Goal: Task Accomplishment & Management: Manage account settings

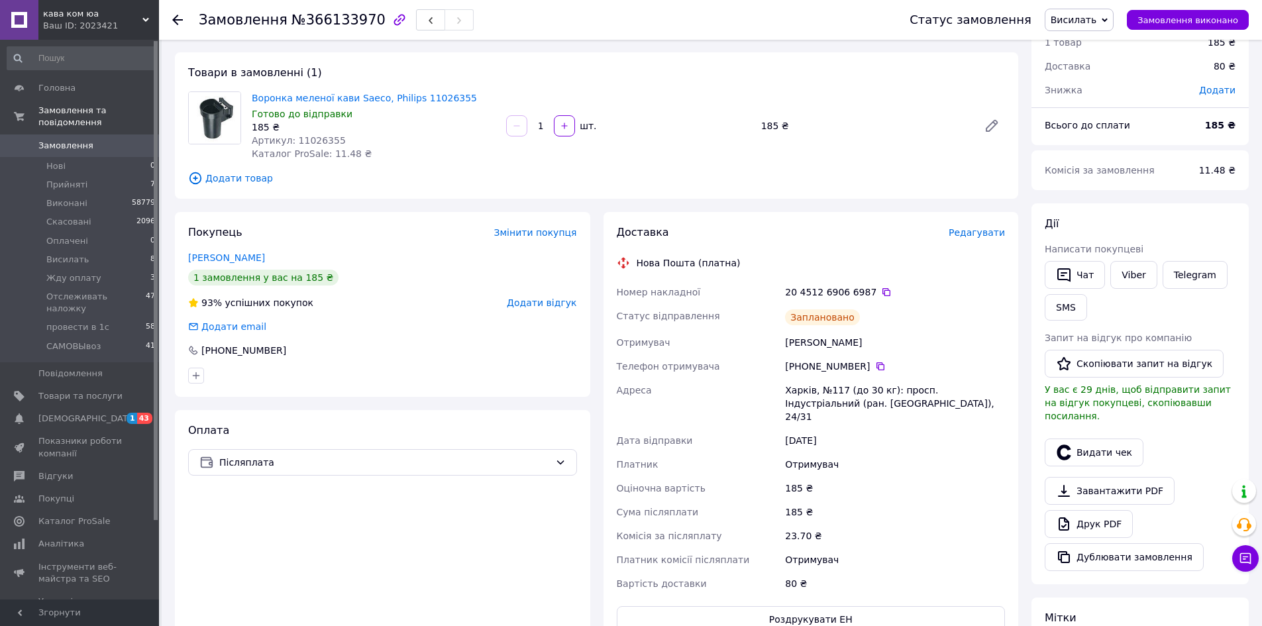
scroll to position [132, 0]
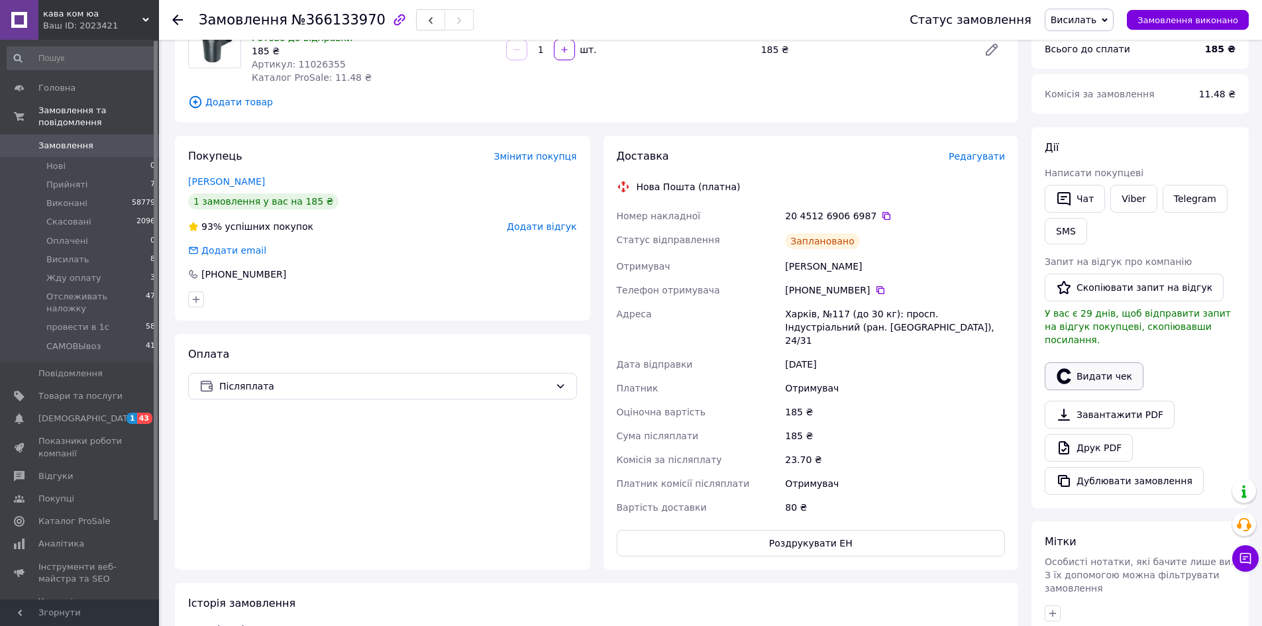
click at [1103, 364] on button "Видати чек" at bounding box center [1094, 376] width 99 height 28
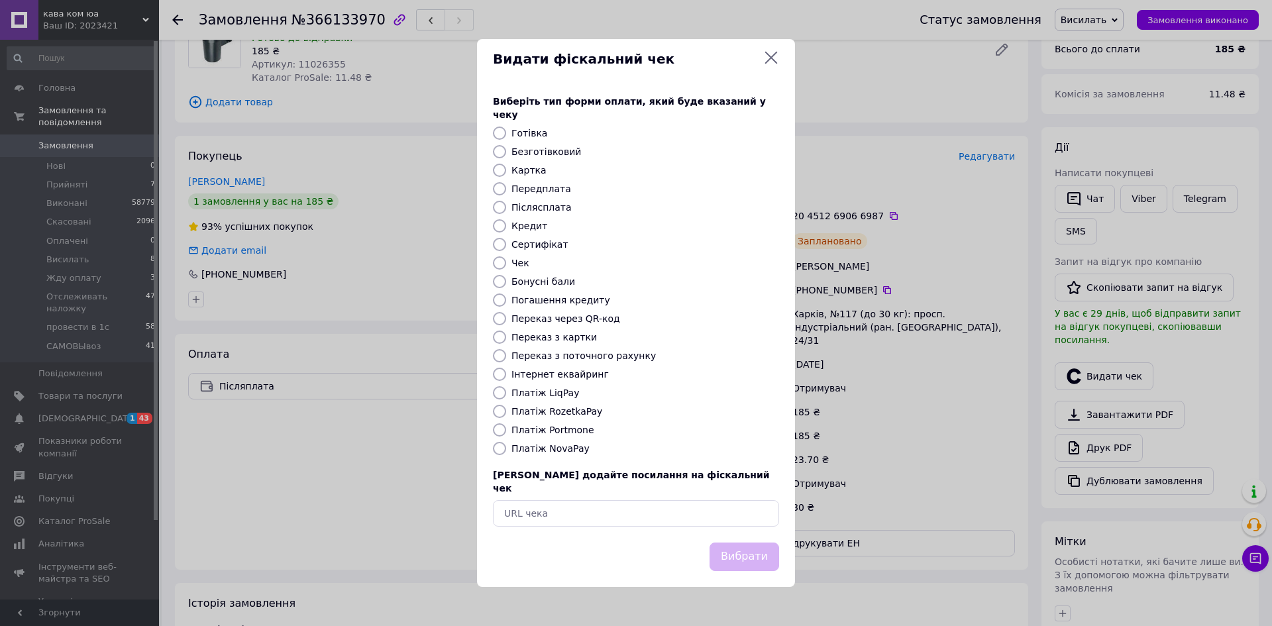
click at [529, 207] on label "Післясплата" at bounding box center [541, 207] width 60 height 11
click at [506, 207] on input "Післясплата" at bounding box center [499, 207] width 13 height 13
radio input "true"
click at [746, 546] on button "Вибрати" at bounding box center [744, 557] width 70 height 28
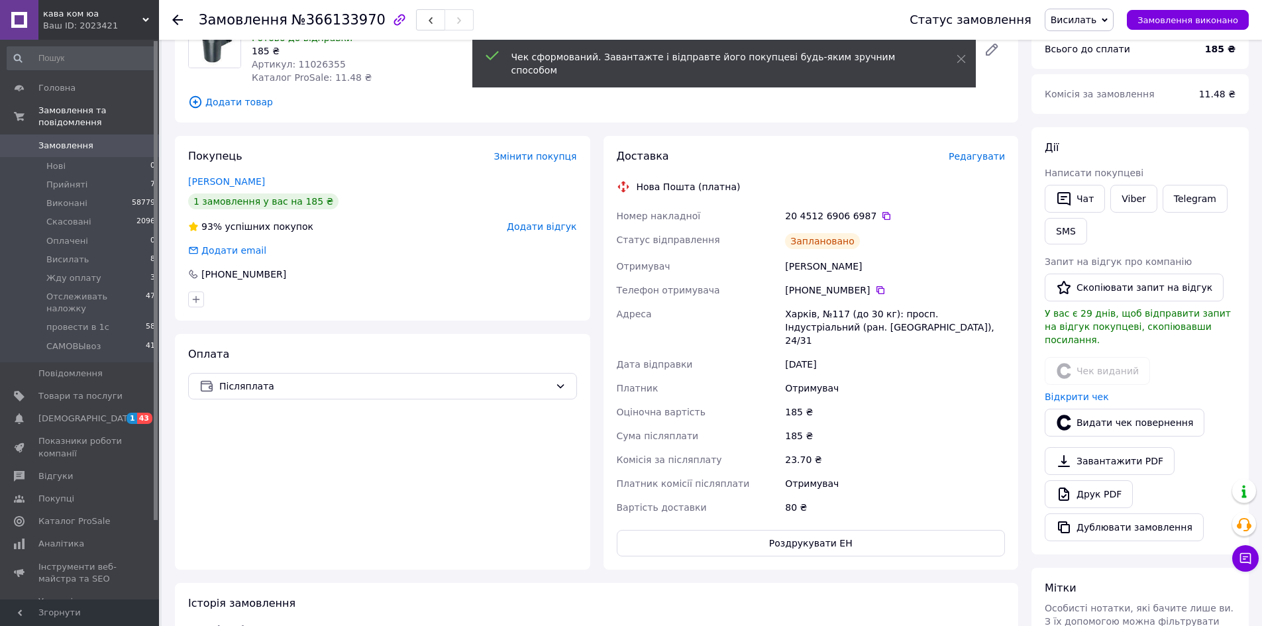
click at [1085, 19] on span "Висилать" at bounding box center [1074, 20] width 46 height 11
click at [1125, 148] on li "Отслеживать наложку" at bounding box center [1103, 146] width 117 height 20
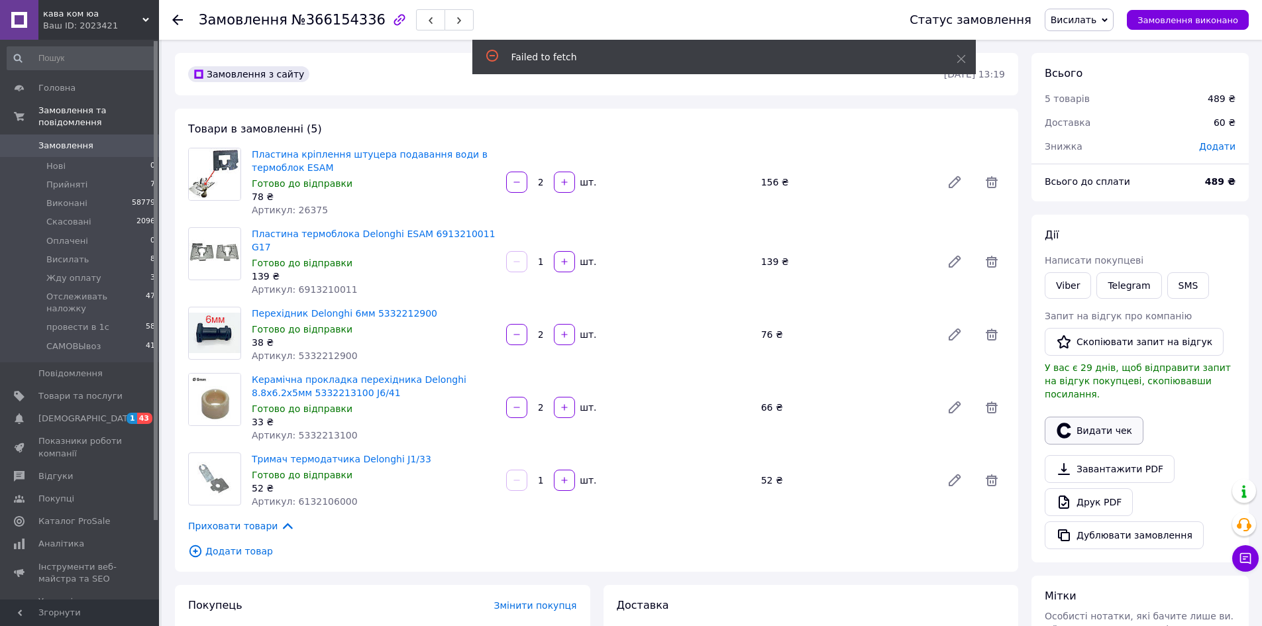
click at [1084, 419] on button "Видати чек" at bounding box center [1094, 431] width 99 height 28
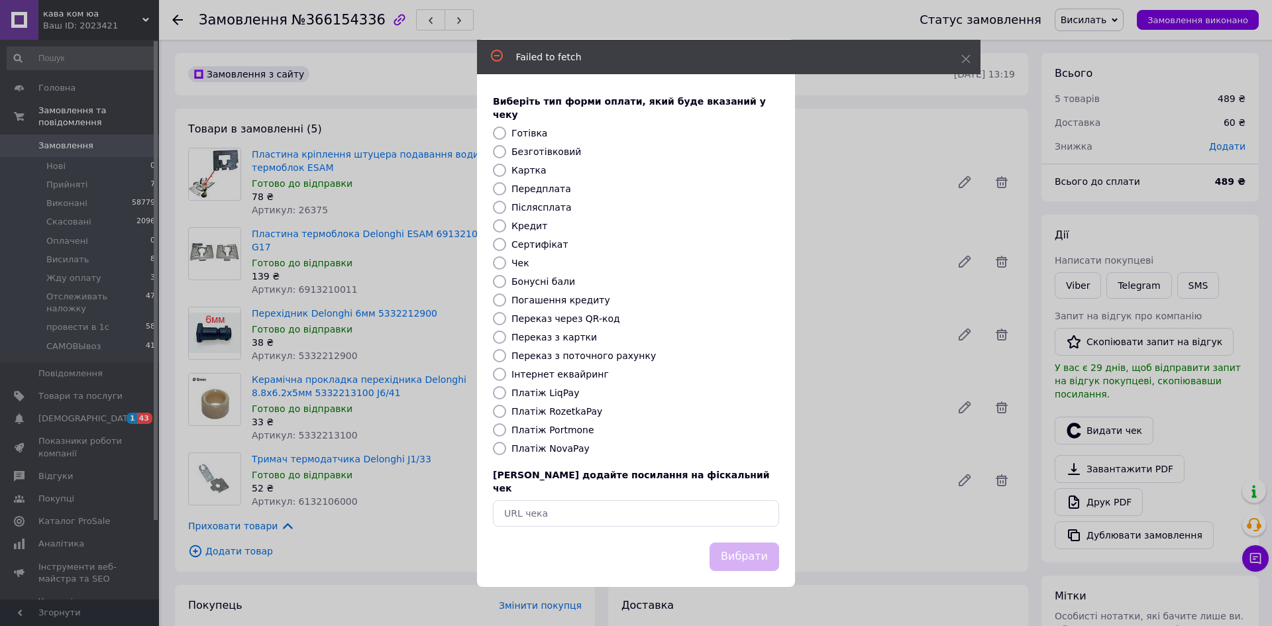
click at [546, 205] on label "Післясплата" at bounding box center [541, 207] width 60 height 11
click at [506, 205] on input "Післясплата" at bounding box center [499, 207] width 13 height 13
radio input "true"
click at [754, 543] on button "Вибрати" at bounding box center [744, 557] width 70 height 28
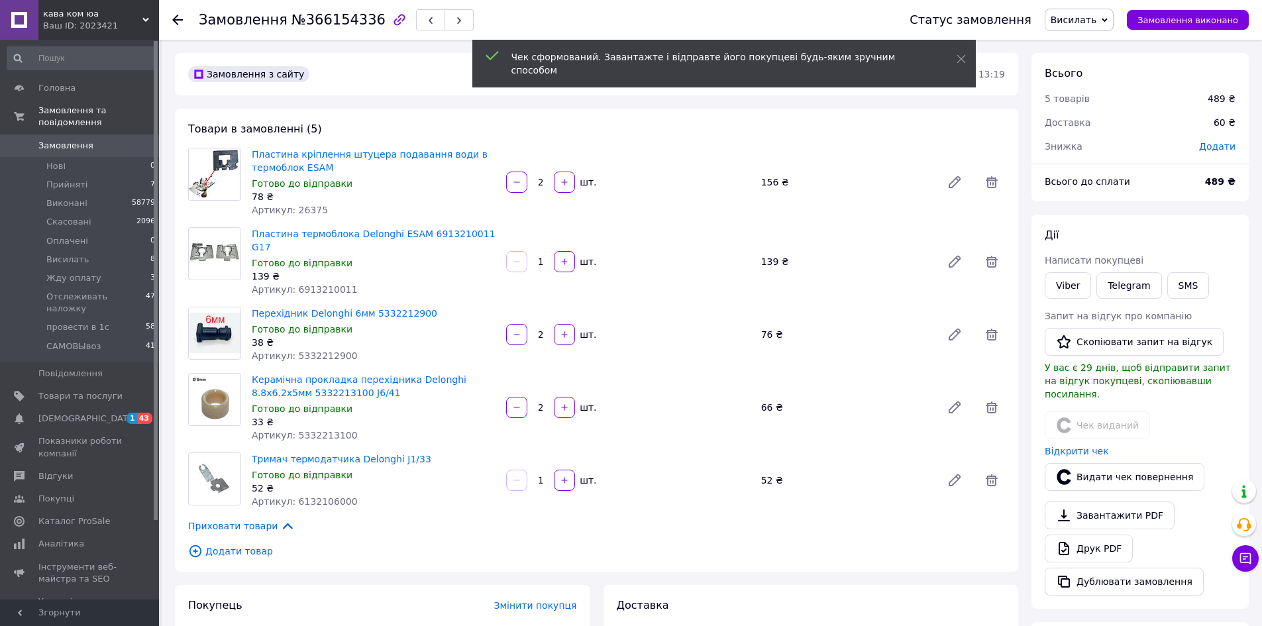
click at [1096, 15] on span "Висилать" at bounding box center [1074, 20] width 46 height 11
click at [1131, 146] on li "Отслеживать наложку" at bounding box center [1103, 146] width 117 height 20
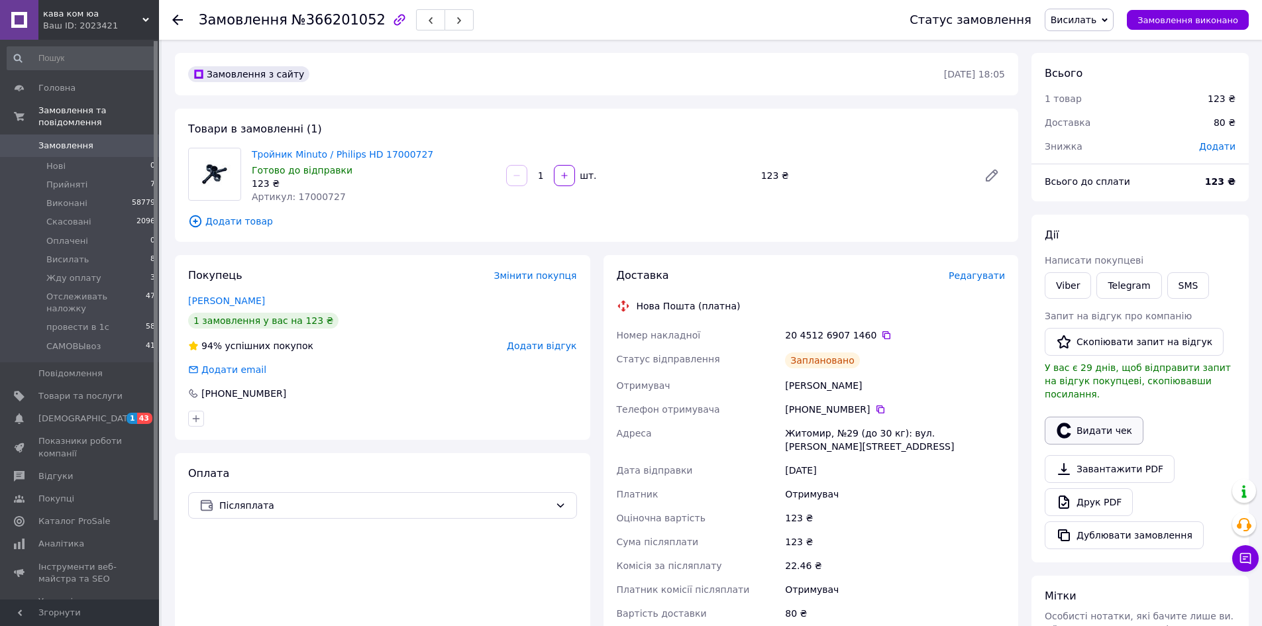
click at [1092, 417] on button "Видати чек" at bounding box center [1094, 431] width 99 height 28
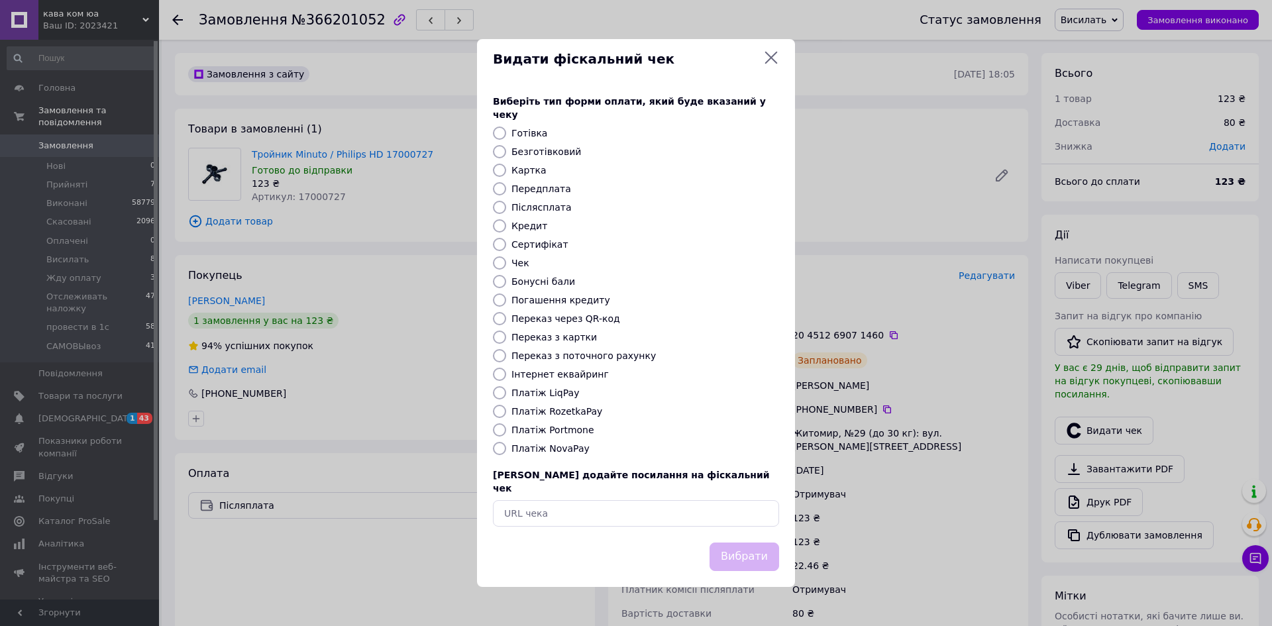
click at [544, 205] on label "Післясплата" at bounding box center [541, 207] width 60 height 11
click at [506, 205] on input "Післясплата" at bounding box center [499, 207] width 13 height 13
radio input "true"
click at [761, 543] on button "Вибрати" at bounding box center [744, 557] width 70 height 28
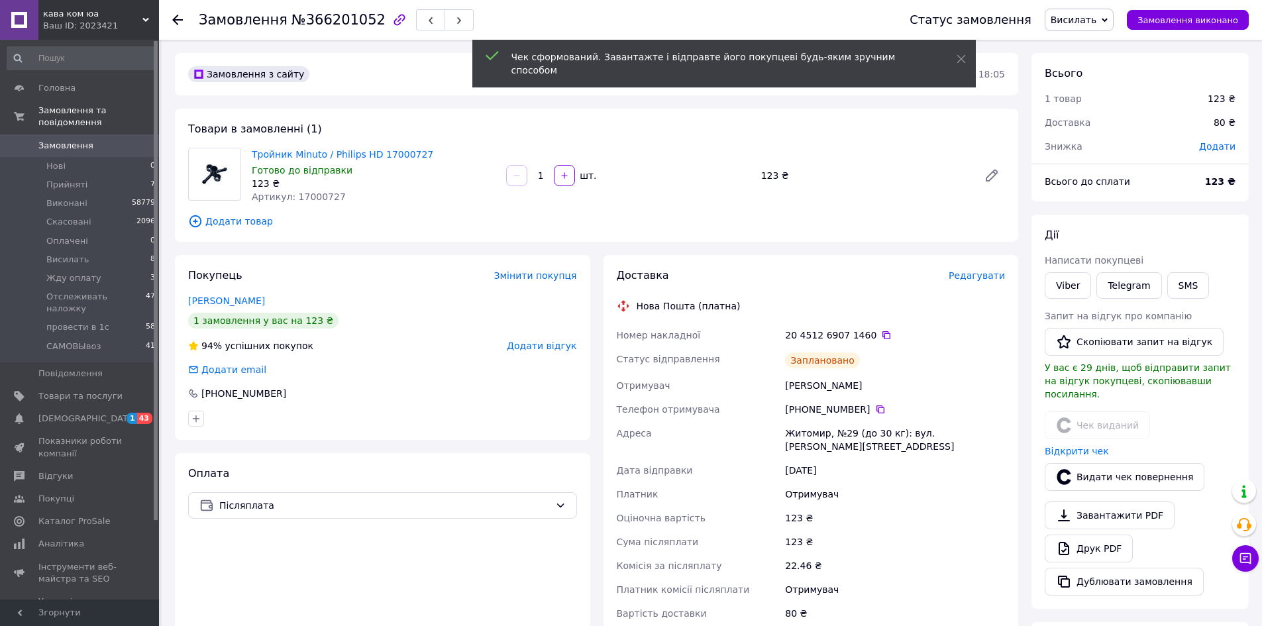
click at [1096, 21] on span "Висилать" at bounding box center [1074, 20] width 46 height 11
click at [1112, 143] on li "Отслеживать наложку" at bounding box center [1103, 146] width 117 height 20
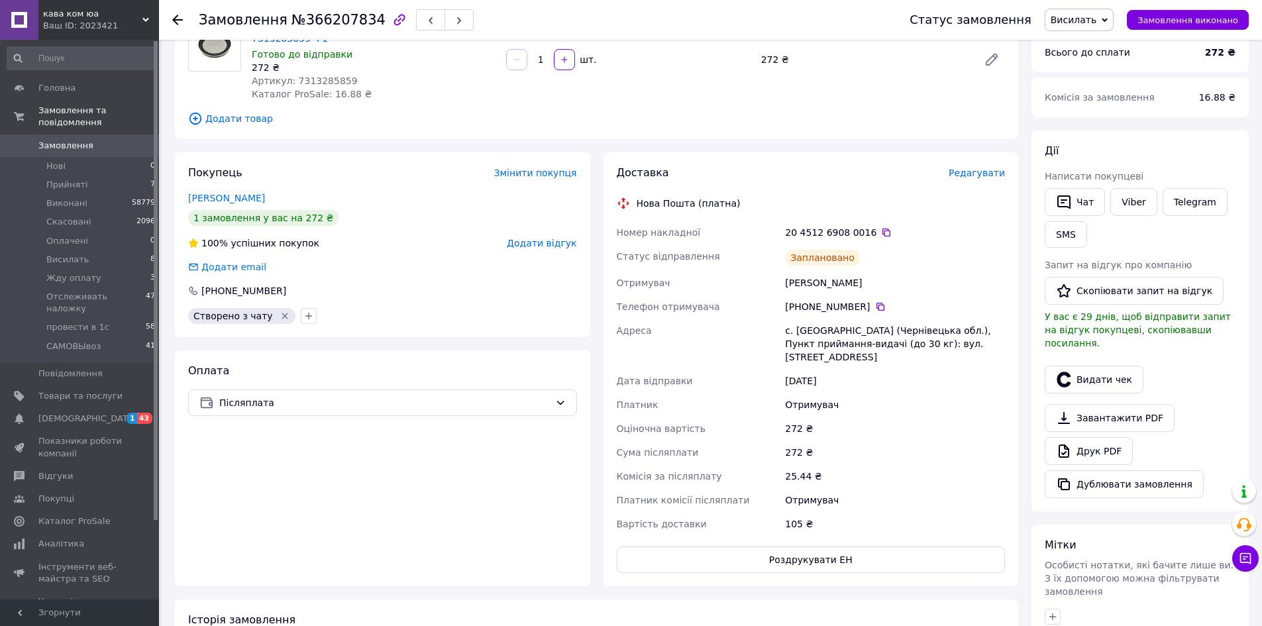
scroll to position [132, 0]
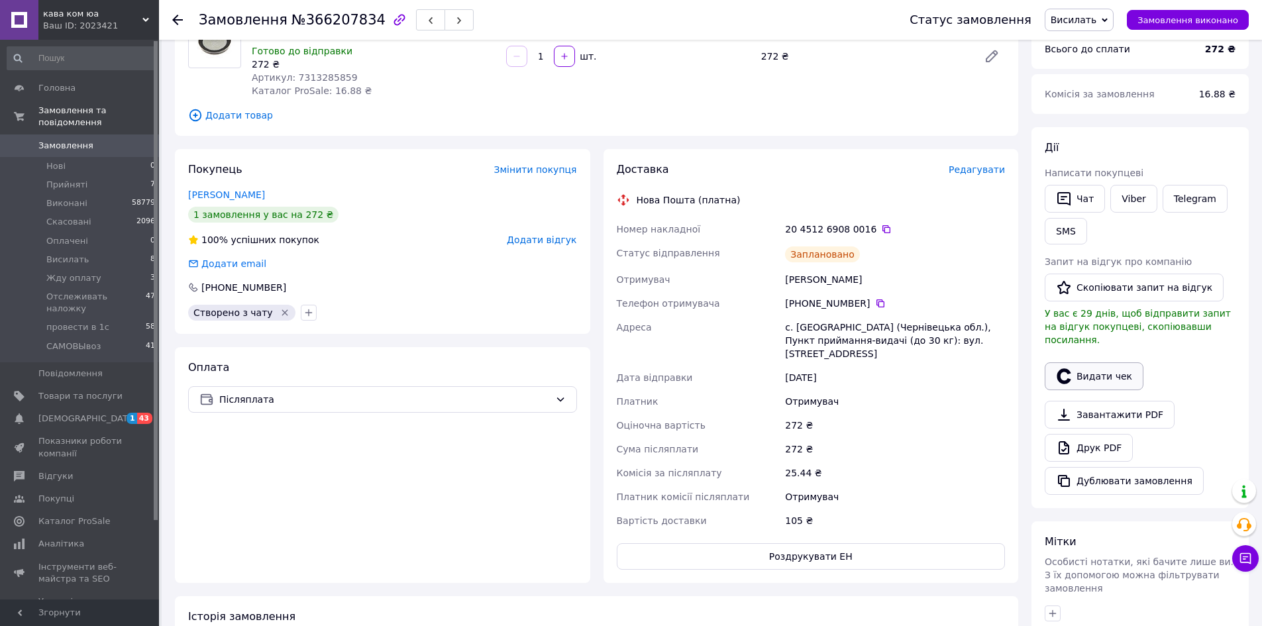
click at [1112, 363] on button "Видати чек" at bounding box center [1094, 376] width 99 height 28
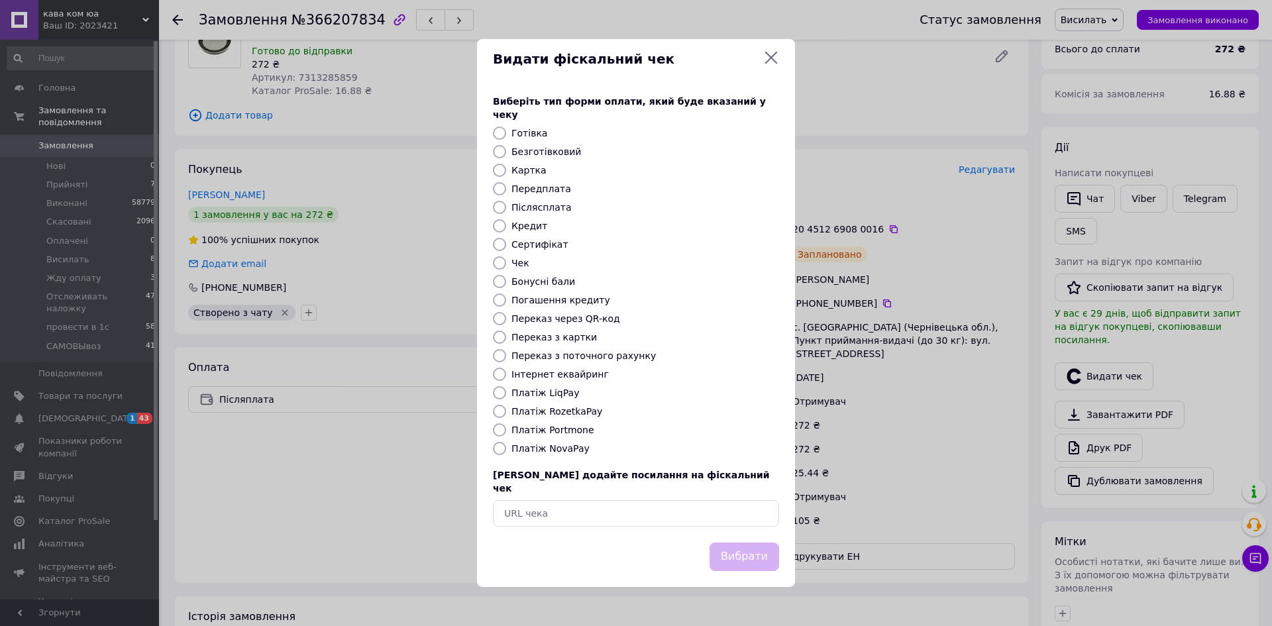
click at [517, 205] on label "Післясплата" at bounding box center [541, 207] width 60 height 11
click at [506, 205] on input "Післясплата" at bounding box center [499, 207] width 13 height 13
radio input "true"
click at [745, 543] on button "Вибрати" at bounding box center [744, 557] width 70 height 28
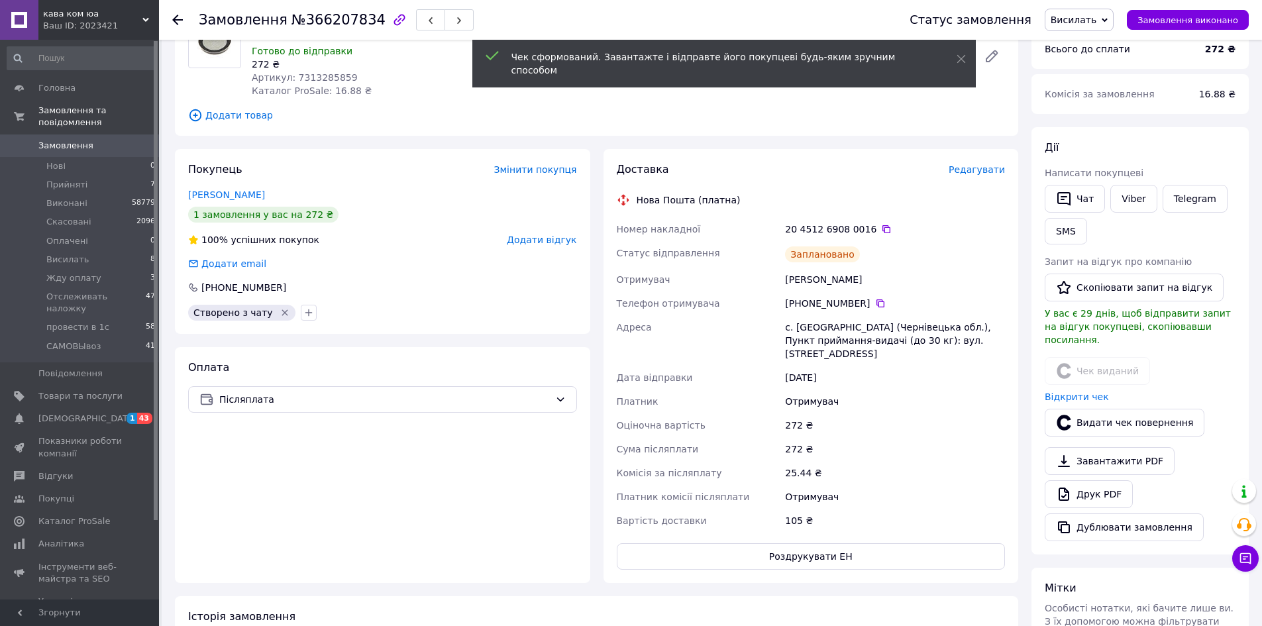
click at [1084, 22] on span "Висилать" at bounding box center [1074, 20] width 46 height 11
click at [1120, 143] on li "Отслеживать наложку" at bounding box center [1103, 146] width 117 height 20
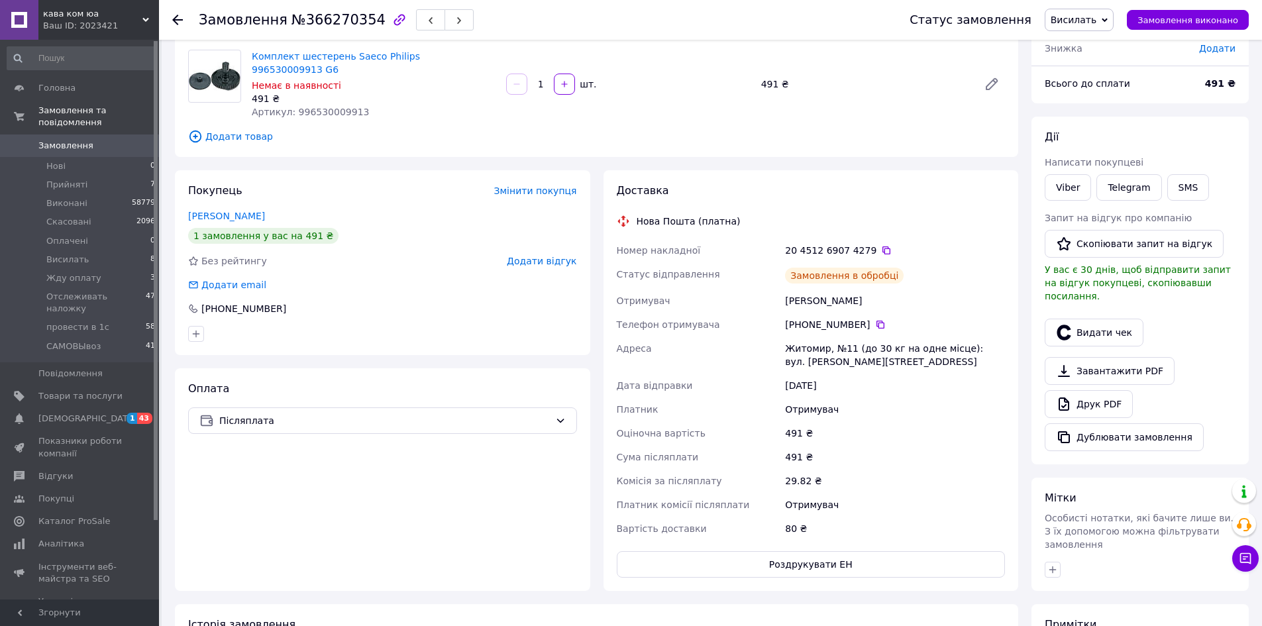
scroll to position [66, 0]
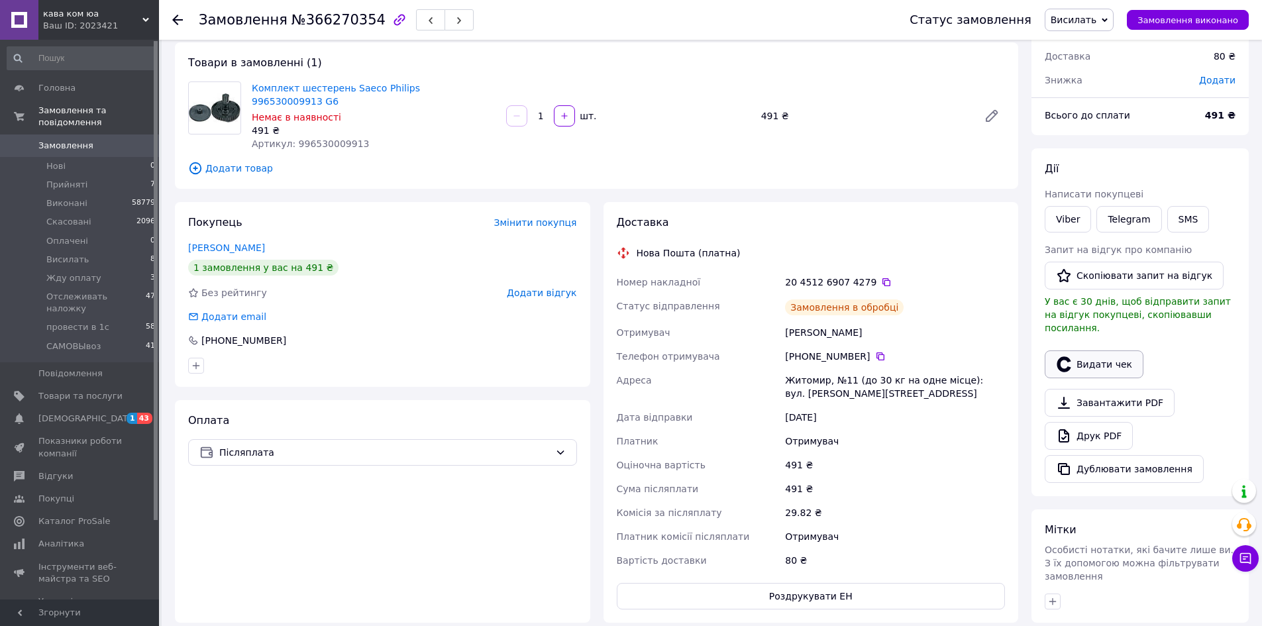
click at [1100, 354] on button "Видати чек" at bounding box center [1094, 364] width 99 height 28
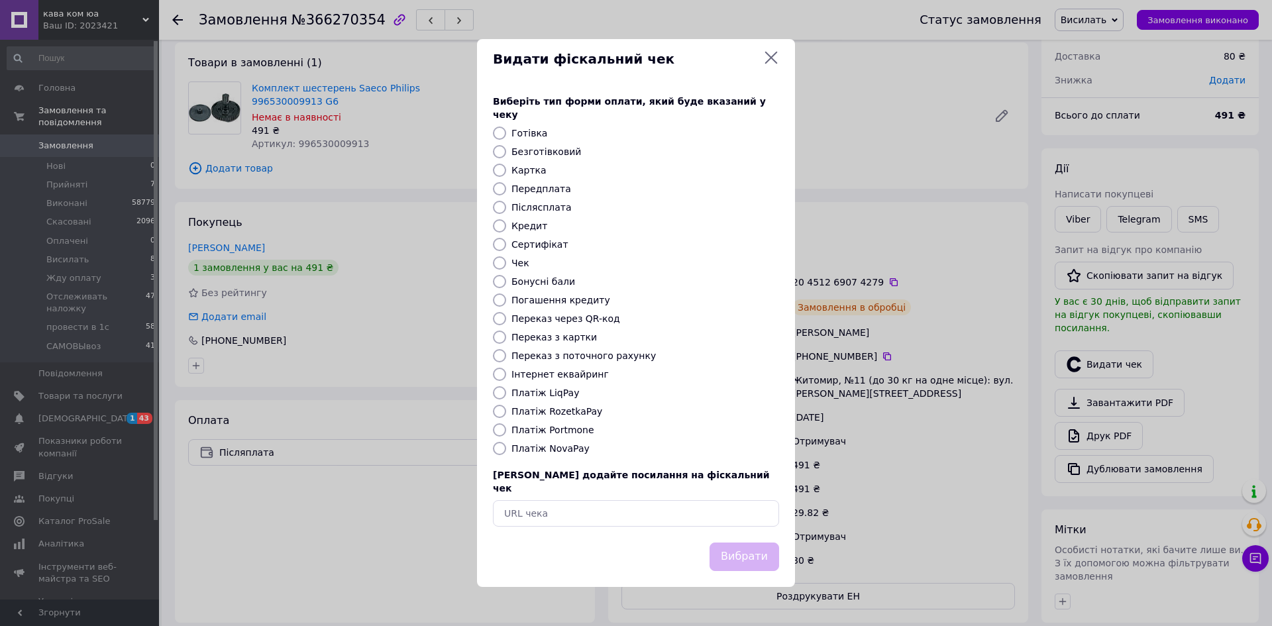
click at [541, 206] on label "Післясплата" at bounding box center [541, 207] width 60 height 11
click at [506, 206] on input "Післясплата" at bounding box center [499, 207] width 13 height 13
radio input "true"
click at [745, 543] on button "Вибрати" at bounding box center [744, 557] width 70 height 28
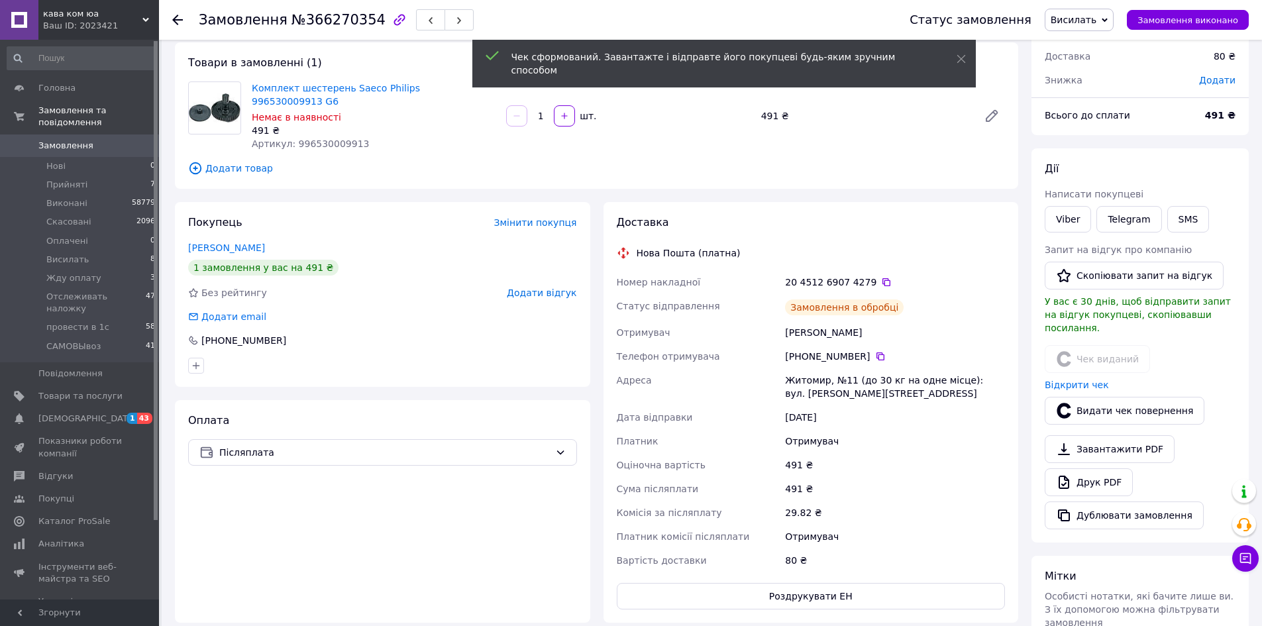
click at [1093, 21] on span "Висилать" at bounding box center [1074, 20] width 46 height 11
click at [1145, 147] on li "Отслеживать наложку" at bounding box center [1103, 146] width 117 height 20
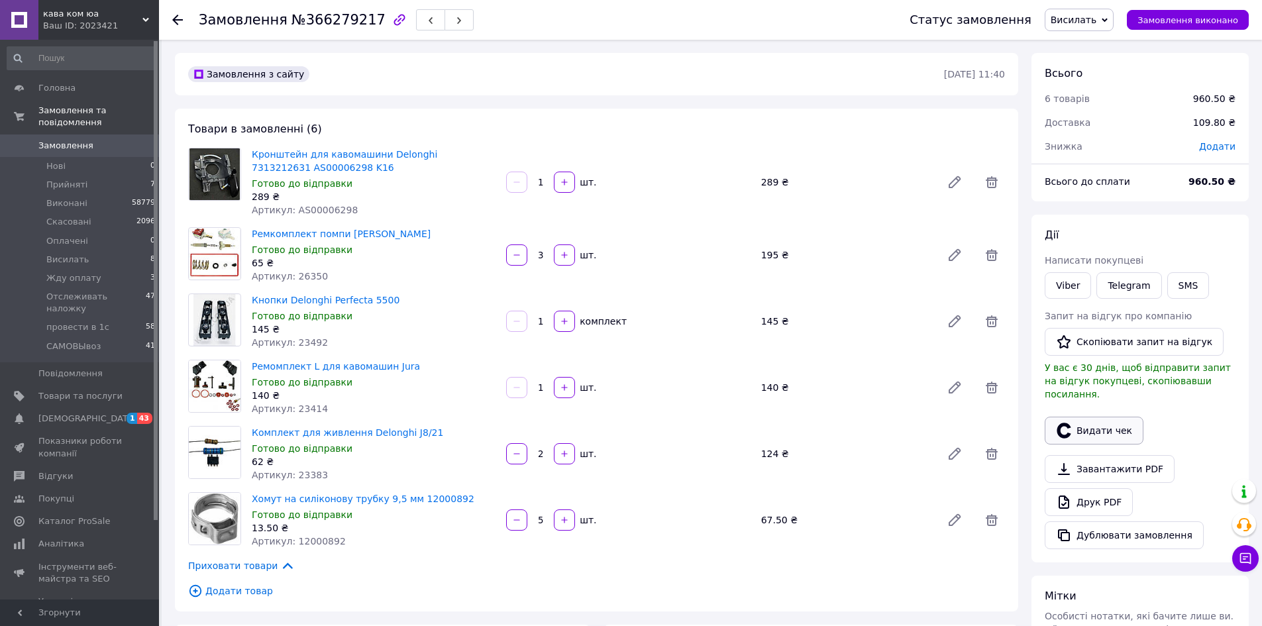
click at [1100, 417] on button "Видати чек" at bounding box center [1094, 431] width 99 height 28
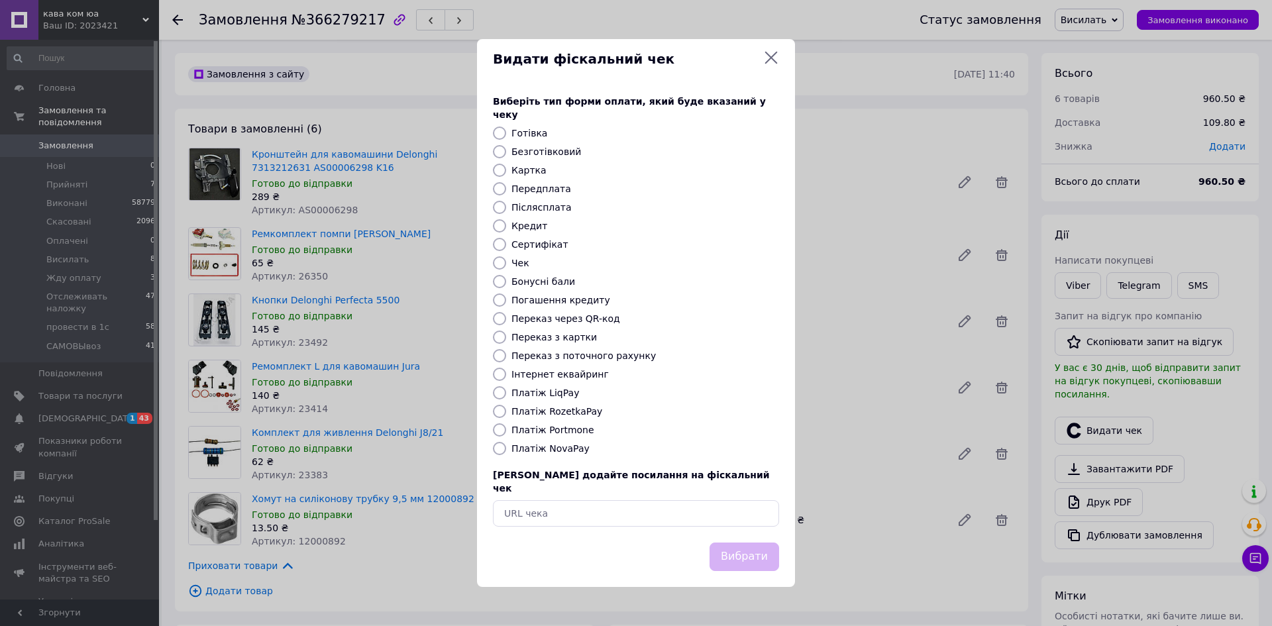
click at [531, 205] on label "Післясплата" at bounding box center [541, 207] width 60 height 11
click at [506, 205] on input "Післясплата" at bounding box center [499, 207] width 13 height 13
radio input "true"
click at [752, 544] on button "Вибрати" at bounding box center [744, 557] width 70 height 28
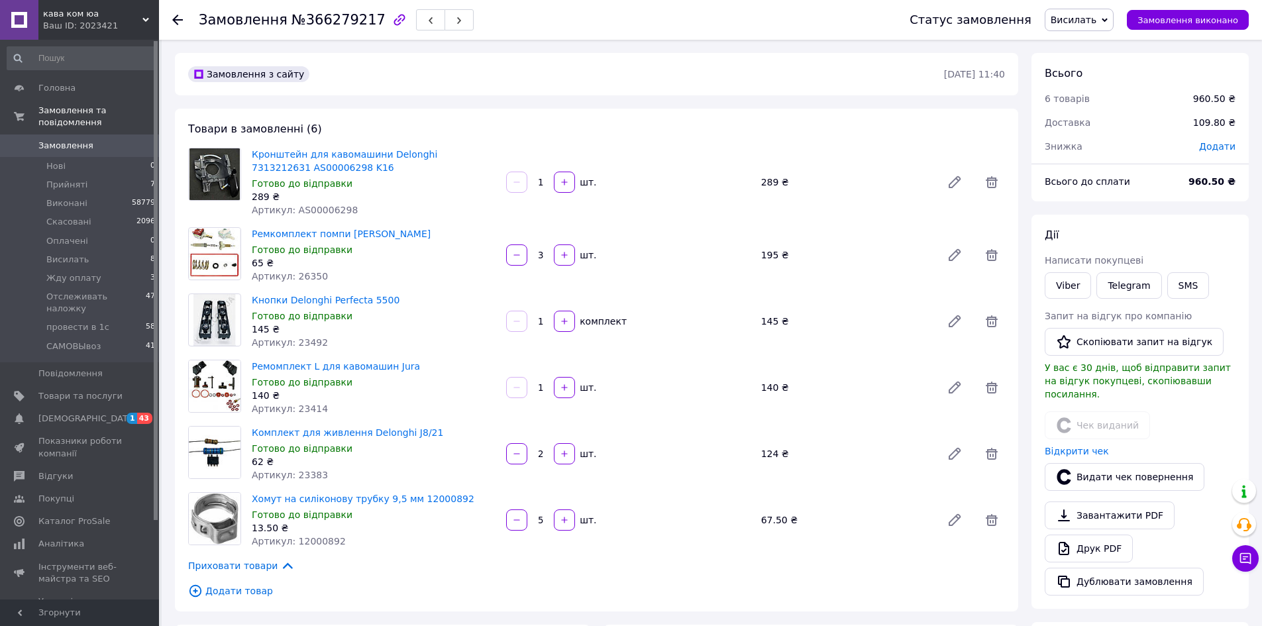
click at [1096, 22] on span "Висилать" at bounding box center [1074, 20] width 46 height 11
click at [1121, 146] on li "Отслеживать наложку" at bounding box center [1103, 146] width 117 height 20
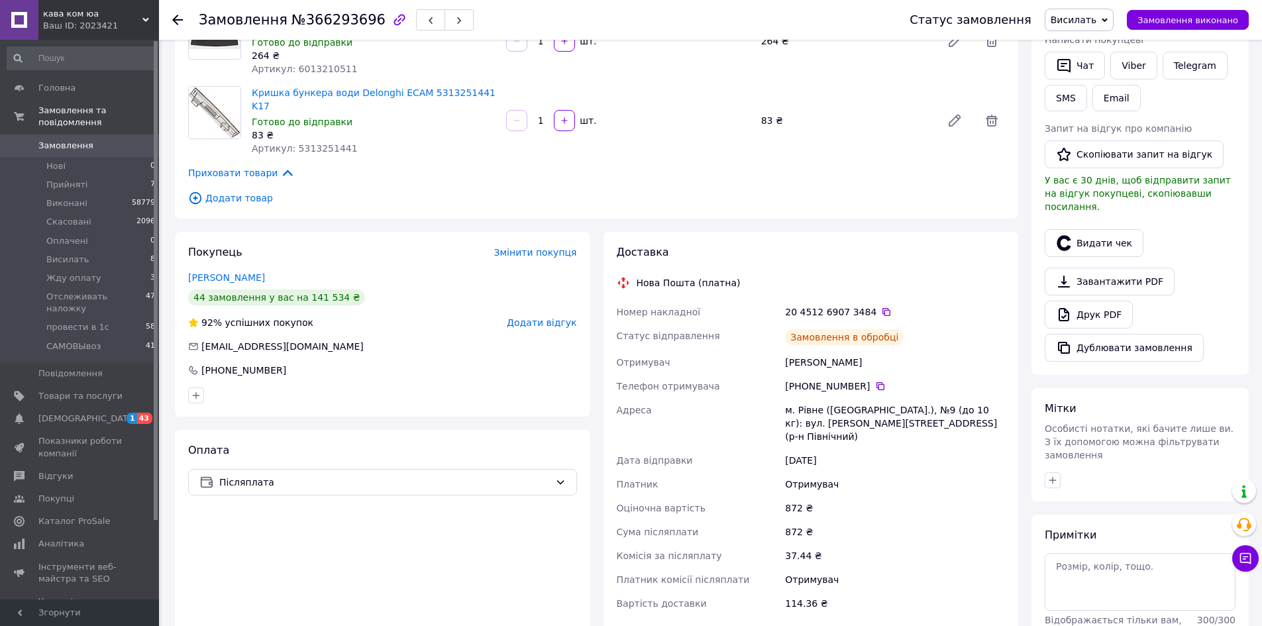
scroll to position [199, 0]
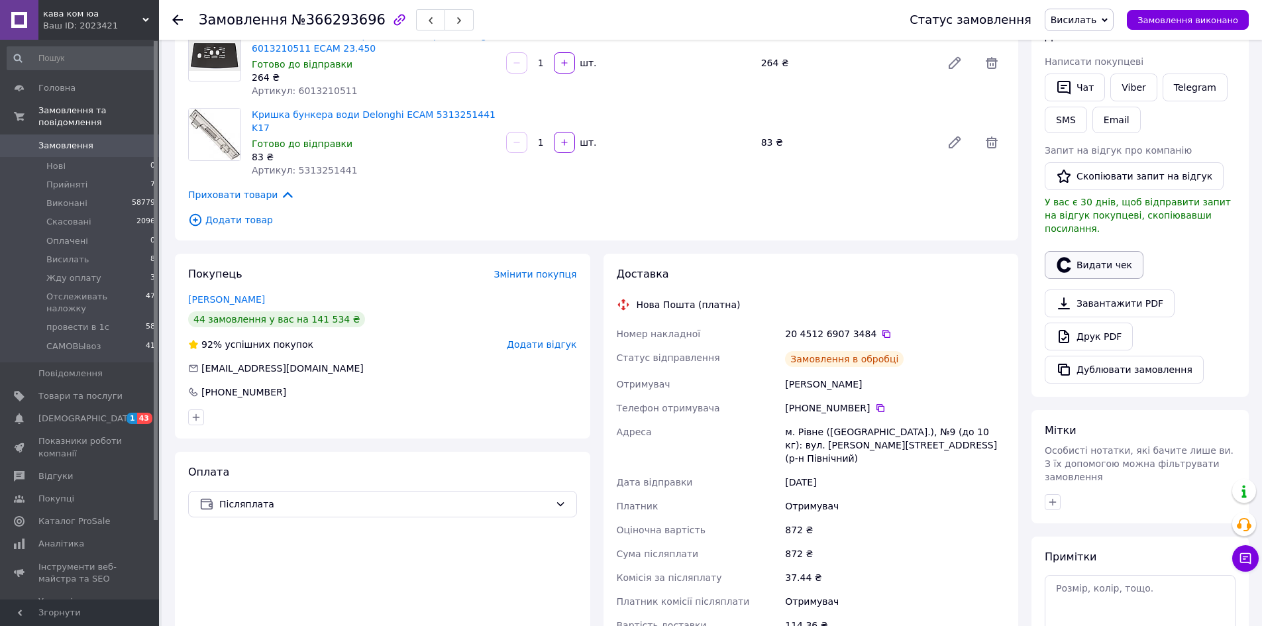
click at [1098, 251] on button "Видати чек" at bounding box center [1094, 265] width 99 height 28
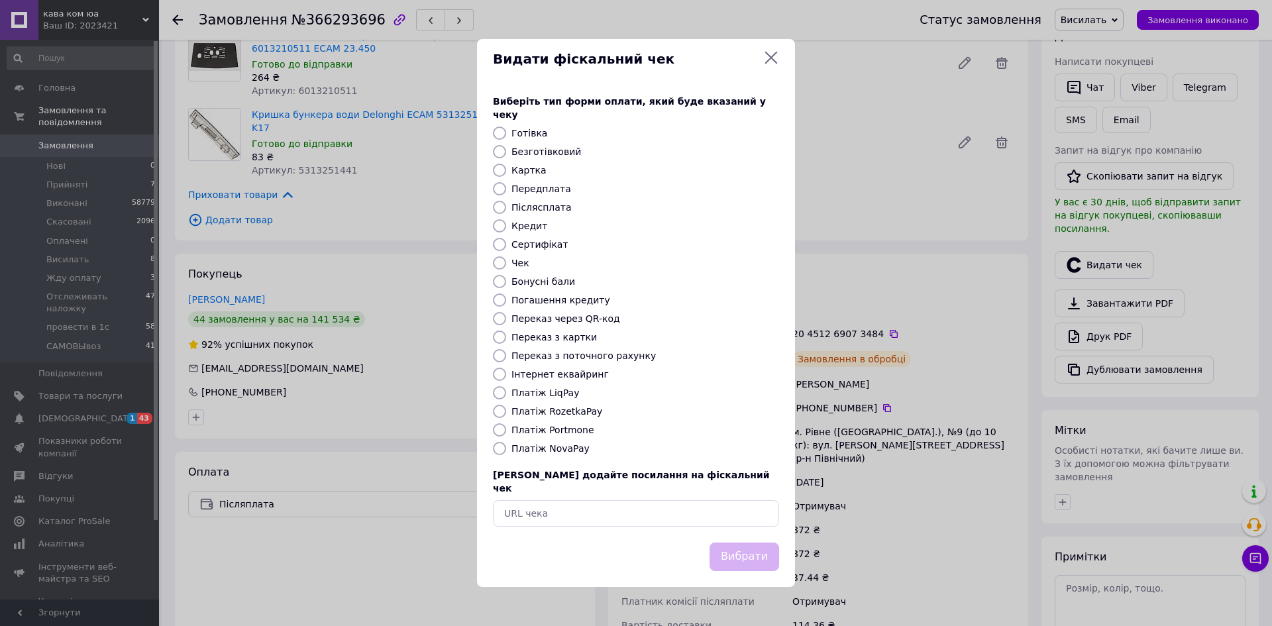
click at [540, 210] on label "Післясплата" at bounding box center [541, 207] width 60 height 11
click at [506, 210] on input "Післясплата" at bounding box center [499, 207] width 13 height 13
radio input "true"
click at [750, 543] on button "Вибрати" at bounding box center [744, 557] width 70 height 28
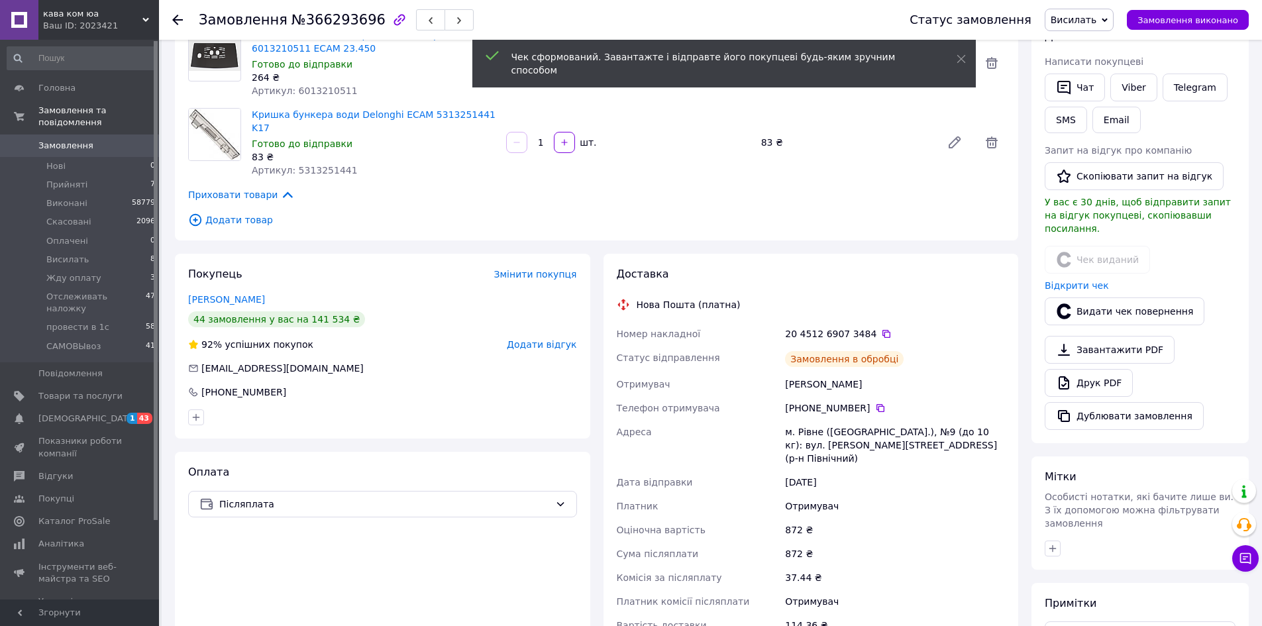
click at [1096, 21] on span "Висилать" at bounding box center [1074, 20] width 46 height 11
click at [1113, 146] on li "Отслеживать наложку" at bounding box center [1103, 146] width 117 height 20
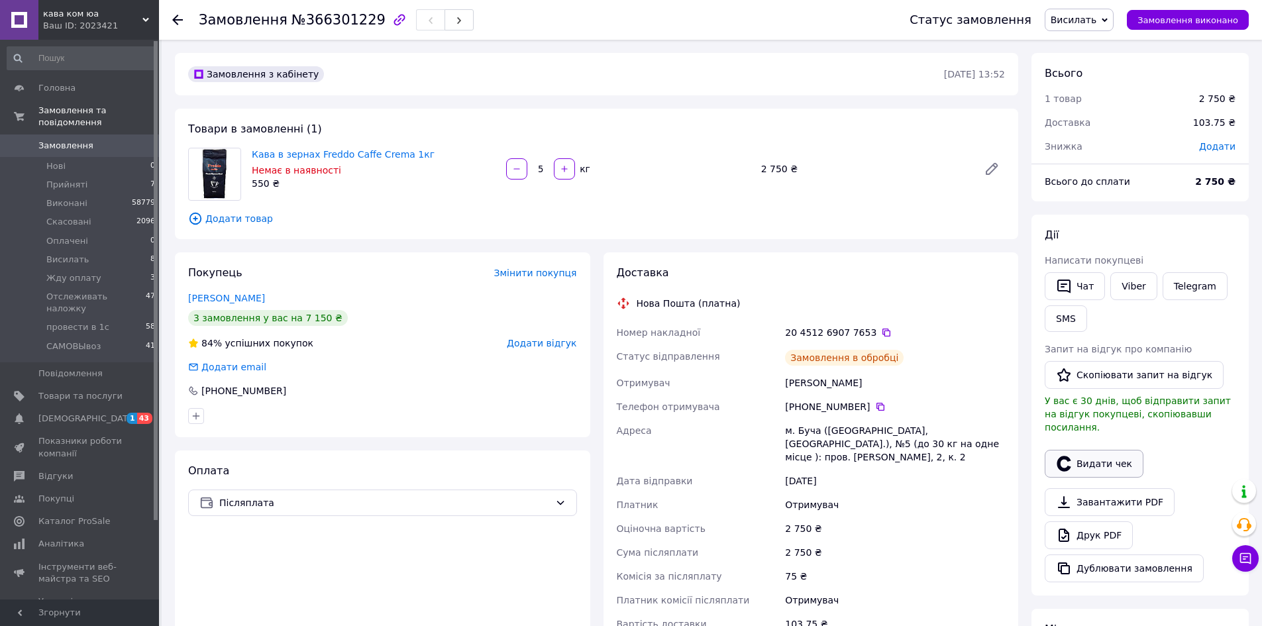
click at [1089, 450] on button "Видати чек" at bounding box center [1094, 464] width 99 height 28
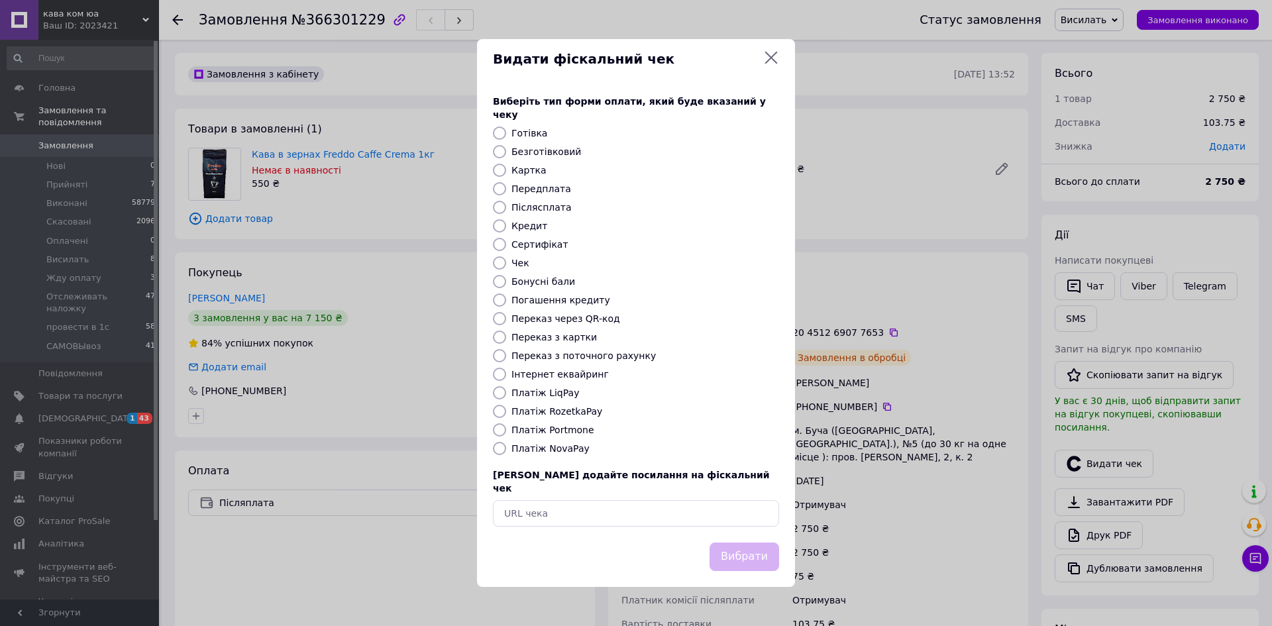
click at [533, 205] on label "Післясплата" at bounding box center [541, 207] width 60 height 11
click at [506, 205] on input "Післясплата" at bounding box center [499, 207] width 13 height 13
radio input "true"
click at [743, 545] on button "Вибрати" at bounding box center [744, 557] width 70 height 28
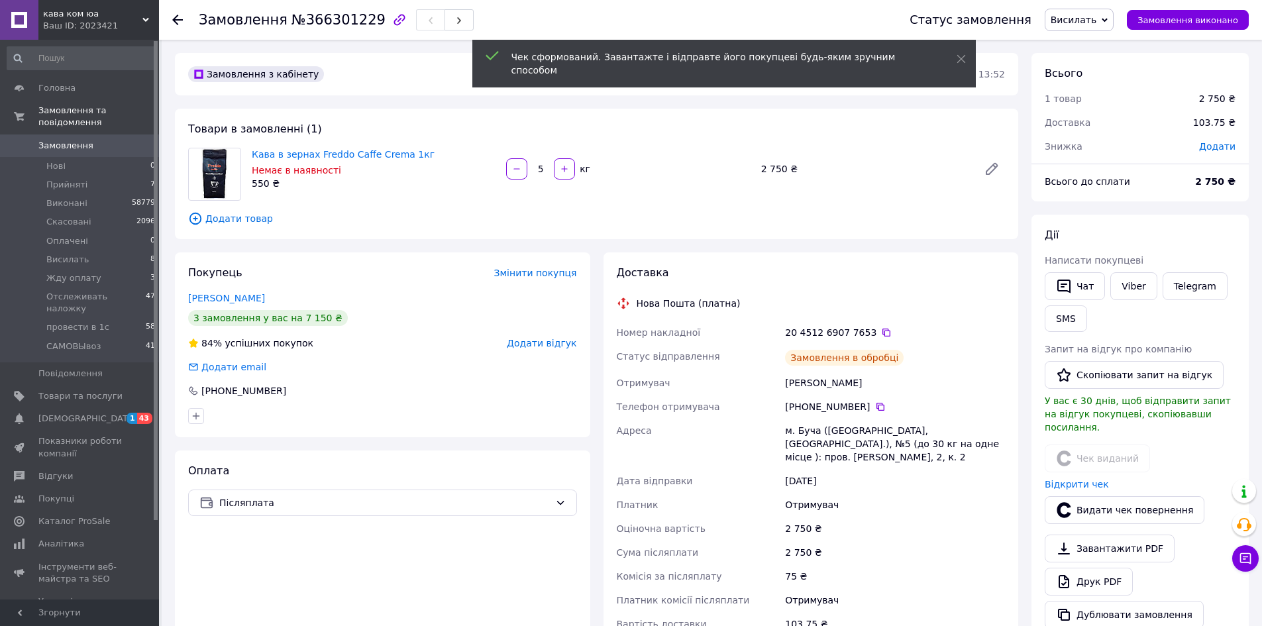
click at [1096, 16] on span "Висилать" at bounding box center [1074, 20] width 46 height 11
click at [1136, 145] on li "Отслеживать наложку" at bounding box center [1103, 146] width 117 height 20
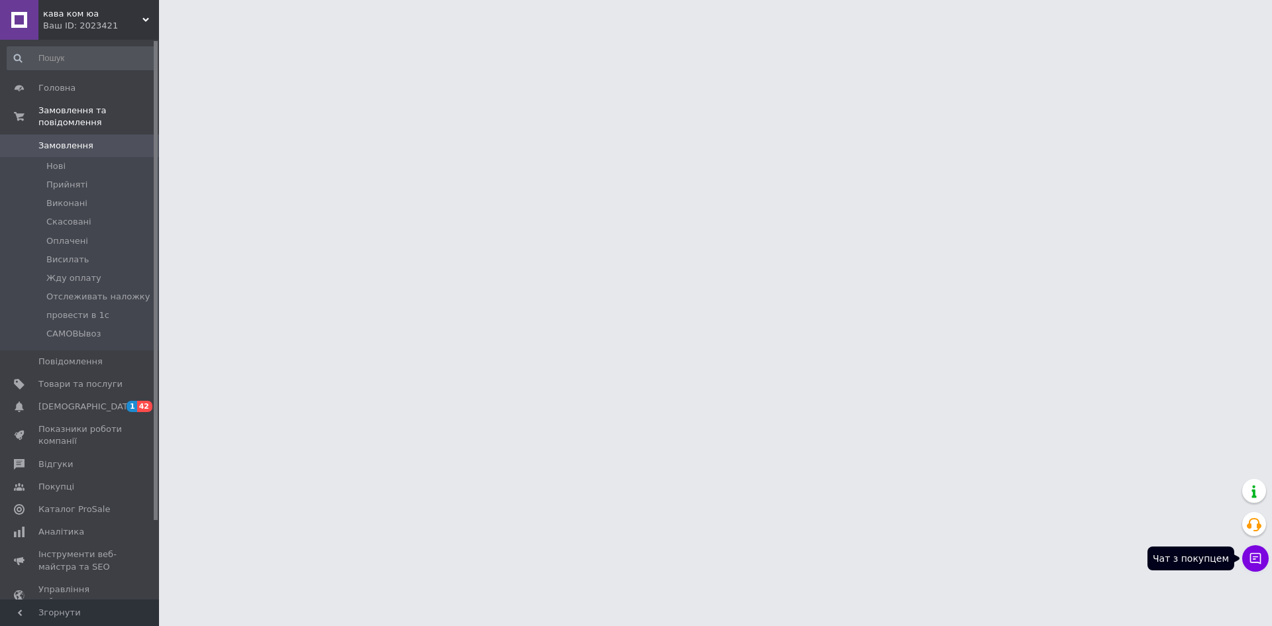
click at [1254, 556] on icon at bounding box center [1255, 558] width 13 height 13
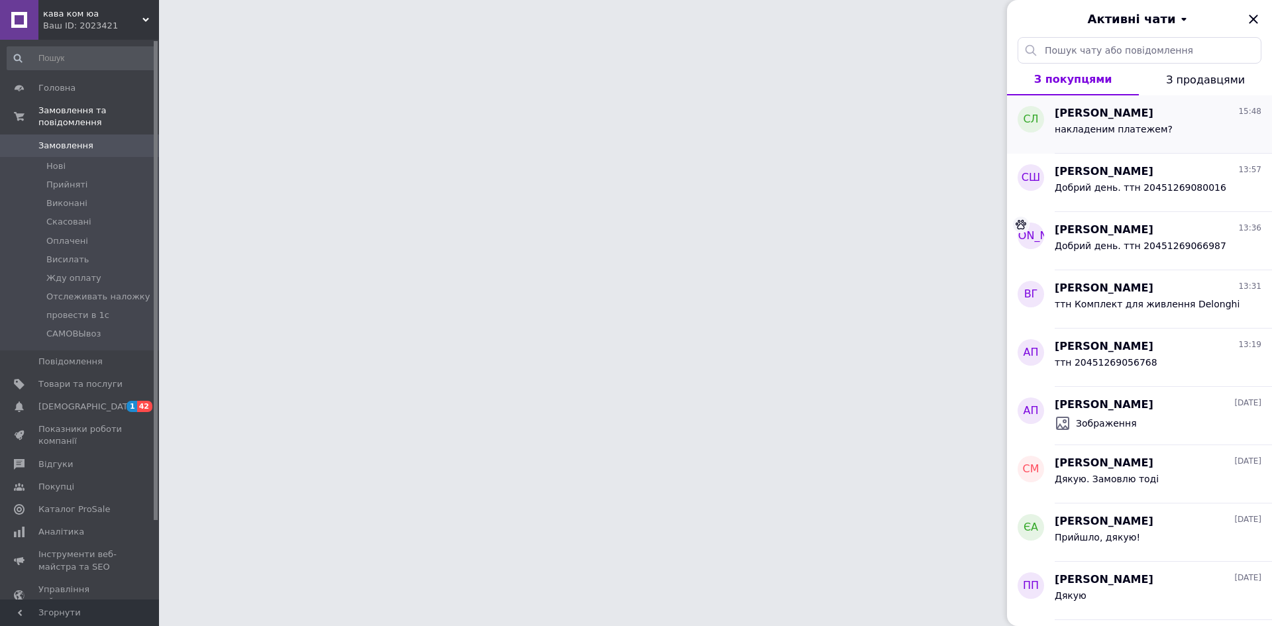
click at [1127, 126] on span "накладеним платежем?" at bounding box center [1114, 129] width 118 height 11
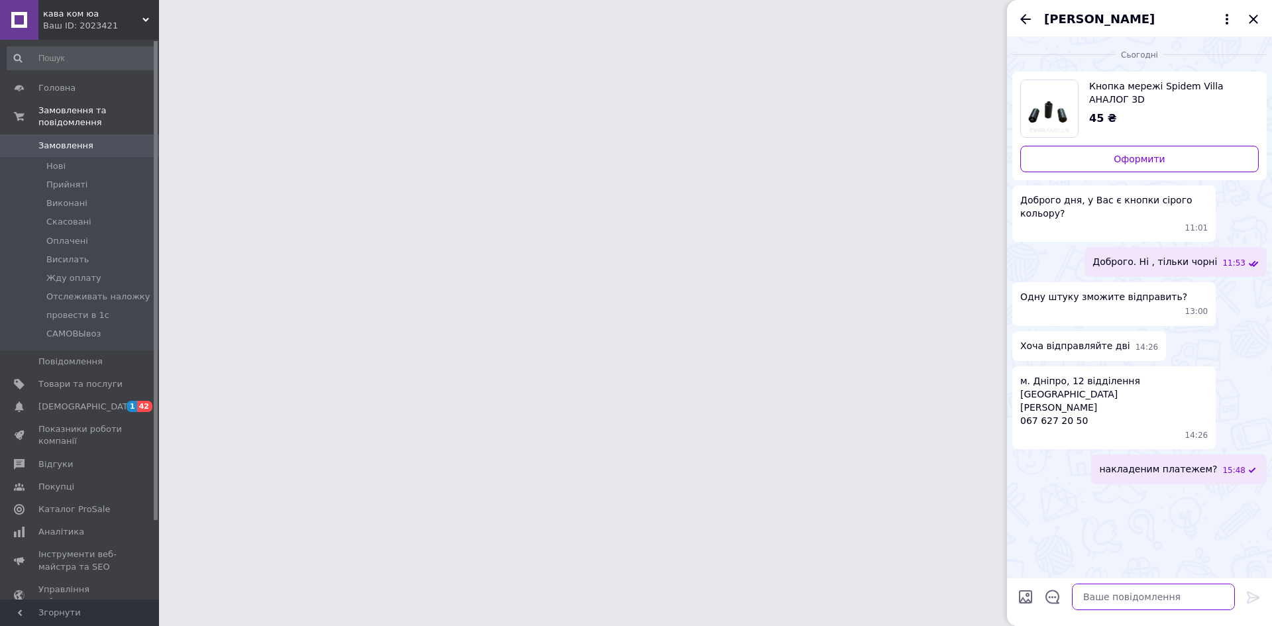
click at [1112, 600] on textarea at bounding box center [1153, 597] width 163 height 26
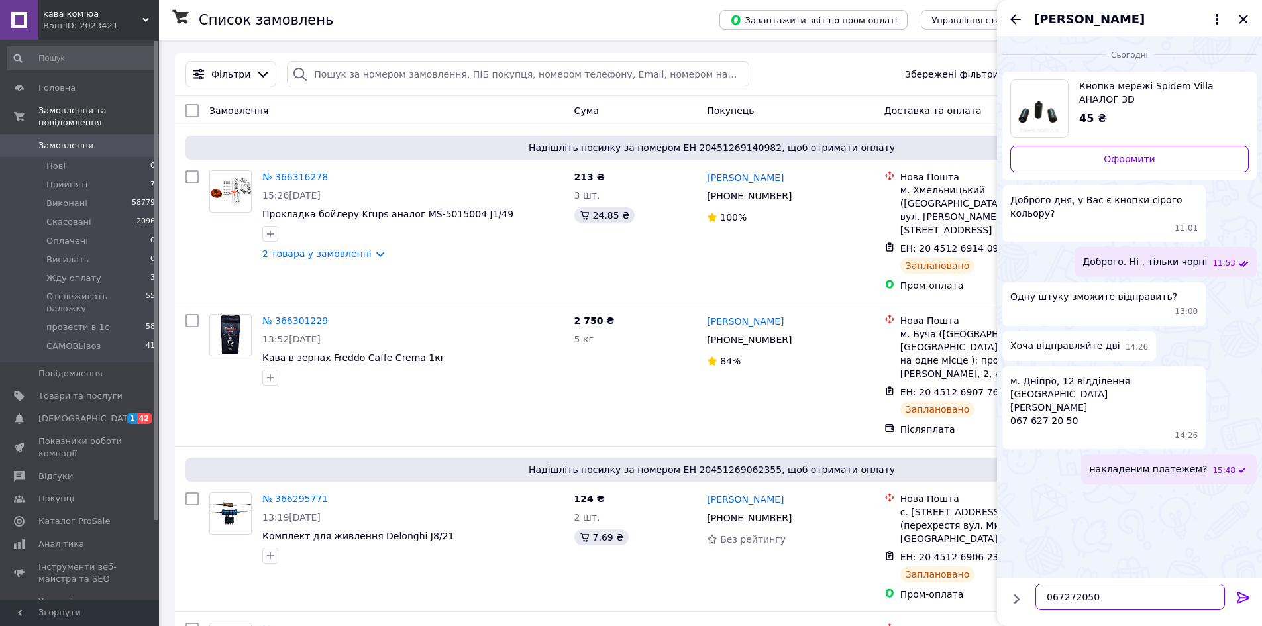
click at [1086, 597] on textarea "067272050" at bounding box center [1129, 597] width 189 height 26
type textarea "067272050"
click at [1029, 382] on span "м. Дніпро, 12 відділення Нової Пошти Ляшенко Станіслав 067 627 20 50" at bounding box center [1103, 400] width 187 height 53
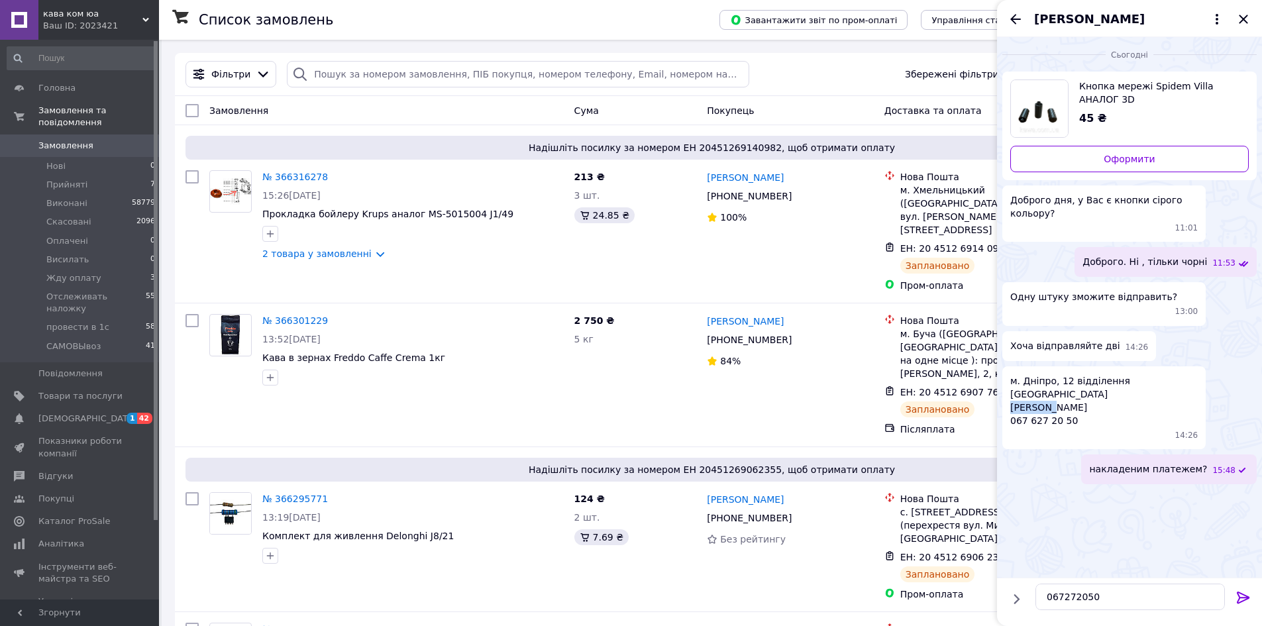
copy span "Ляшенко"
click at [1075, 385] on span "м. Дніпро, 12 відділення Нової Пошти Ляшенко Станіслав 067 627 20 50" at bounding box center [1103, 400] width 187 height 53
copy span "Станіслав"
click at [1022, 379] on span "м. Дніпро, 12 відділення Нової Пошти Ляшенко Станіслав 067 627 20 50" at bounding box center [1103, 400] width 187 height 53
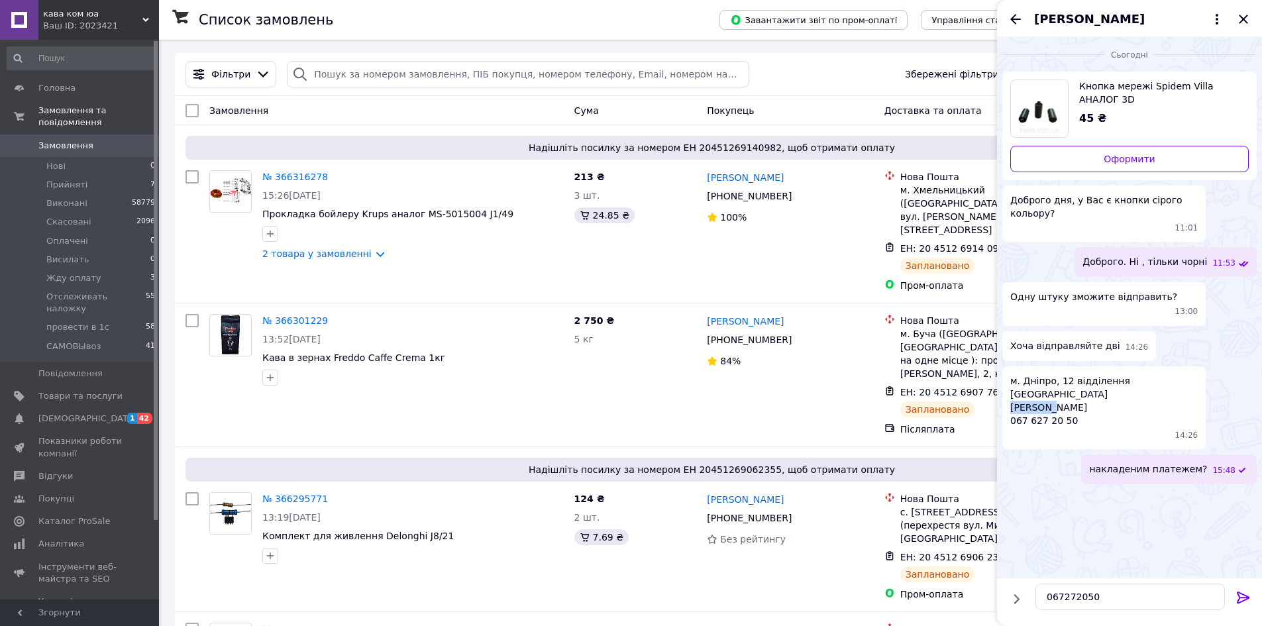
click at [1022, 379] on span "м. Дніпро, 12 відділення Нової Пошти Ляшенко Станіслав 067 627 20 50" at bounding box center [1103, 400] width 187 height 53
copy span "Ляшенко"
click at [1082, 380] on span "м. Дніпро, 12 відділення Нової Пошти Ляшенко Станіслав 067 627 20 50" at bounding box center [1103, 400] width 187 height 53
copy span "Станіслав"
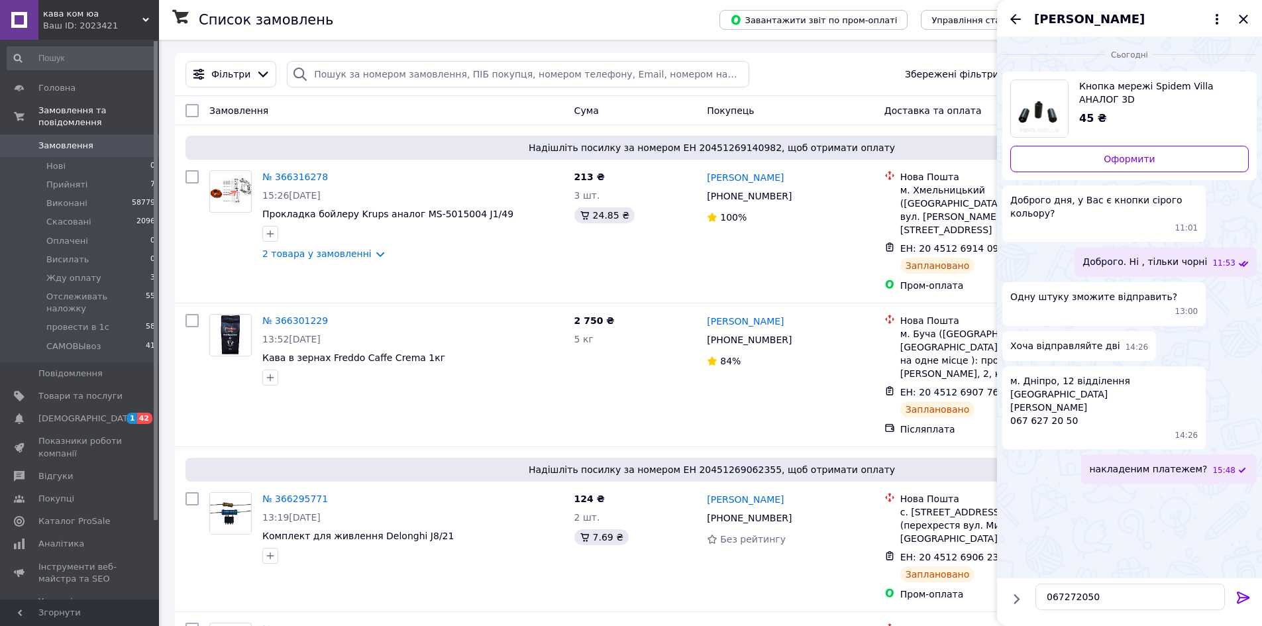
click at [1041, 374] on span "м. Дніпро, 12 відділення Нової Пошти Ляшенко Станіслав 067 627 20 50" at bounding box center [1103, 400] width 187 height 53
copy span "Дніпро"
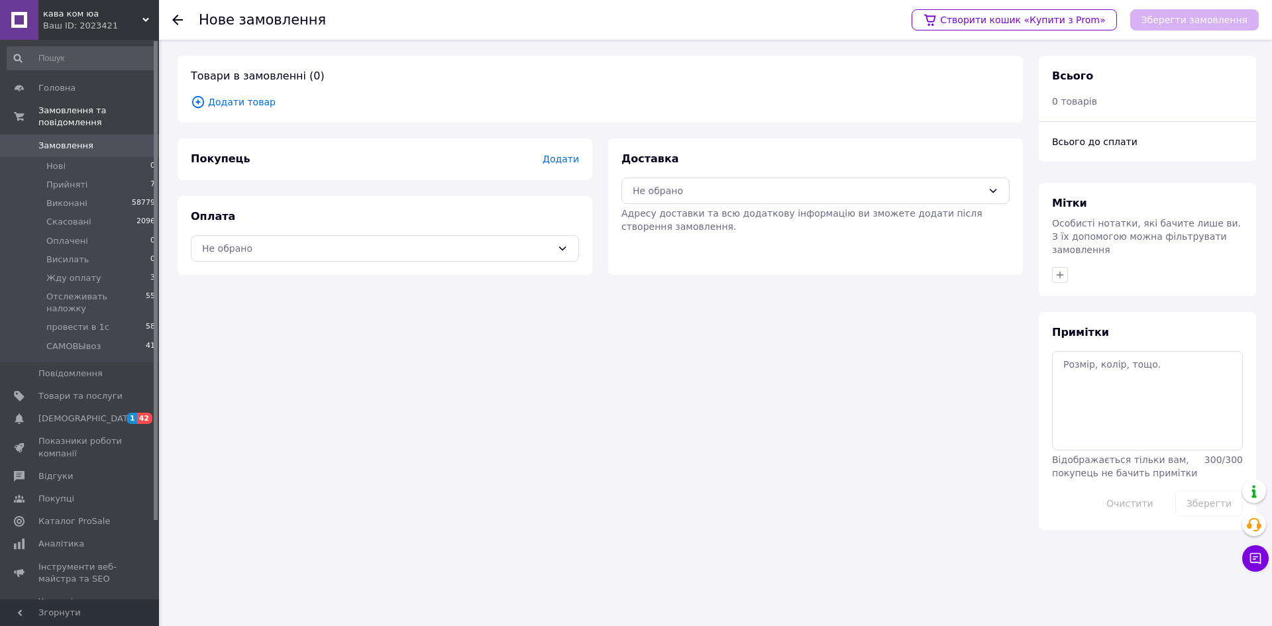
click at [566, 156] on span "Додати" at bounding box center [561, 159] width 36 height 11
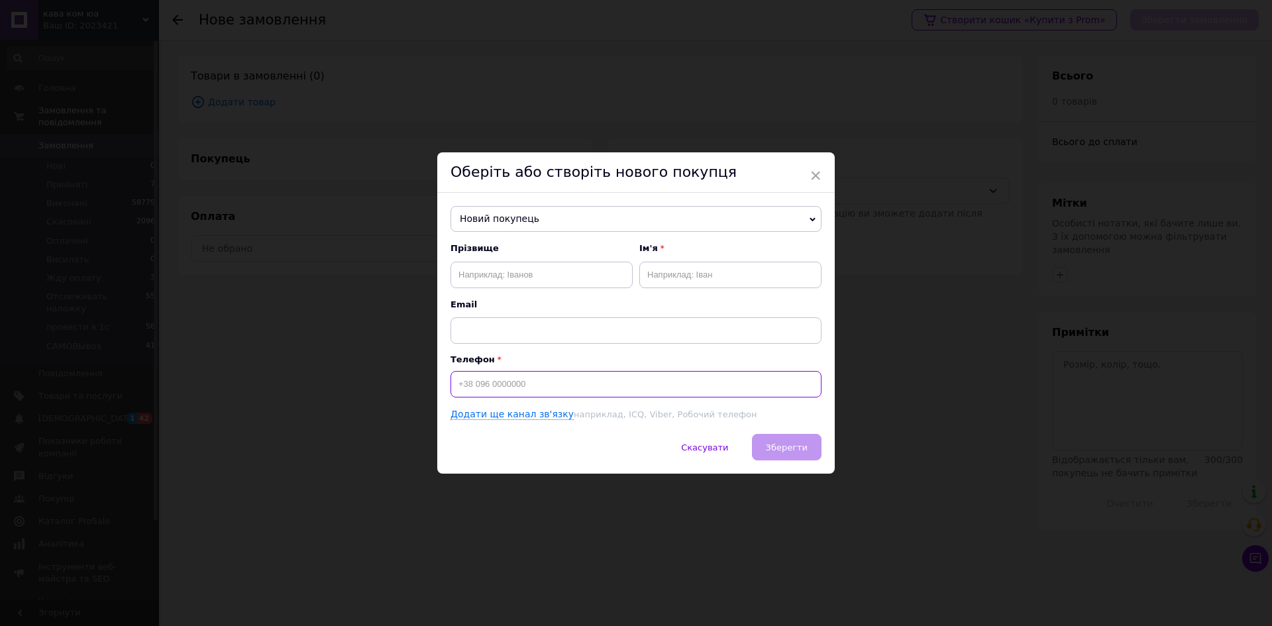
click at [523, 385] on input at bounding box center [635, 384] width 371 height 26
paste input "+380676272050"
type input "+380676272050"
click at [501, 273] on input "text" at bounding box center [541, 275] width 182 height 26
paste input "Ляшенко"
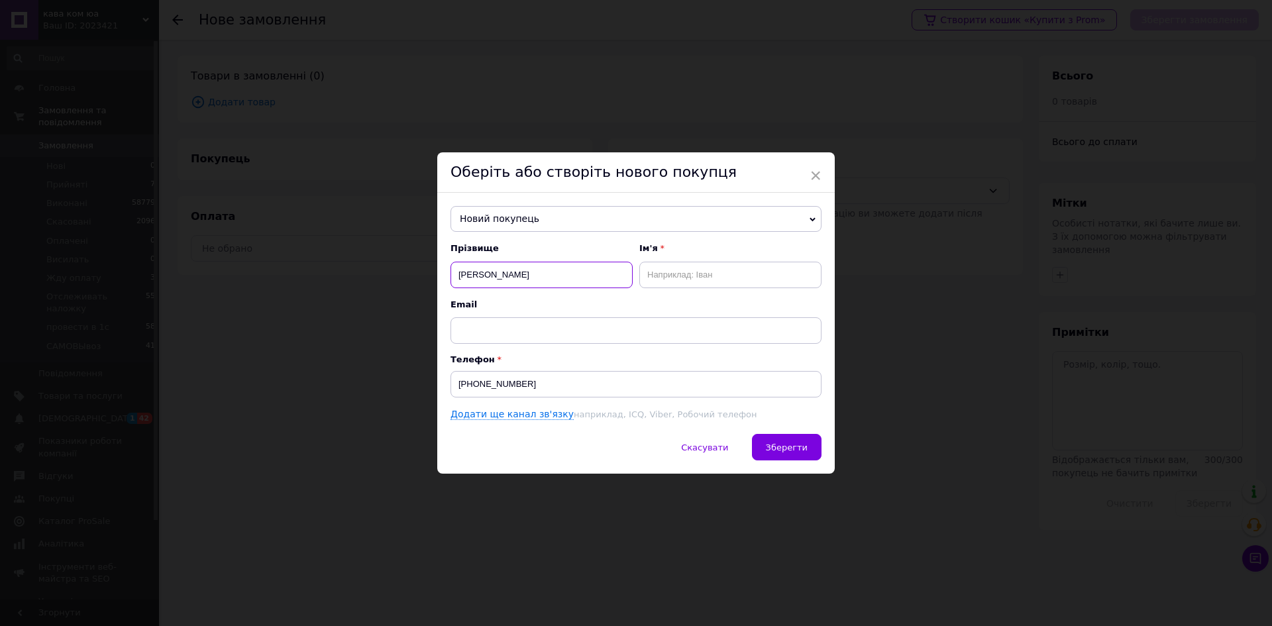
type input "Ляшенко"
click at [679, 262] on input "text" at bounding box center [730, 275] width 182 height 26
paste input "Станіслав"
type input "Станіслав"
click at [778, 448] on span "Зберегти" at bounding box center [787, 447] width 42 height 10
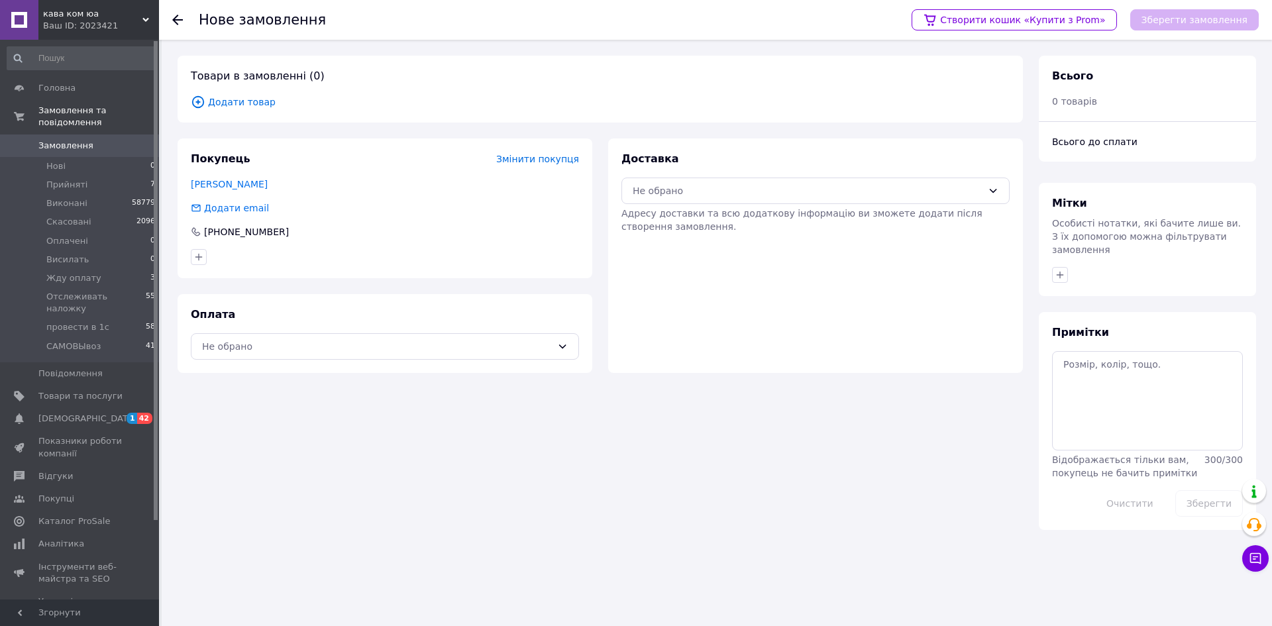
click at [242, 102] on span "Додати товар" at bounding box center [600, 102] width 819 height 15
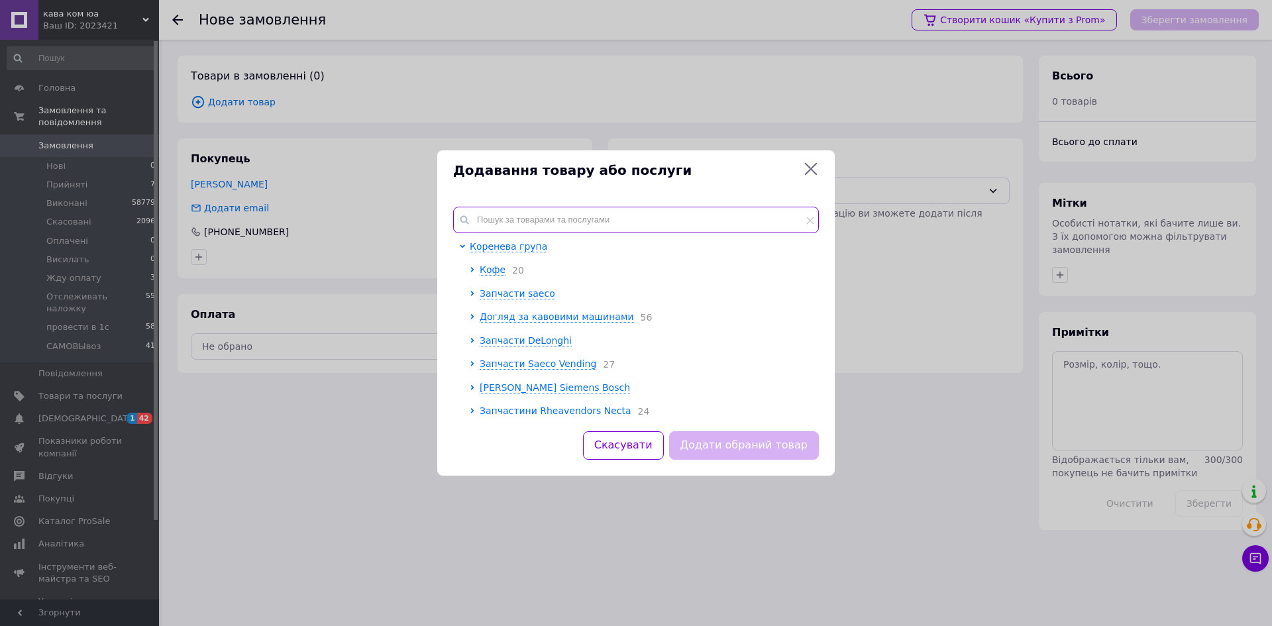
click at [516, 219] on input "text" at bounding box center [636, 220] width 366 height 26
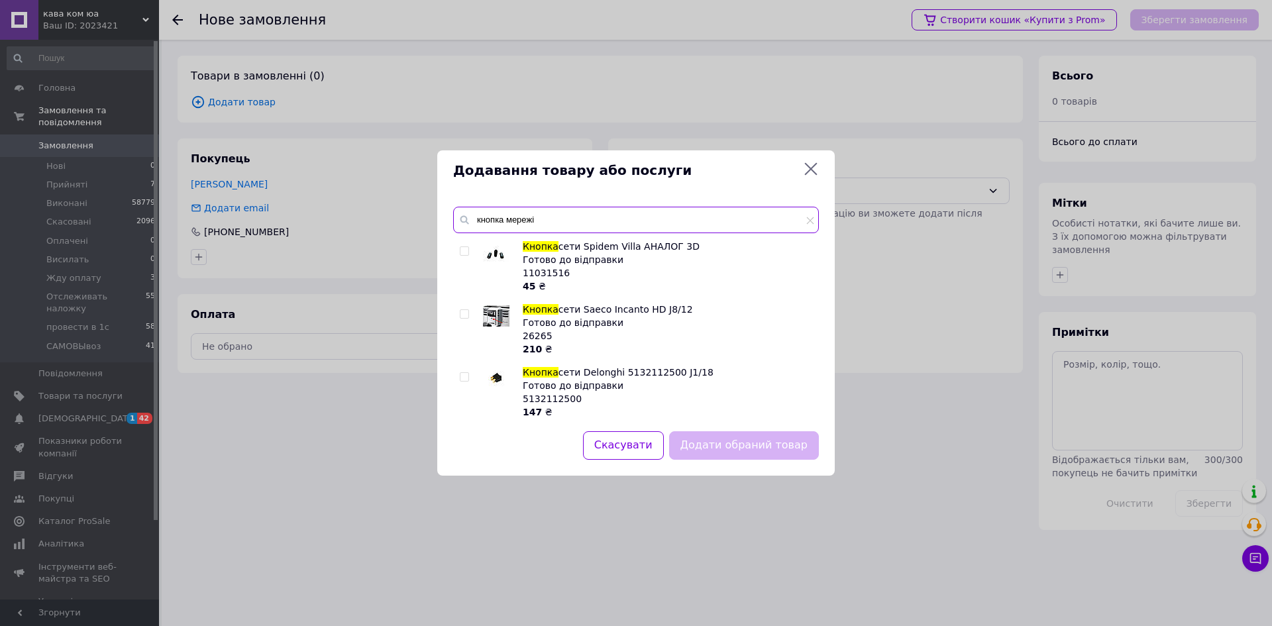
type input "кнопка мережі"
click at [462, 253] on input "checkbox" at bounding box center [464, 251] width 9 height 9
checkbox input "true"
click at [749, 452] on button "Додати обраний товар" at bounding box center [744, 445] width 150 height 28
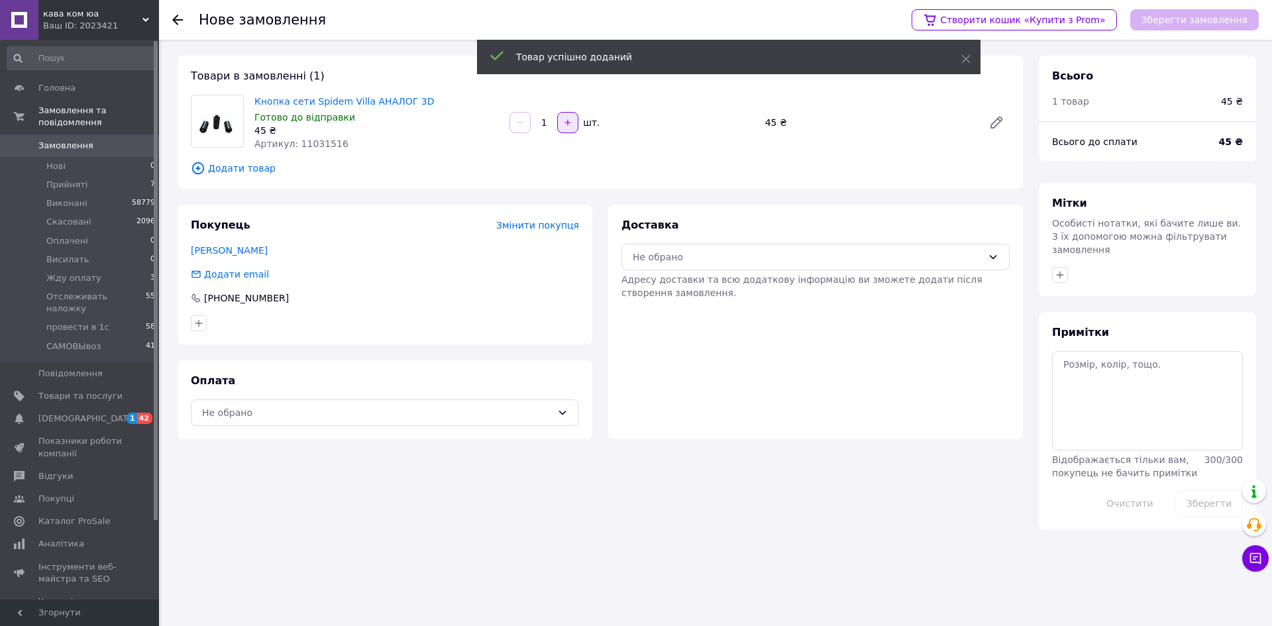
click at [570, 120] on icon "button" at bounding box center [567, 122] width 9 height 9
type input "2"
click at [709, 255] on div "Не обрано" at bounding box center [808, 257] width 350 height 15
click at [705, 284] on span "Нова Пошта (платна)" at bounding box center [825, 286] width 346 height 13
click at [335, 409] on div "Не обрано" at bounding box center [377, 412] width 350 height 15
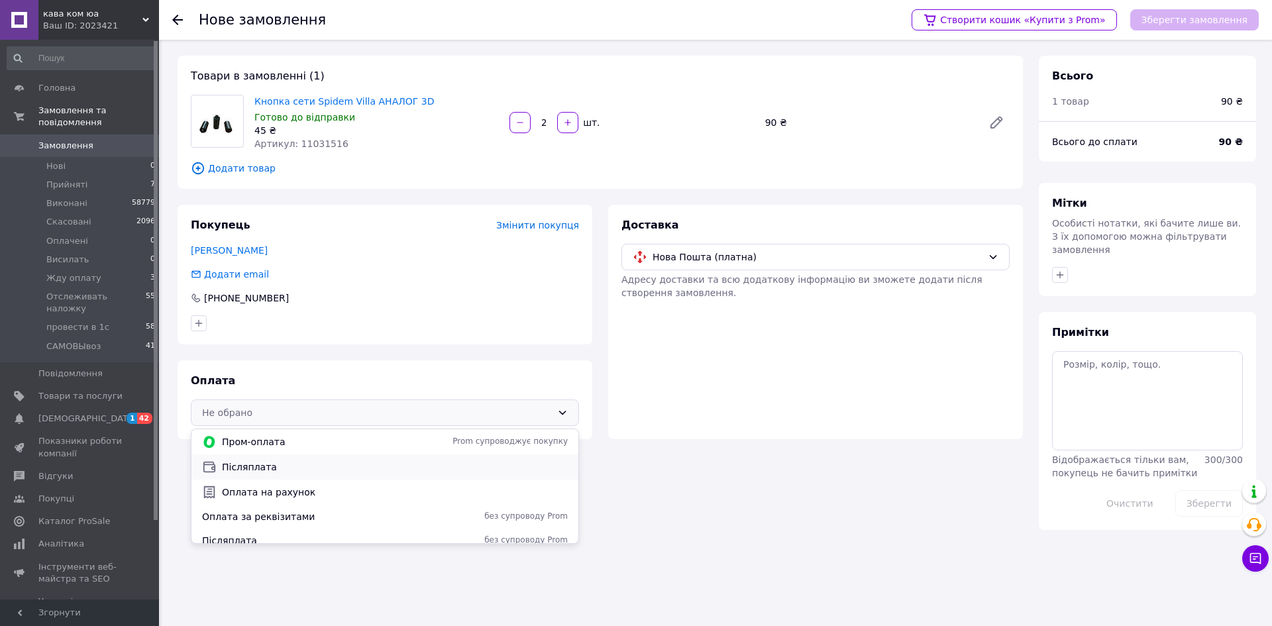
click at [282, 470] on span "Післяплата" at bounding box center [395, 466] width 346 height 13
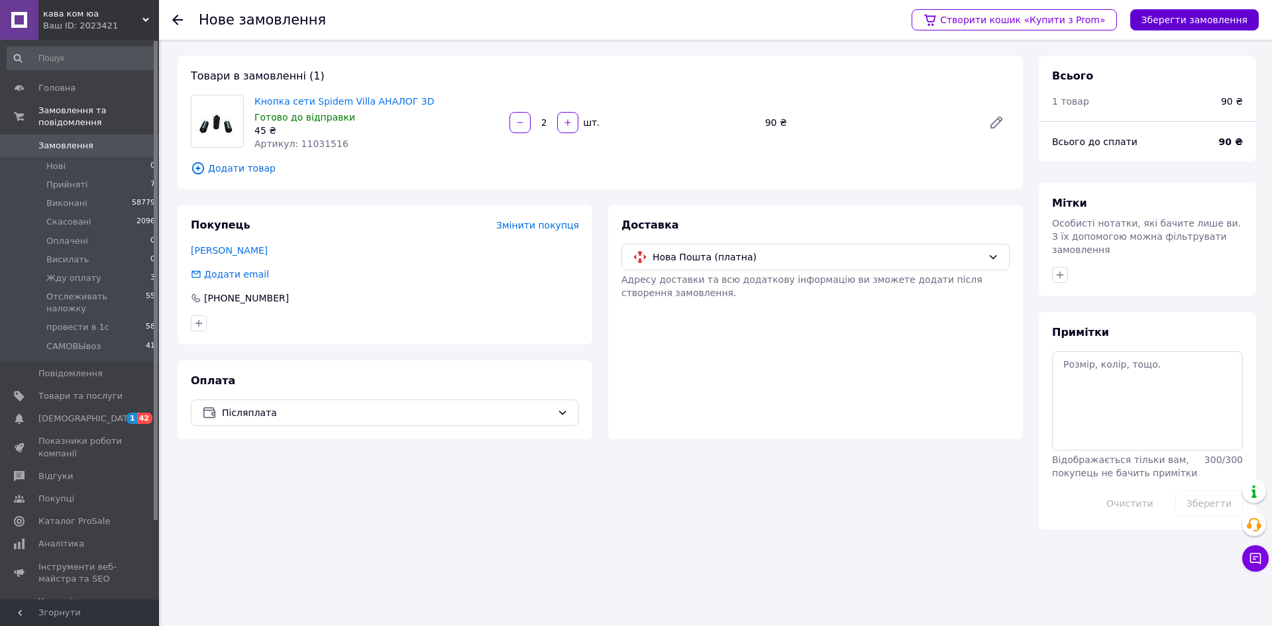
click at [1208, 21] on button "Зберегти замовлення" at bounding box center [1194, 19] width 129 height 21
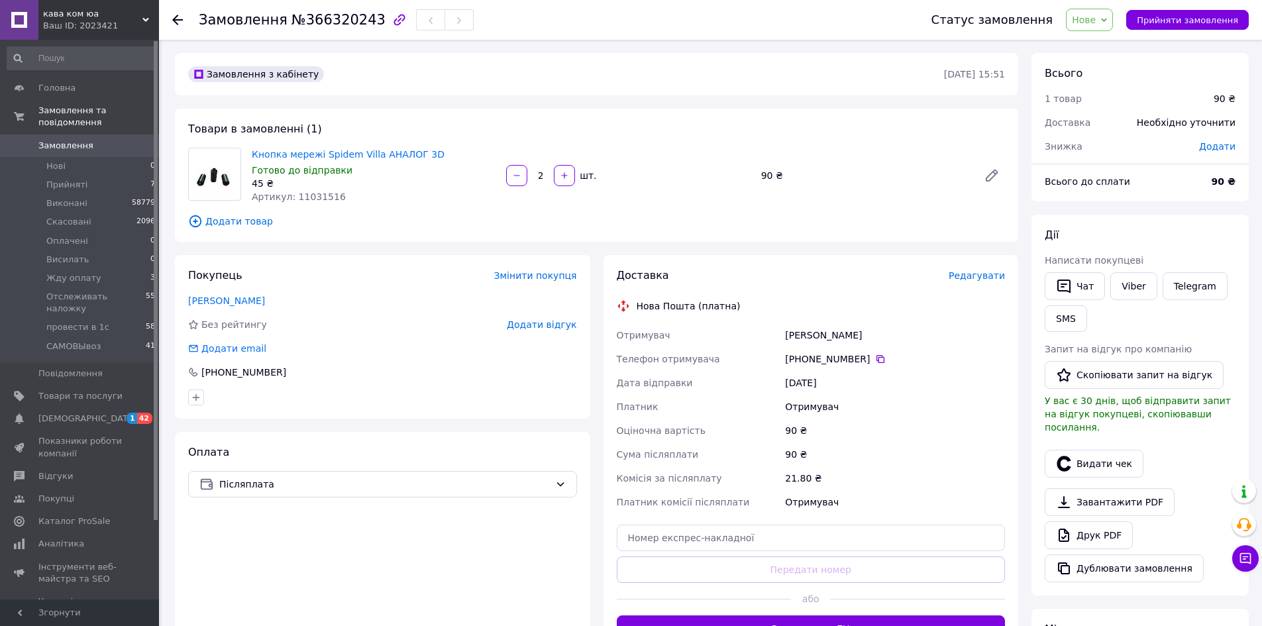
click at [971, 275] on span "Редагувати" at bounding box center [977, 275] width 56 height 11
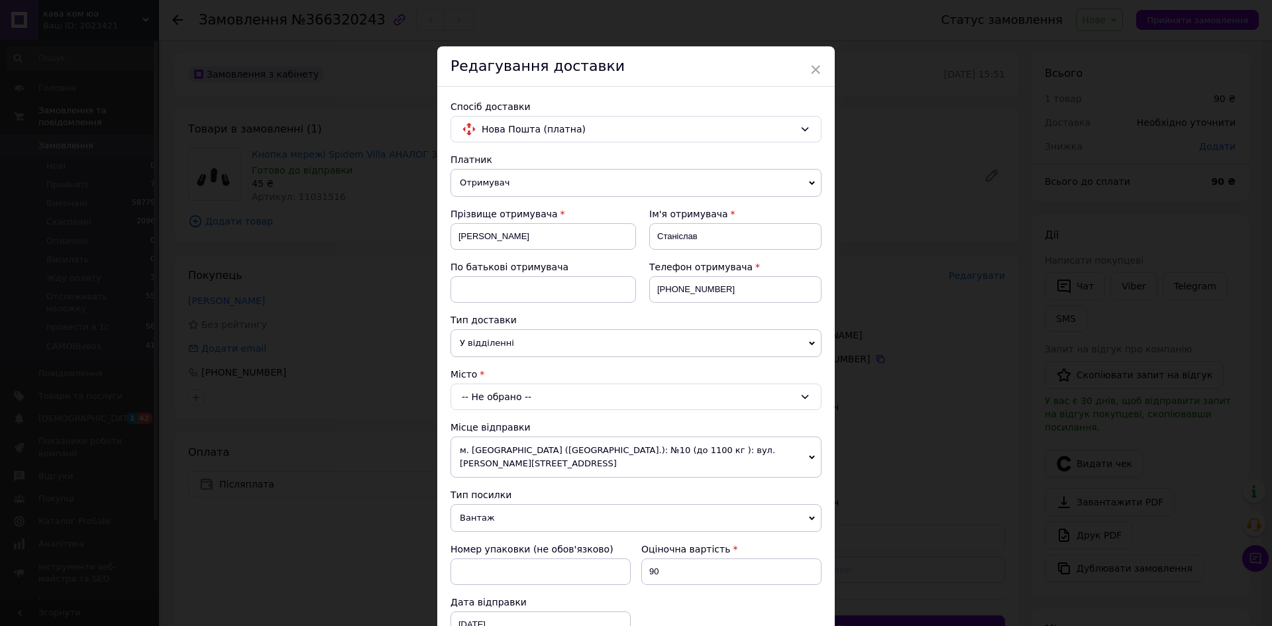
click at [512, 394] on div "-- Не обрано --" at bounding box center [635, 397] width 371 height 26
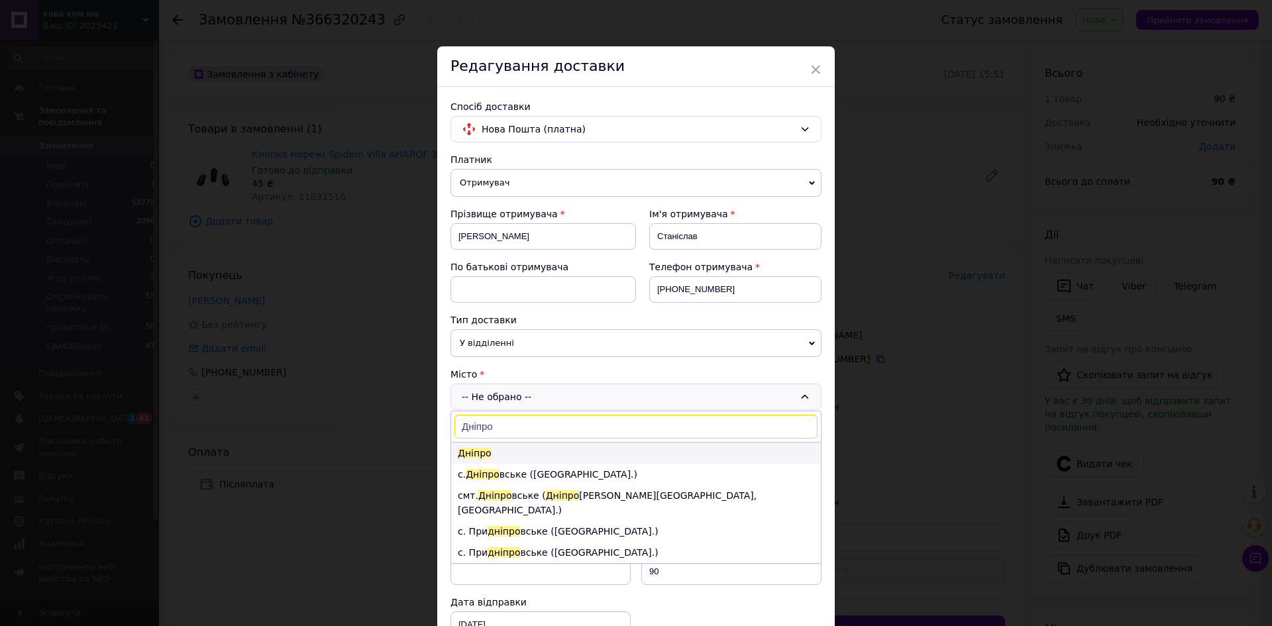
type input "Дніпро"
click at [527, 454] on li "Дніпро" at bounding box center [636, 452] width 370 height 21
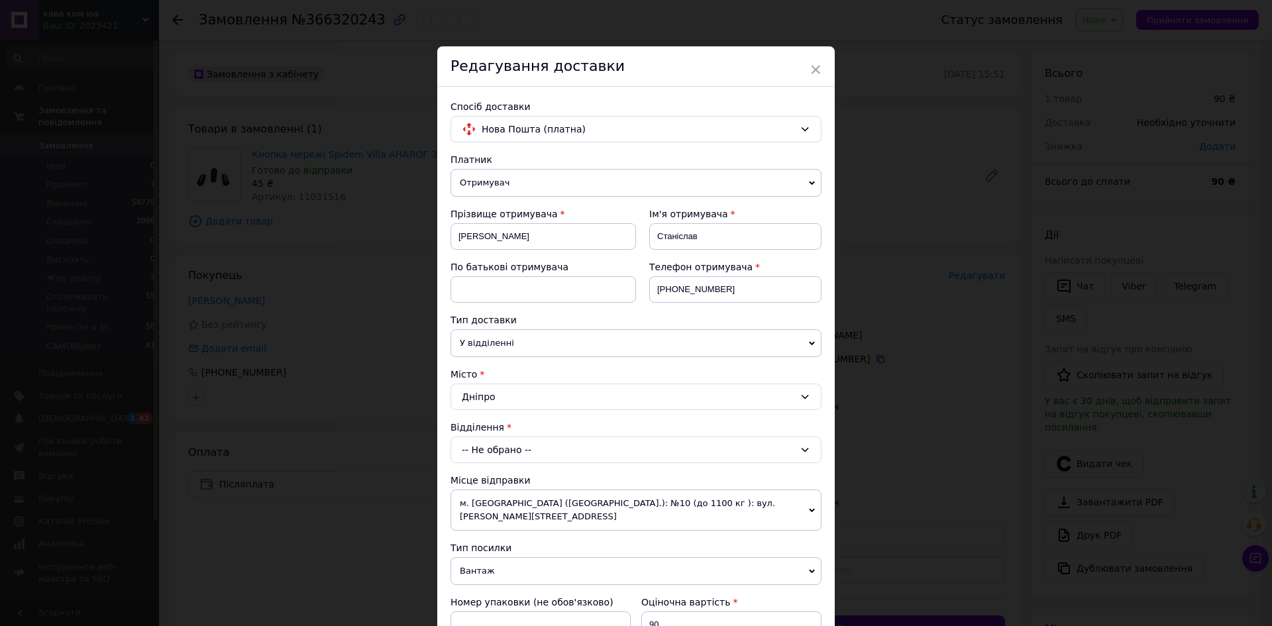
click at [519, 455] on div "-- Не обрано --" at bounding box center [635, 450] width 371 height 26
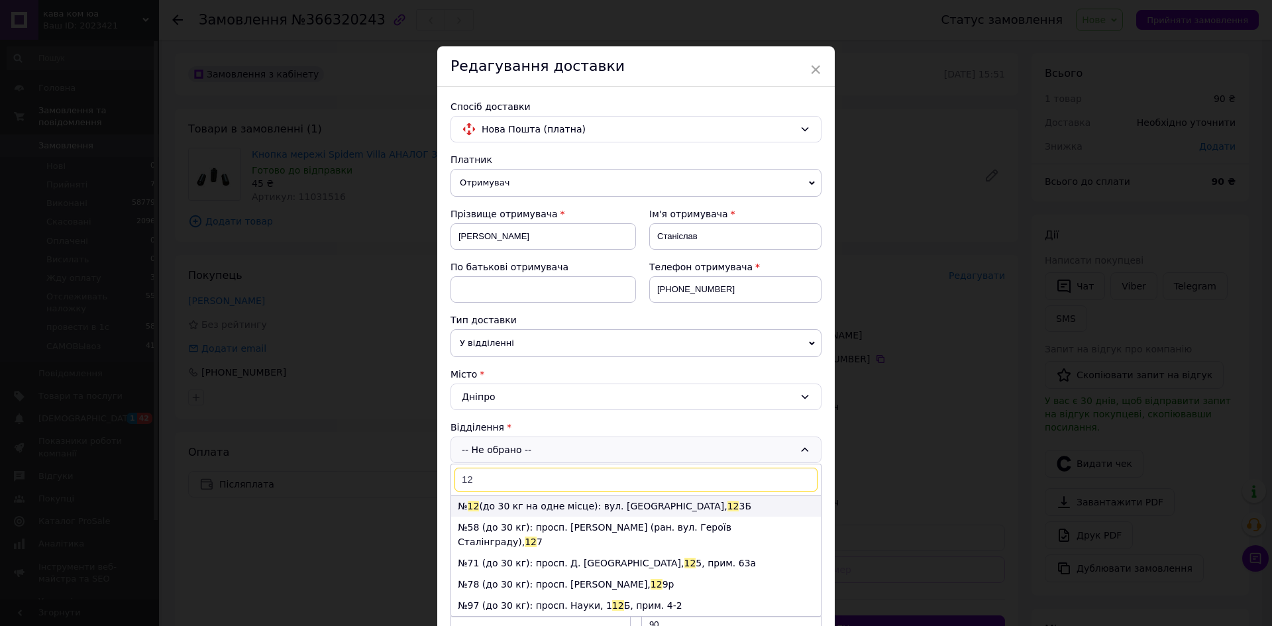
type input "12"
click at [552, 507] on li "№ 12 (до 30 кг на одне місце): вул. Набережно-Заводська, 12 3Б" at bounding box center [636, 505] width 370 height 21
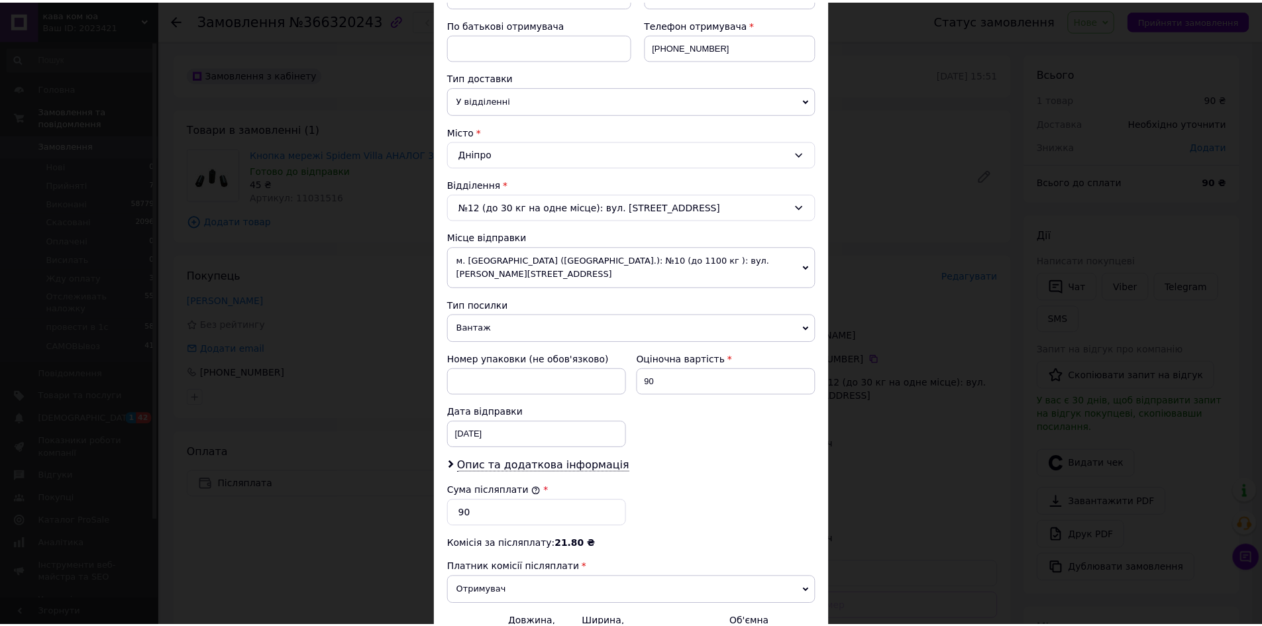
scroll to position [385, 0]
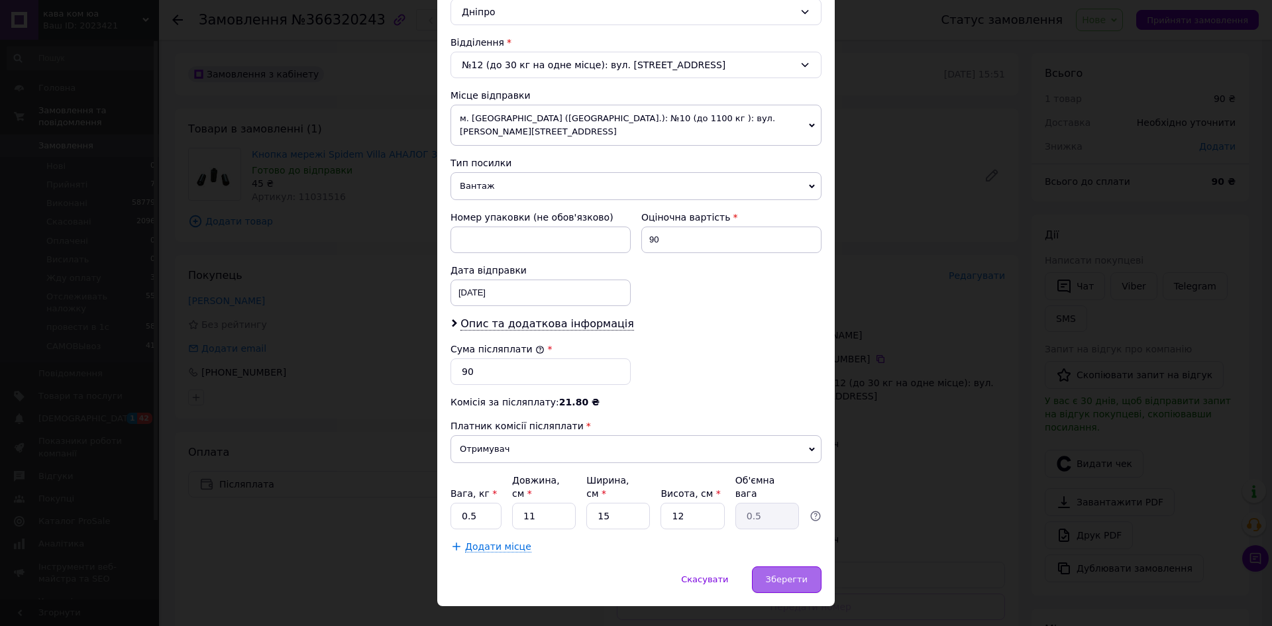
click at [796, 574] on span "Зберегти" at bounding box center [787, 579] width 42 height 10
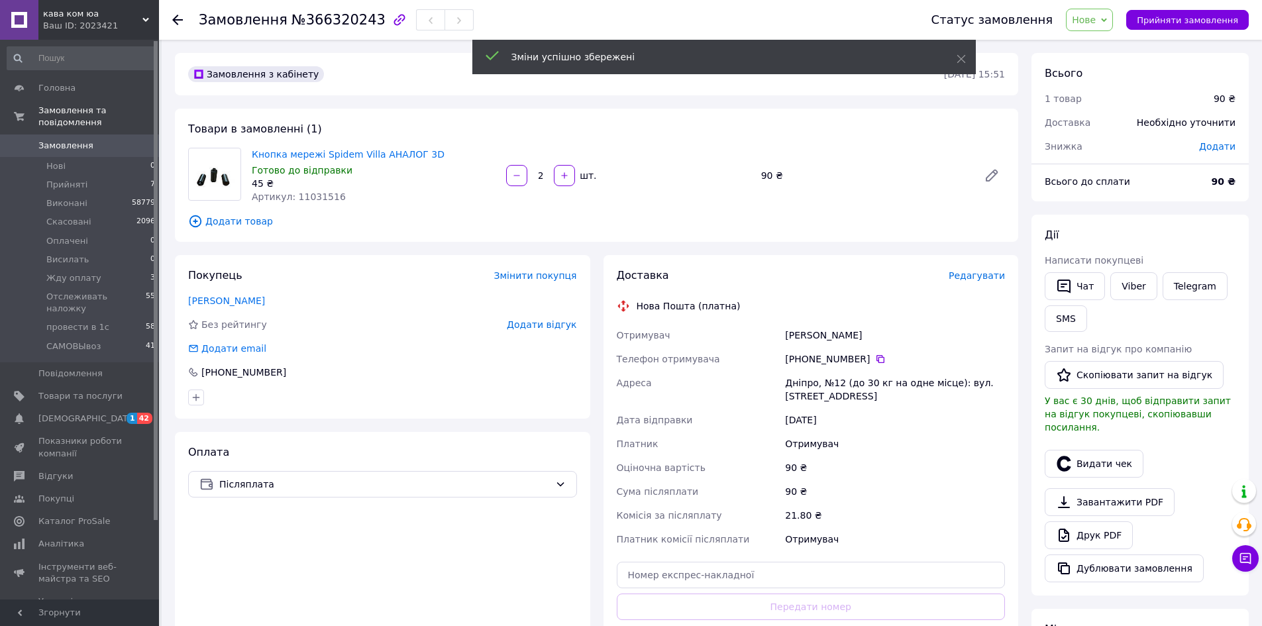
click at [1096, 22] on span "Нове" at bounding box center [1084, 20] width 24 height 11
click at [1106, 42] on li "Прийнято" at bounding box center [1124, 46] width 117 height 20
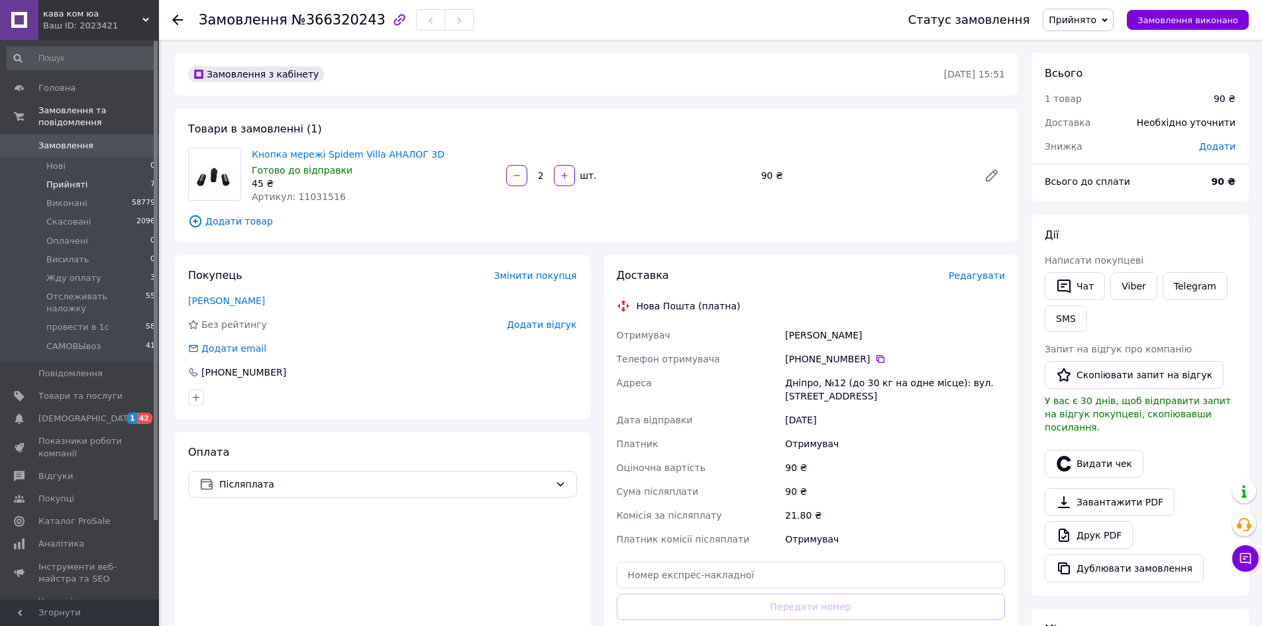
click at [69, 179] on span "Прийняті" at bounding box center [66, 185] width 41 height 12
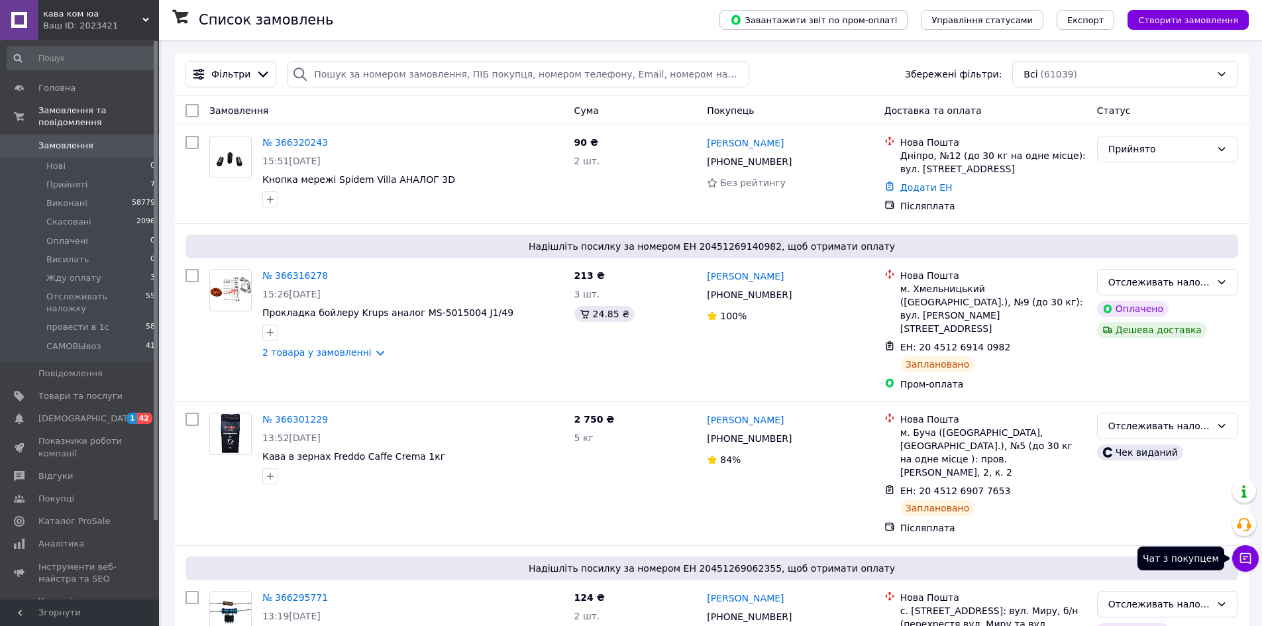
click at [1249, 558] on icon at bounding box center [1245, 558] width 13 height 13
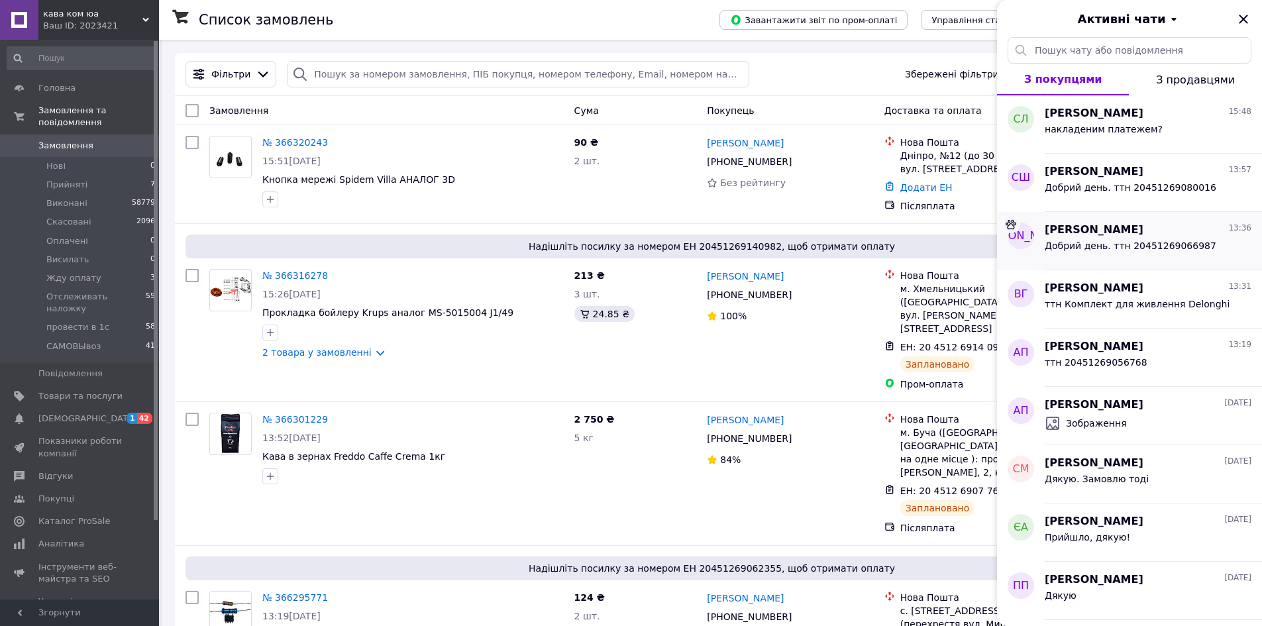
click at [1112, 242] on span "Добрий день. ттн 20451269066987" at bounding box center [1131, 245] width 172 height 11
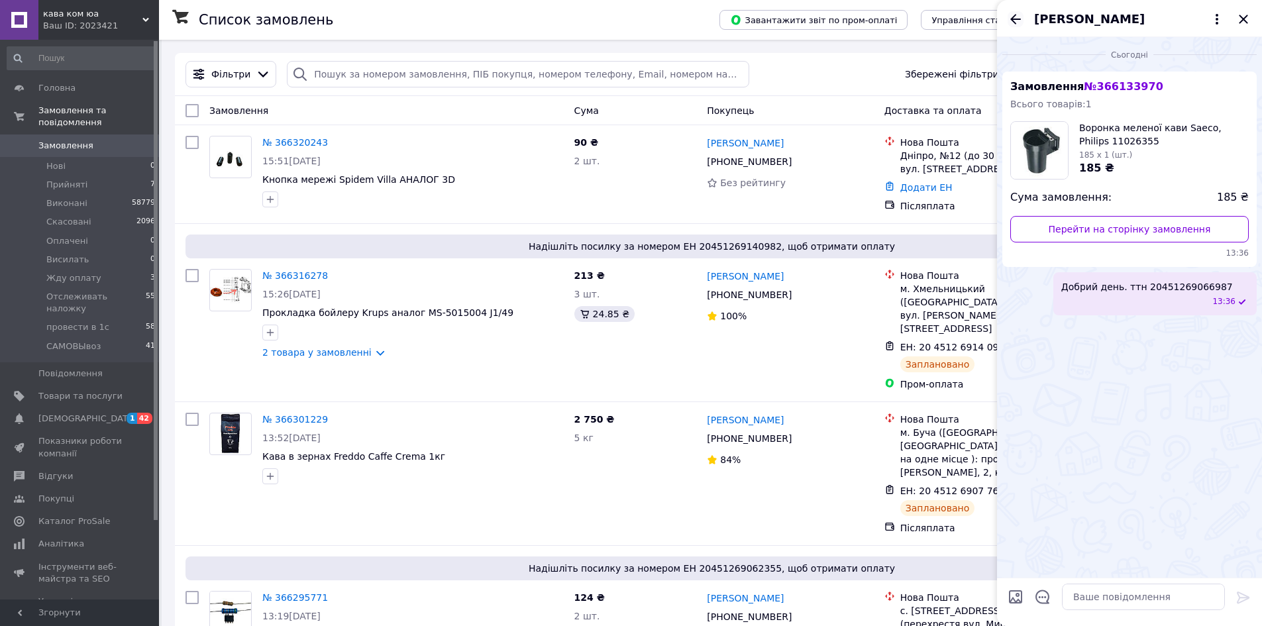
click at [1014, 20] on icon "Назад" at bounding box center [1016, 19] width 16 height 16
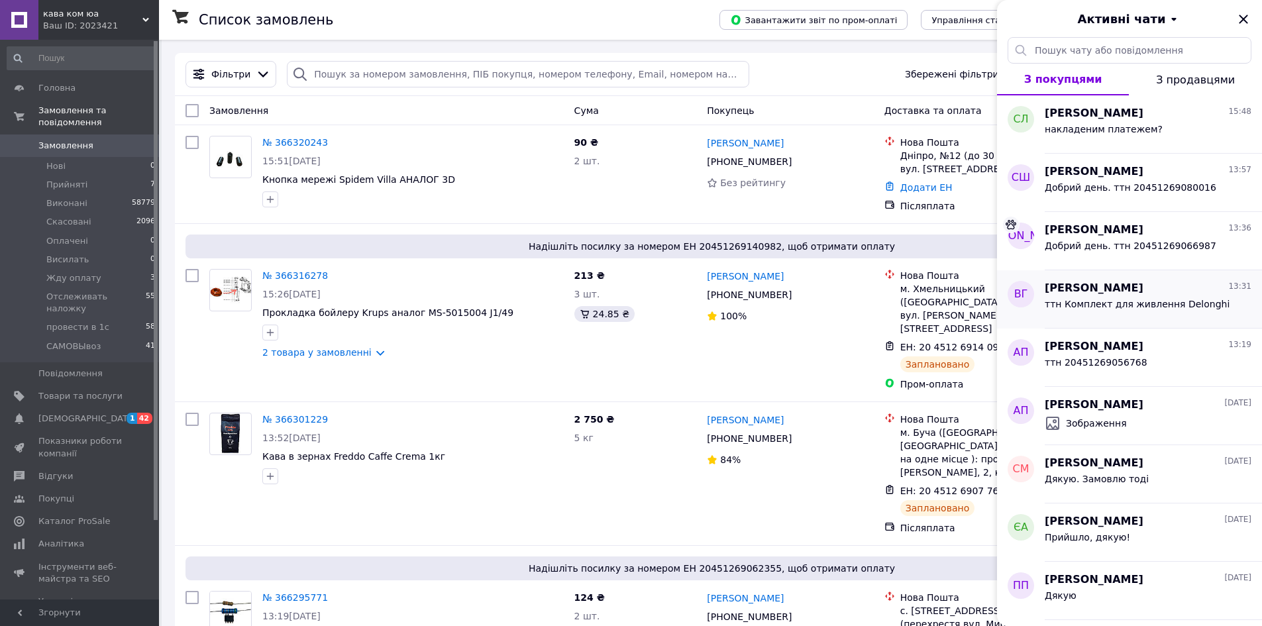
click at [1119, 311] on div "ттн Комплект для живлення Delonghi" at bounding box center [1137, 308] width 185 height 19
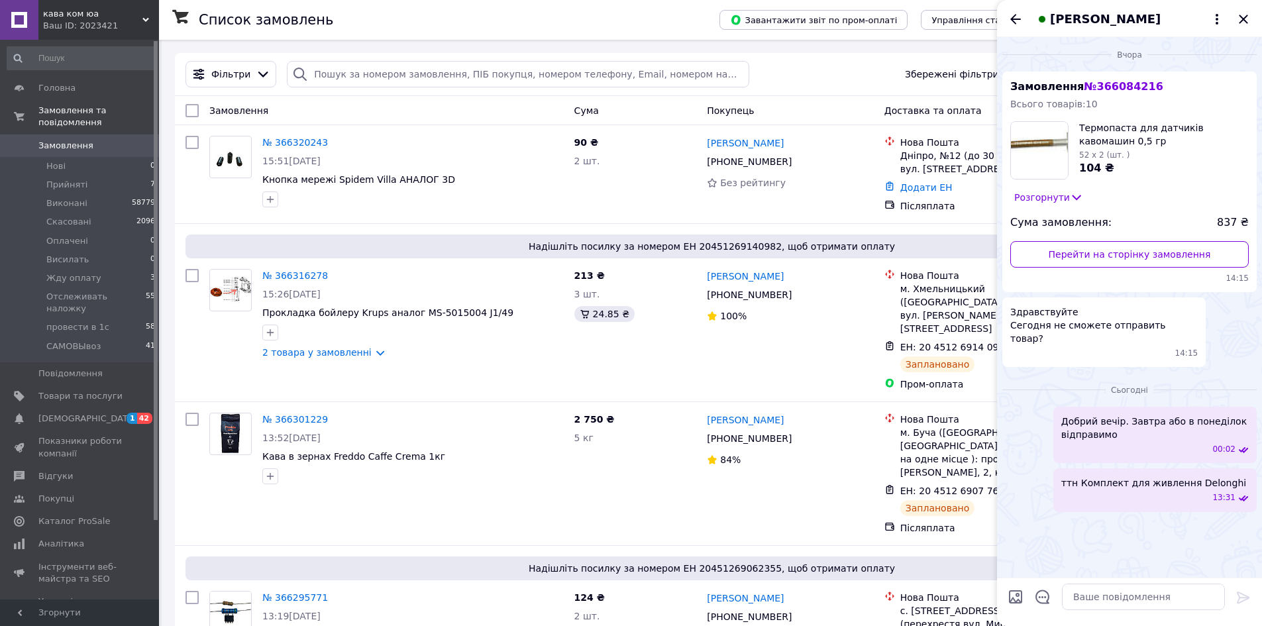
drag, startPoint x: 1185, startPoint y: 472, endPoint x: 1103, endPoint y: 86, distance: 394.8
click at [1103, 86] on span "№ 366084216" at bounding box center [1123, 86] width 79 height 13
click at [1108, 92] on span "№ 366084216" at bounding box center [1123, 86] width 79 height 13
click at [1129, 255] on link "Перейти на сторінку замовлення" at bounding box center [1129, 254] width 238 height 26
drag, startPoint x: 1171, startPoint y: 477, endPoint x: 1121, endPoint y: 548, distance: 86.6
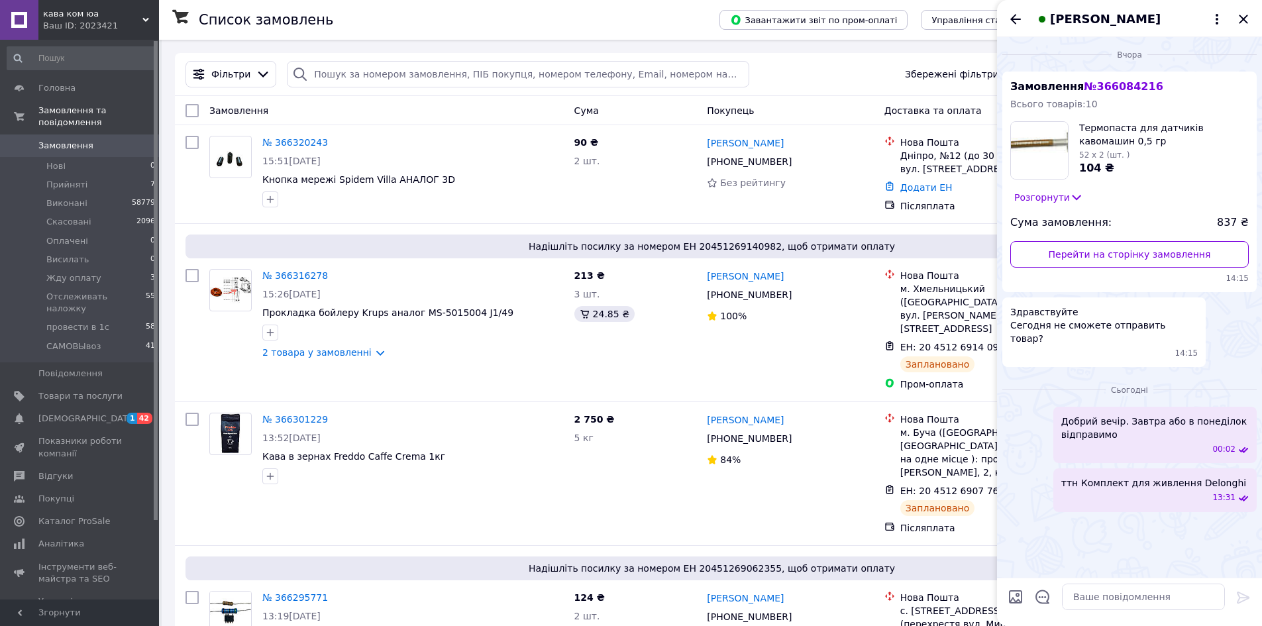
click at [1121, 549] on div "Вчора Замовлення № 366084216 Всього товарів: 10 Термопаста для датчиків кавомаш…" at bounding box center [1129, 307] width 265 height 541
click at [1167, 476] on span "ттн Комплект для живлення Delonghi" at bounding box center [1153, 482] width 185 height 13
drag, startPoint x: 1213, startPoint y: 476, endPoint x: 1161, endPoint y: 530, distance: 74.9
click at [1156, 534] on div "Вчора Замовлення № 366084216 Всього товарів: 10 Термопаста для датчиків кавомаш…" at bounding box center [1129, 307] width 265 height 541
click at [1112, 476] on span "ттн Комплект для живлення Delonghi" at bounding box center [1153, 482] width 185 height 13
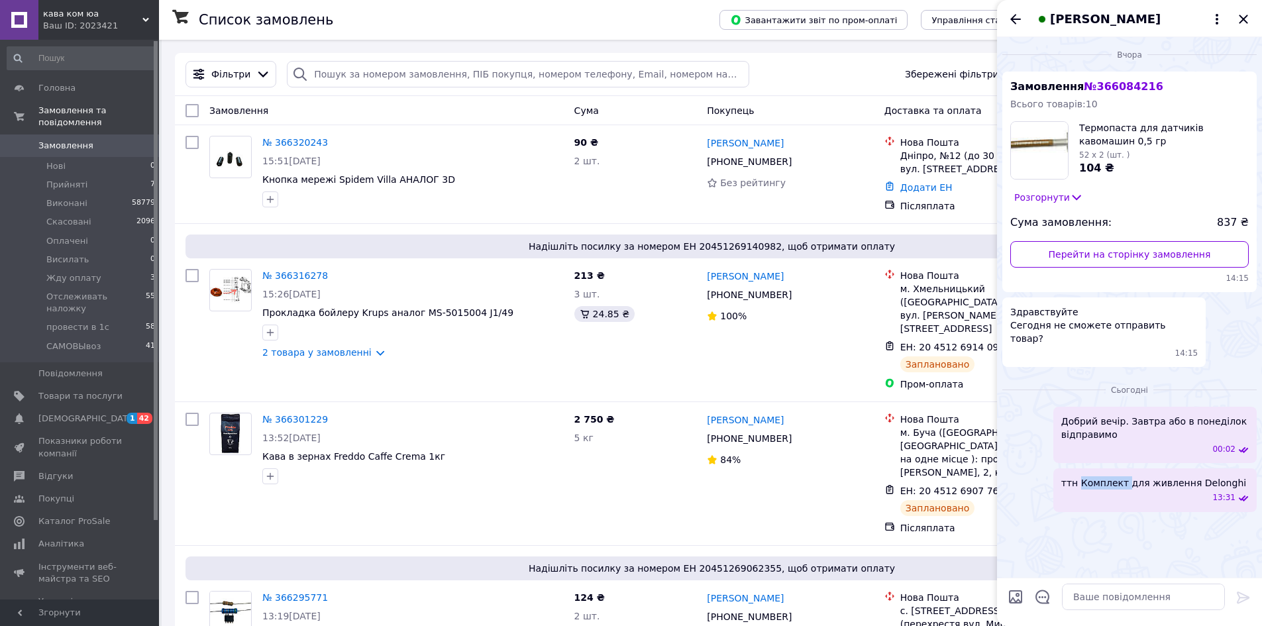
click at [1112, 476] on span "ттн Комплект для живлення Delonghi" at bounding box center [1153, 482] width 185 height 13
drag, startPoint x: 1112, startPoint y: 474, endPoint x: 1134, endPoint y: 525, distance: 55.5
click at [1134, 525] on div "Вчора Замовлення № 366084216 Всього товарів: 10 Термопаста для датчиків кавомаш…" at bounding box center [1129, 307] width 265 height 541
drag, startPoint x: 1187, startPoint y: 472, endPoint x: 1243, endPoint y: 482, distance: 56.5
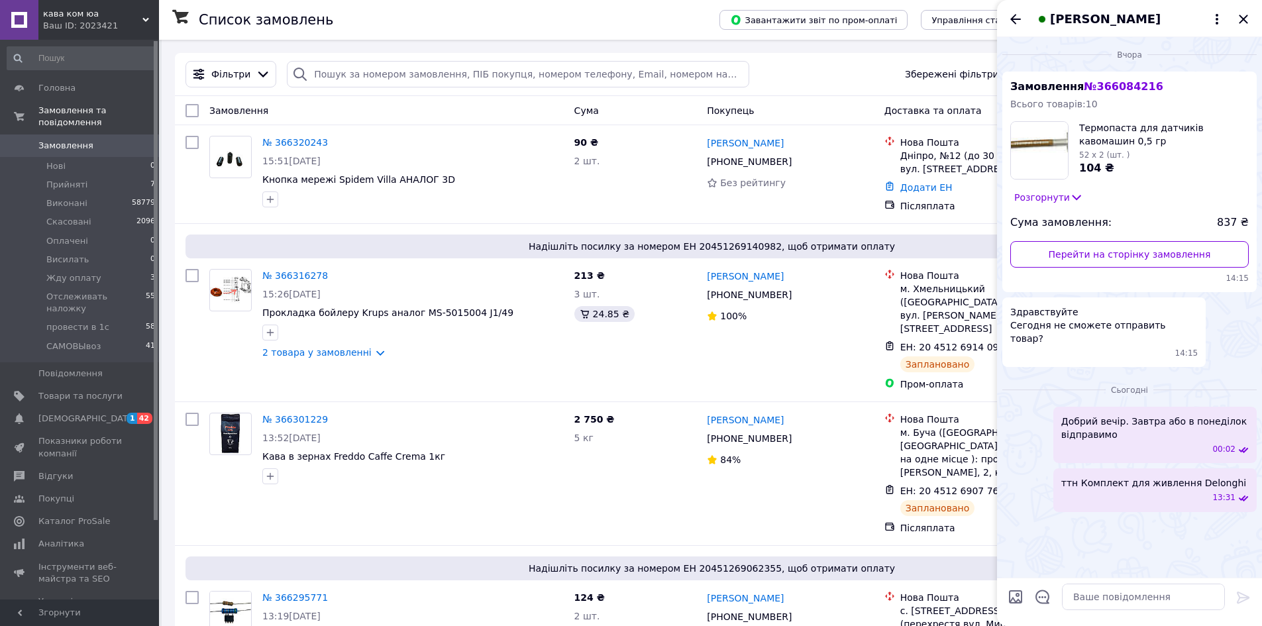
click at [1243, 493] on icon at bounding box center [1243, 498] width 11 height 11
click at [1232, 491] on div "ттн Комплект для живлення Delonghi 13:31" at bounding box center [1154, 489] width 203 height 43
click at [1165, 492] on div "13:31" at bounding box center [1157, 497] width 182 height 11
click at [1157, 492] on div "13:31" at bounding box center [1157, 497] width 182 height 11
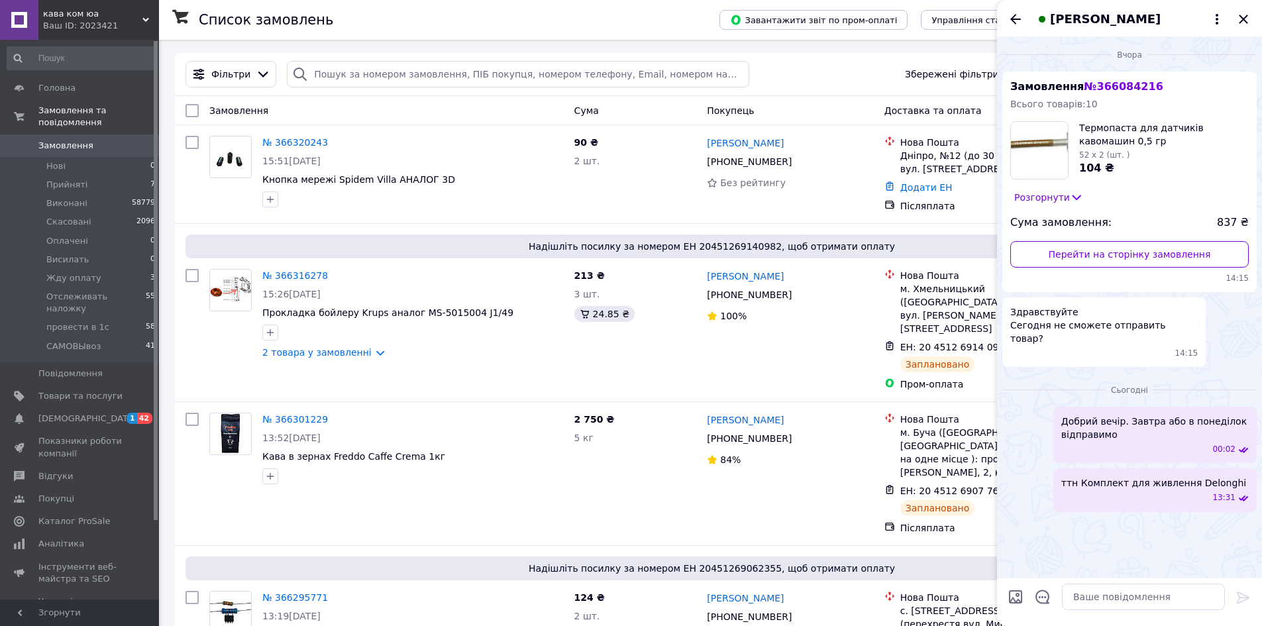
click at [1102, 492] on div "13:31" at bounding box center [1157, 497] width 182 height 11
drag, startPoint x: 1094, startPoint y: 478, endPoint x: 1197, endPoint y: 548, distance: 124.9
click at [1197, 548] on div "Вчора Замовлення № 366084216 Всього товарів: 10 Термопаста для датчиків кавомаш…" at bounding box center [1129, 307] width 265 height 541
click at [1125, 523] on div "Вчора Замовлення № 366084216 Всього товарів: 10 Термопаста для датчиків кавомаш…" at bounding box center [1129, 307] width 265 height 541
click at [1140, 492] on div "13:31" at bounding box center [1157, 497] width 182 height 11
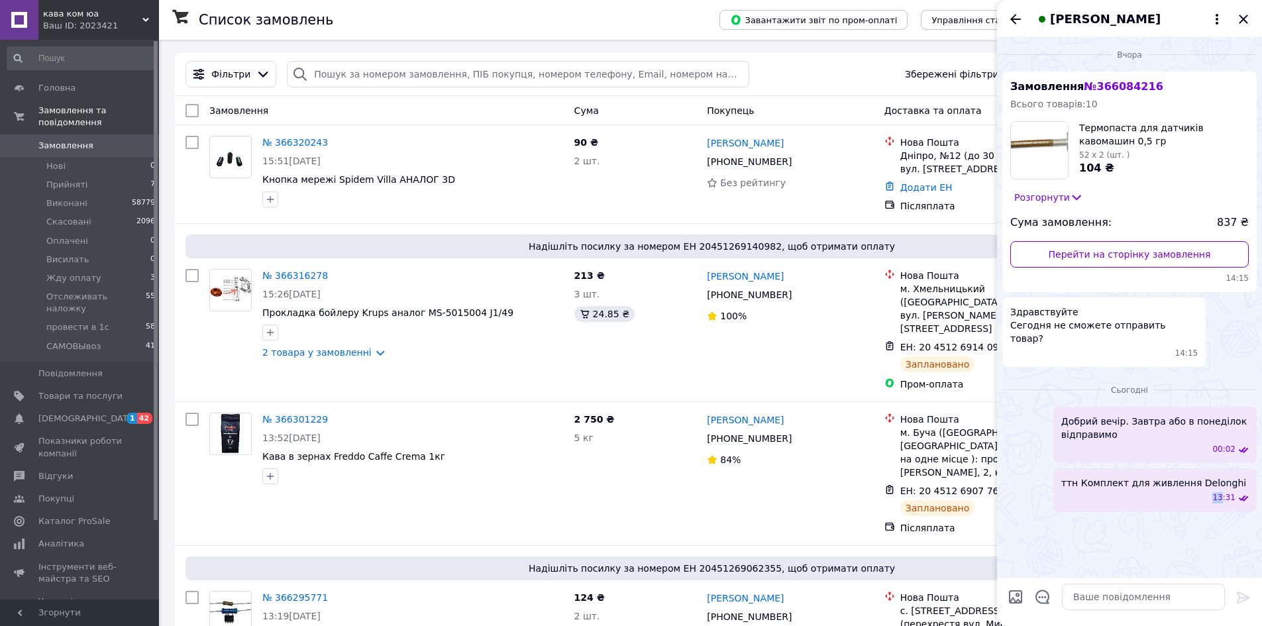
click at [1119, 492] on div "13:31" at bounding box center [1157, 497] width 182 height 11
click at [1086, 476] on span "ттн Комплект для живлення Delonghi" at bounding box center [1153, 482] width 185 height 13
click at [1088, 476] on span "ттн Комплект для живлення Delonghi" at bounding box center [1153, 482] width 185 height 13
drag, startPoint x: 1137, startPoint y: 480, endPoint x: 1105, endPoint y: 552, distance: 79.2
click at [1105, 552] on div "Вчора Замовлення № 366084216 Всього товарів: 10 Термопаста для датчиків кавомаш…" at bounding box center [1129, 307] width 265 height 541
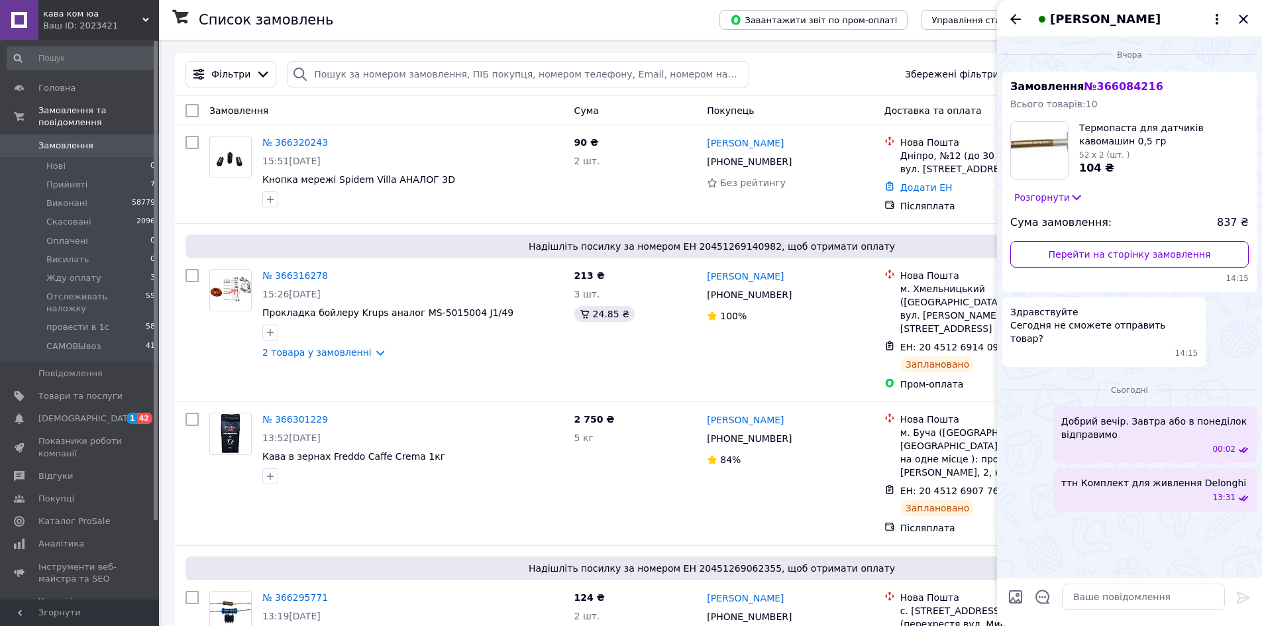
click at [1161, 415] on span "Добрий вечір. Завтра або в понеділок відправимо" at bounding box center [1154, 428] width 187 height 26
click at [1239, 493] on icon at bounding box center [1243, 498] width 11 height 11
click at [1245, 493] on icon at bounding box center [1243, 498] width 11 height 11
click at [1239, 493] on icon at bounding box center [1243, 498] width 11 height 11
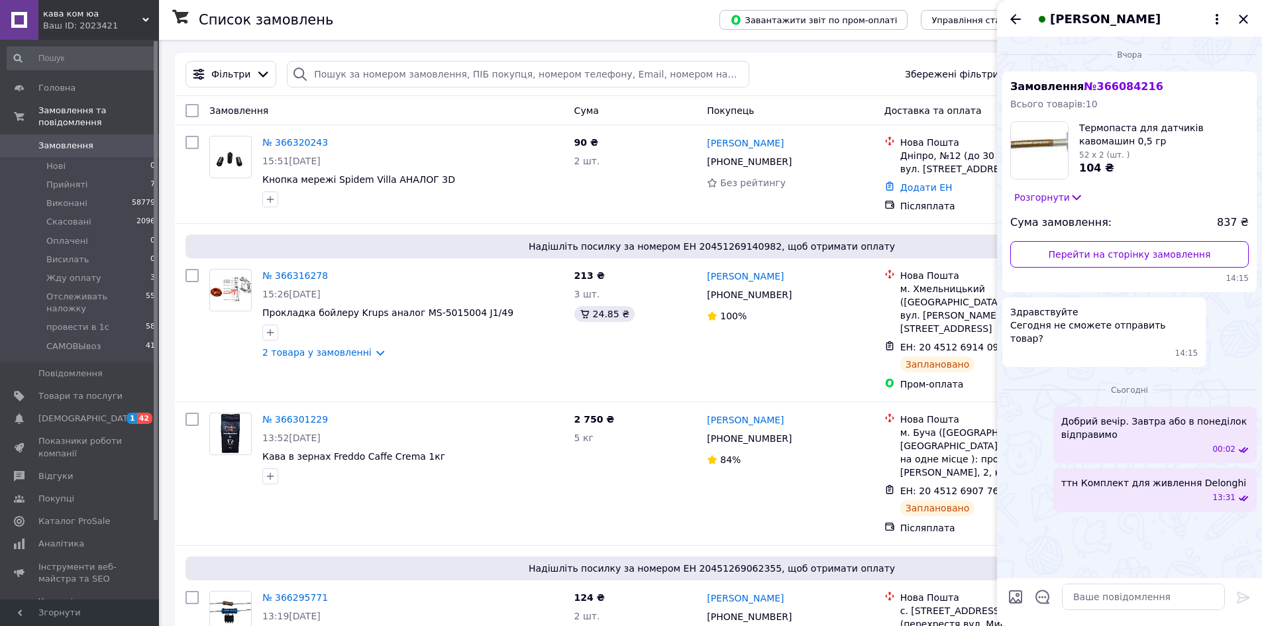
click at [1239, 493] on icon at bounding box center [1243, 498] width 11 height 11
click at [1166, 492] on div "13:31" at bounding box center [1157, 497] width 182 height 11
drag, startPoint x: 1166, startPoint y: 483, endPoint x: 1202, endPoint y: 468, distance: 38.9
click at [1202, 476] on span "ттн Комплект для живлення Delonghi" at bounding box center [1153, 482] width 185 height 13
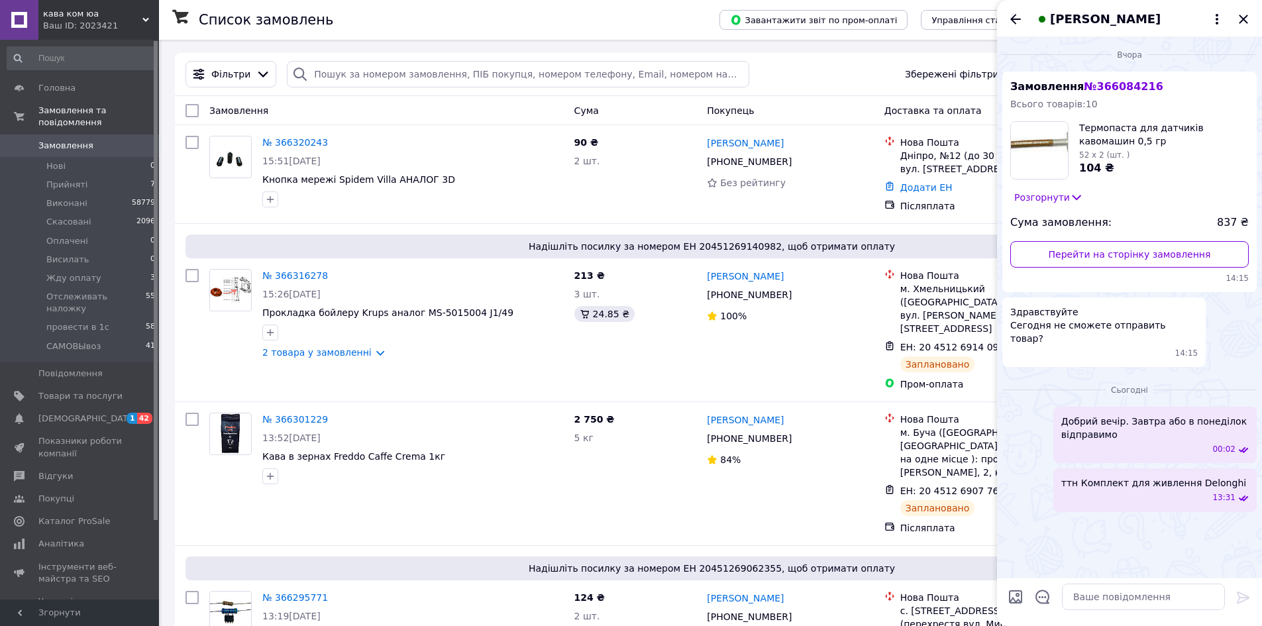
click at [1189, 492] on div "13:31" at bounding box center [1157, 497] width 182 height 11
click at [1094, 428] on div "Добрий вечір. Завтра або в понеділок відправимо 00:02" at bounding box center [1154, 435] width 203 height 56
click at [1113, 415] on span "Добрий вечір. Завтра або в понеділок відправимо" at bounding box center [1154, 428] width 187 height 26
click at [1147, 476] on span "ттн Комплект для живлення Delonghi" at bounding box center [1153, 482] width 185 height 13
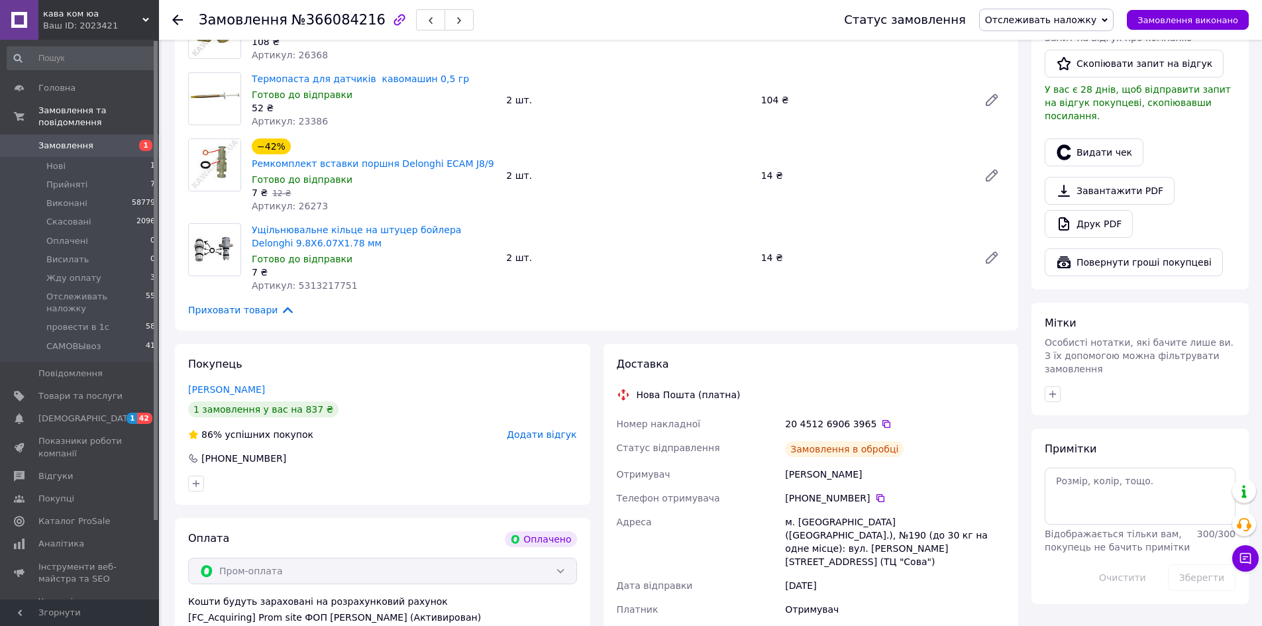
scroll to position [331, 0]
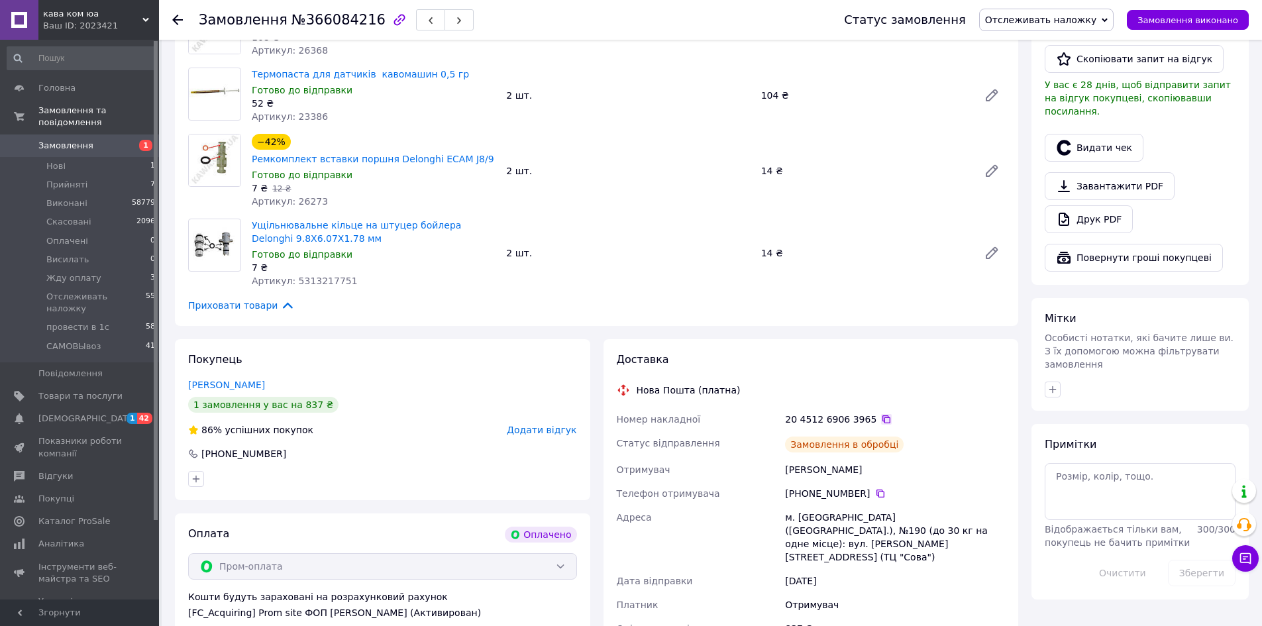
click at [881, 419] on icon at bounding box center [886, 419] width 11 height 11
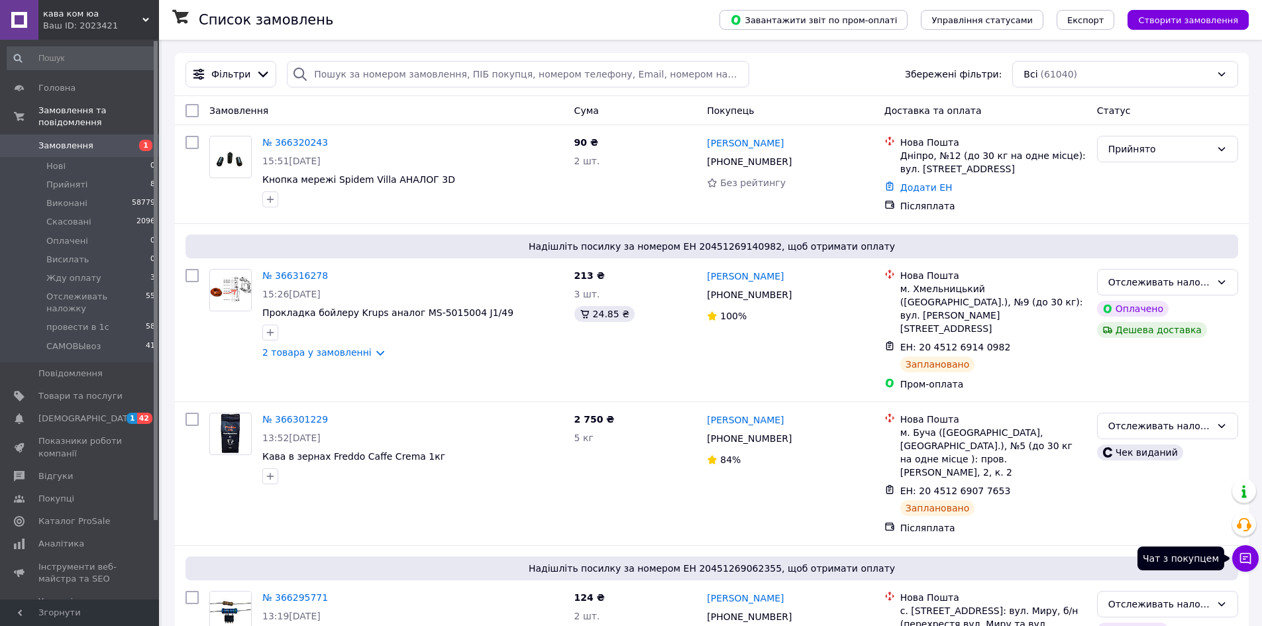
click at [1248, 561] on icon at bounding box center [1245, 558] width 13 height 13
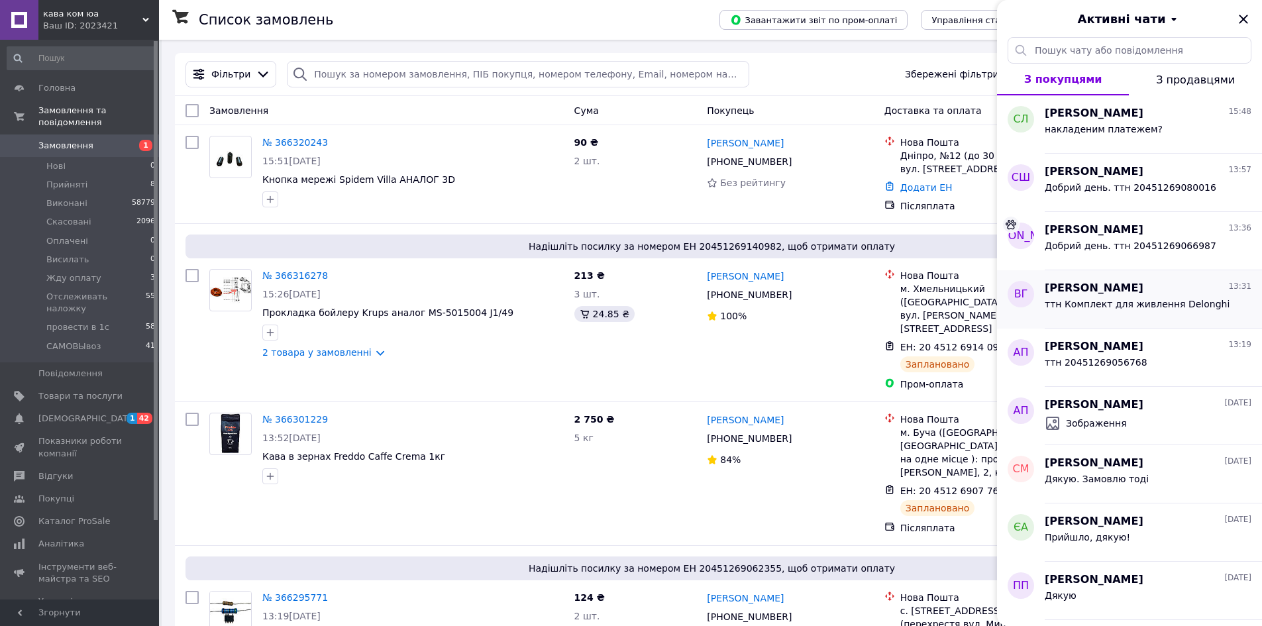
click at [1174, 307] on span "ттн Комплект для живлення Delonghi" at bounding box center [1137, 304] width 185 height 11
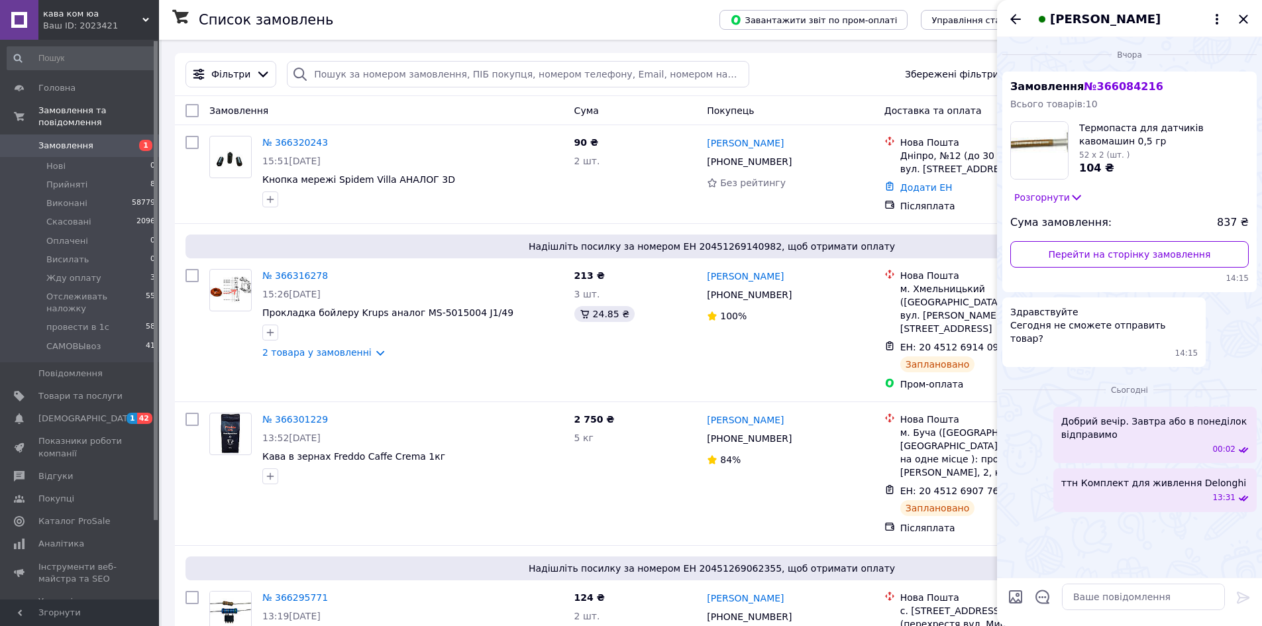
drag, startPoint x: 1171, startPoint y: 470, endPoint x: 1202, endPoint y: 479, distance: 31.7
click at [1202, 492] on div "13:31" at bounding box center [1157, 497] width 182 height 11
click at [1202, 478] on div "ттн Комплект для живлення Delonghi 13:31" at bounding box center [1154, 489] width 203 height 43
click at [1165, 492] on div "13:31" at bounding box center [1157, 497] width 182 height 11
click at [1155, 492] on div "13:31" at bounding box center [1157, 497] width 182 height 11
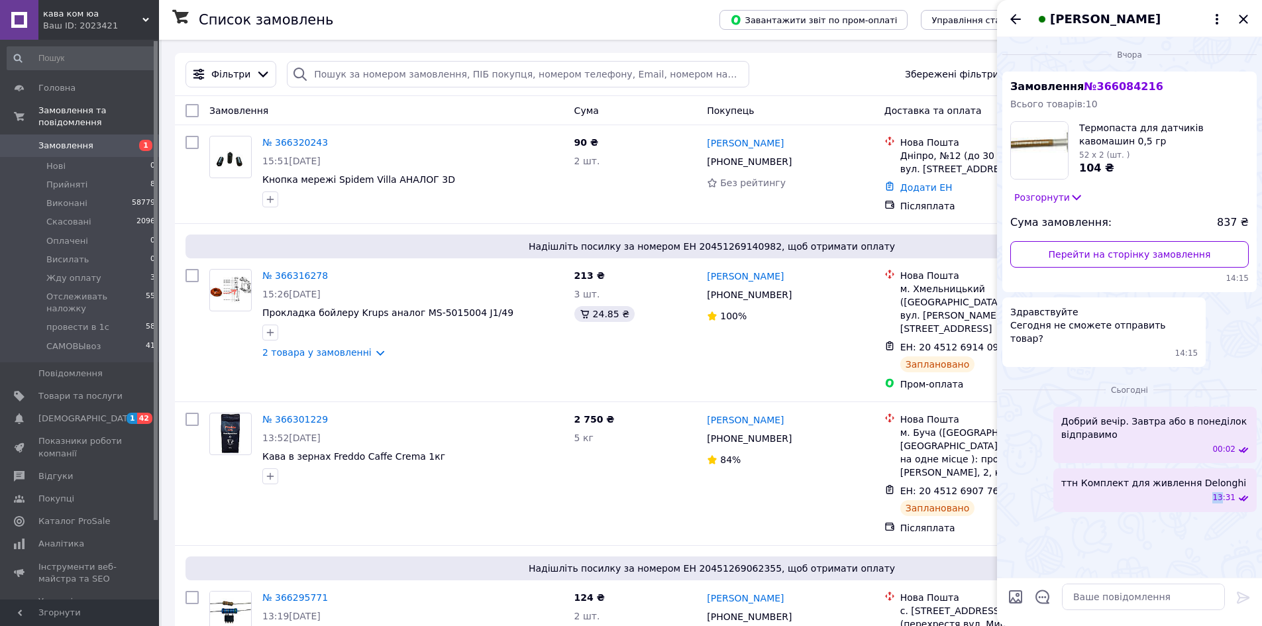
click at [1155, 492] on div "13:31" at bounding box center [1157, 497] width 182 height 11
click at [1154, 492] on div "13:31" at bounding box center [1157, 497] width 182 height 11
click at [1124, 256] on link "Перейти на сторінку замовлення" at bounding box center [1129, 254] width 238 height 26
click at [1248, 23] on icon "Закрити" at bounding box center [1243, 19] width 16 height 16
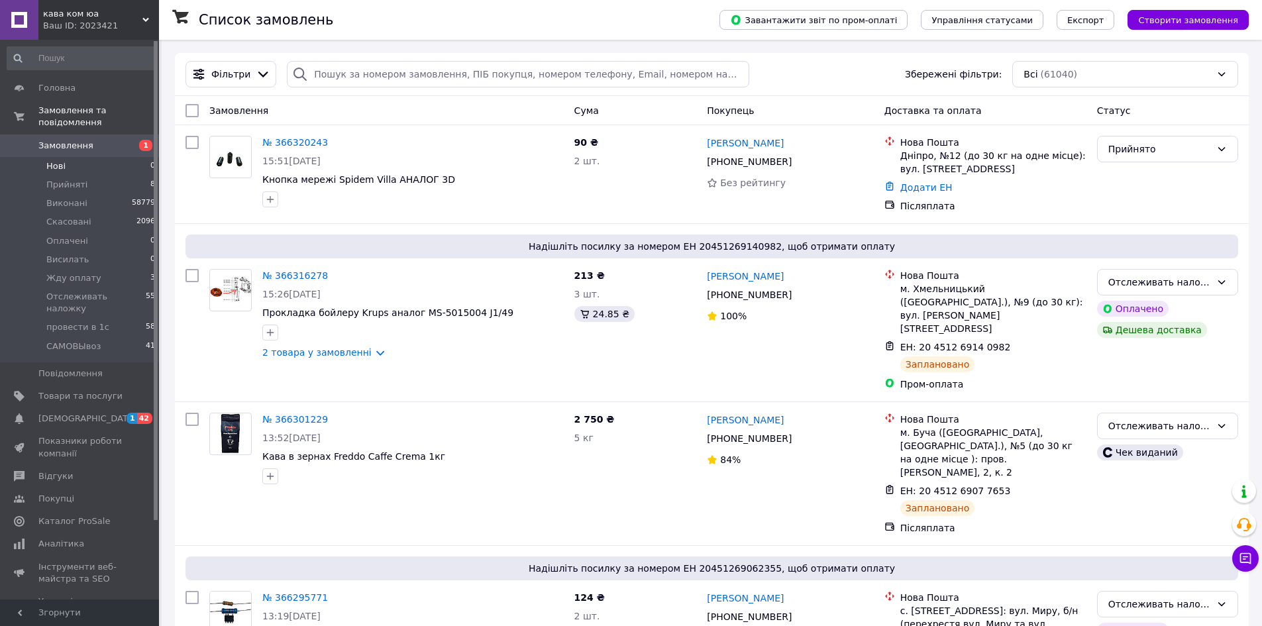
click at [59, 160] on span "Нові" at bounding box center [55, 166] width 19 height 12
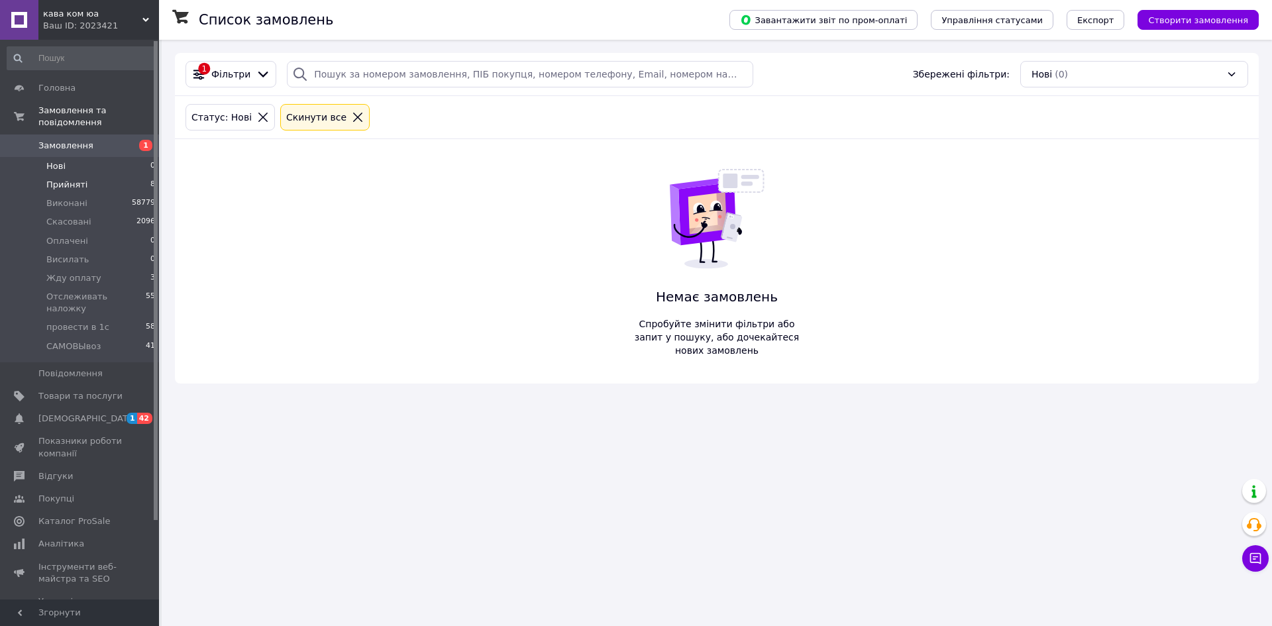
click at [71, 179] on span "Прийняті" at bounding box center [66, 185] width 41 height 12
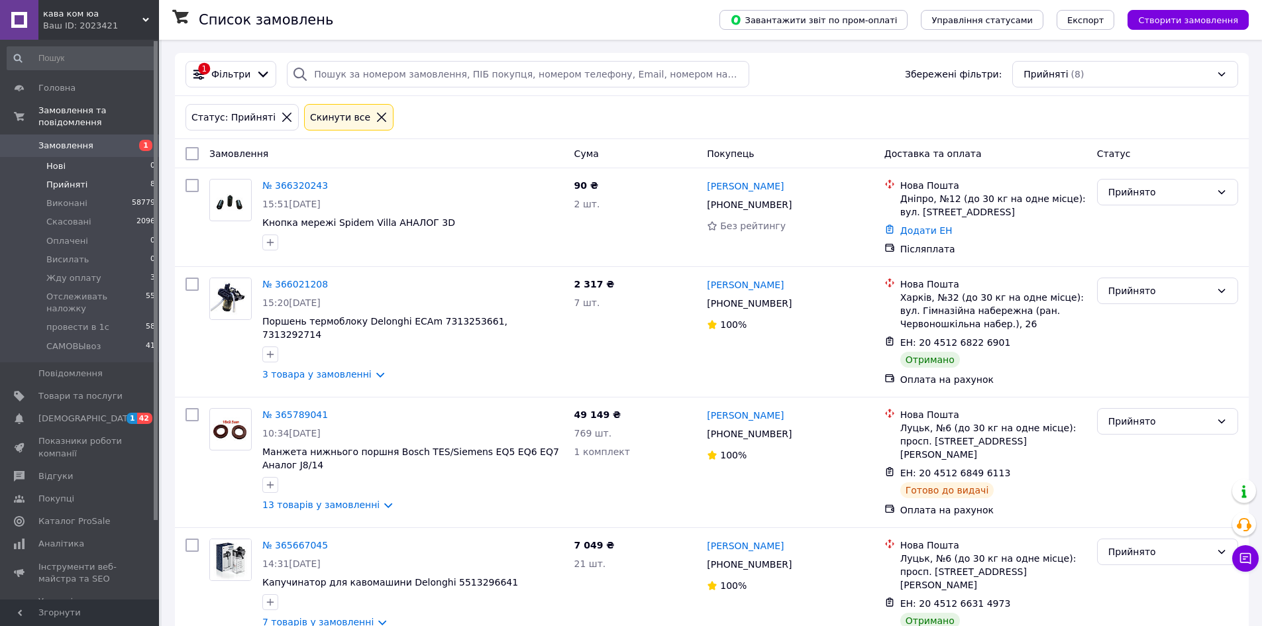
click at [61, 160] on span "Нові" at bounding box center [55, 166] width 19 height 12
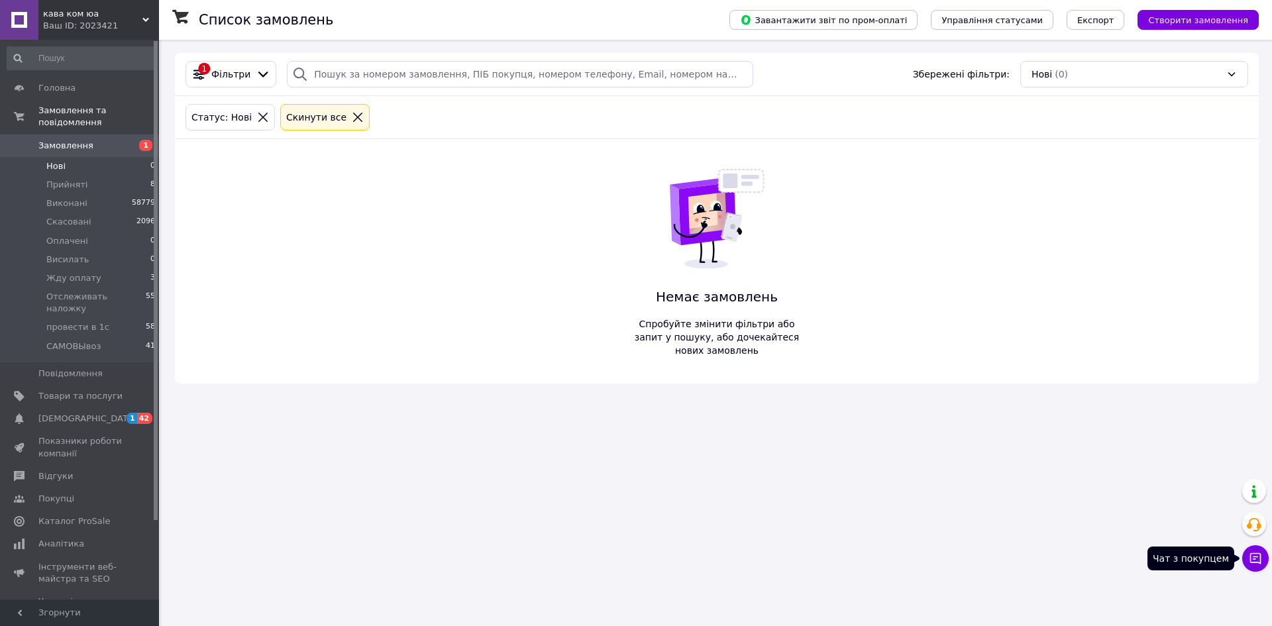
click at [1255, 562] on icon at bounding box center [1255, 558] width 11 height 11
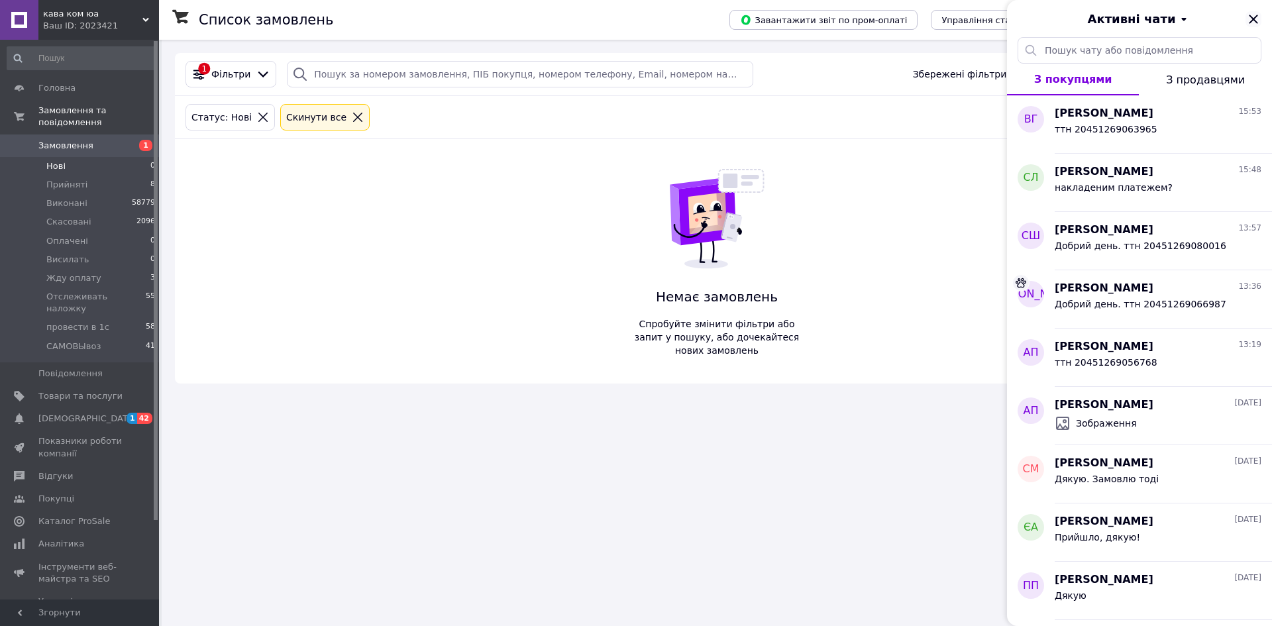
click at [1251, 19] on icon "Закрити" at bounding box center [1253, 19] width 16 height 16
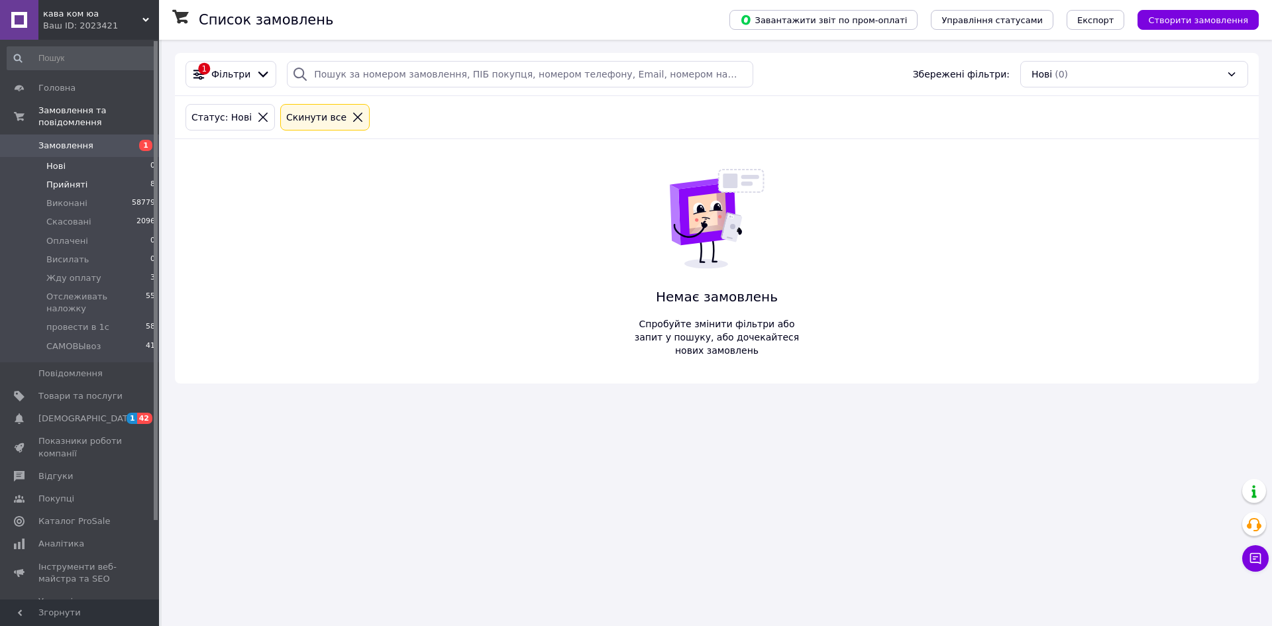
click at [71, 179] on span "Прийняті" at bounding box center [66, 185] width 41 height 12
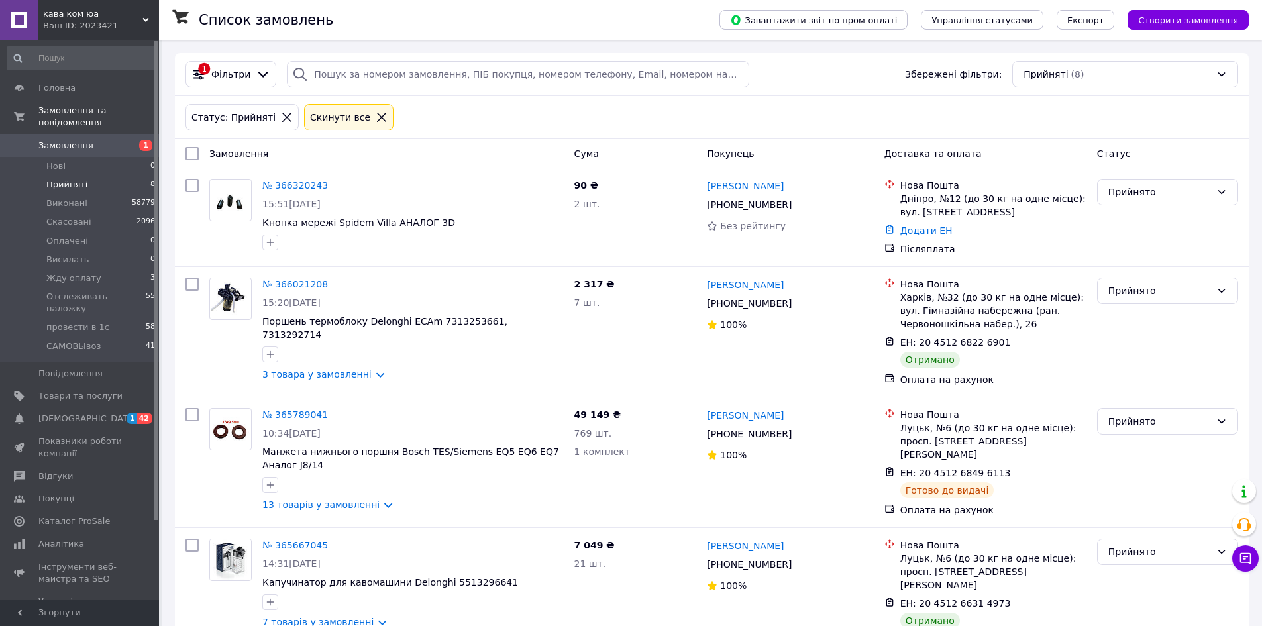
click at [60, 179] on span "Прийняті" at bounding box center [66, 185] width 41 height 12
click at [56, 160] on span "Нові" at bounding box center [55, 166] width 19 height 12
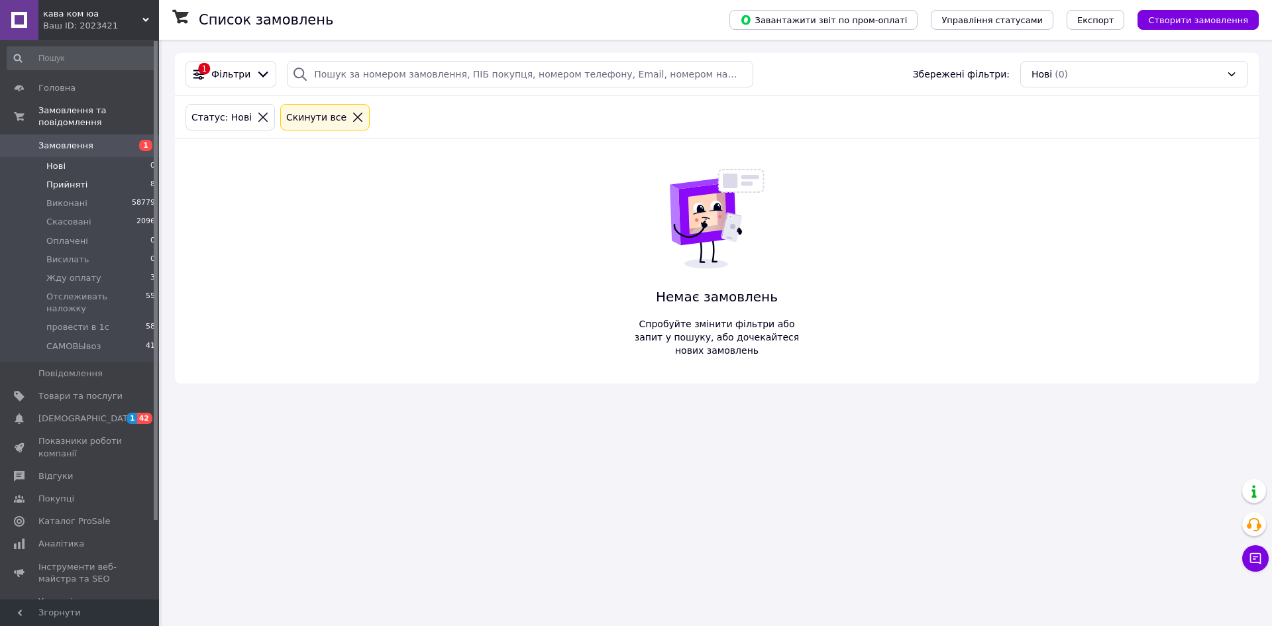
click at [66, 179] on span "Прийняті" at bounding box center [66, 185] width 41 height 12
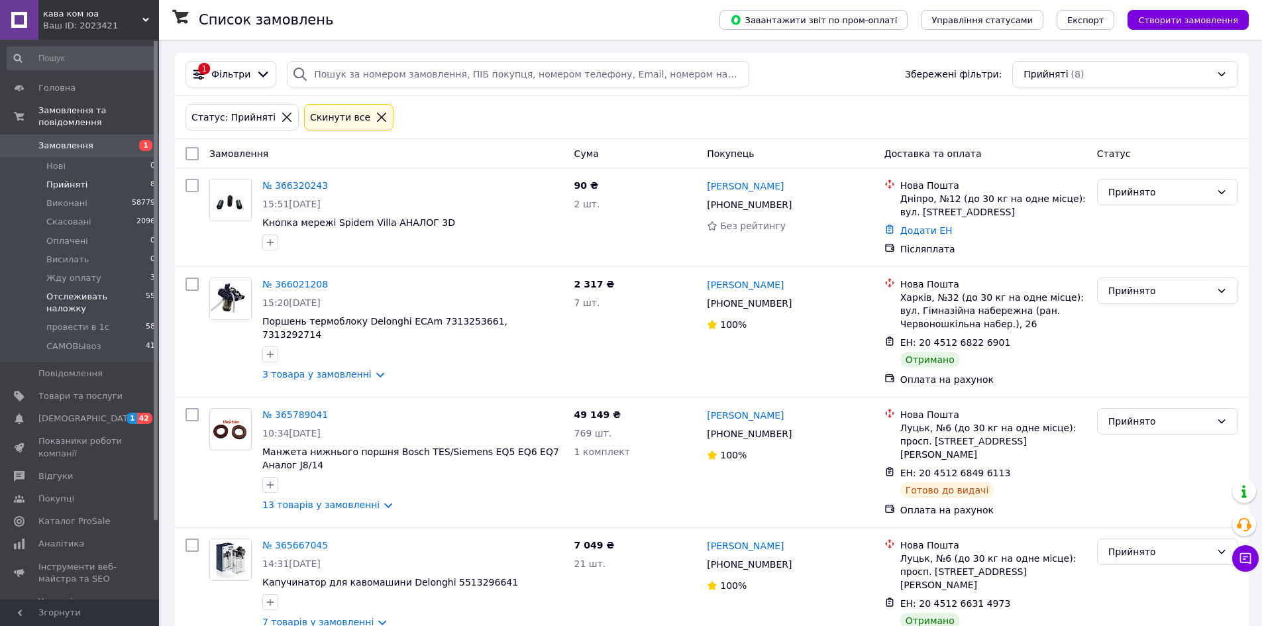
click at [83, 291] on span "Отслеживать наложку" at bounding box center [95, 303] width 99 height 24
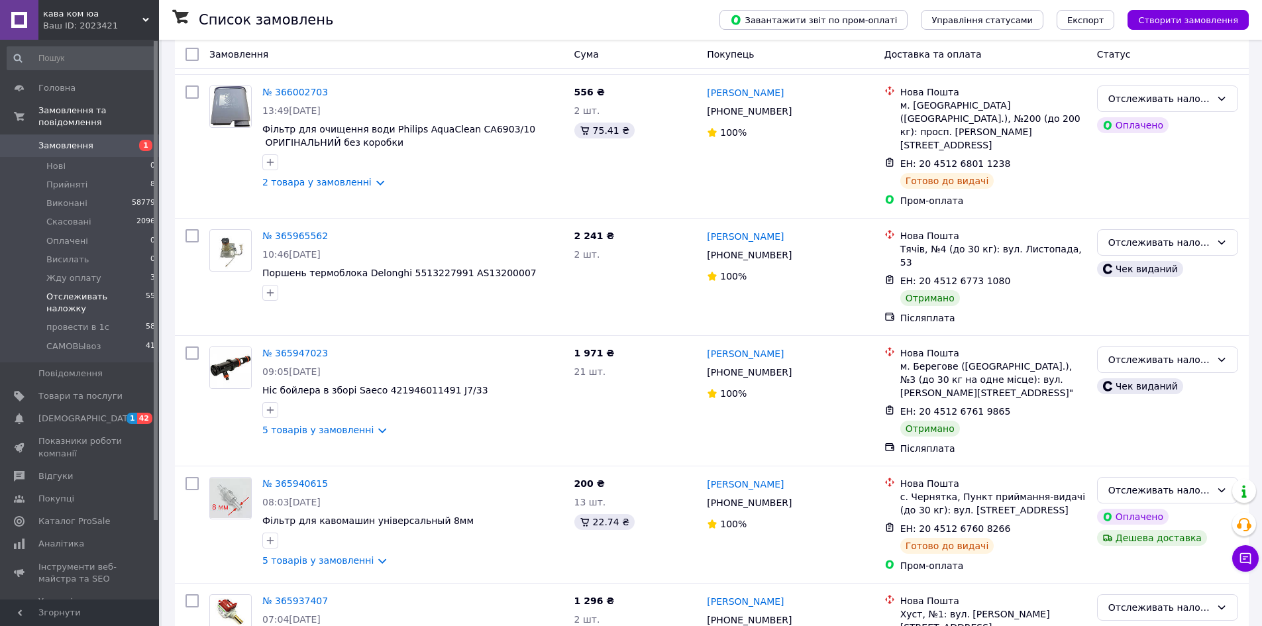
scroll to position [6684, 0]
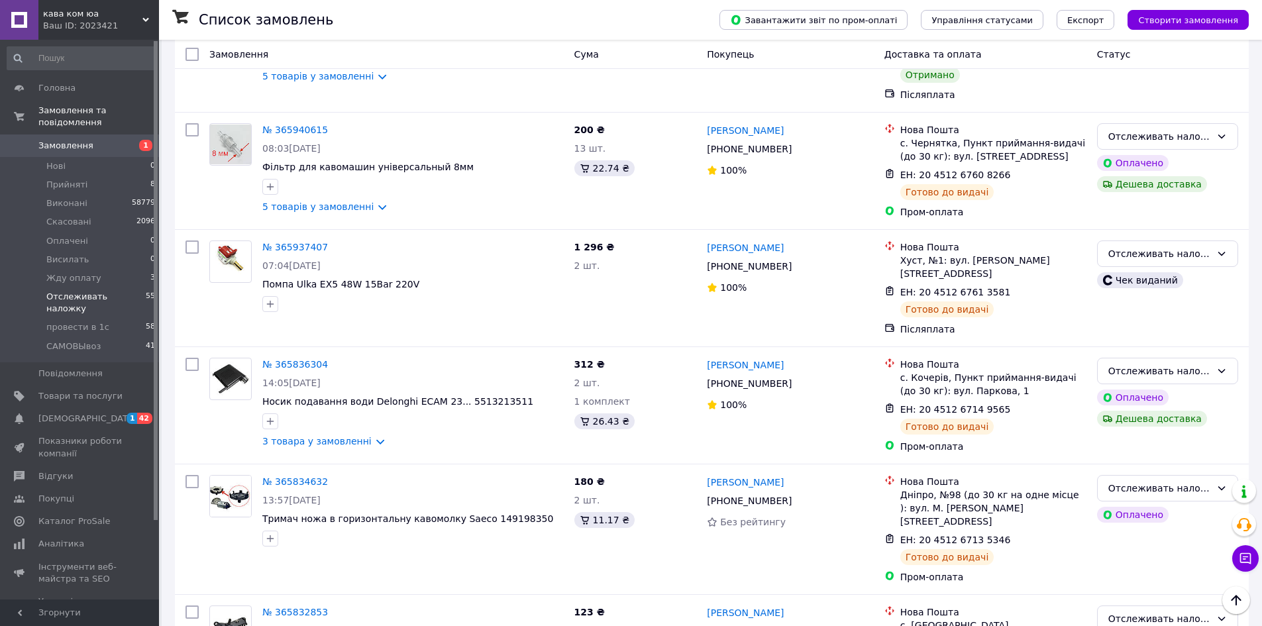
click at [1157, 397] on li "Виконано" at bounding box center [1168, 402] width 140 height 24
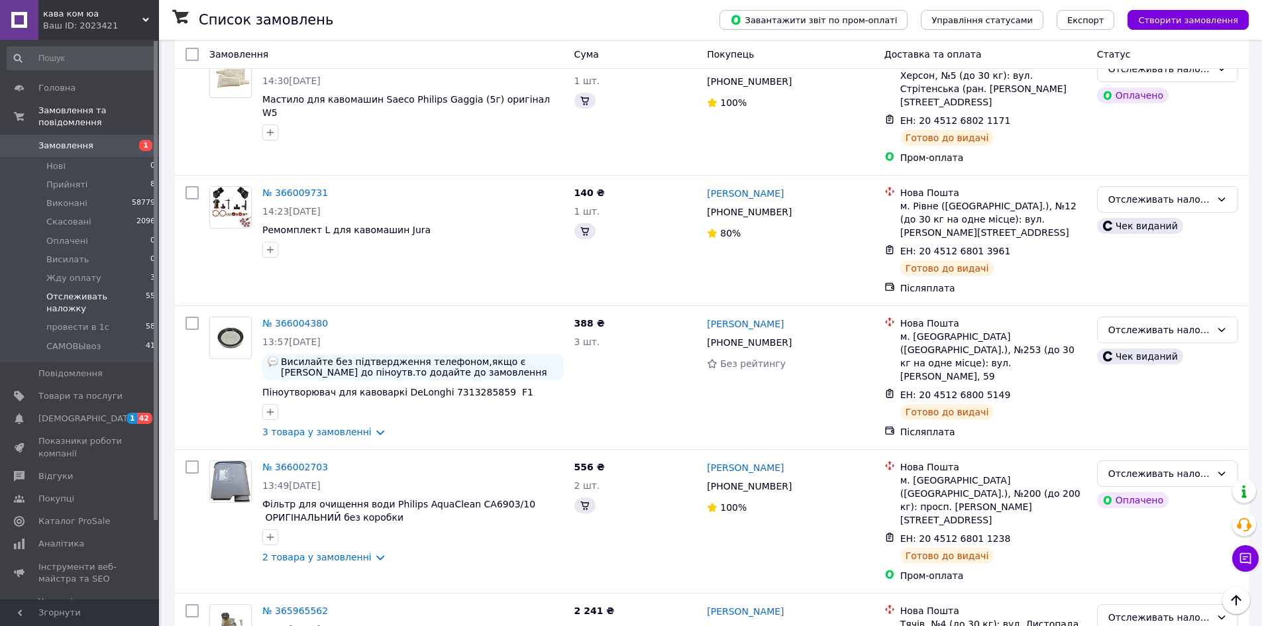
scroll to position [5956, 0]
click at [1155, 310] on li "Виконано" at bounding box center [1168, 315] width 140 height 24
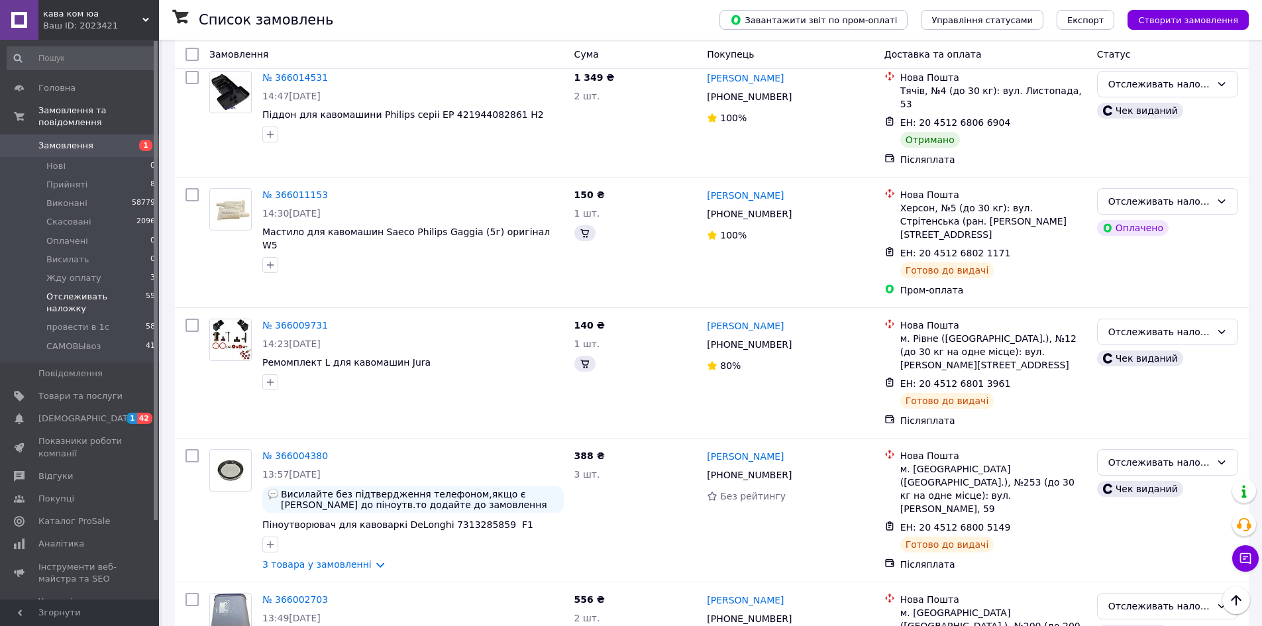
scroll to position [5823, 0]
click at [1147, 340] on li "Виконано" at bounding box center [1168, 344] width 140 height 24
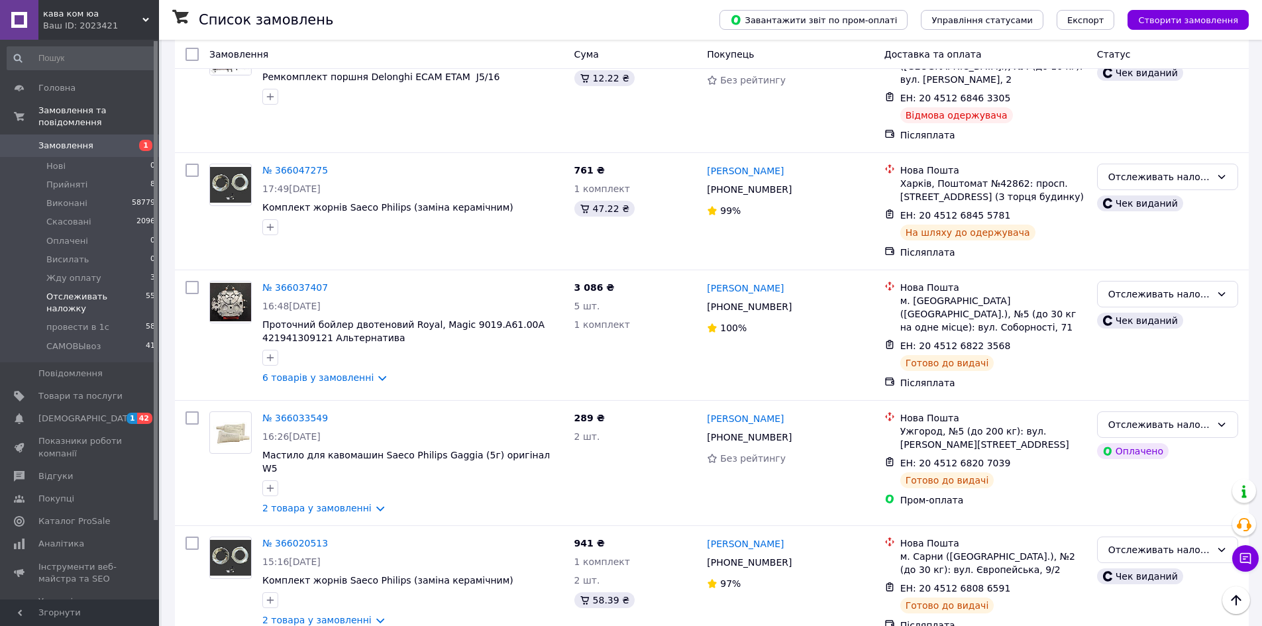
scroll to position [5227, 0]
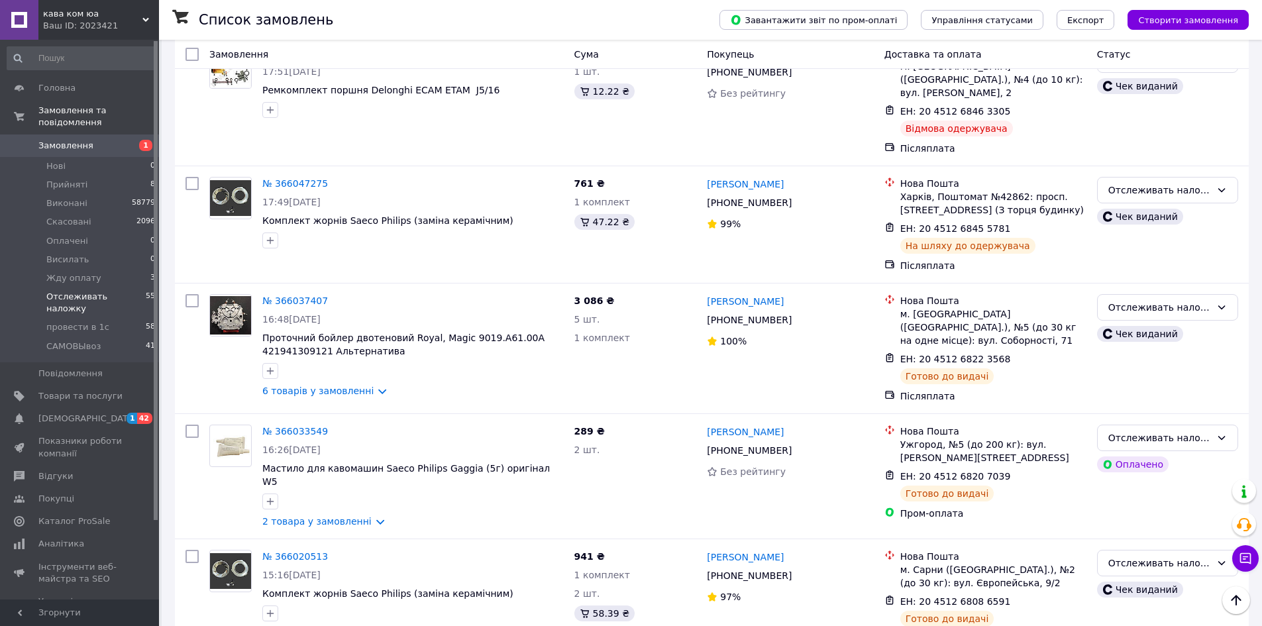
click at [1155, 329] on li "Виконано" at bounding box center [1168, 332] width 140 height 24
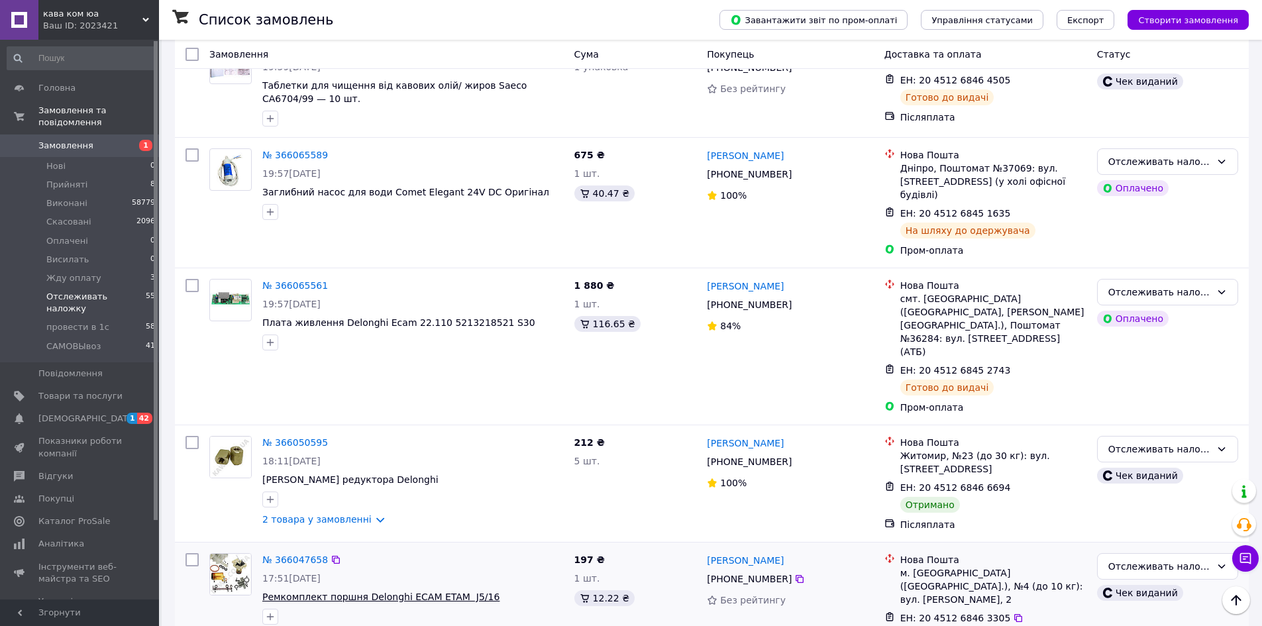
scroll to position [4697, 0]
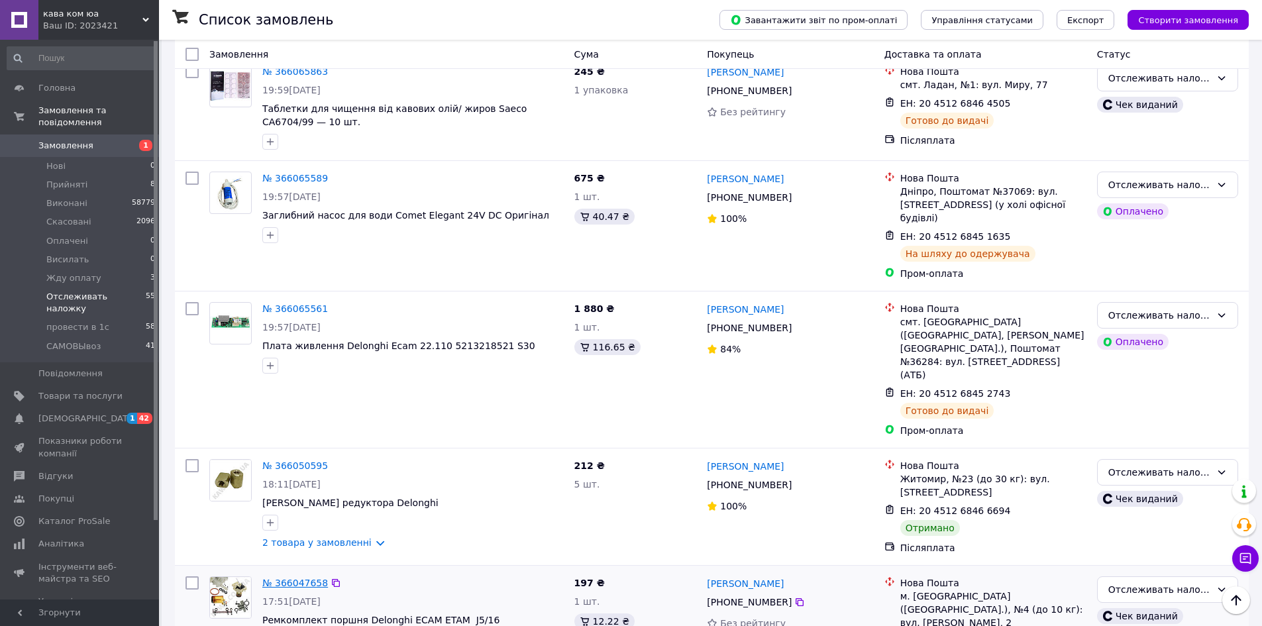
click at [292, 578] on link "№ 366047658" at bounding box center [295, 583] width 66 height 11
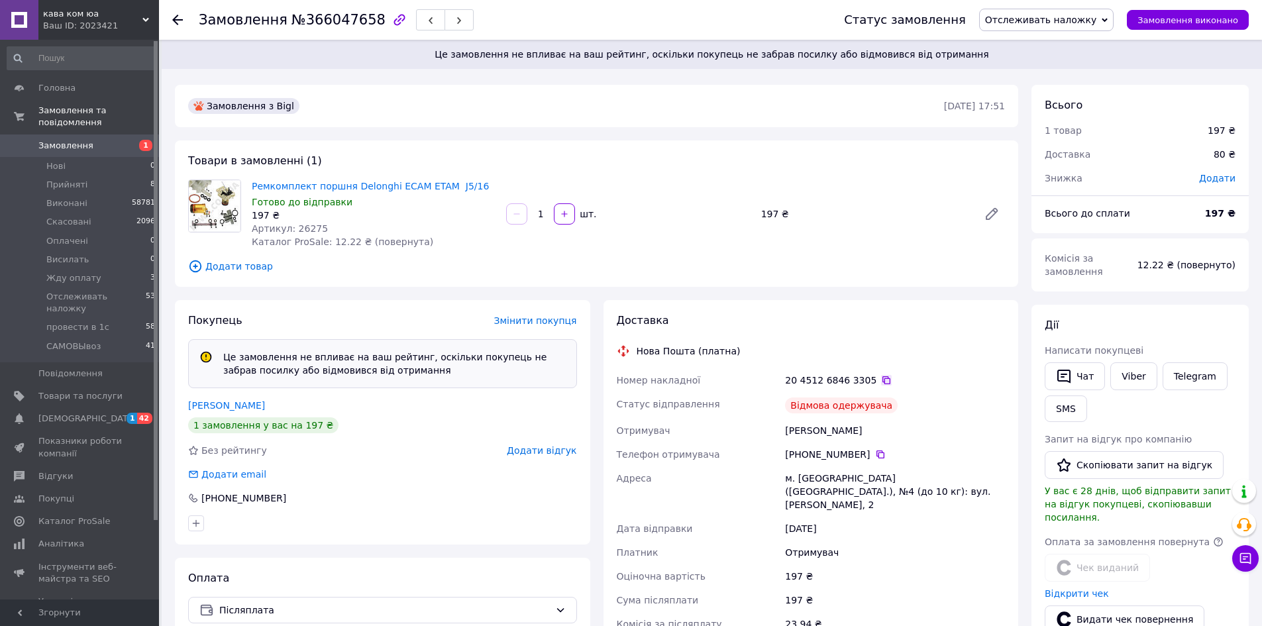
click at [882, 378] on icon at bounding box center [886, 380] width 8 height 8
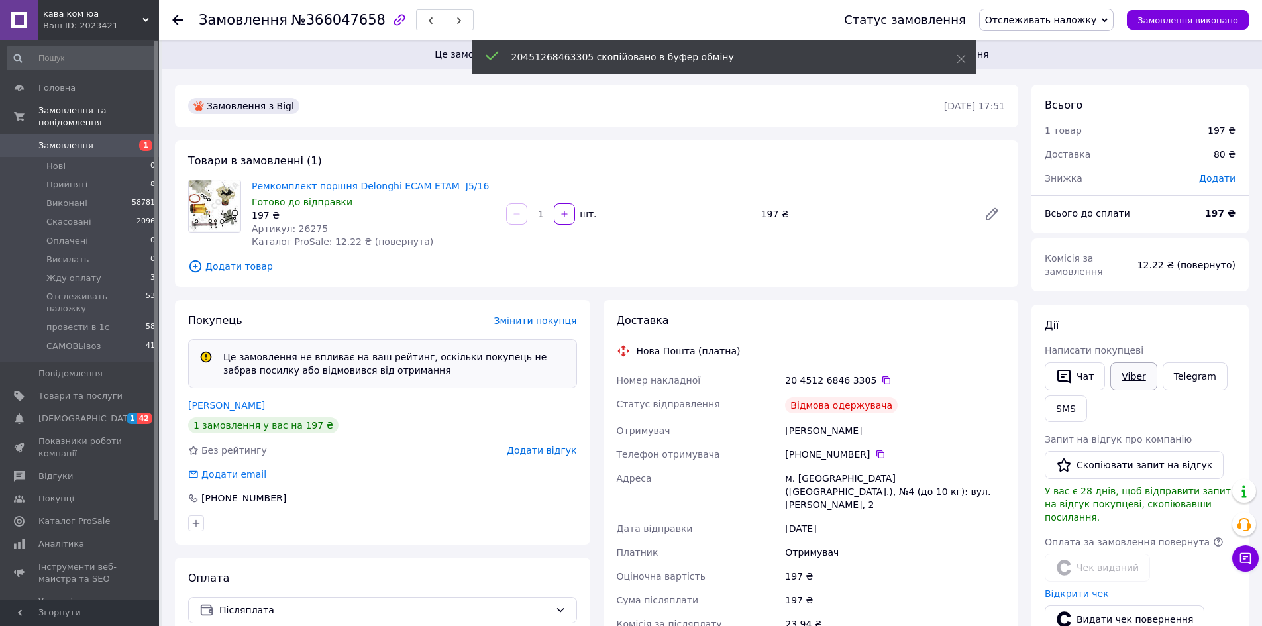
click at [1137, 372] on link "Viber" at bounding box center [1133, 376] width 46 height 28
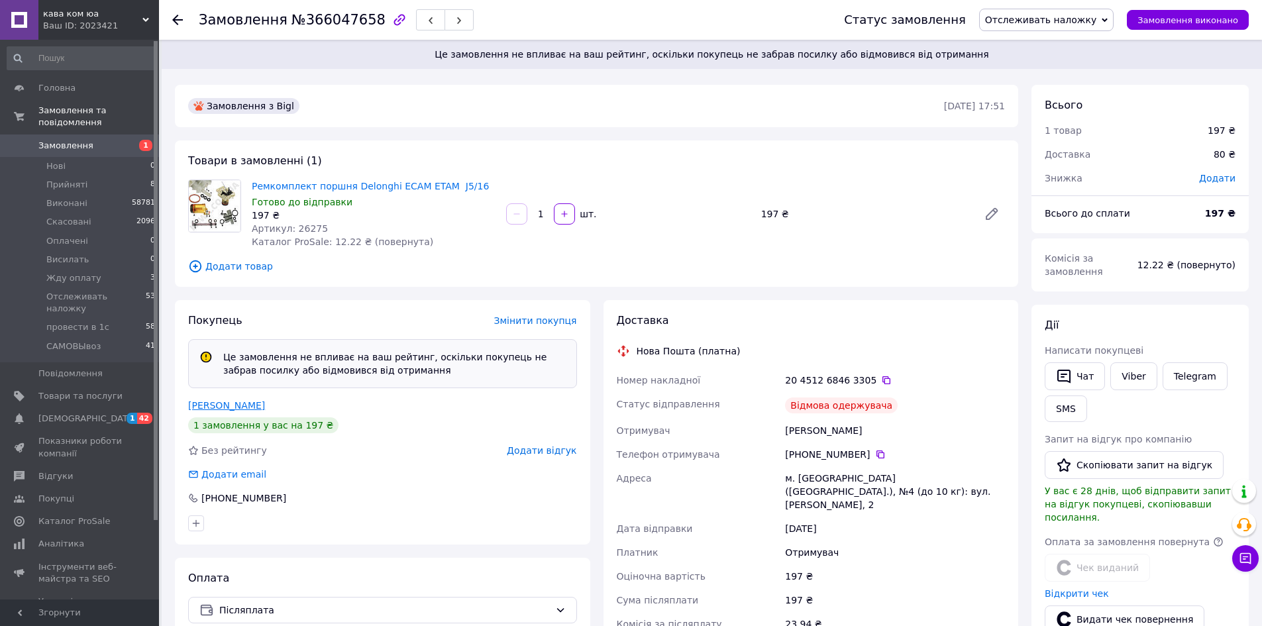
click at [221, 405] on link "Почонтик Павло" at bounding box center [226, 405] width 77 height 11
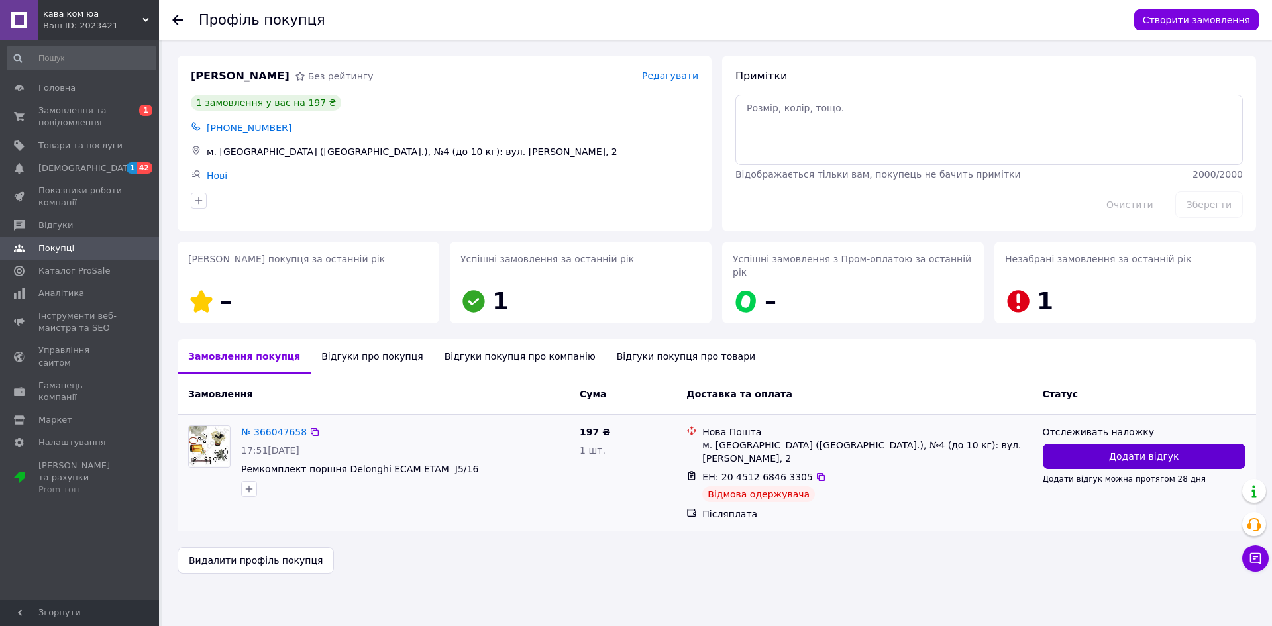
click at [1106, 444] on button "Додати відгук" at bounding box center [1144, 456] width 203 height 25
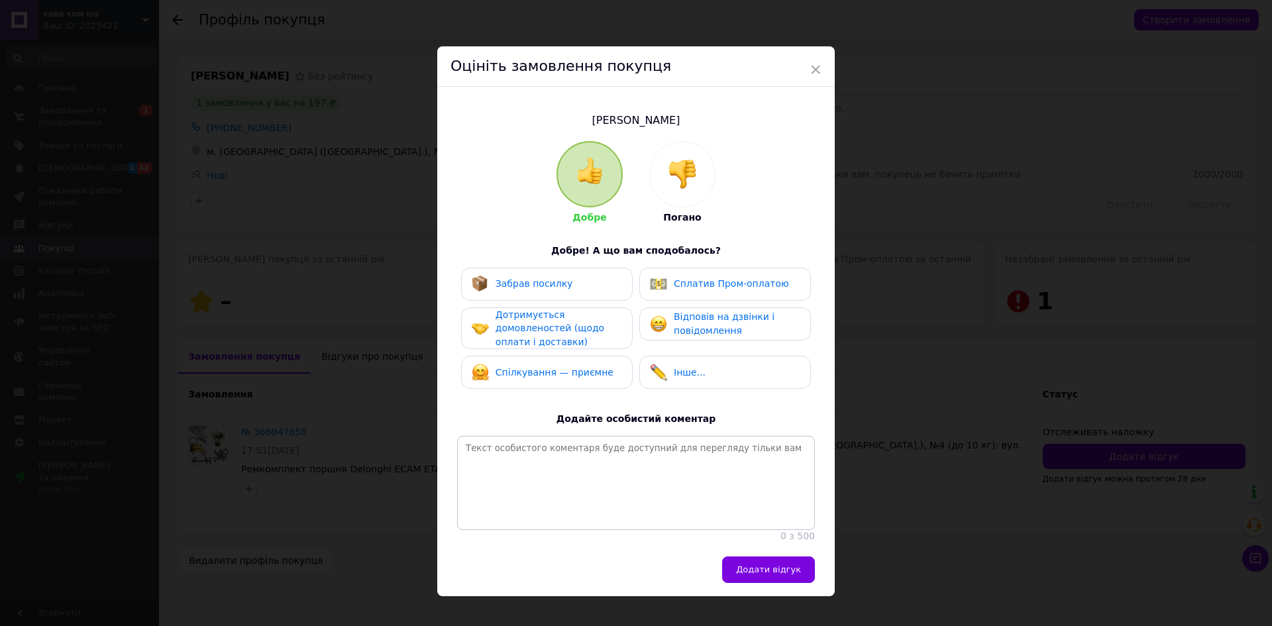
click at [679, 180] on img at bounding box center [682, 174] width 29 height 29
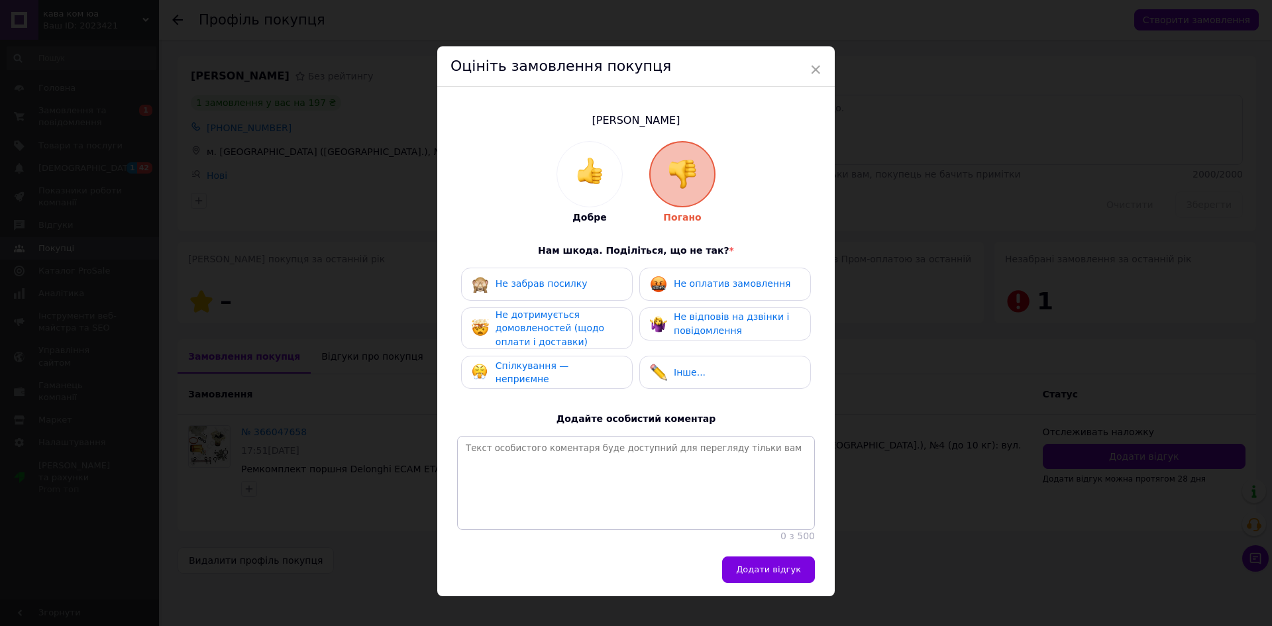
click at [574, 287] on div "Не забрав посилку" at bounding box center [547, 284] width 150 height 17
click at [762, 574] on span "Додати відгук" at bounding box center [768, 569] width 65 height 10
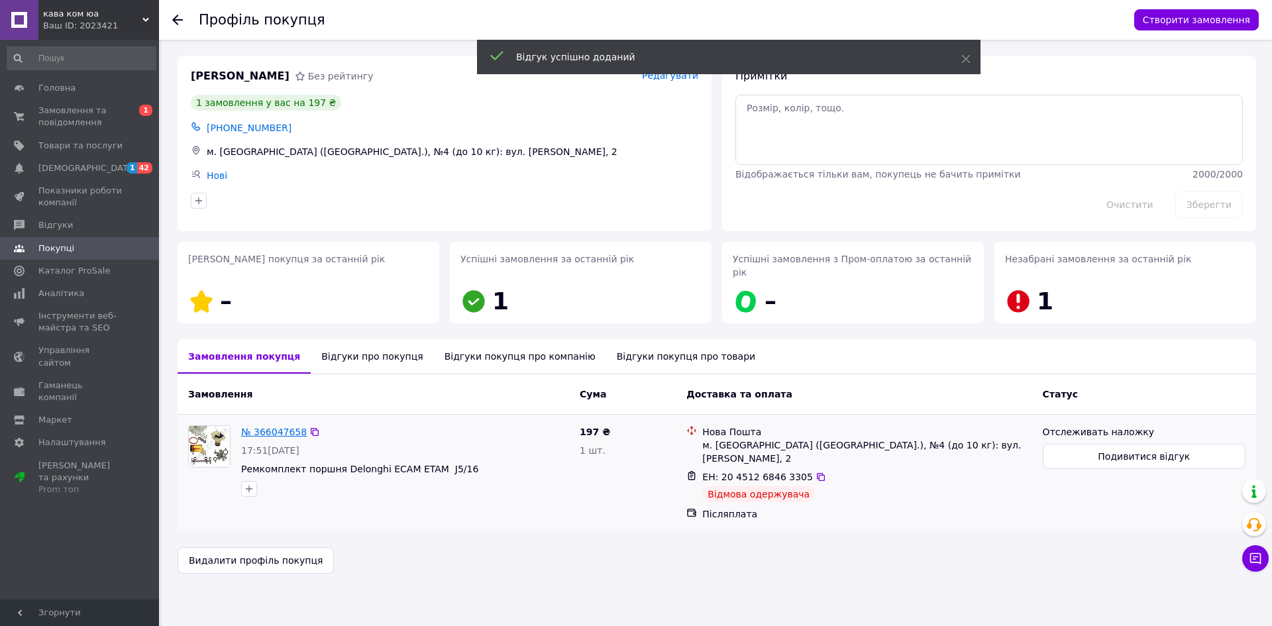
click at [262, 427] on link "№ 366047658" at bounding box center [274, 432] width 66 height 11
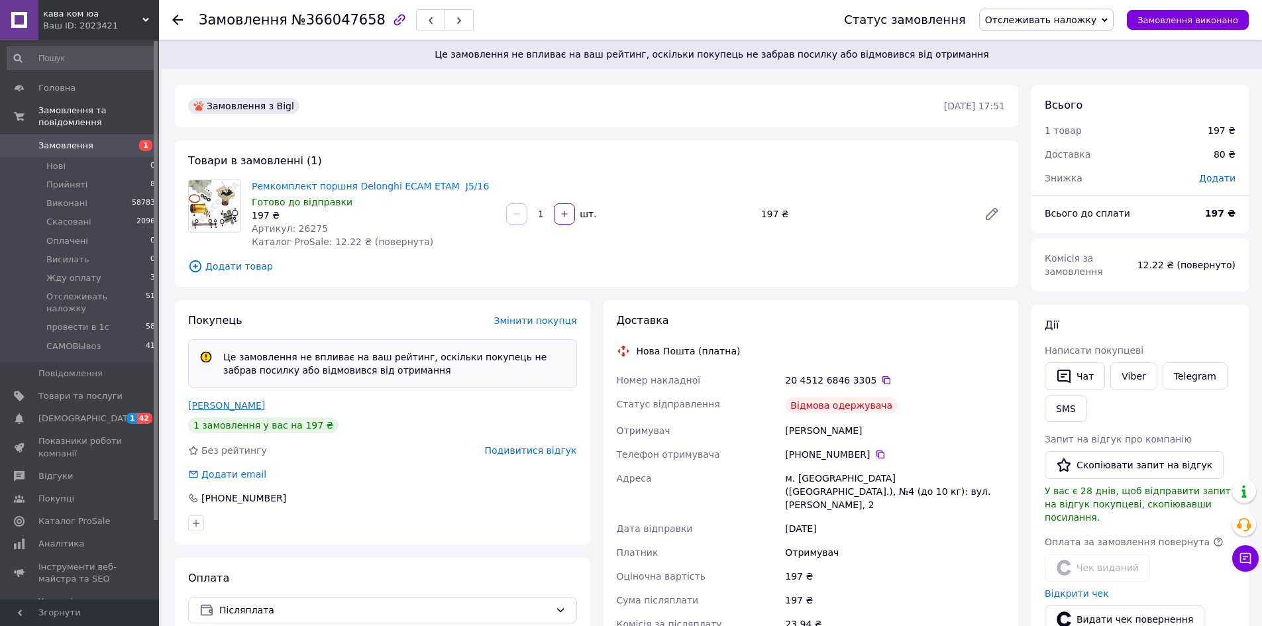
click at [239, 408] on link "Почонтик Павло" at bounding box center [226, 405] width 77 height 11
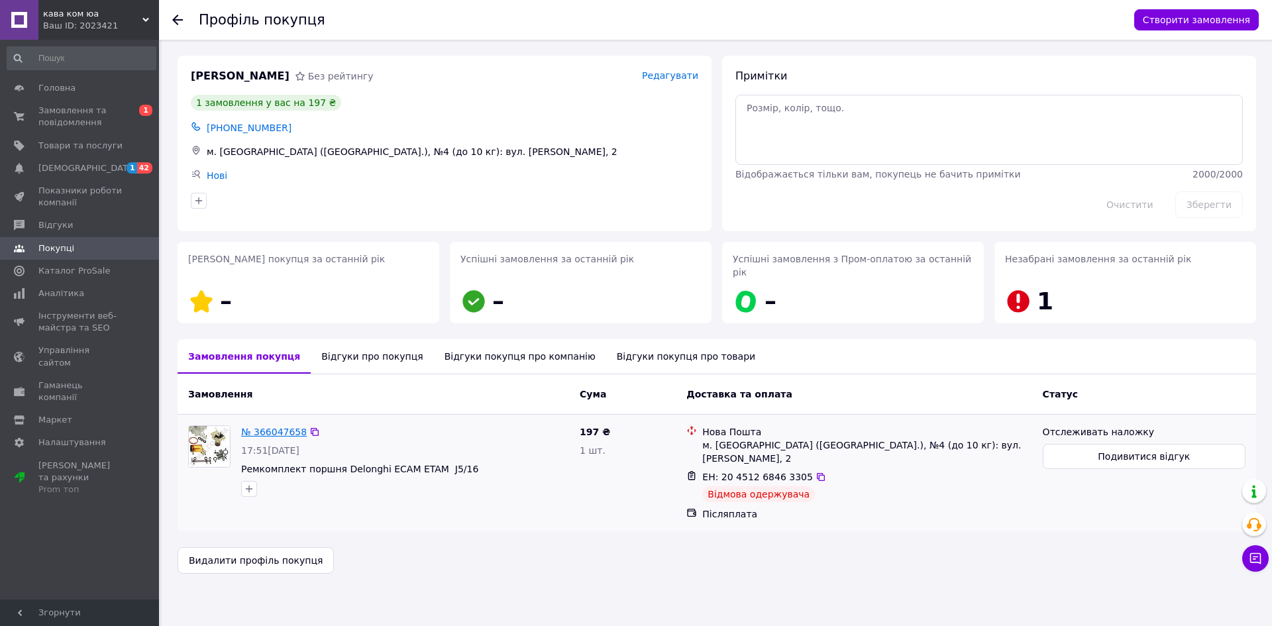
click at [270, 427] on link "№ 366047658" at bounding box center [274, 432] width 66 height 11
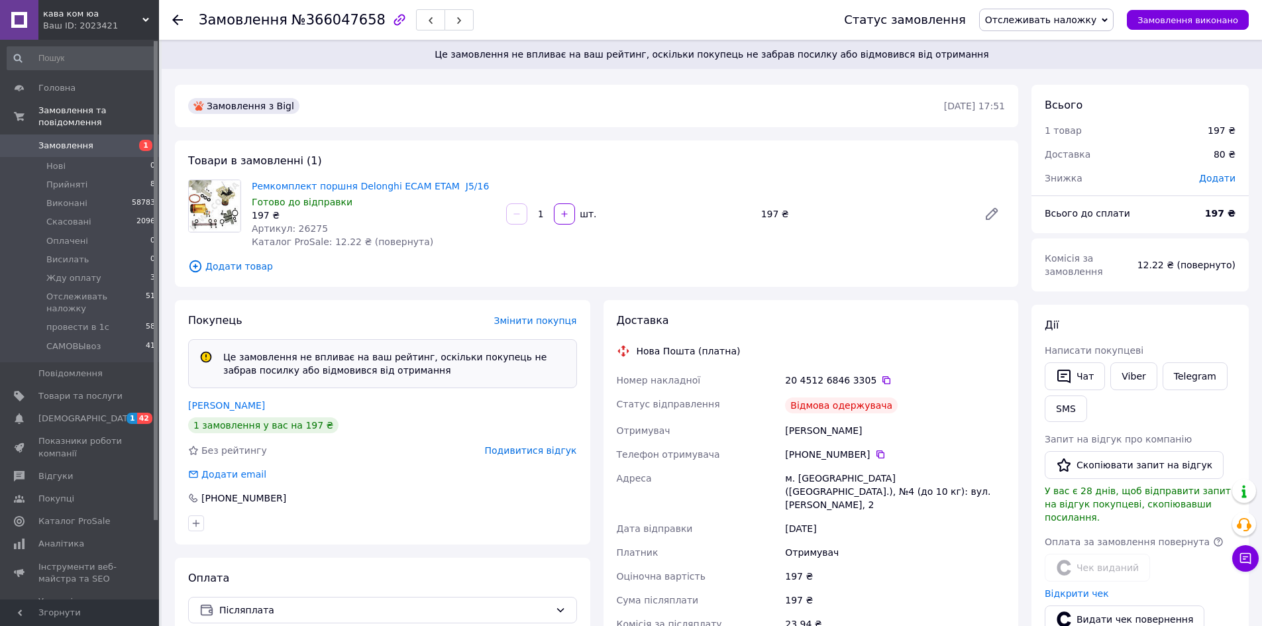
click at [537, 452] on span "Подивитися відгук" at bounding box center [531, 450] width 92 height 11
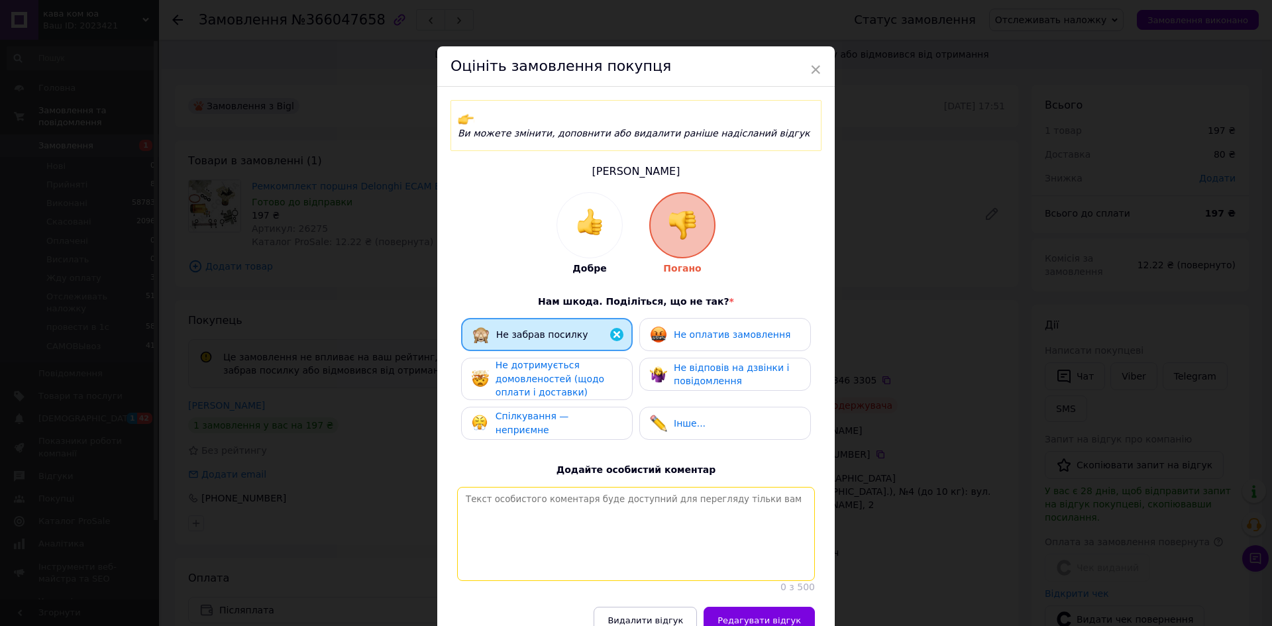
click at [592, 505] on textarea at bounding box center [636, 534] width 358 height 94
type textarea "беріть тільки повну оплату"
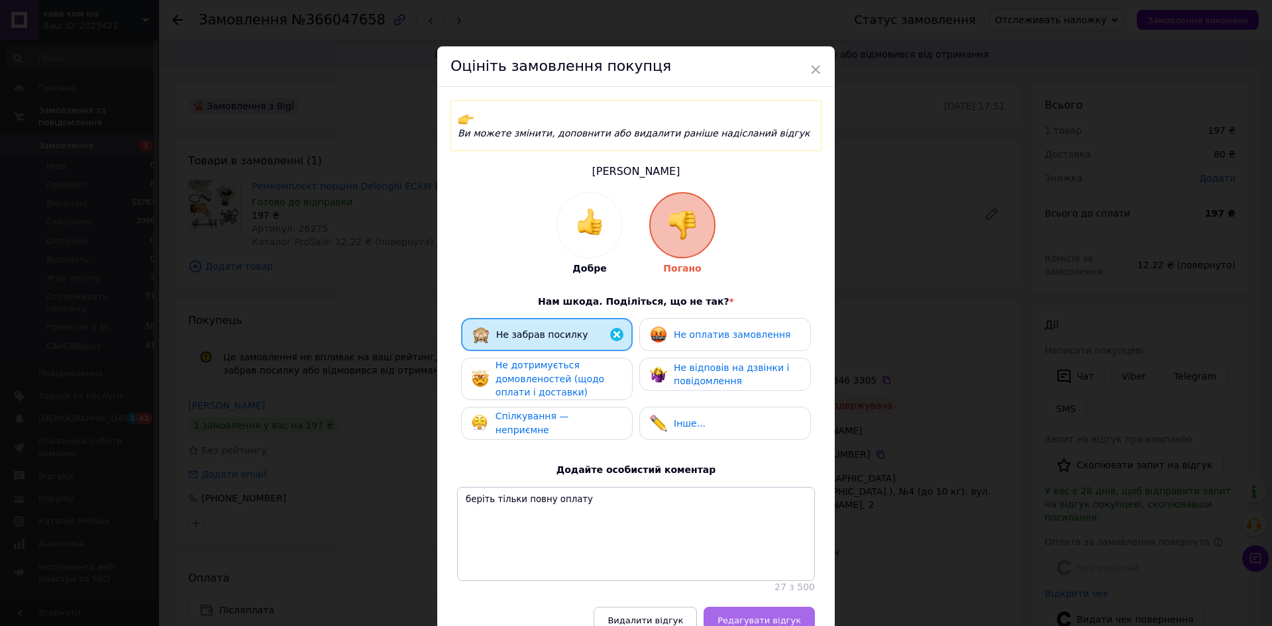
click at [755, 615] on span "Редагувати відгук" at bounding box center [758, 620] width 83 height 10
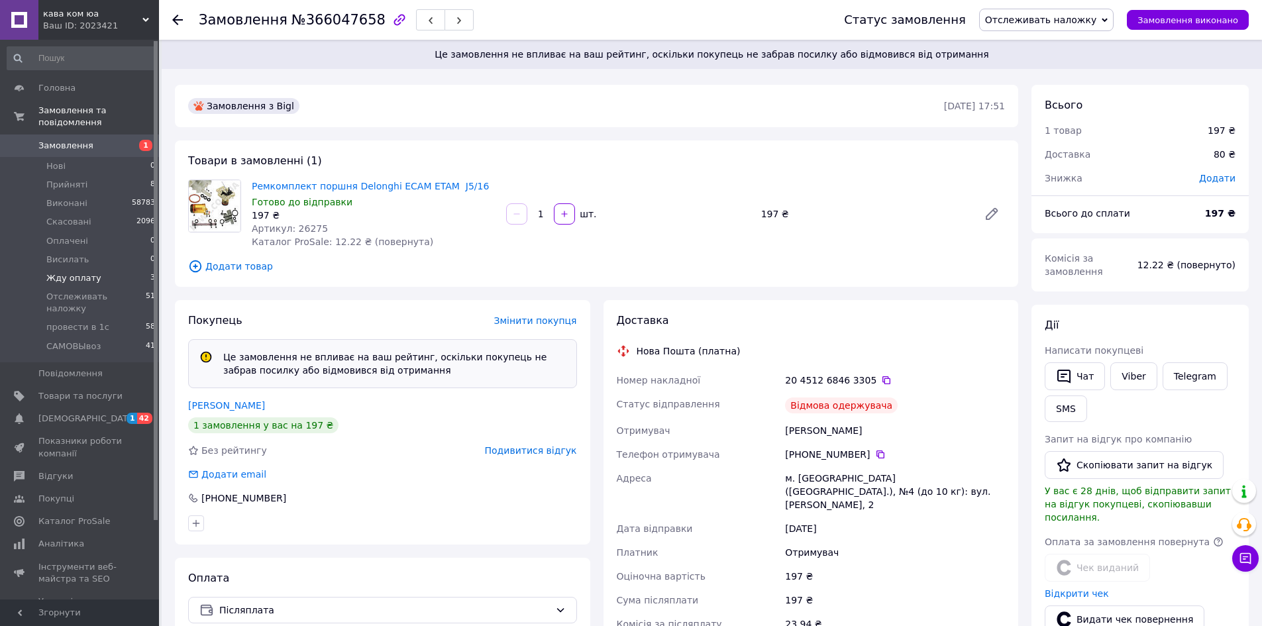
click at [74, 272] on span "Жду оплату" at bounding box center [73, 278] width 55 height 12
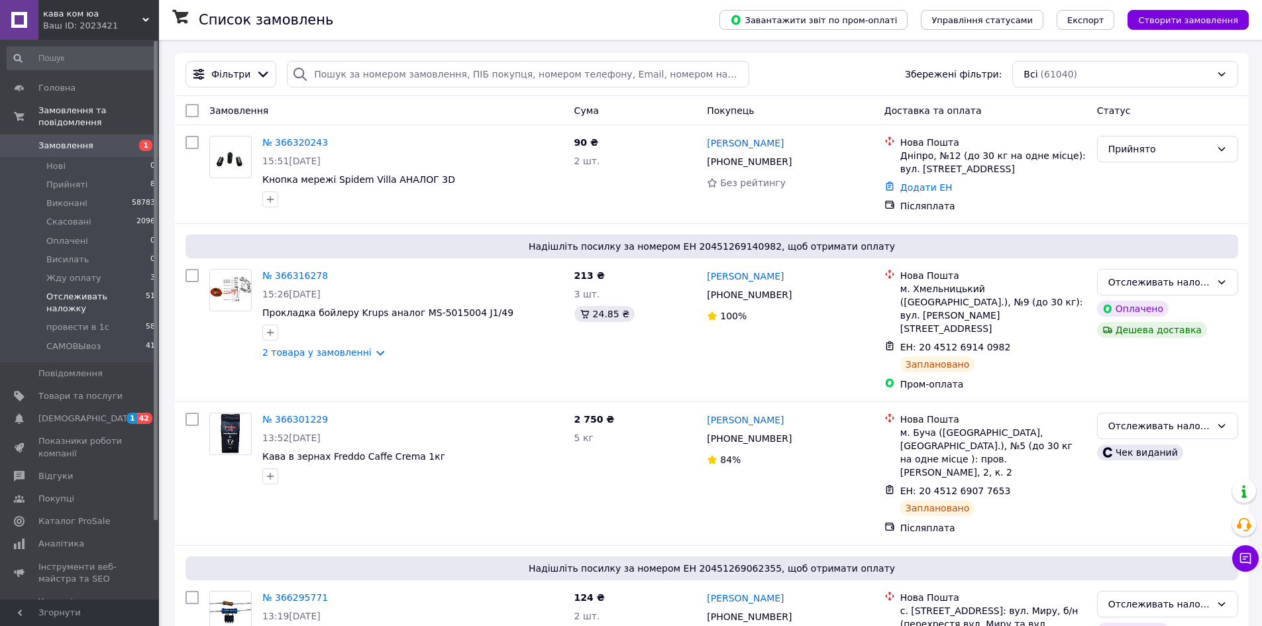
click at [97, 291] on span "Отслеживать наложку" at bounding box center [95, 303] width 99 height 24
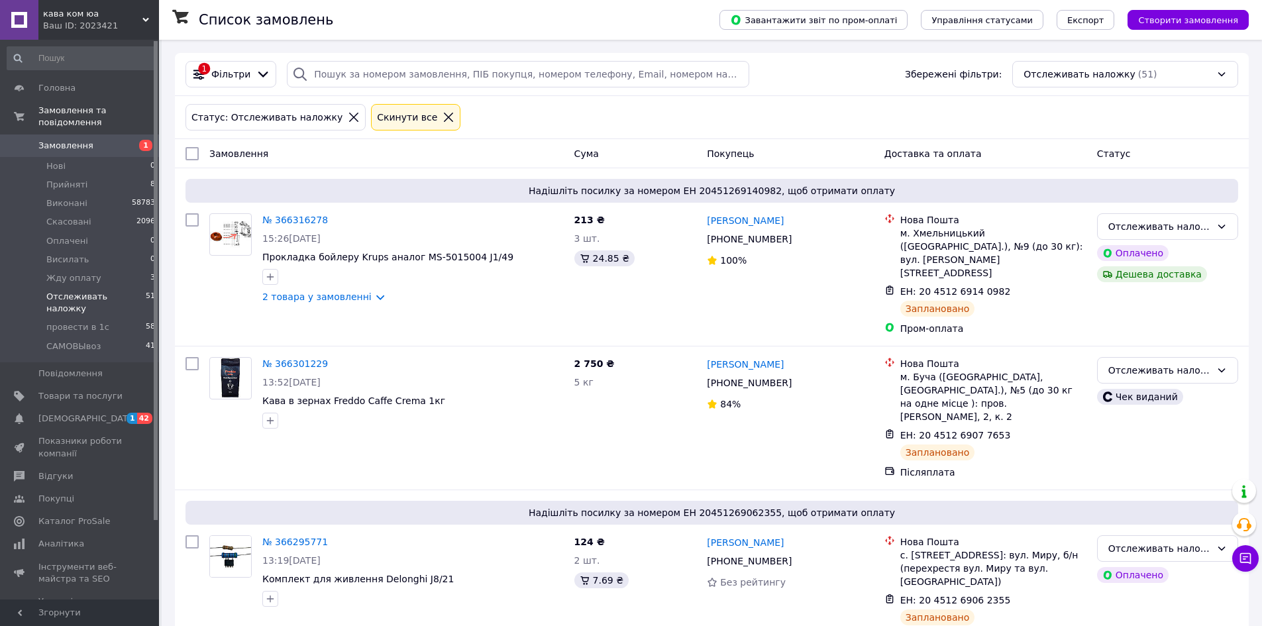
click at [97, 291] on span "Отслеживать наложку" at bounding box center [95, 303] width 99 height 24
click at [253, 80] on div at bounding box center [263, 74] width 20 height 15
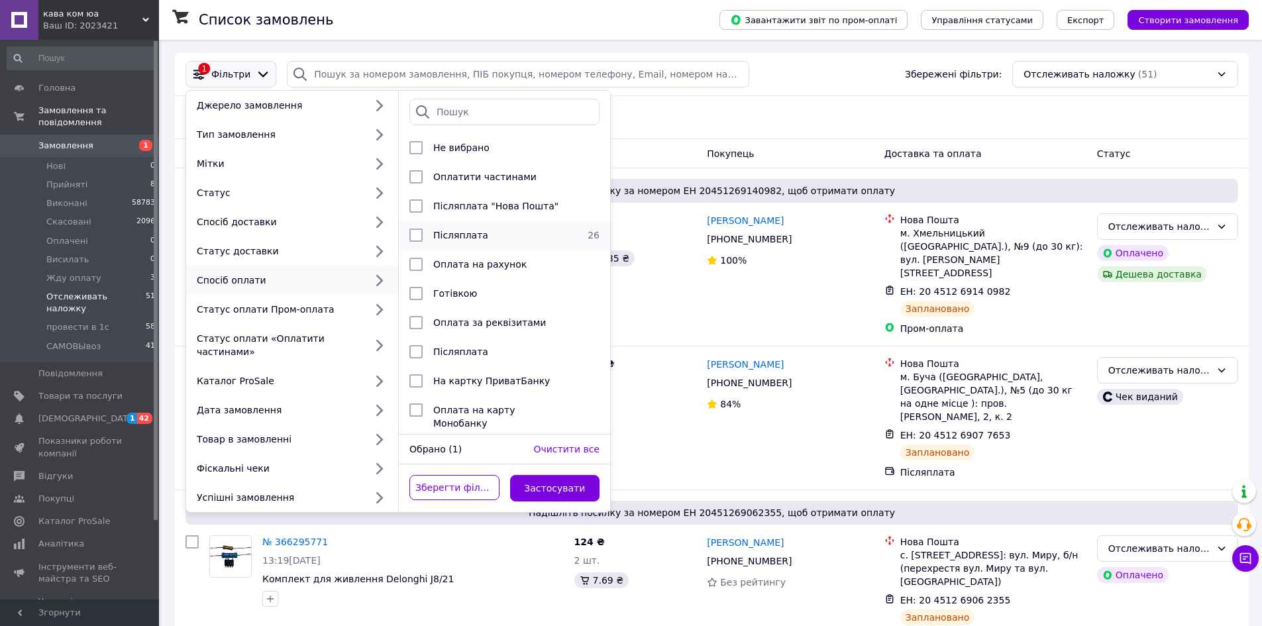
click at [468, 235] on span "Післяплата" at bounding box center [460, 235] width 55 height 11
checkbox input "true"
click at [556, 475] on button "Застосувати" at bounding box center [555, 488] width 90 height 26
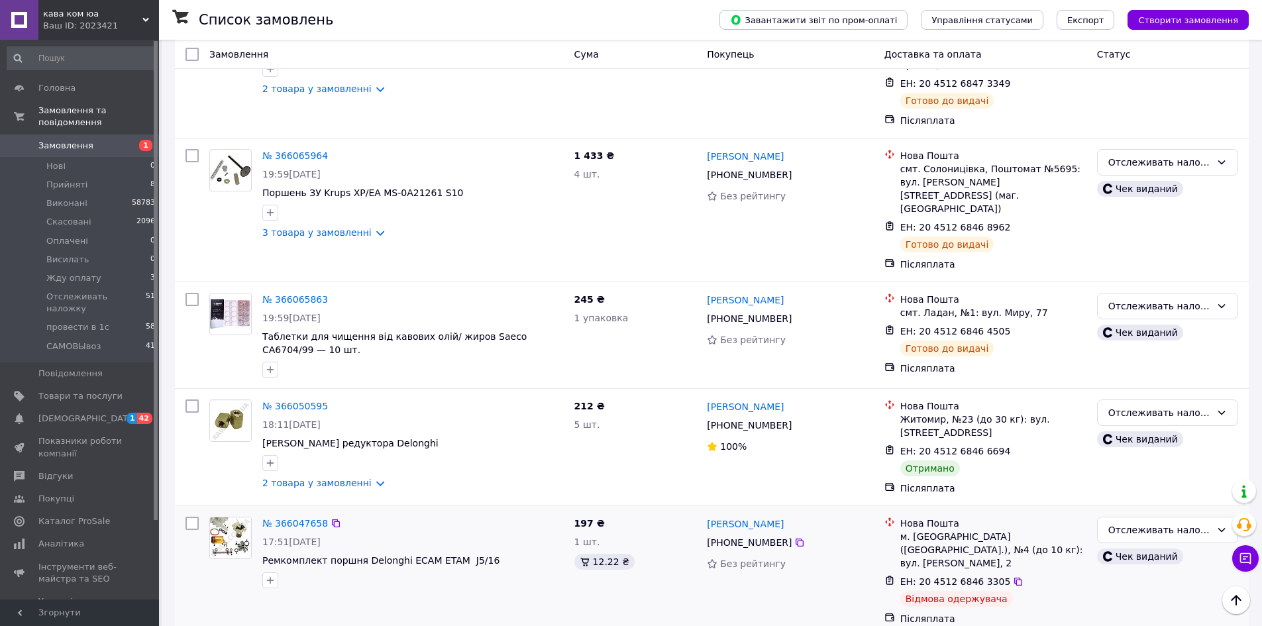
scroll to position [1708, 0]
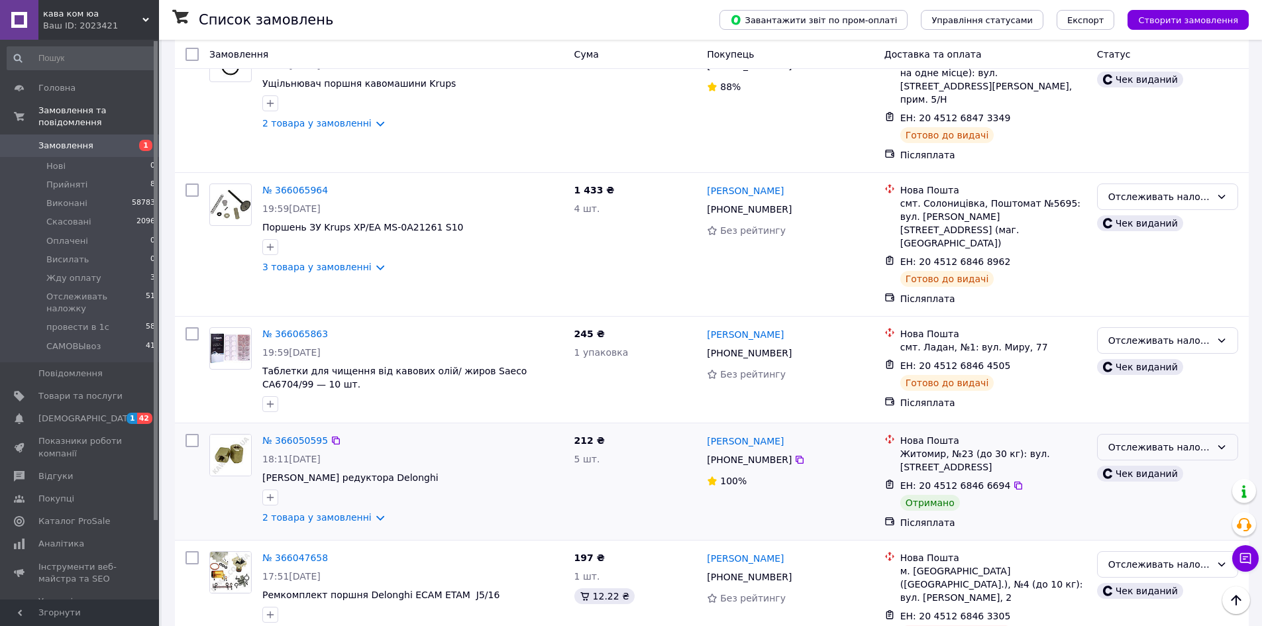
click at [1156, 440] on div "Отслеживать наложку" at bounding box center [1159, 447] width 103 height 15
click at [1141, 323] on li "Виконано" at bounding box center [1168, 329] width 140 height 24
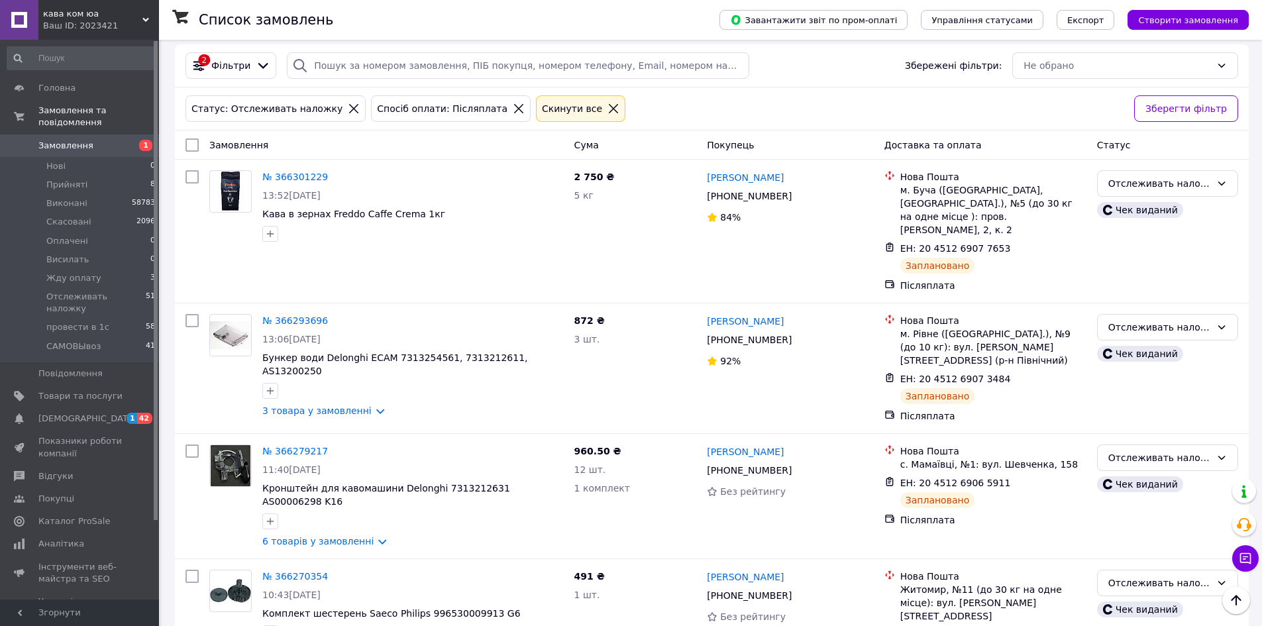
scroll to position [0, 0]
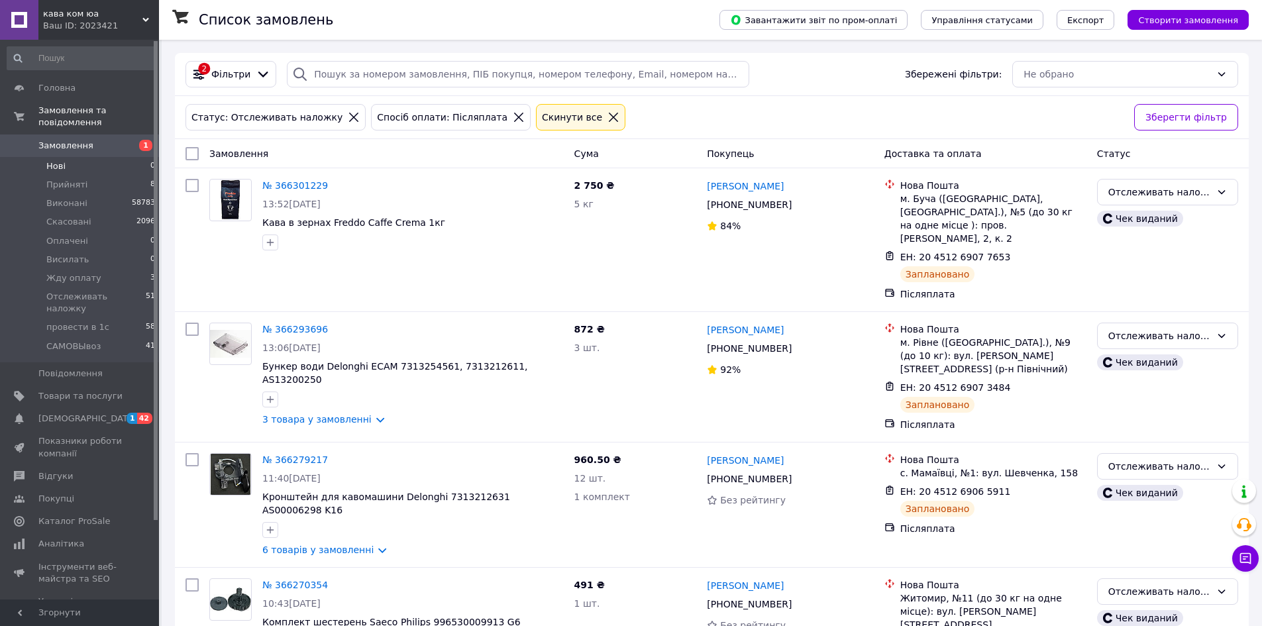
click at [55, 160] on span "Нові" at bounding box center [55, 166] width 19 height 12
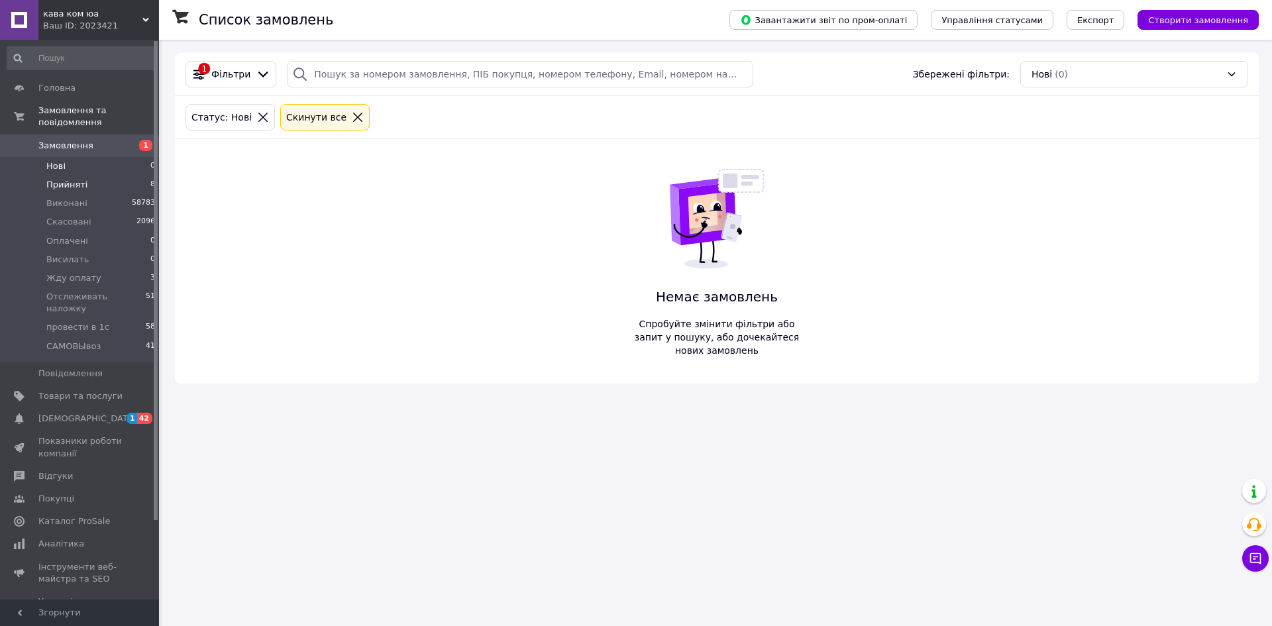
click at [51, 179] on span "Прийняті" at bounding box center [66, 185] width 41 height 12
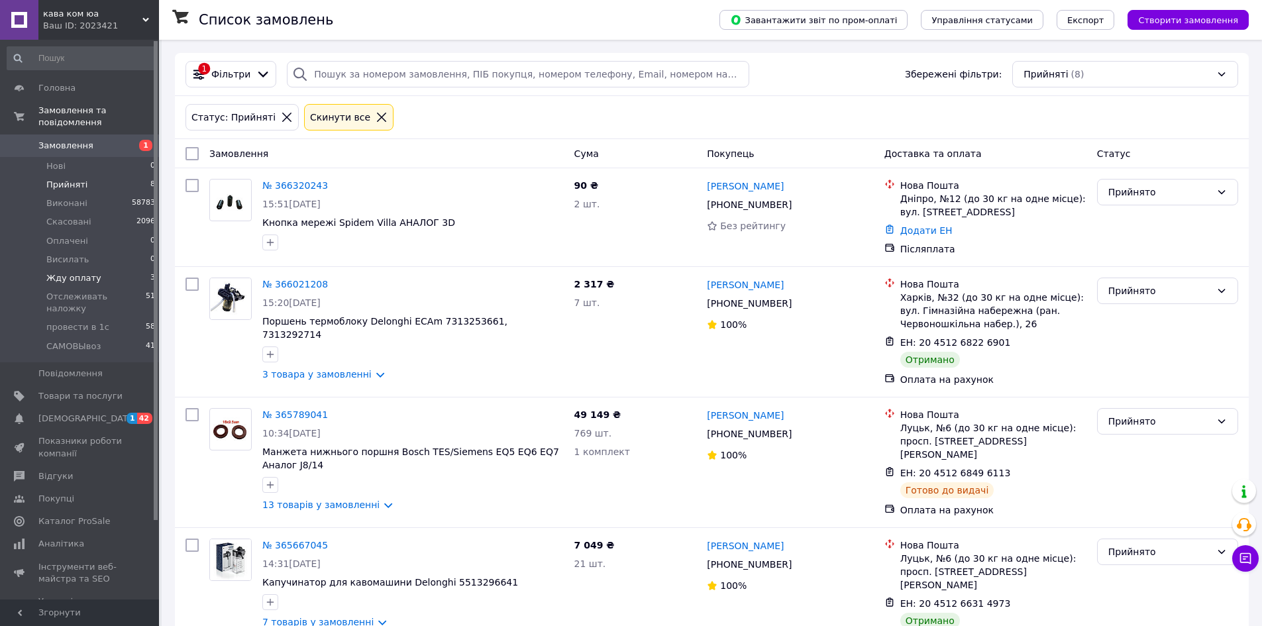
click at [57, 272] on span "Жду оплату" at bounding box center [73, 278] width 55 height 12
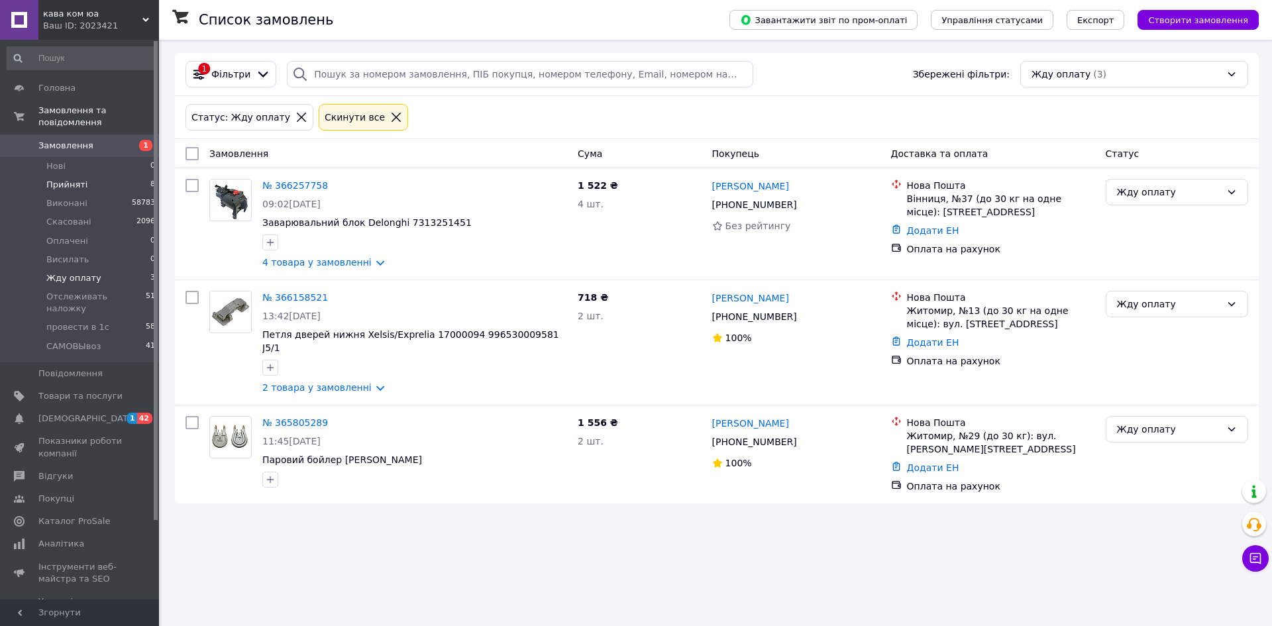
click at [68, 179] on span "Прийняті" at bounding box center [66, 185] width 41 height 12
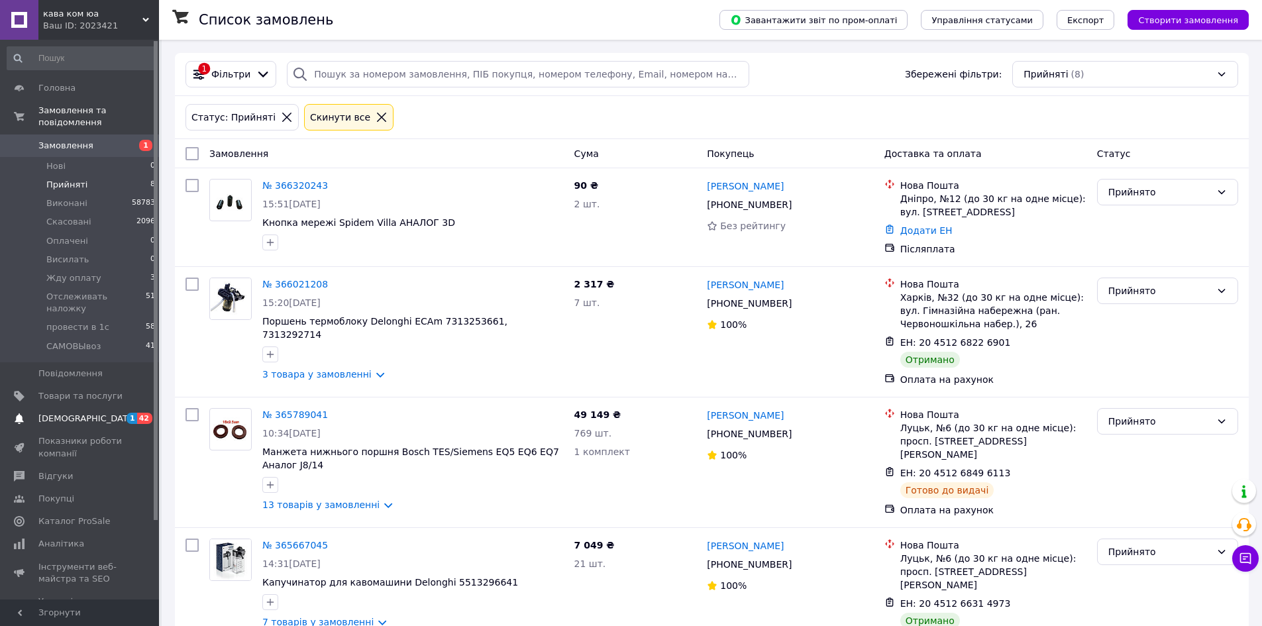
click at [66, 413] on span "[DEMOGRAPHIC_DATA]" at bounding box center [87, 419] width 98 height 12
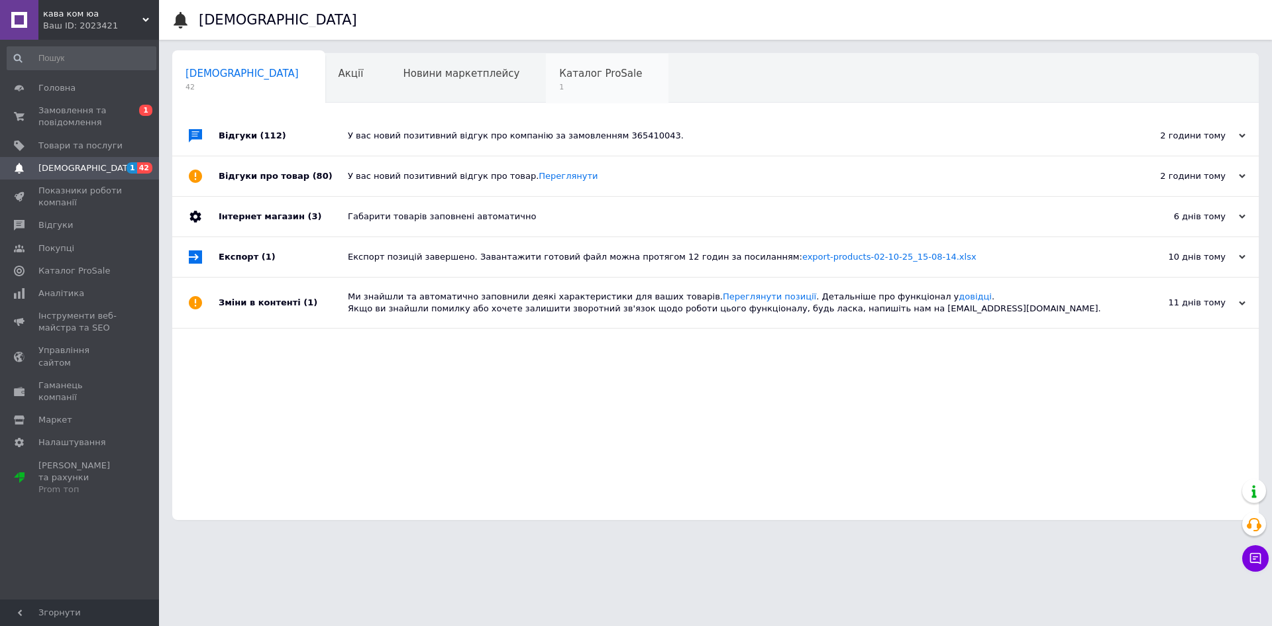
click at [559, 74] on span "Каталог ProSale" at bounding box center [600, 74] width 83 height 12
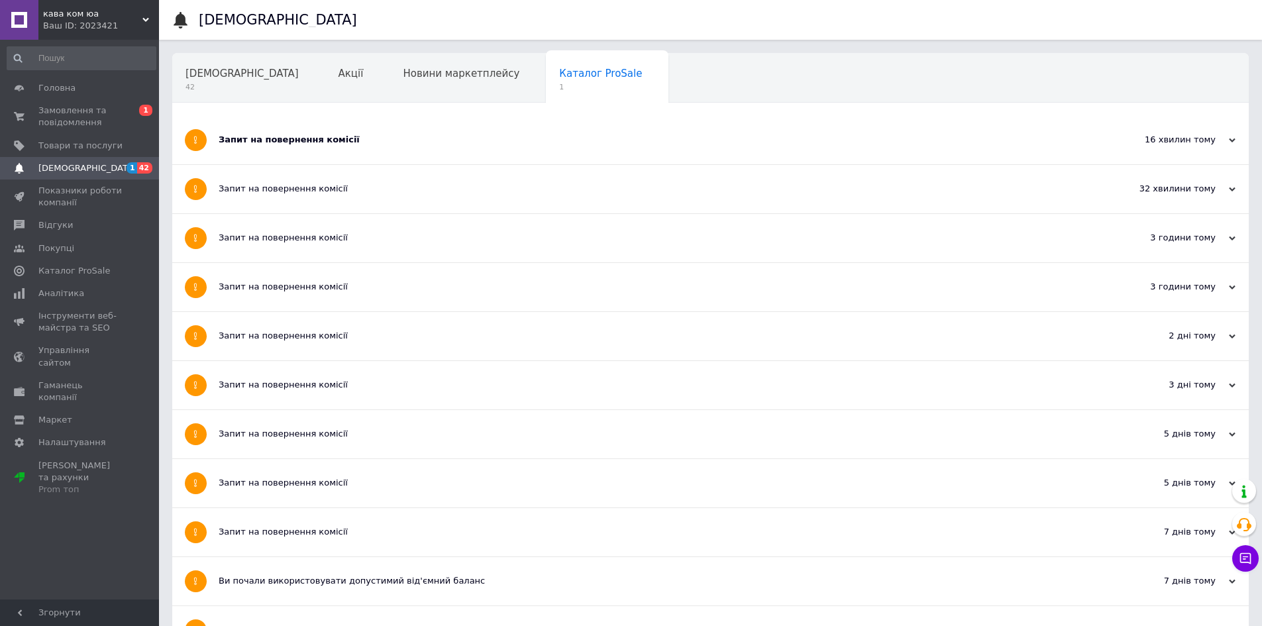
click at [346, 142] on div "Запит на повернення комісії" at bounding box center [661, 140] width 884 height 12
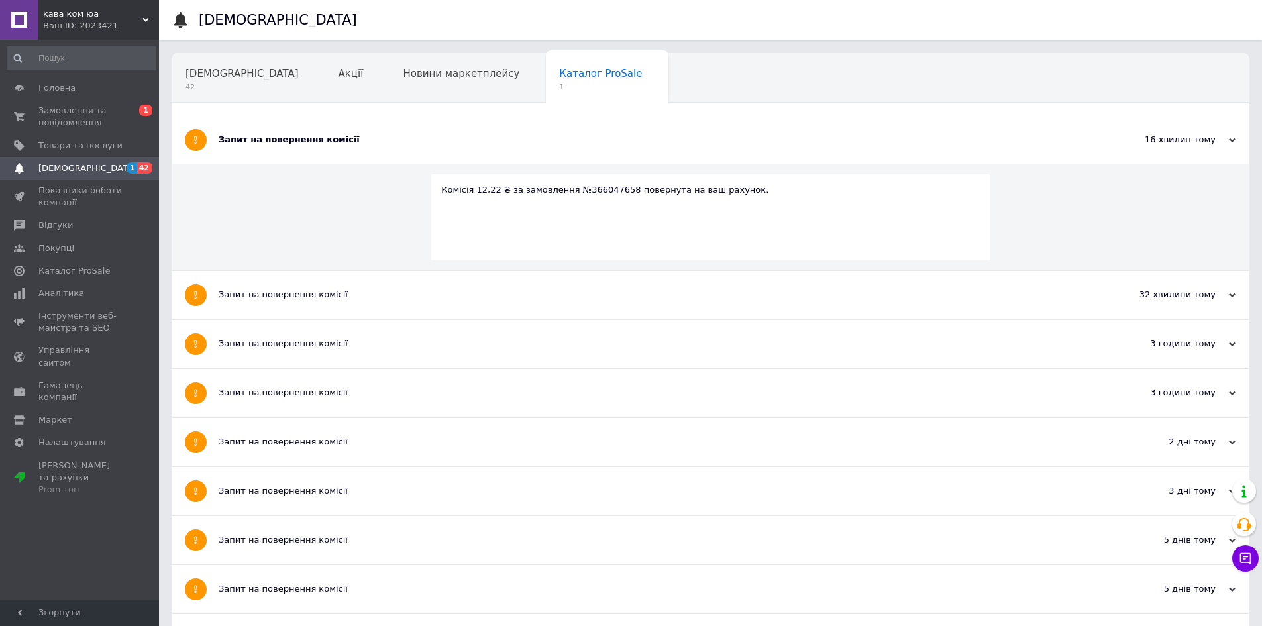
click at [322, 138] on div "Запит на повернення комісії" at bounding box center [661, 140] width 884 height 12
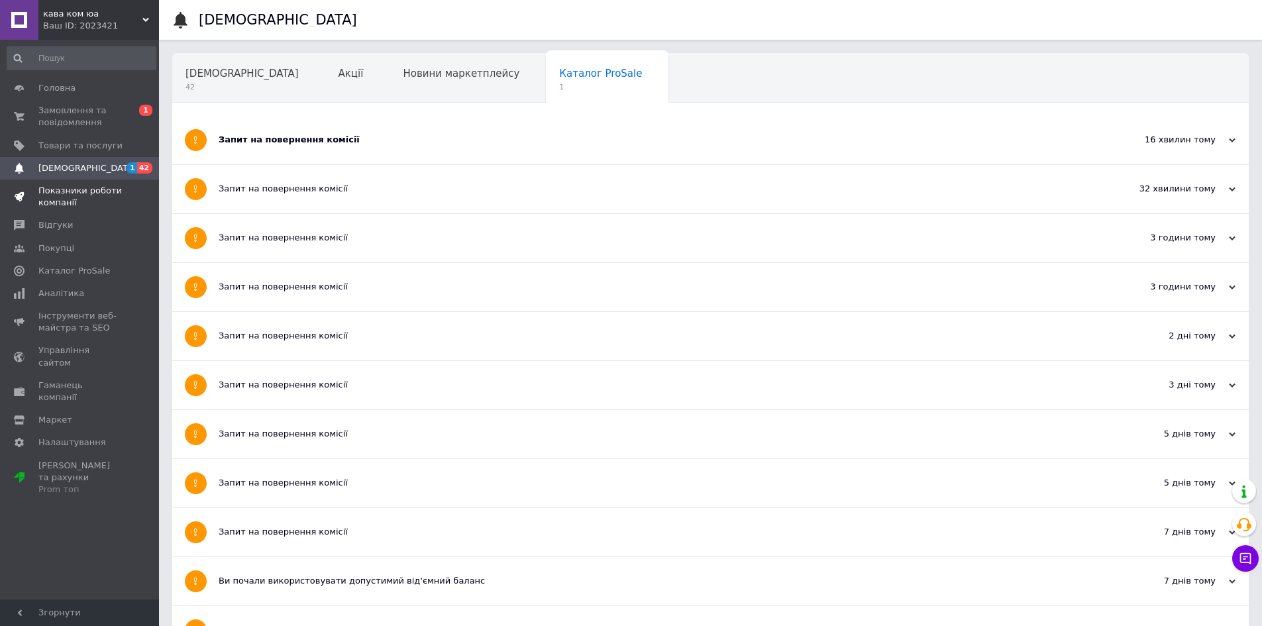
click at [53, 195] on span "Показники роботи компанії" at bounding box center [80, 197] width 84 height 24
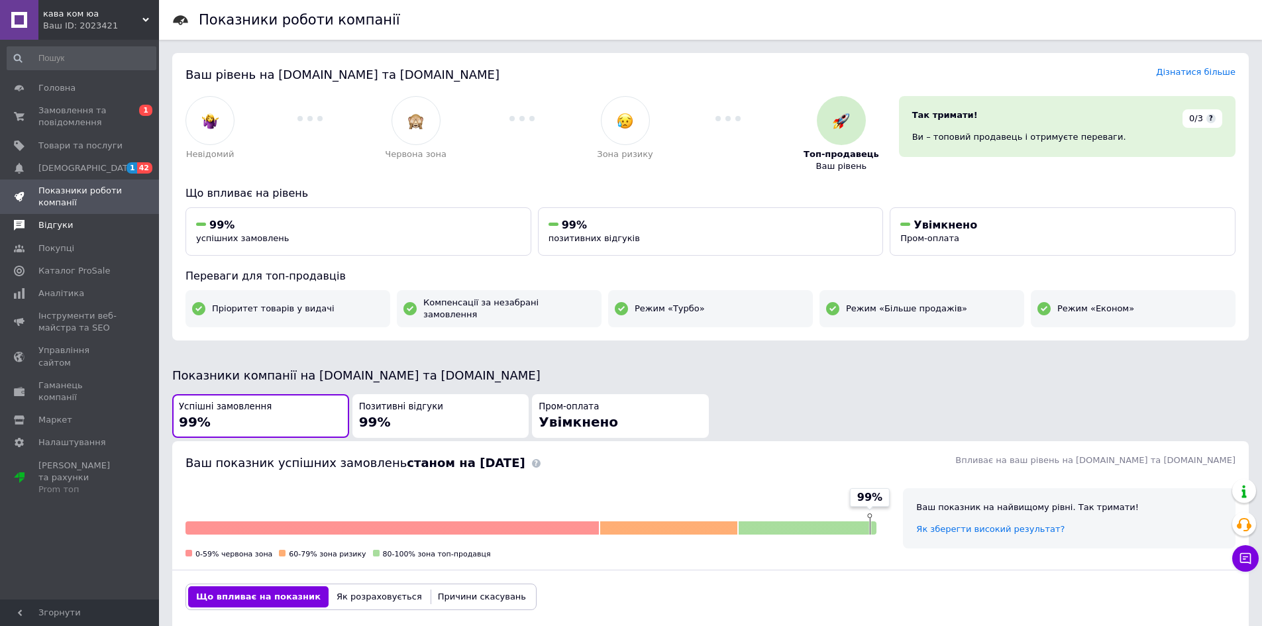
click at [56, 226] on span "Відгуки" at bounding box center [55, 225] width 34 height 12
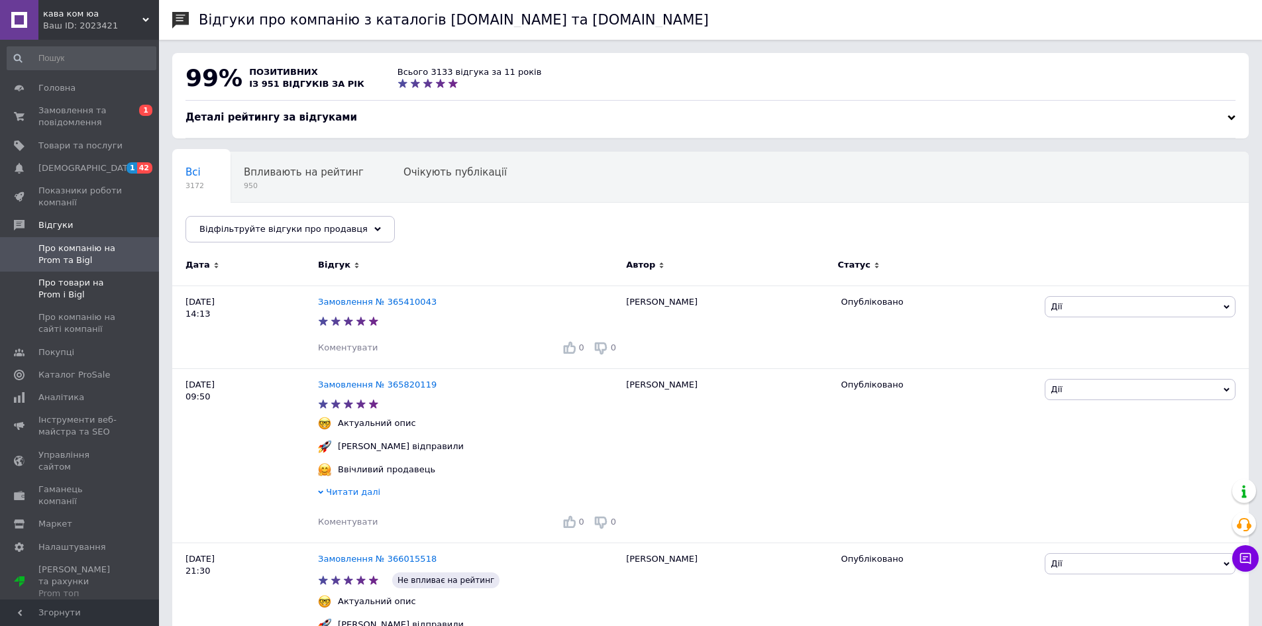
click at [81, 285] on span "Про товари на Prom і Bigl" at bounding box center [80, 289] width 84 height 24
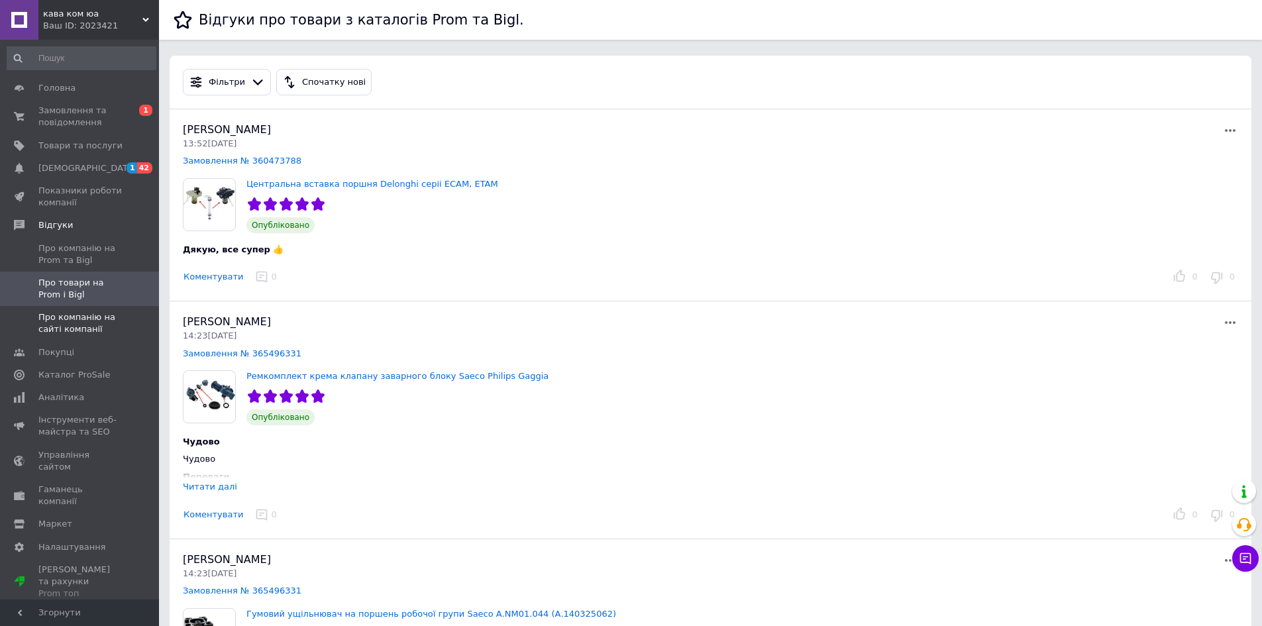
click at [74, 329] on span "Про компанію на сайті компанії" at bounding box center [80, 323] width 84 height 24
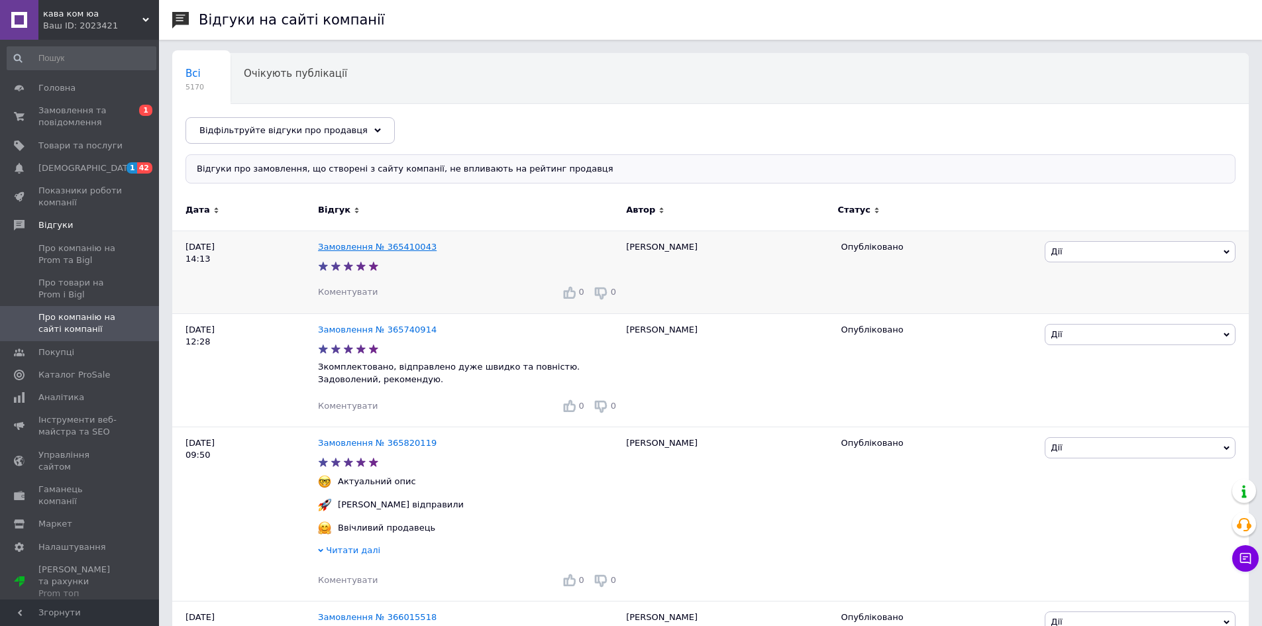
click at [364, 246] on link "Замовлення № 365410043" at bounding box center [377, 247] width 119 height 10
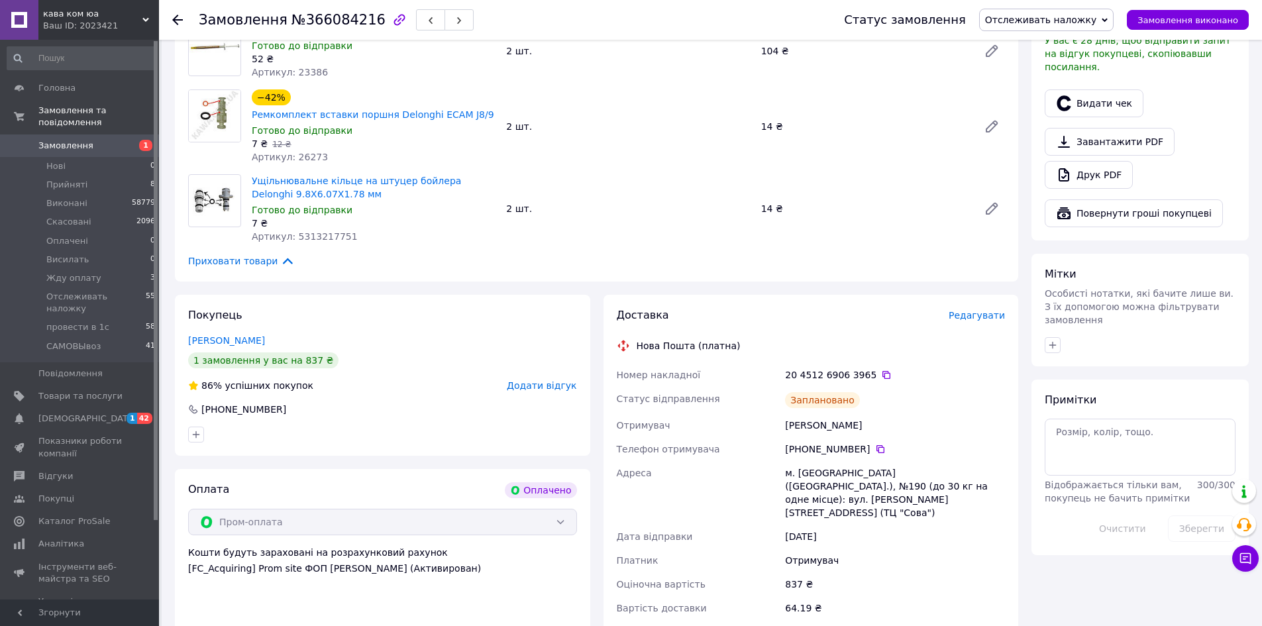
scroll to position [397, 0]
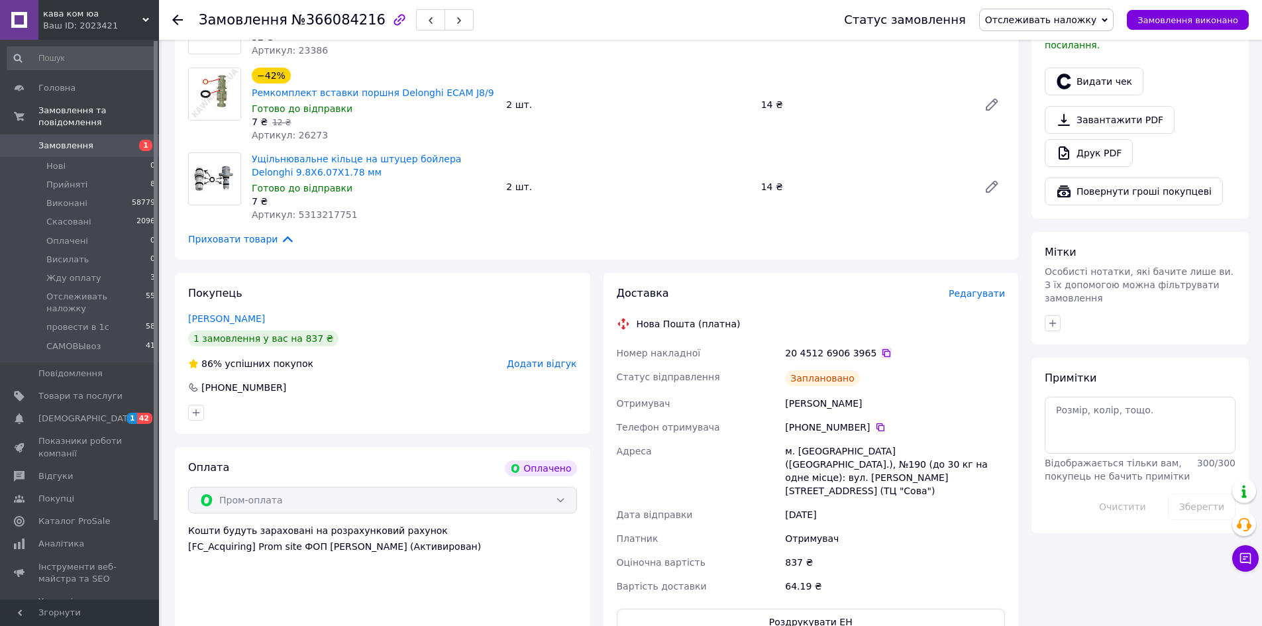
click at [881, 352] on icon at bounding box center [886, 353] width 11 height 11
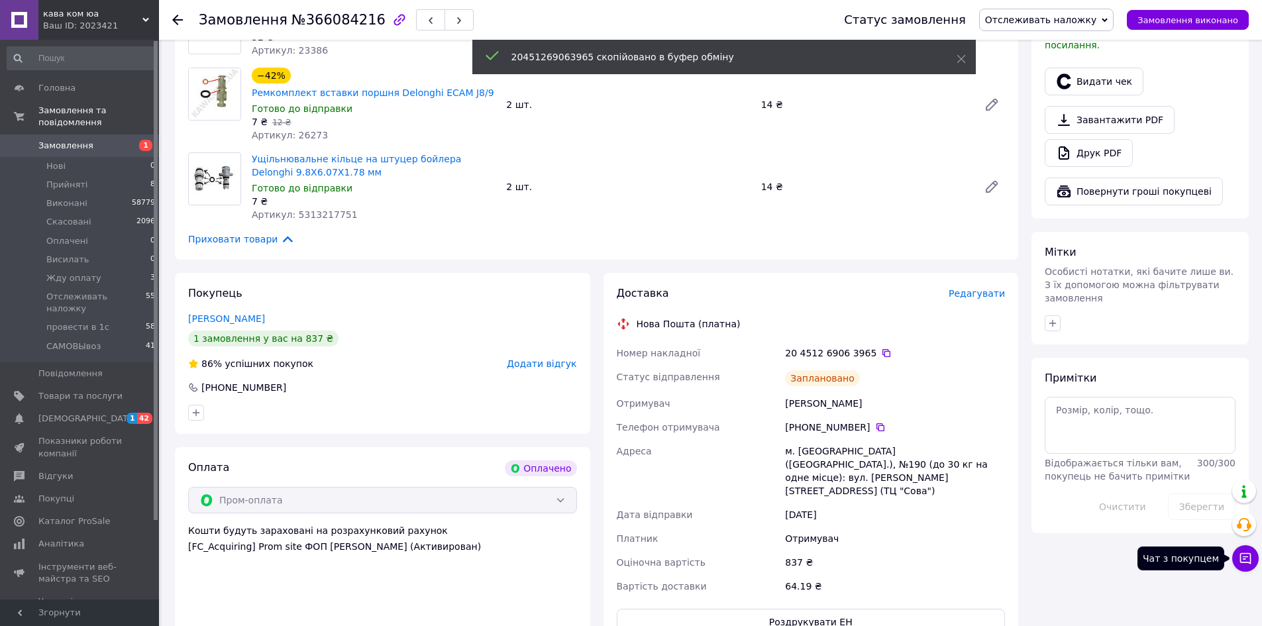
click at [1241, 556] on icon at bounding box center [1245, 558] width 11 height 11
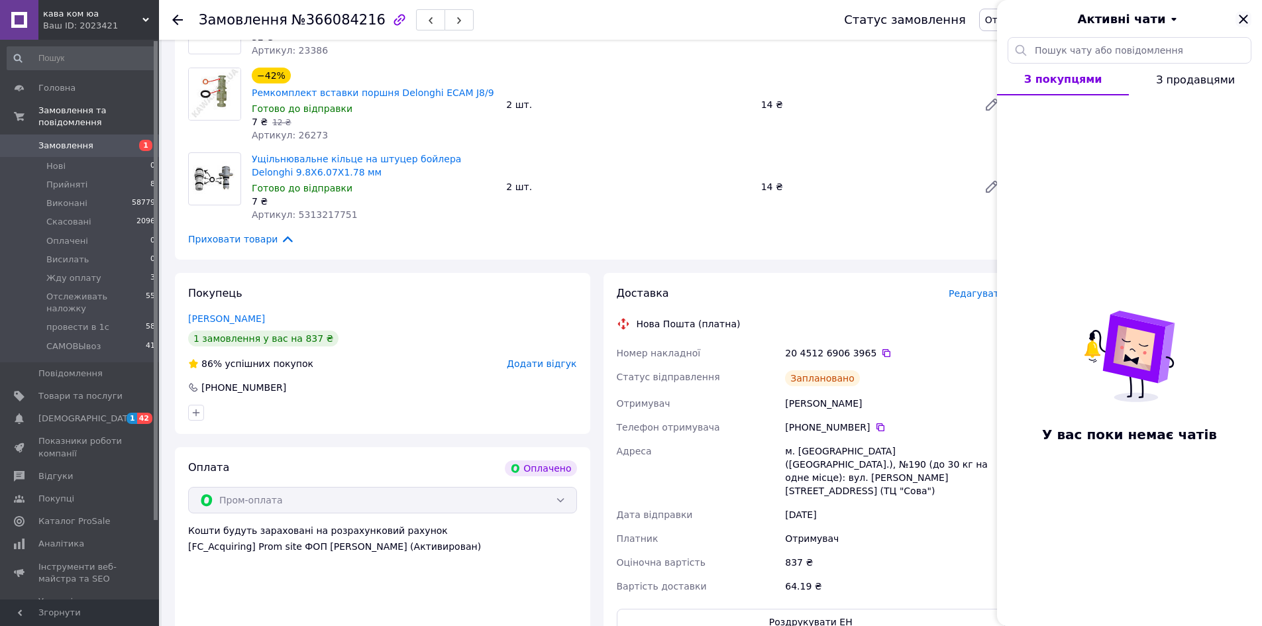
click at [1244, 17] on icon "Закрити" at bounding box center [1243, 19] width 16 height 16
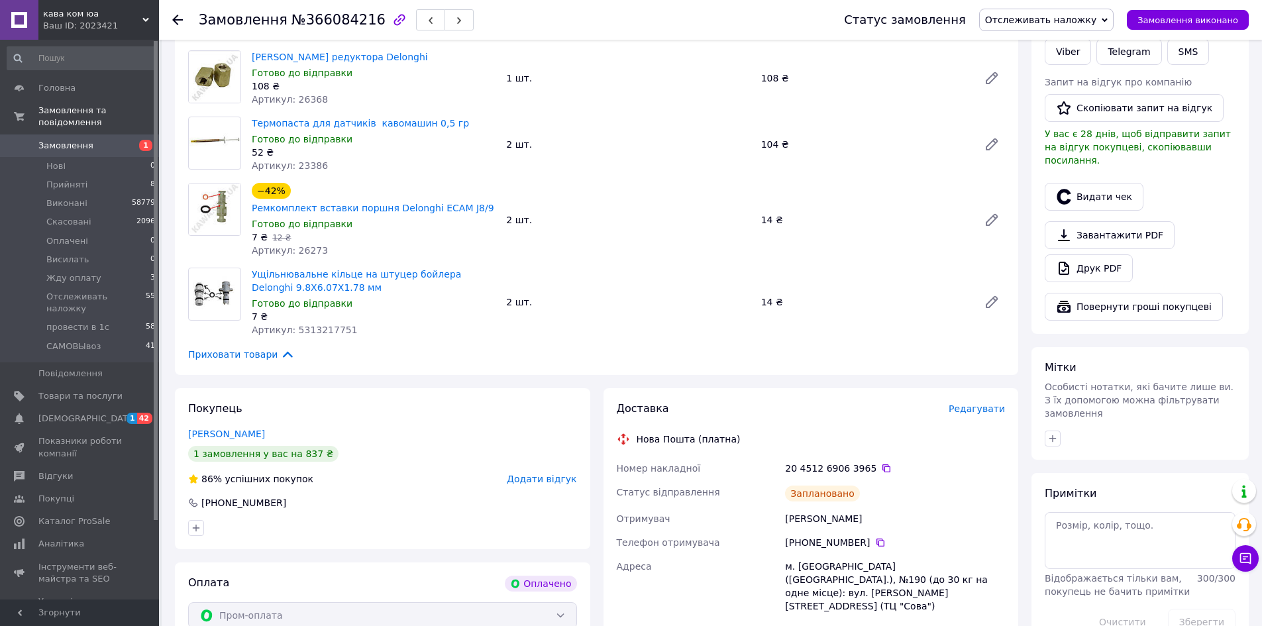
scroll to position [0, 0]
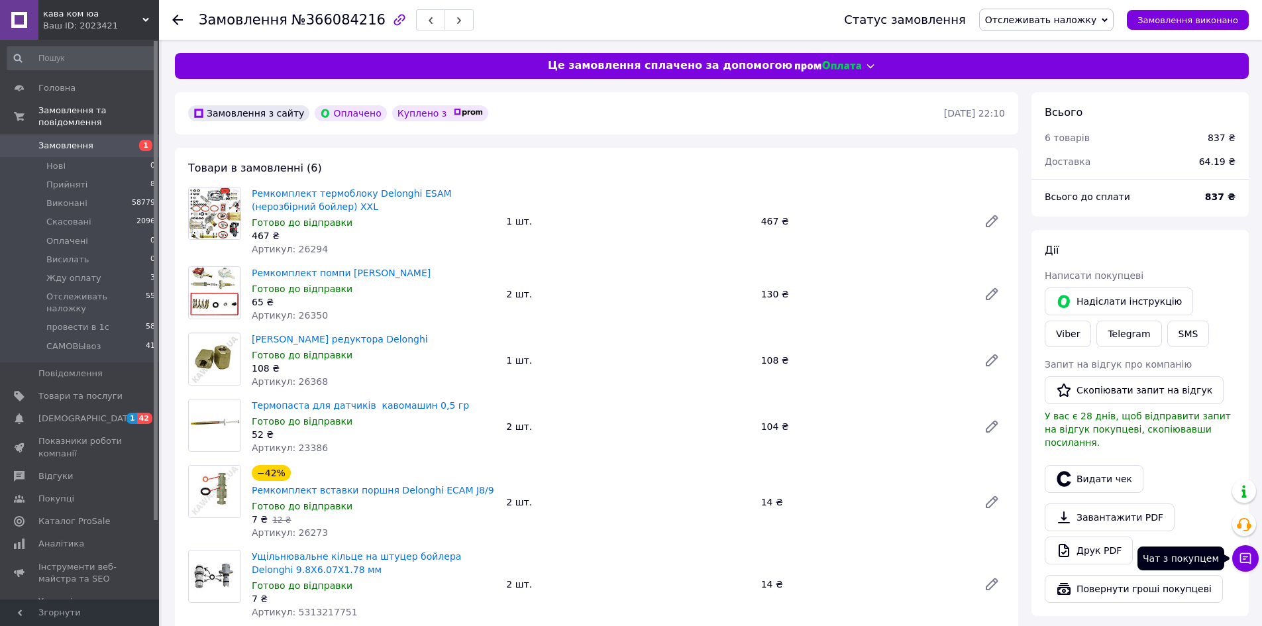
click at [1249, 558] on icon at bounding box center [1245, 558] width 13 height 13
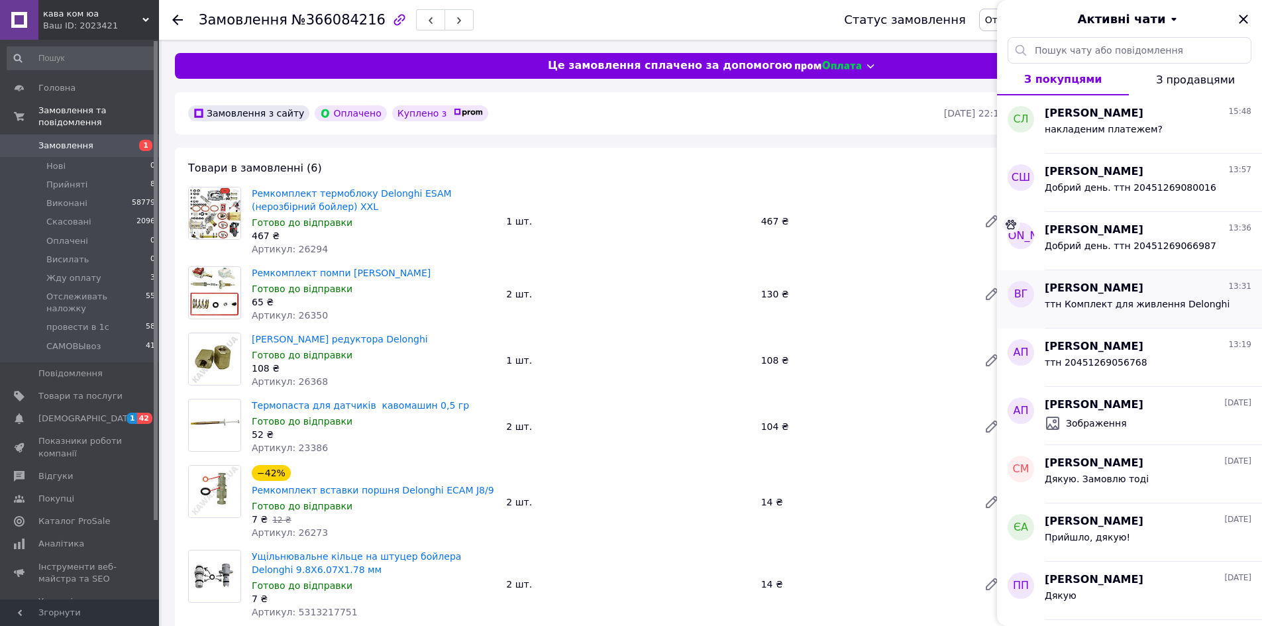
click at [1149, 305] on span "ттн Комплект для живлення Delonghi" at bounding box center [1137, 304] width 185 height 11
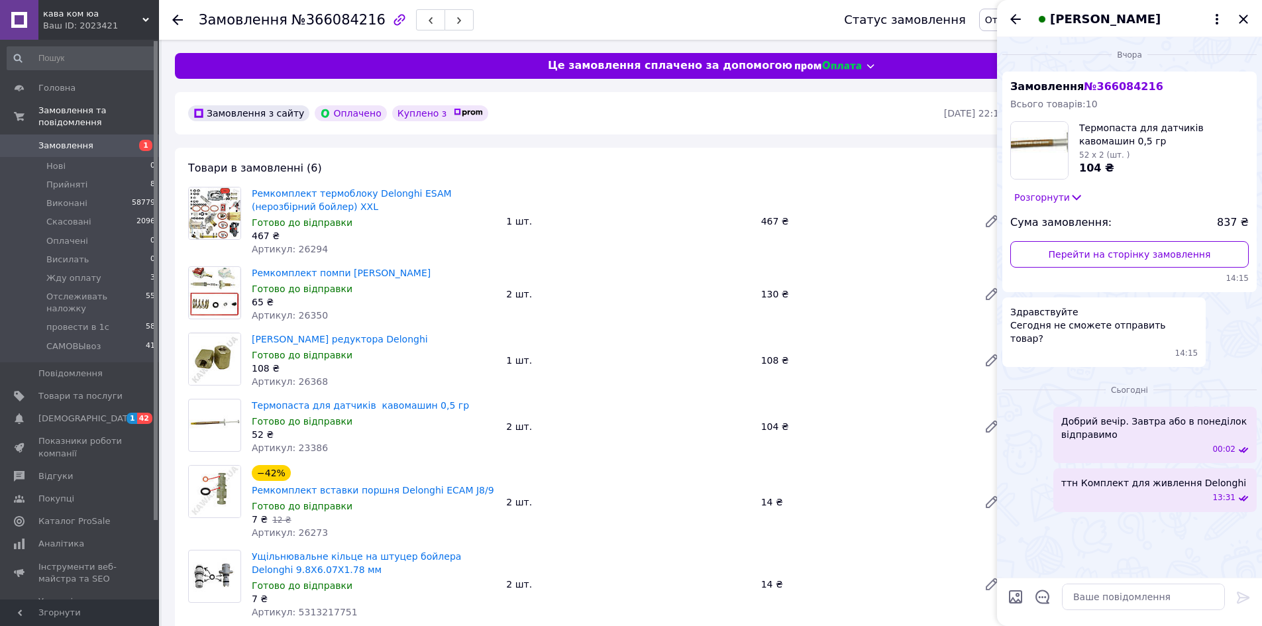
click at [1161, 492] on div "13:31" at bounding box center [1157, 497] width 182 height 11
drag, startPoint x: 1070, startPoint y: 475, endPoint x: 1172, endPoint y: 486, distance: 102.6
click at [1172, 492] on div "13:31" at bounding box center [1157, 497] width 182 height 11
click at [1123, 604] on textarea at bounding box center [1143, 597] width 163 height 26
paste textarea "20451269063965"
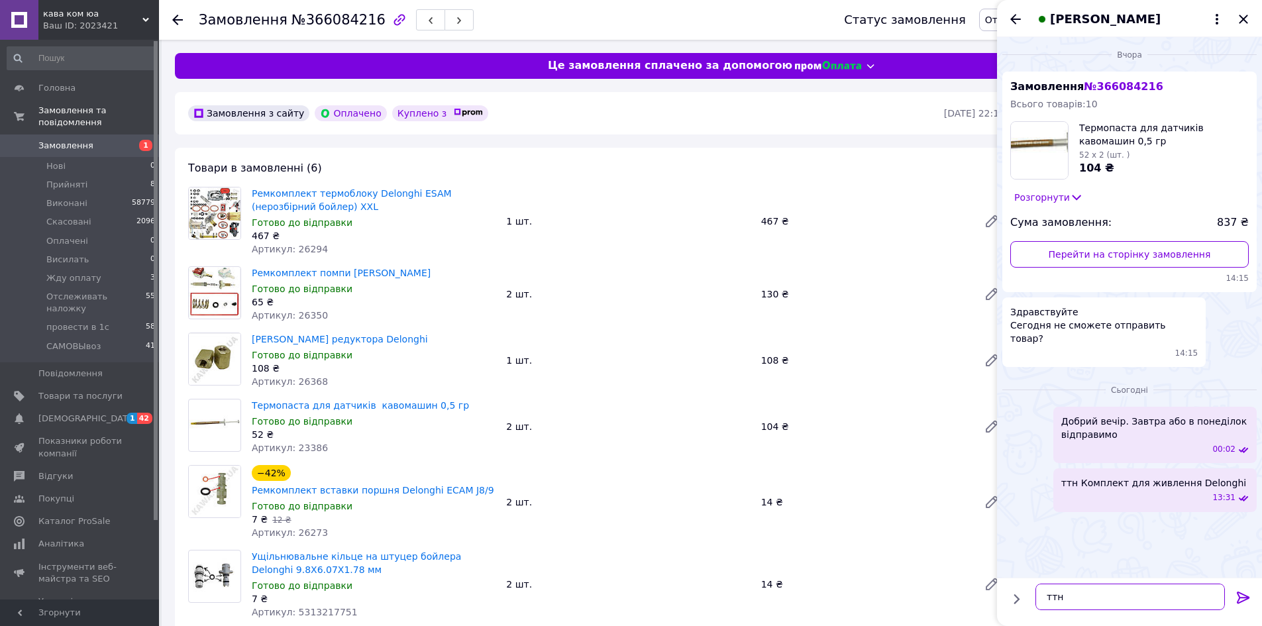
type textarea "ттн 20451269063965"
click at [1239, 469] on div "ттн Комплект для живлення Delonghi 13:31" at bounding box center [1154, 489] width 203 height 43
click at [1196, 476] on span "ттн Комплект для живлення Delonghi" at bounding box center [1153, 482] width 185 height 13
click at [1243, 495] on icon at bounding box center [1243, 498] width 9 height 6
click at [1241, 493] on icon at bounding box center [1243, 498] width 11 height 11
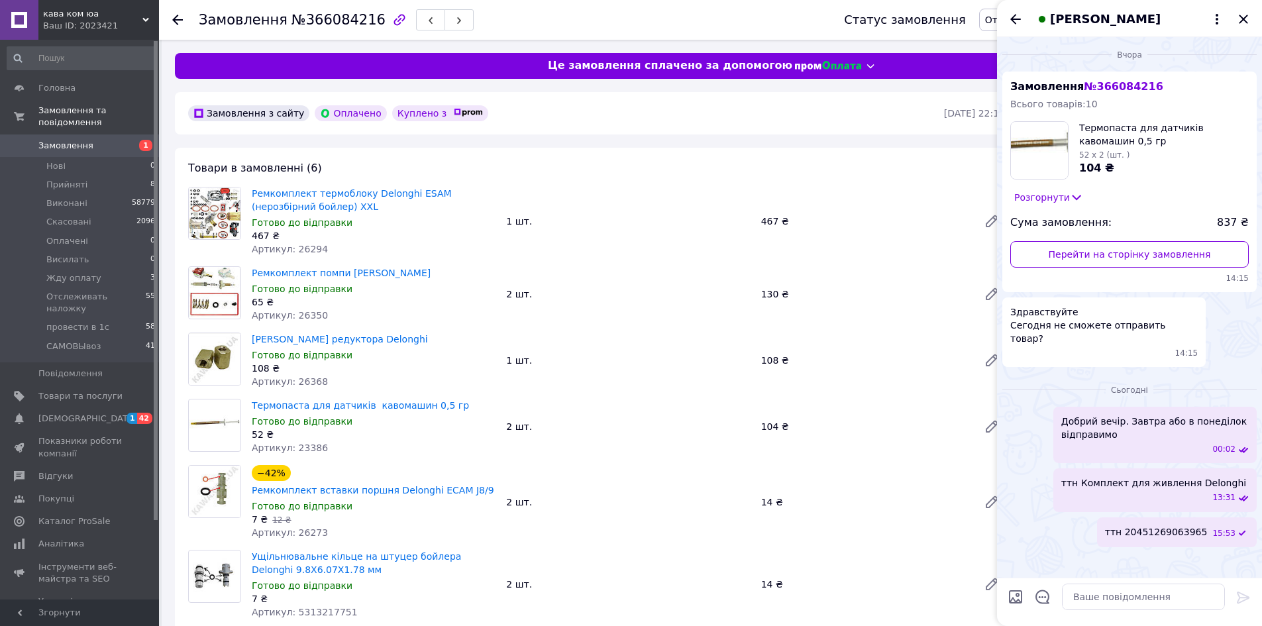
click at [1105, 492] on div "13:31" at bounding box center [1157, 497] width 182 height 11
drag, startPoint x: 1105, startPoint y: 483, endPoint x: 1059, endPoint y: 535, distance: 69.5
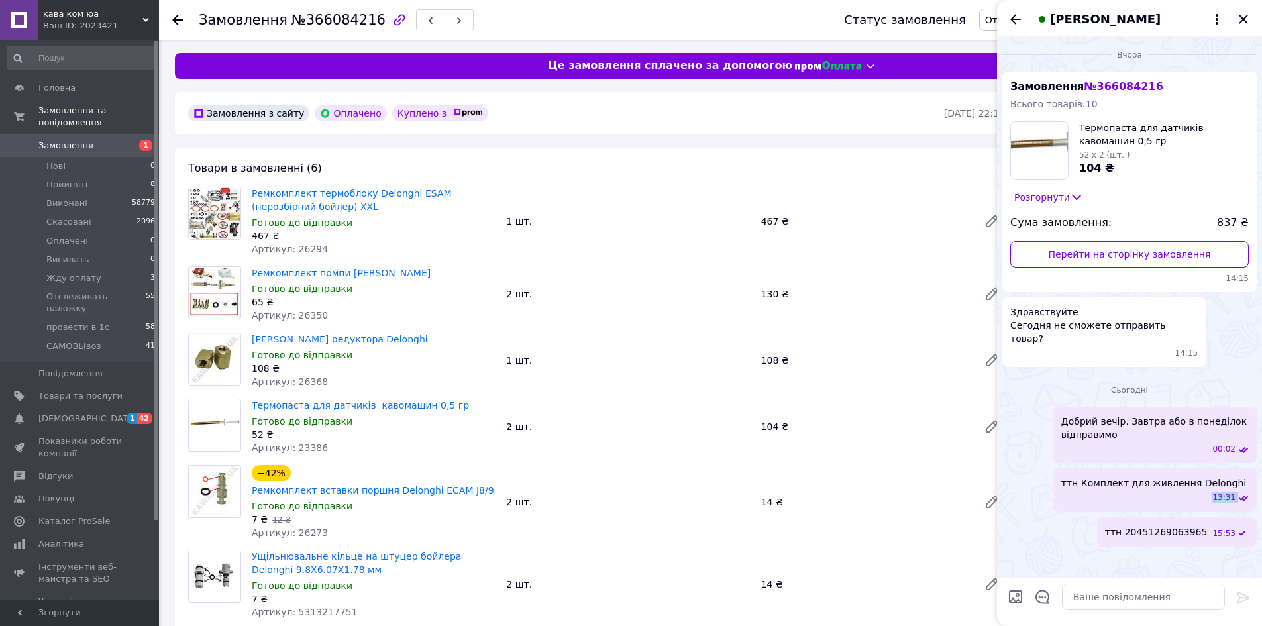
click at [1059, 538] on div "Сьогодні Добрий вечір. Завтра або в понеділок відправимо 00:02 ттн Комплект для…" at bounding box center [1129, 462] width 265 height 180
click at [1242, 14] on icon "Закрити" at bounding box center [1243, 19] width 16 height 16
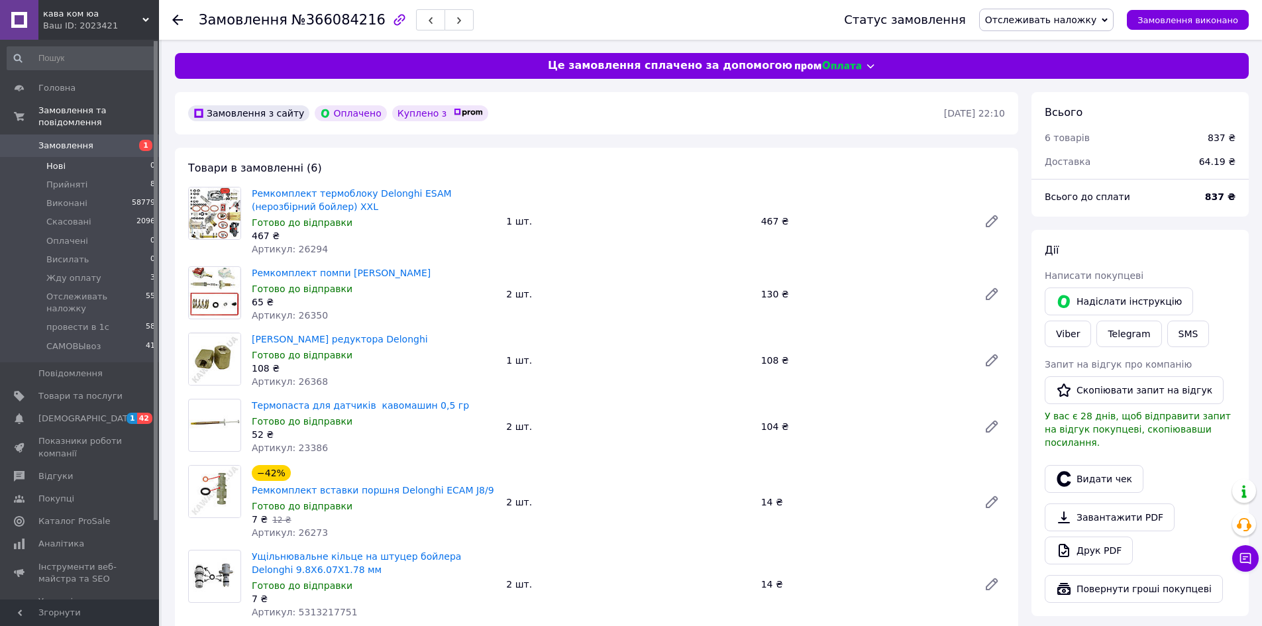
click at [60, 160] on span "Нові" at bounding box center [55, 166] width 19 height 12
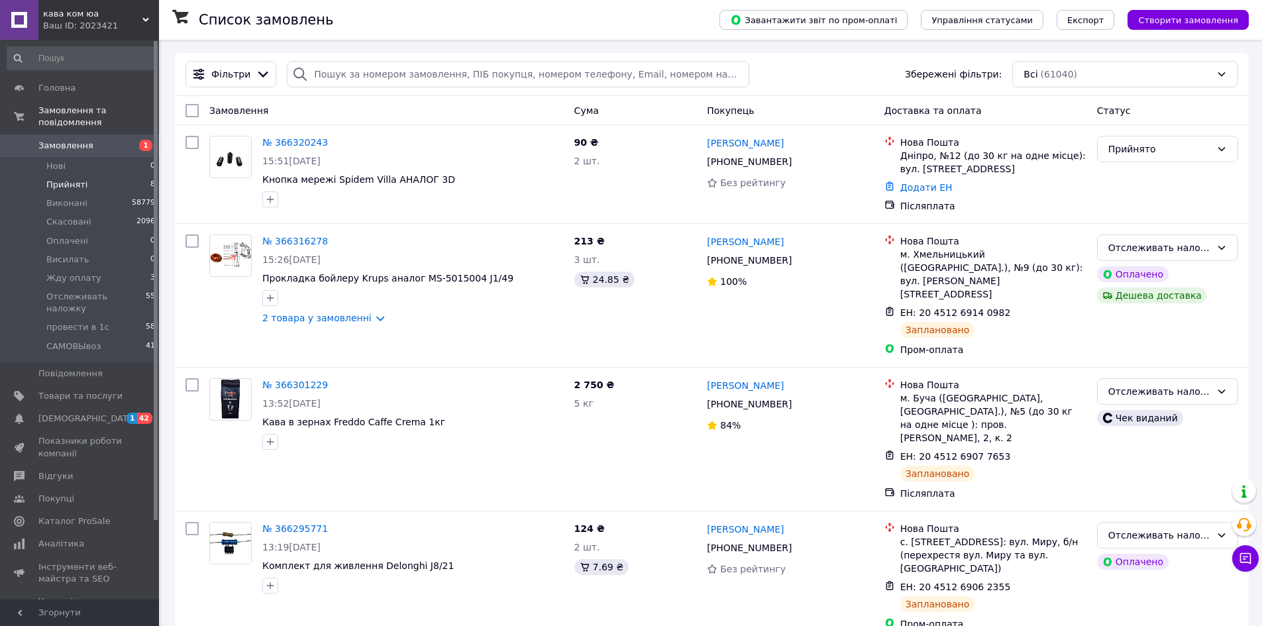
click at [64, 179] on span "Прийняті" at bounding box center [66, 185] width 41 height 12
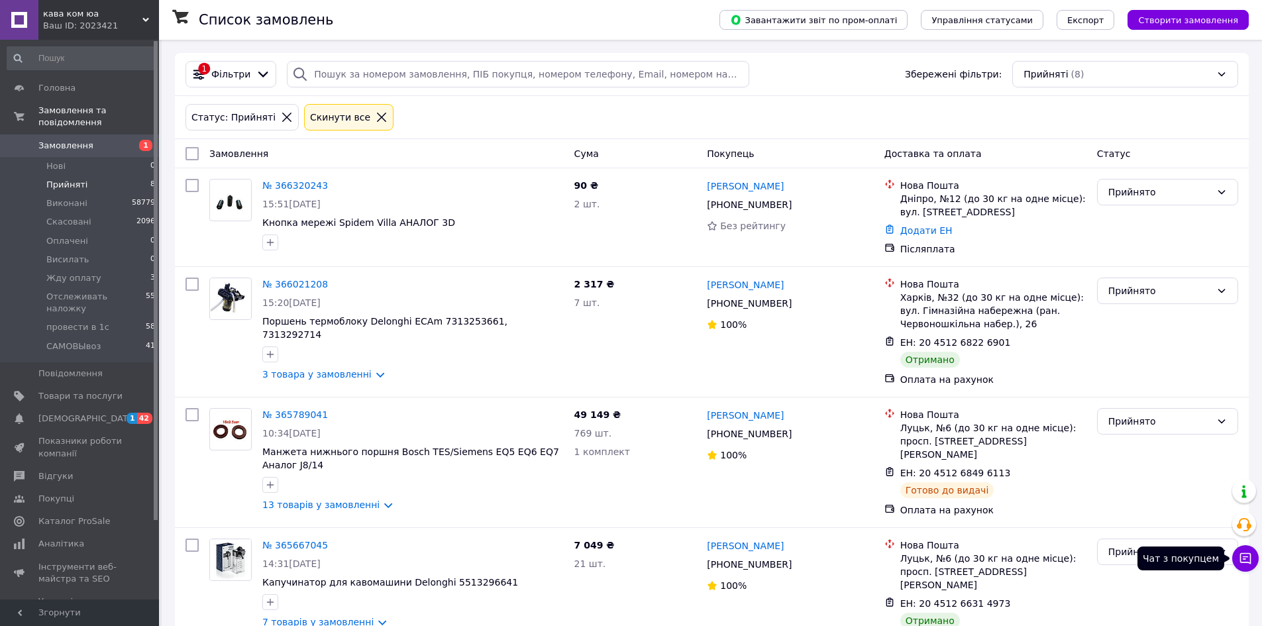
click at [1251, 561] on icon at bounding box center [1245, 558] width 11 height 11
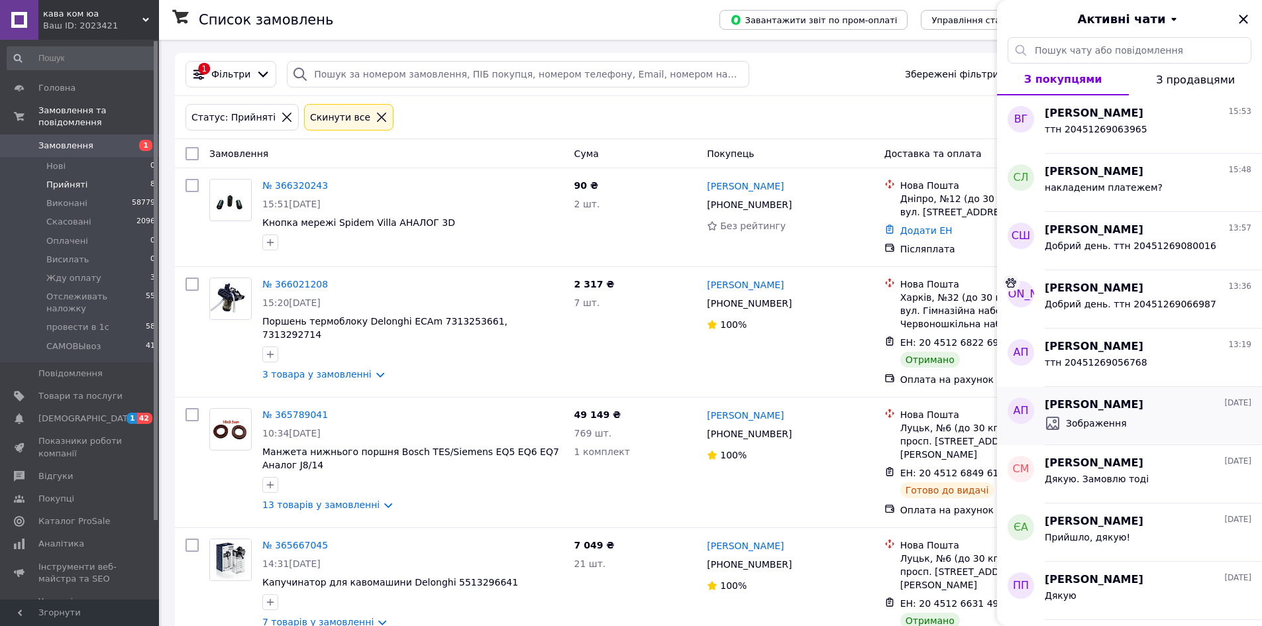
click at [1143, 421] on div "Зображення" at bounding box center [1148, 423] width 207 height 21
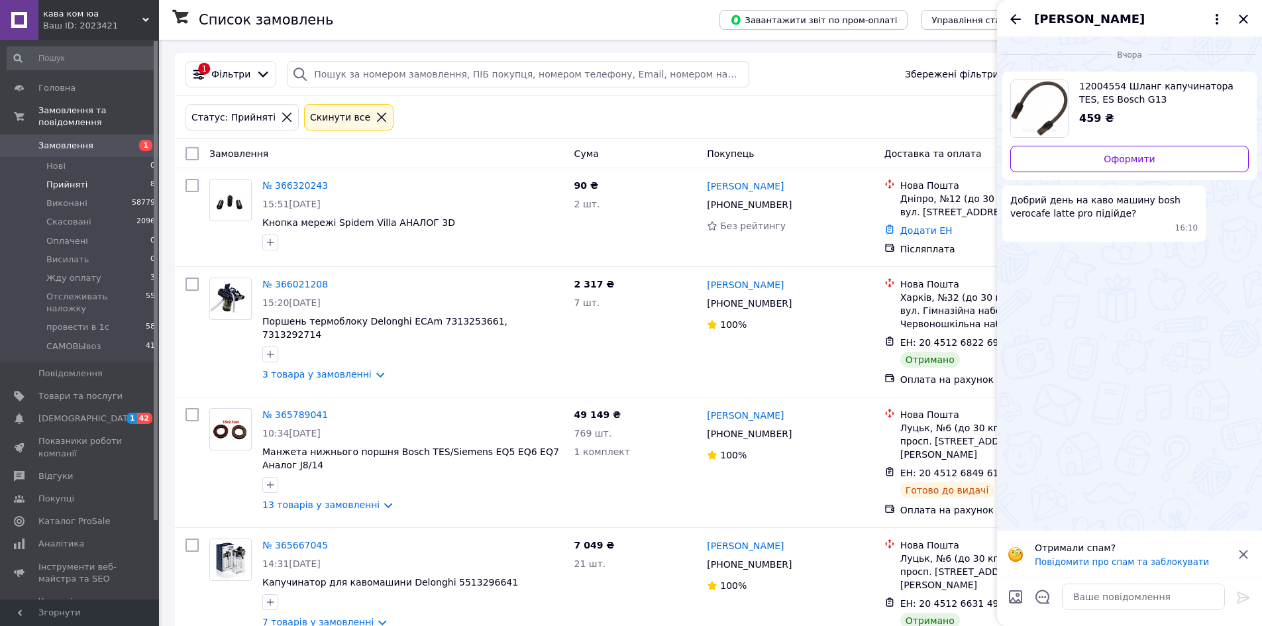
scroll to position [92, 0]
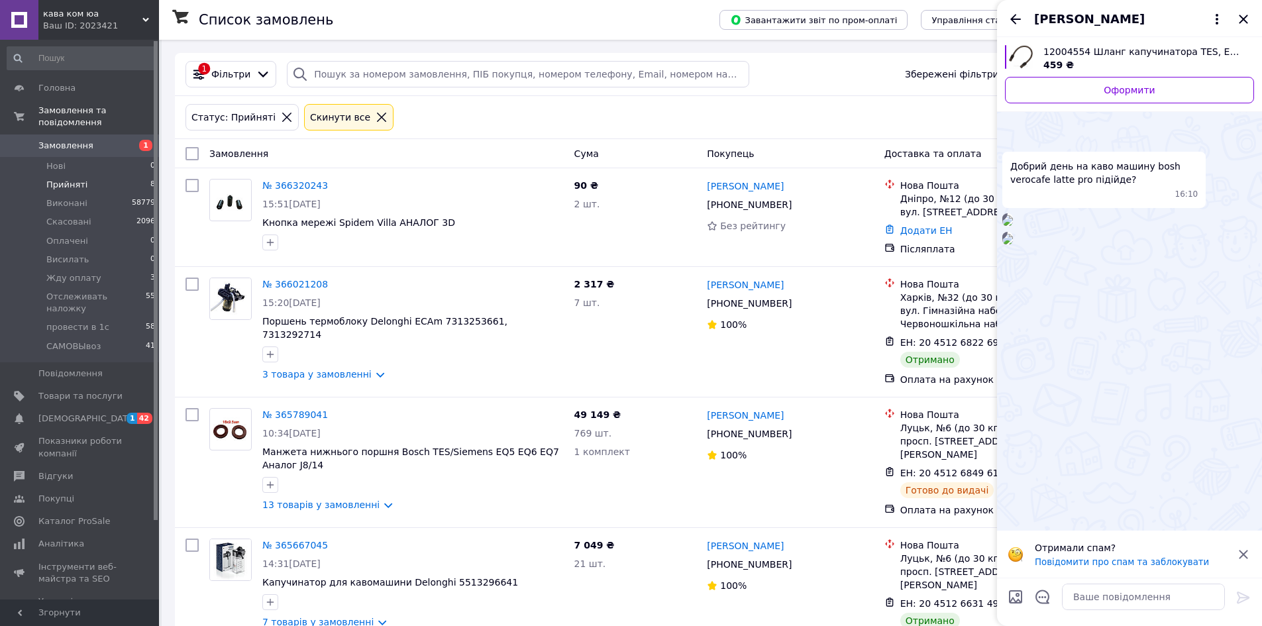
click at [1244, 554] on icon at bounding box center [1243, 554] width 9 height 9
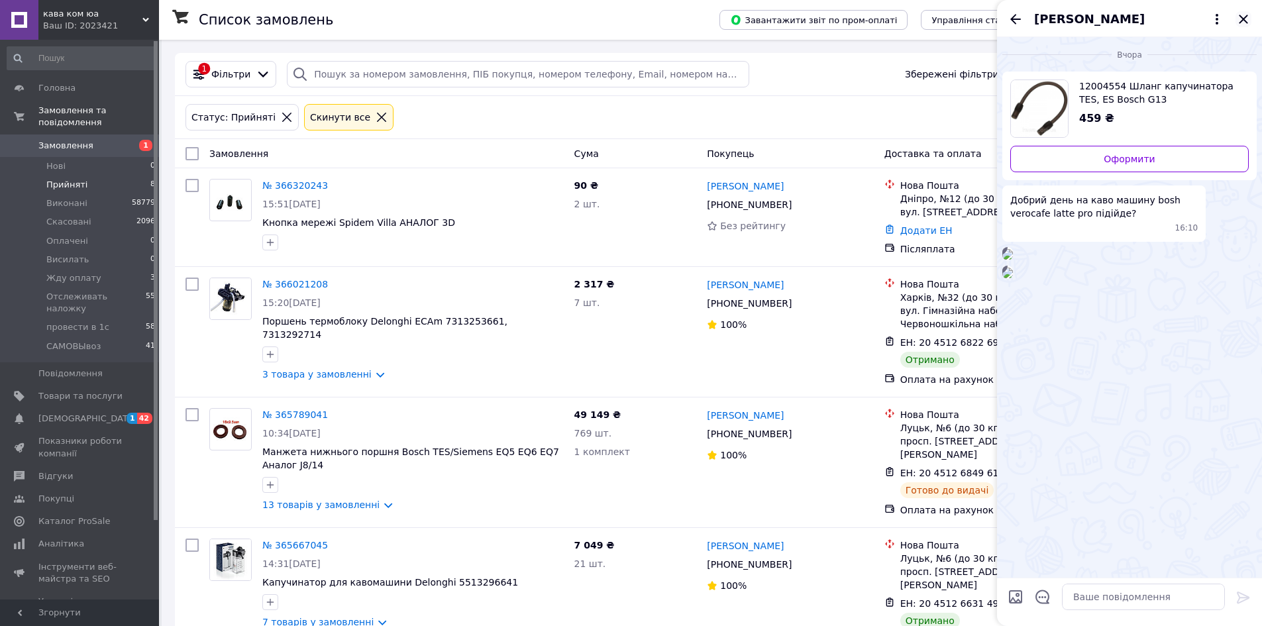
click at [1247, 21] on icon "Закрити" at bounding box center [1243, 19] width 16 height 16
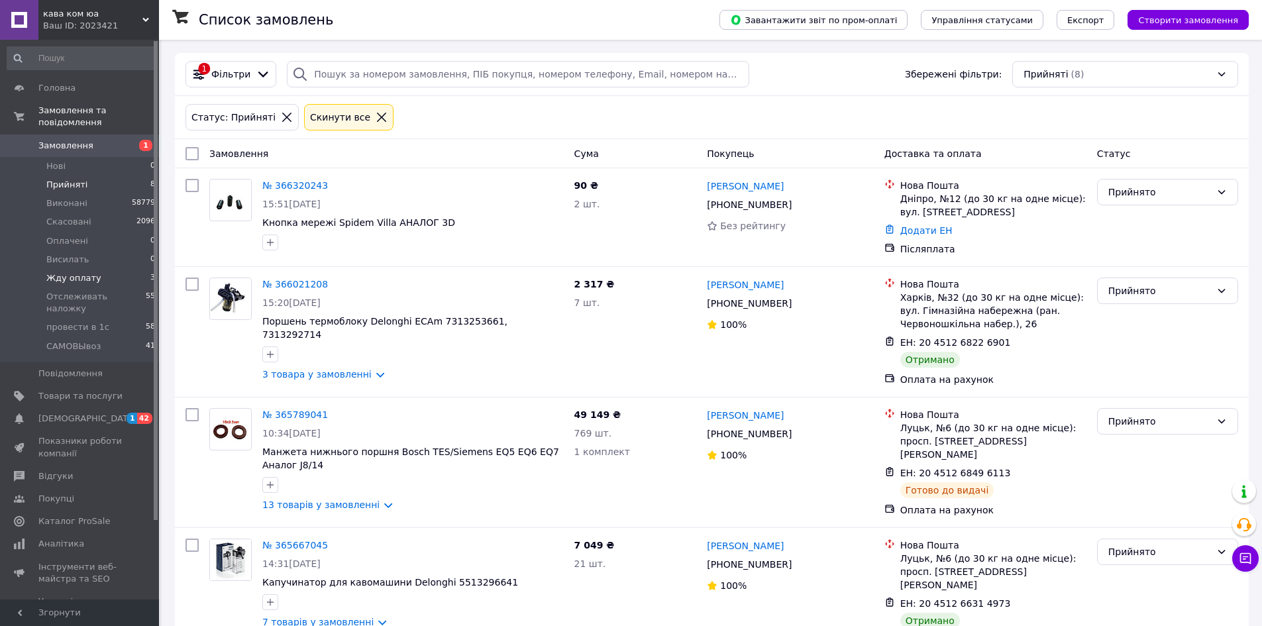
click at [60, 272] on span "Жду оплату" at bounding box center [73, 278] width 55 height 12
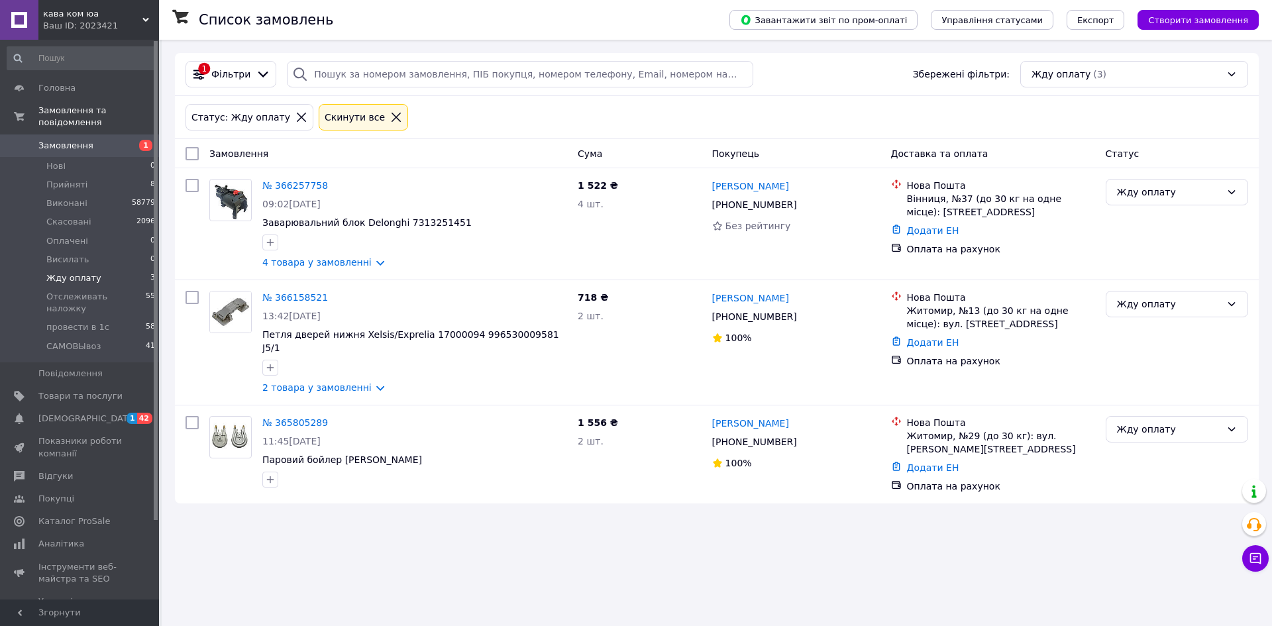
click at [59, 272] on span "Жду оплату" at bounding box center [73, 278] width 55 height 12
click at [71, 413] on span "[DEMOGRAPHIC_DATA]" at bounding box center [87, 419] width 98 height 12
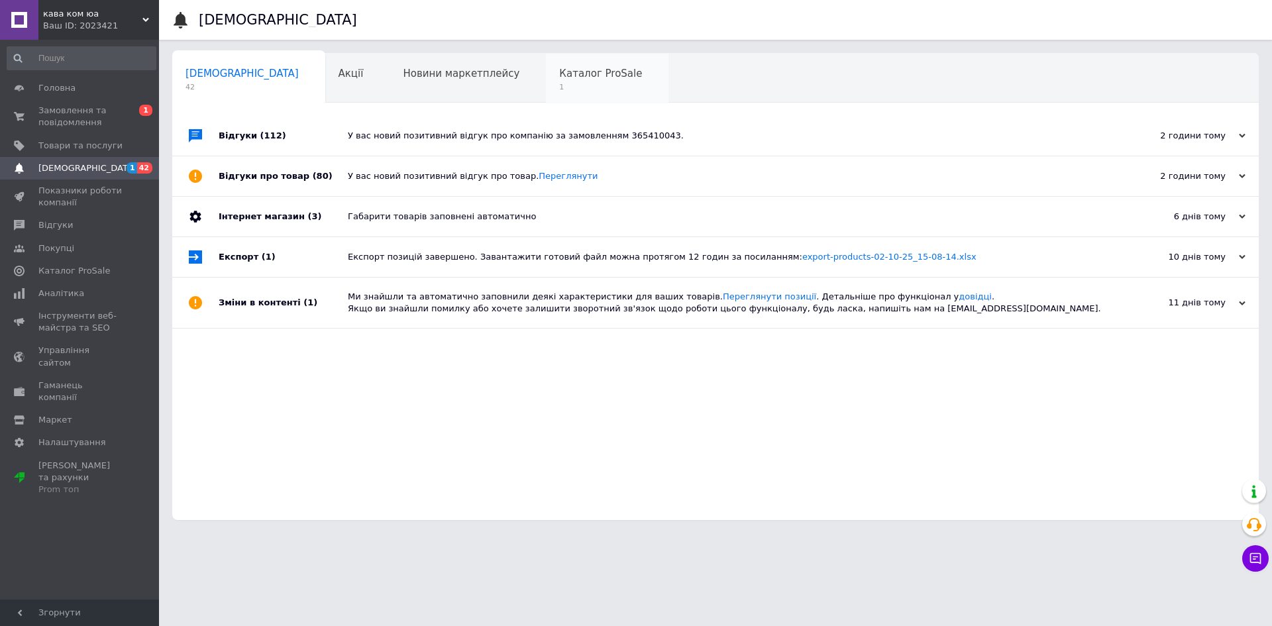
click at [559, 76] on span "Каталог ProSale" at bounding box center [600, 74] width 83 height 12
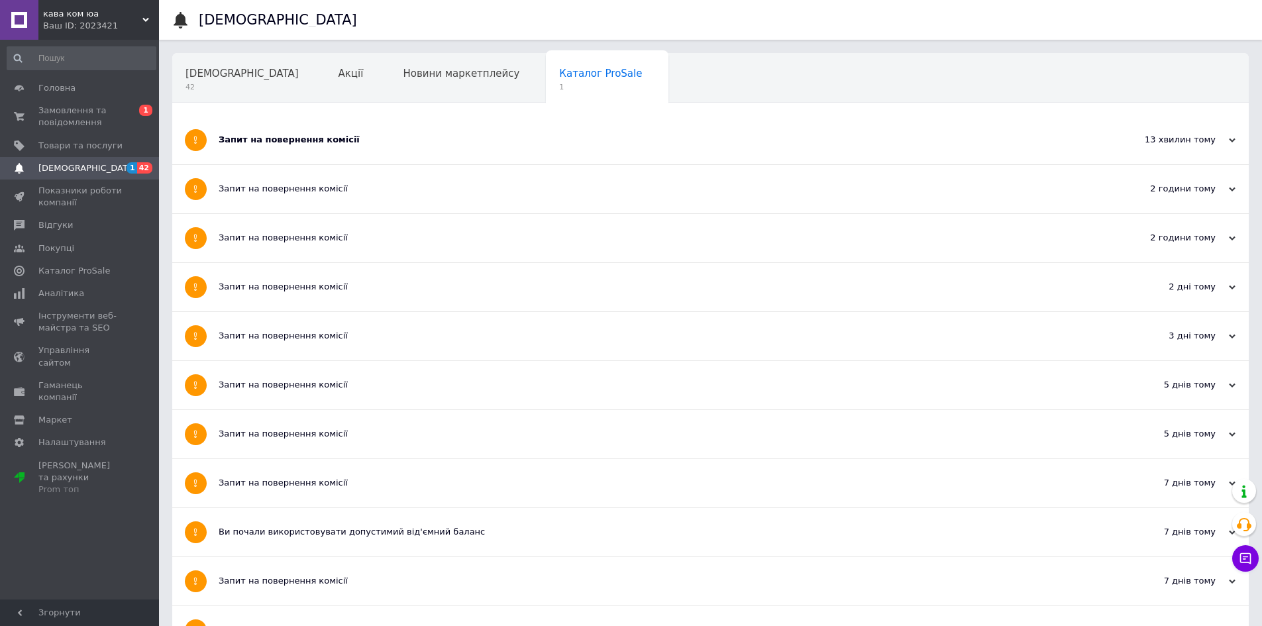
click at [319, 131] on div "Запит на повернення комісії" at bounding box center [661, 140] width 884 height 48
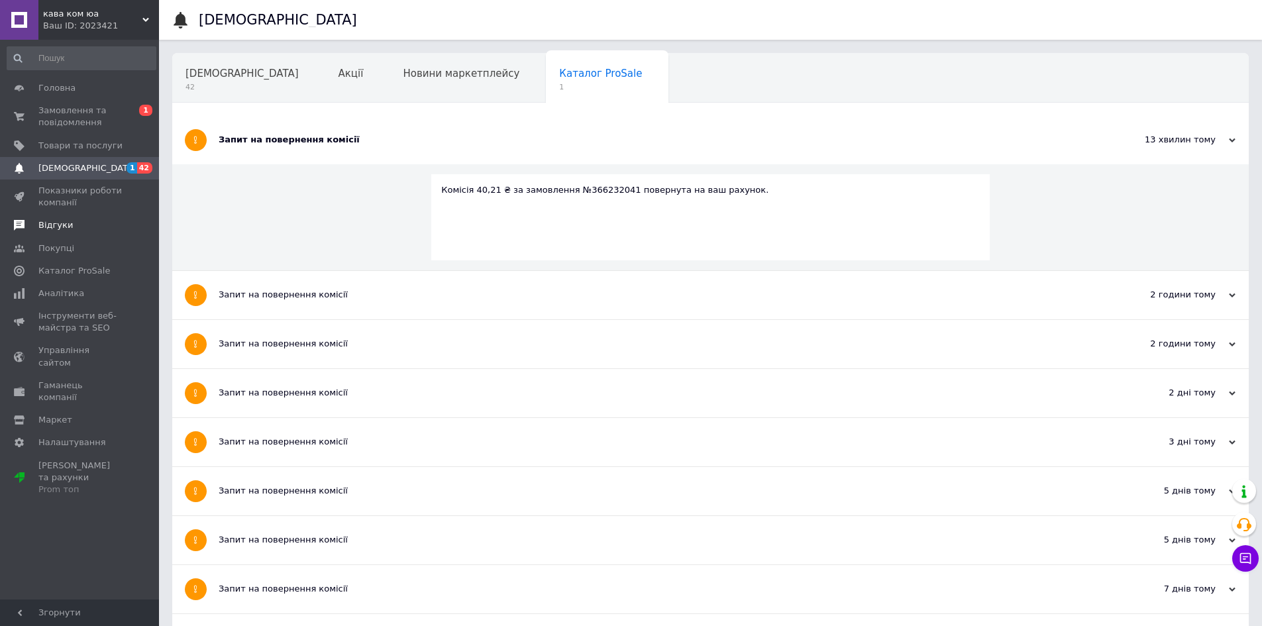
click at [56, 225] on span "Відгуки" at bounding box center [55, 225] width 34 height 12
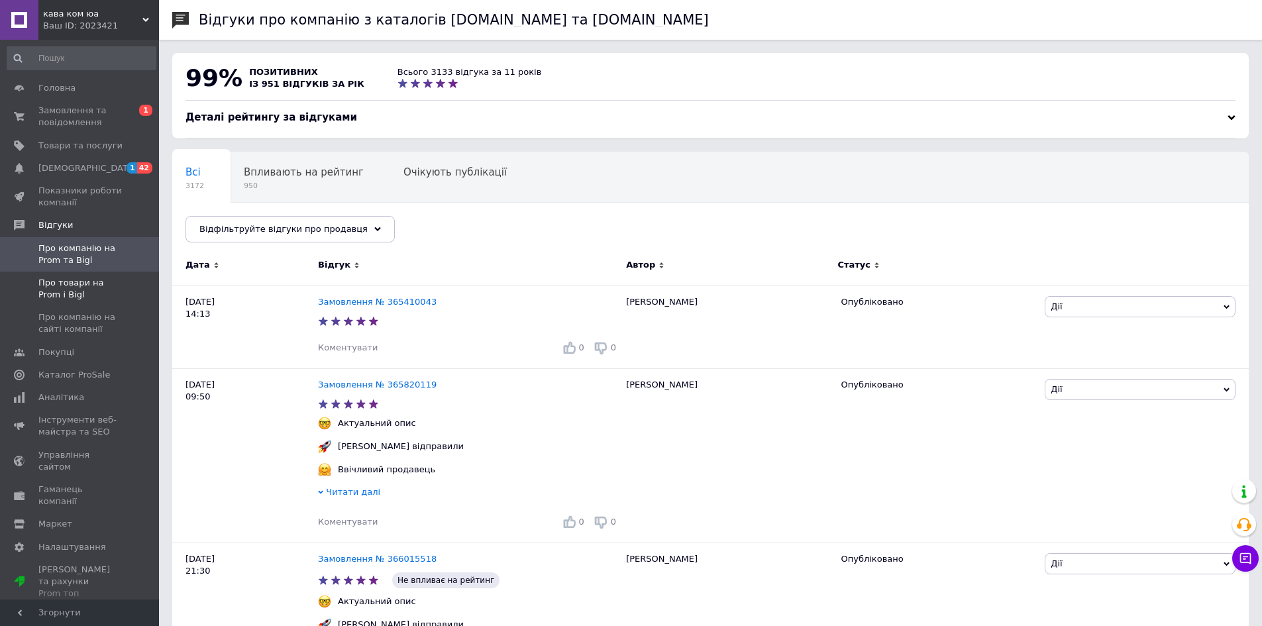
click at [64, 285] on span "Про товари на Prom і Bigl" at bounding box center [80, 289] width 84 height 24
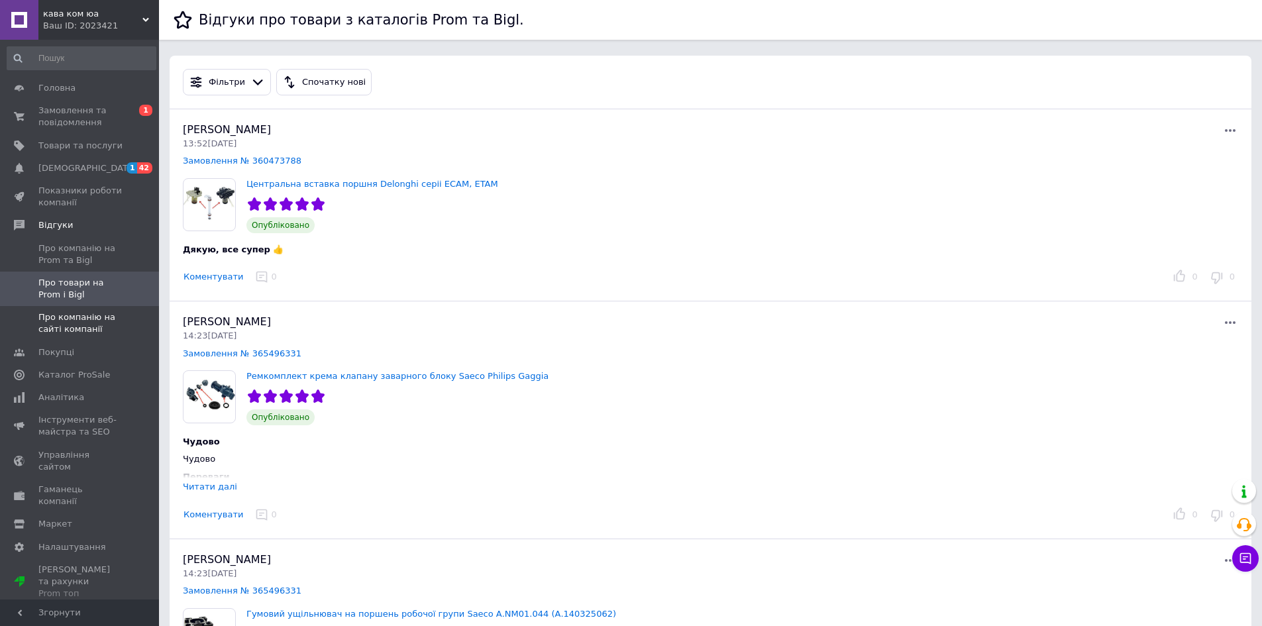
click at [87, 323] on span "Про компанію на сайті компанії" at bounding box center [80, 323] width 84 height 24
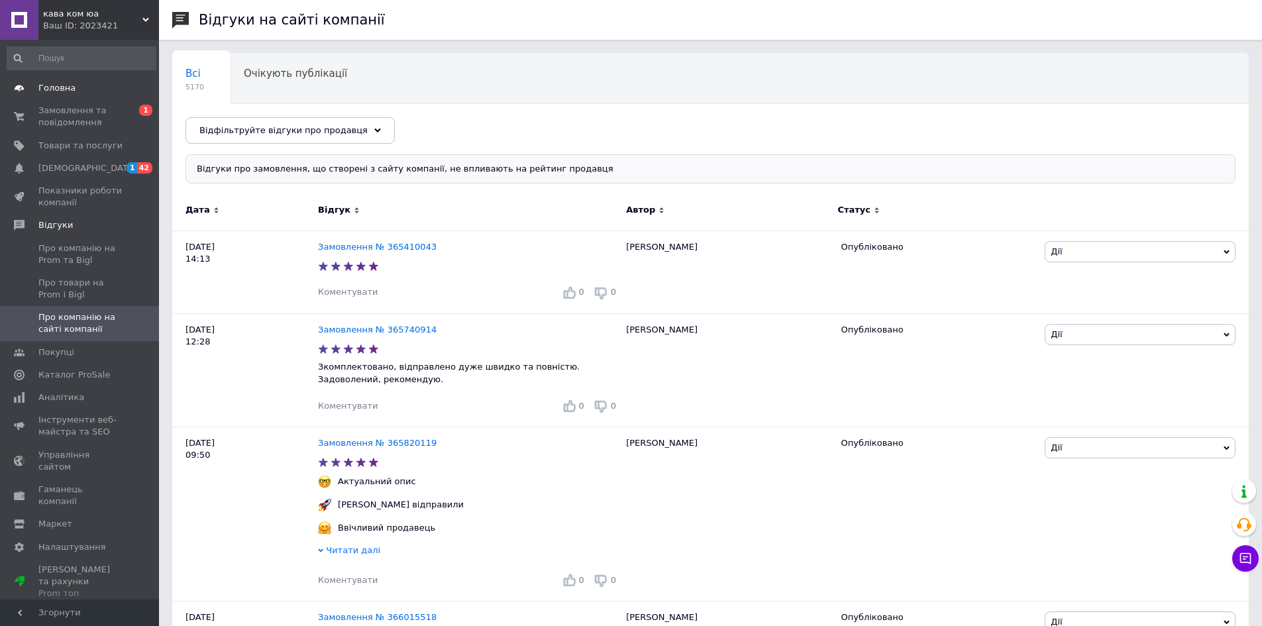
click at [62, 84] on span "Головна" at bounding box center [56, 88] width 37 height 12
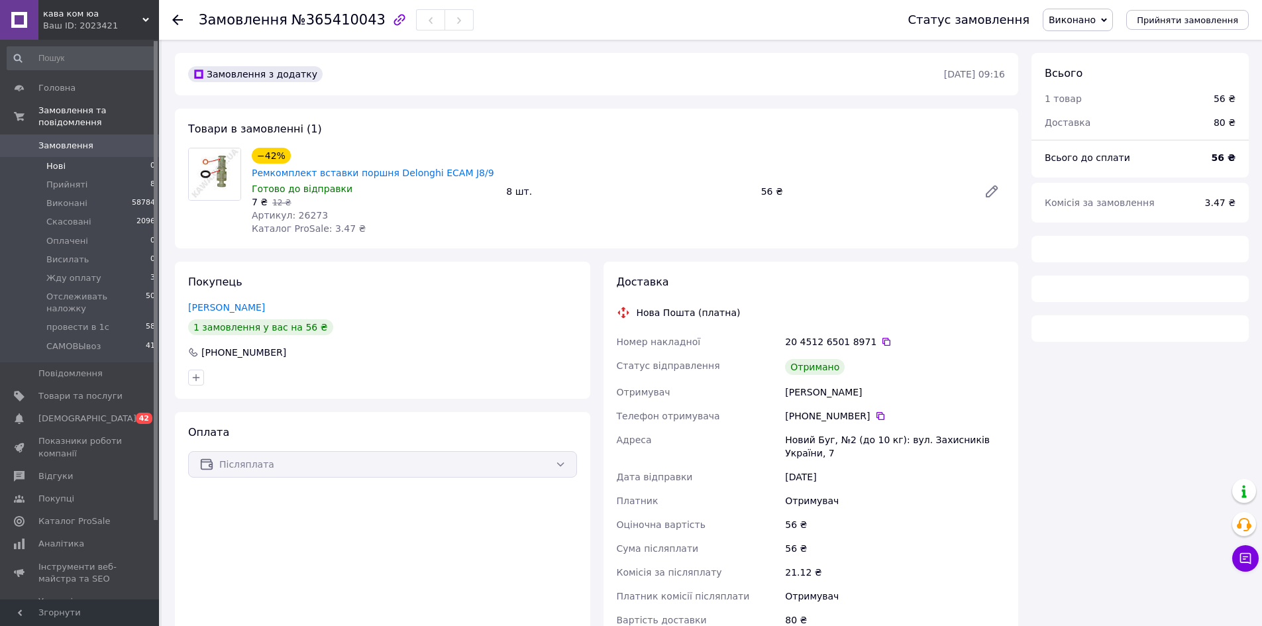
click at [56, 160] on span "Нові" at bounding box center [55, 166] width 19 height 12
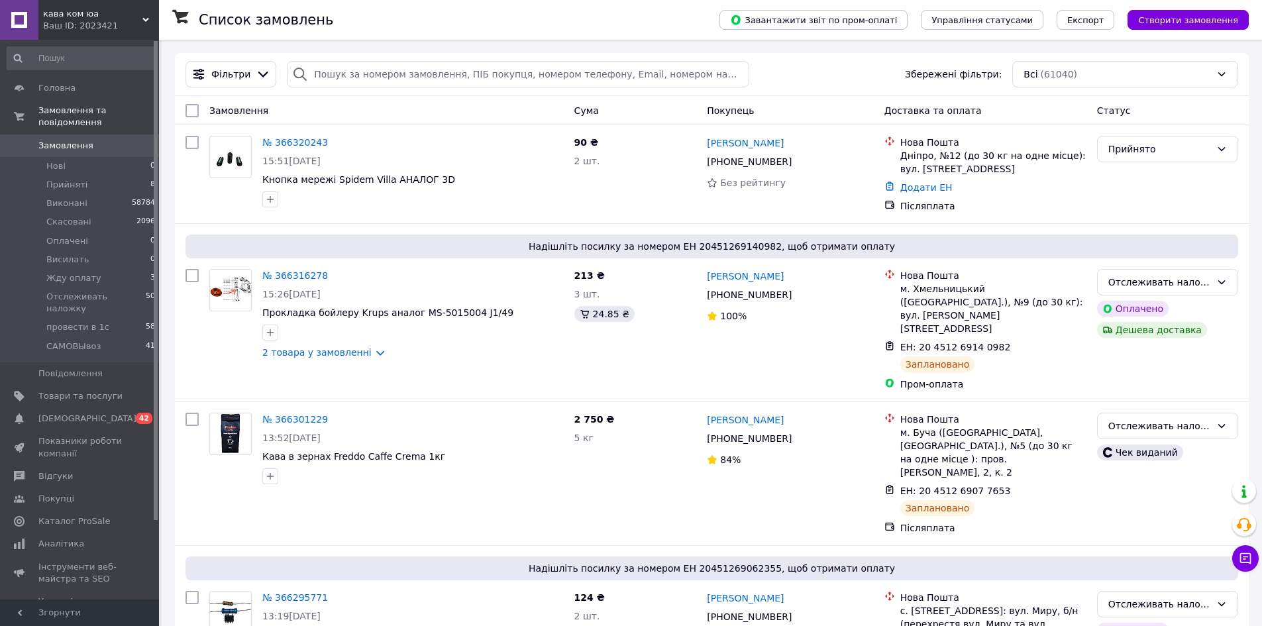
click at [1181, 16] on span "Створити замовлення" at bounding box center [1188, 20] width 100 height 10
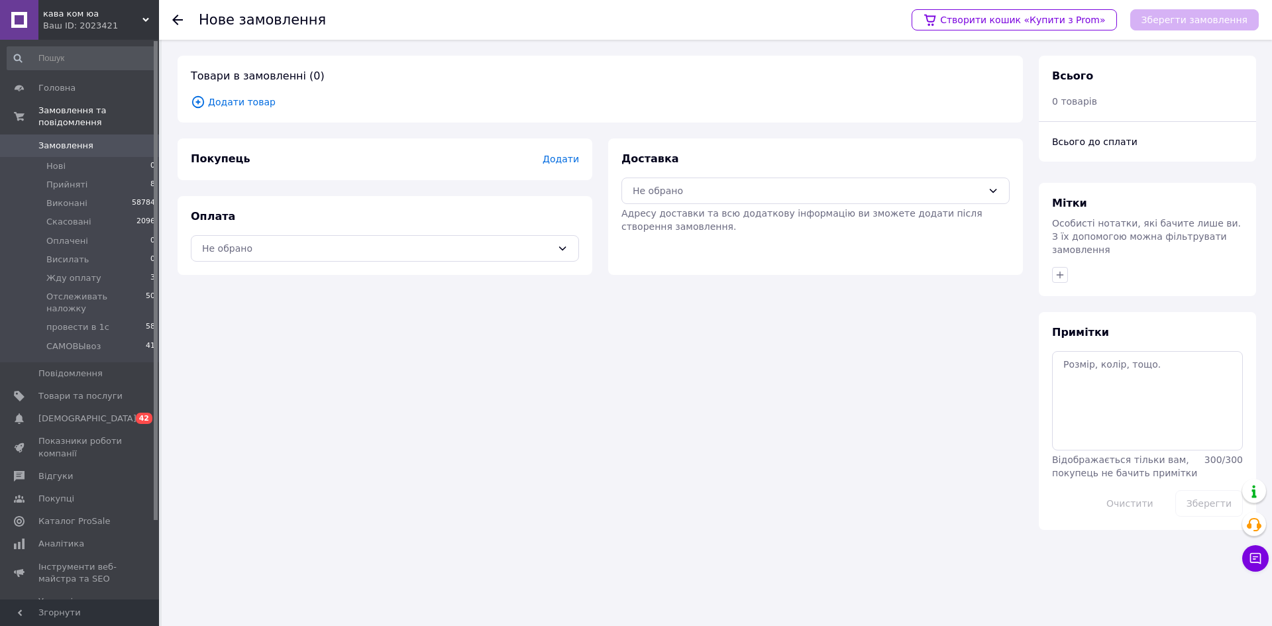
click at [254, 105] on span "Додати товар" at bounding box center [600, 102] width 819 height 15
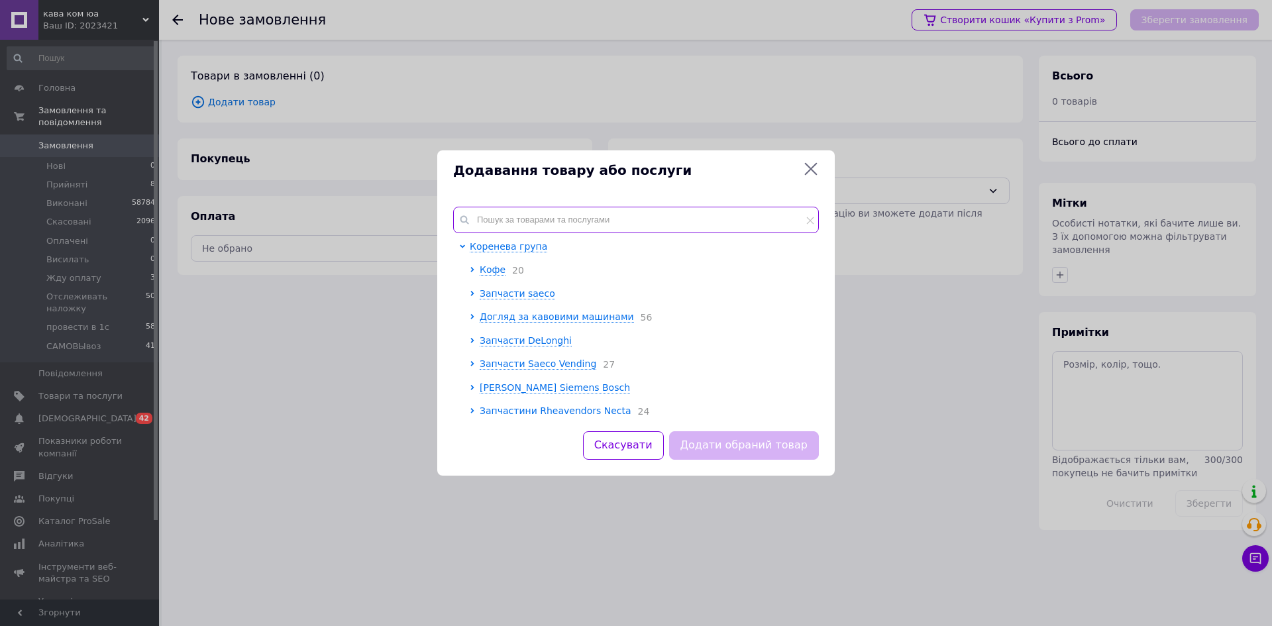
click at [642, 217] on input "text" at bounding box center [636, 220] width 366 height 26
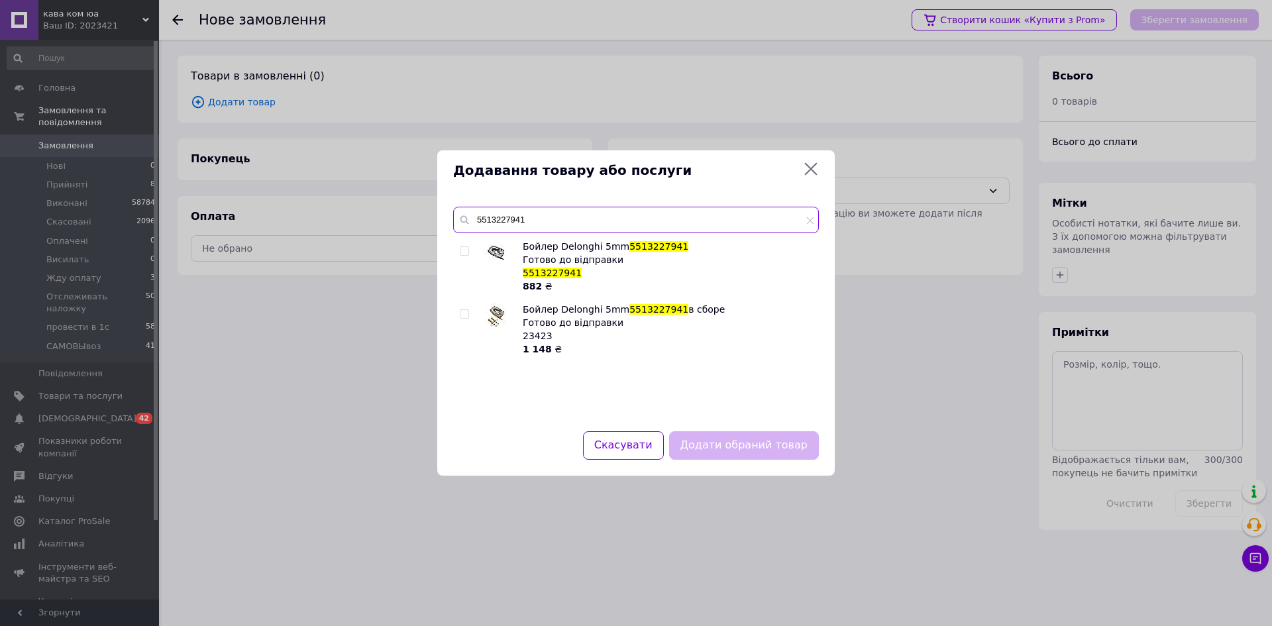
type input "5513227941"
click at [462, 248] on input "checkbox" at bounding box center [464, 251] width 9 height 9
checkbox input "true"
click at [744, 439] on button "Додати обраний товар" at bounding box center [744, 445] width 150 height 28
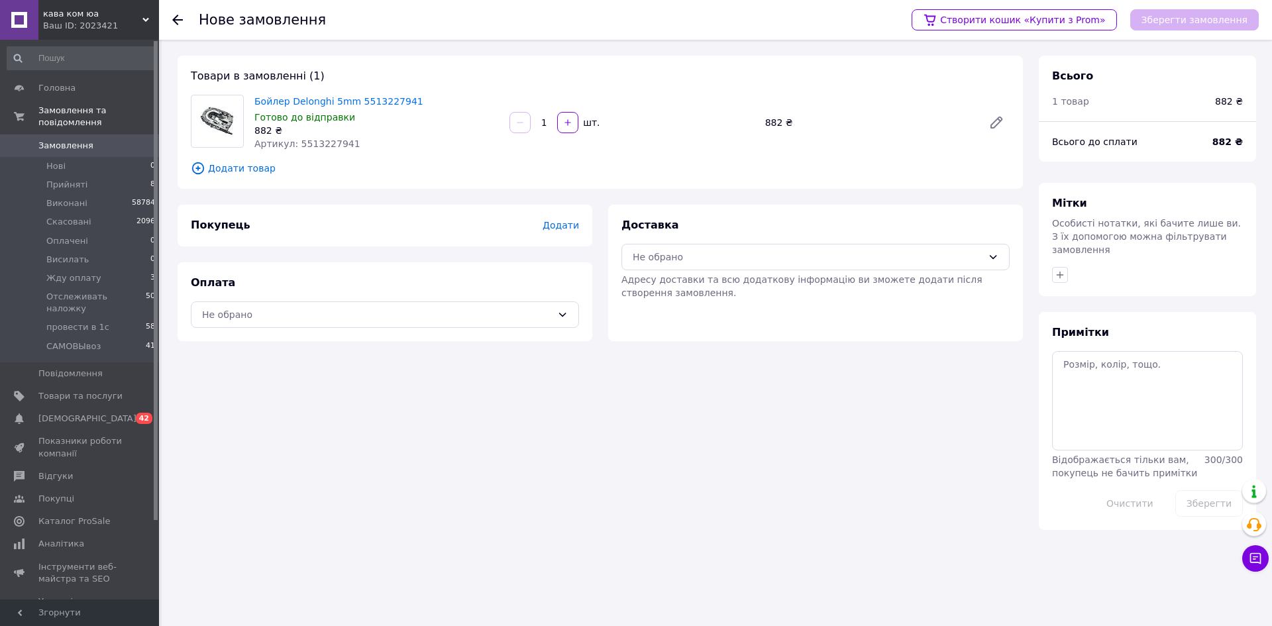
click at [237, 171] on span "Додати товар" at bounding box center [600, 168] width 819 height 15
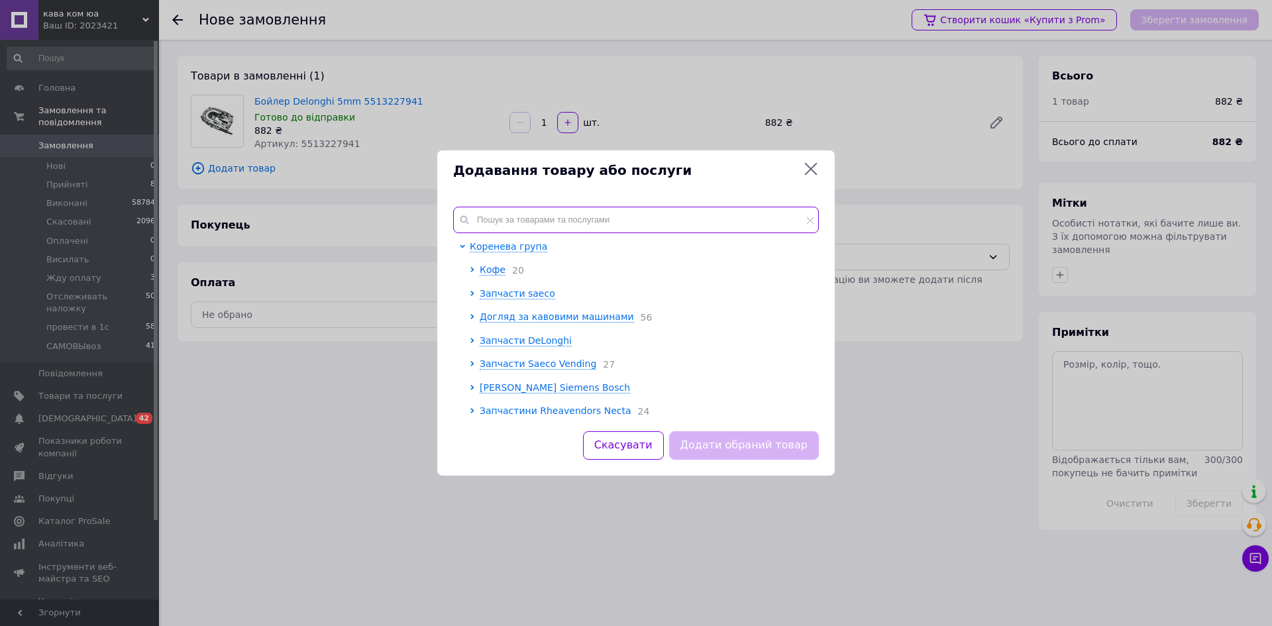
click at [561, 215] on input "text" at bounding box center [636, 220] width 366 height 26
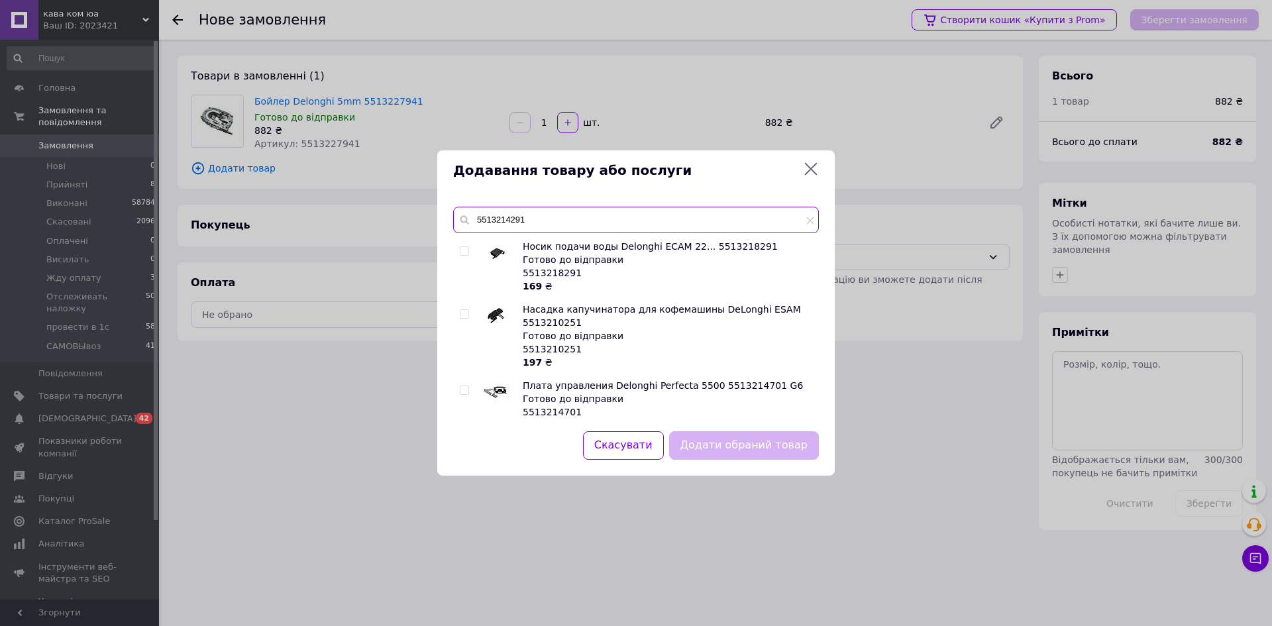
type input "5513214291"
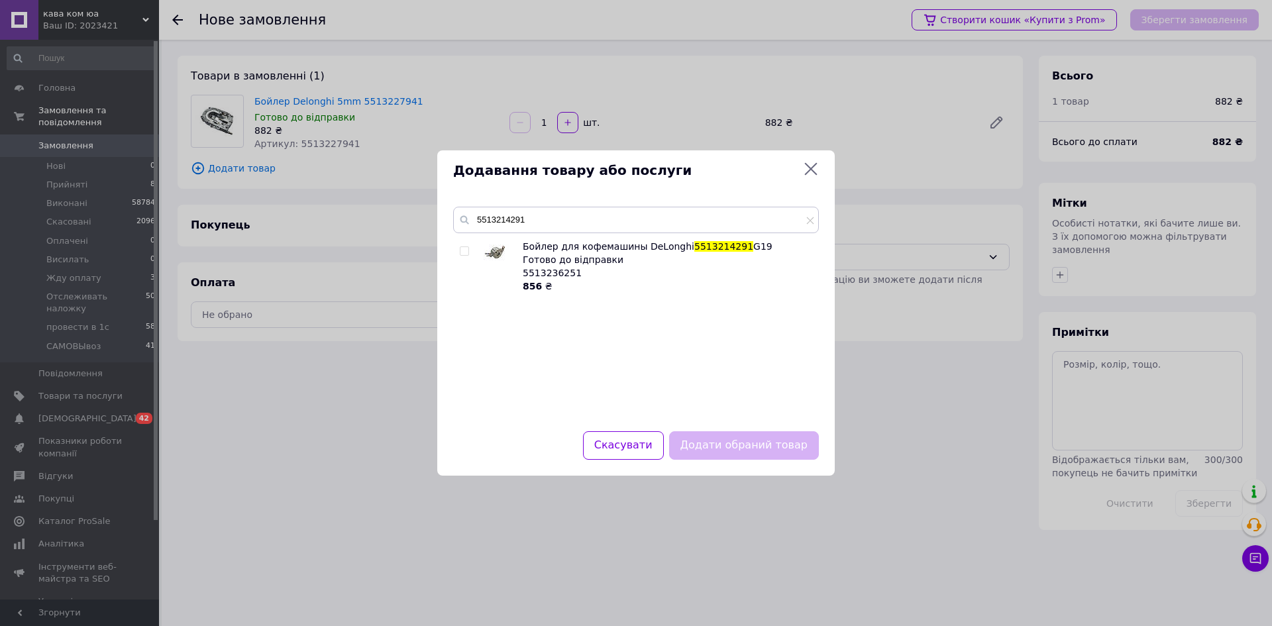
click at [466, 252] on input "checkbox" at bounding box center [464, 251] width 9 height 9
checkbox input "true"
click at [755, 446] on button "Додати обраний товар" at bounding box center [744, 445] width 150 height 28
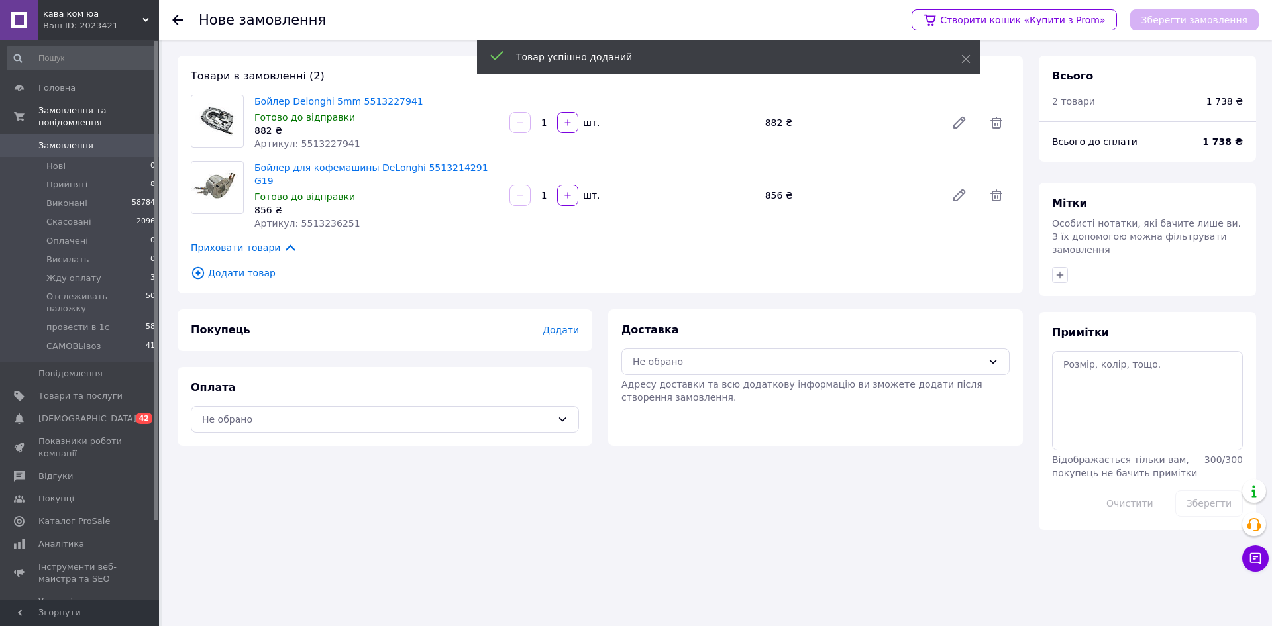
click at [247, 266] on span "Додати товар" at bounding box center [600, 273] width 819 height 15
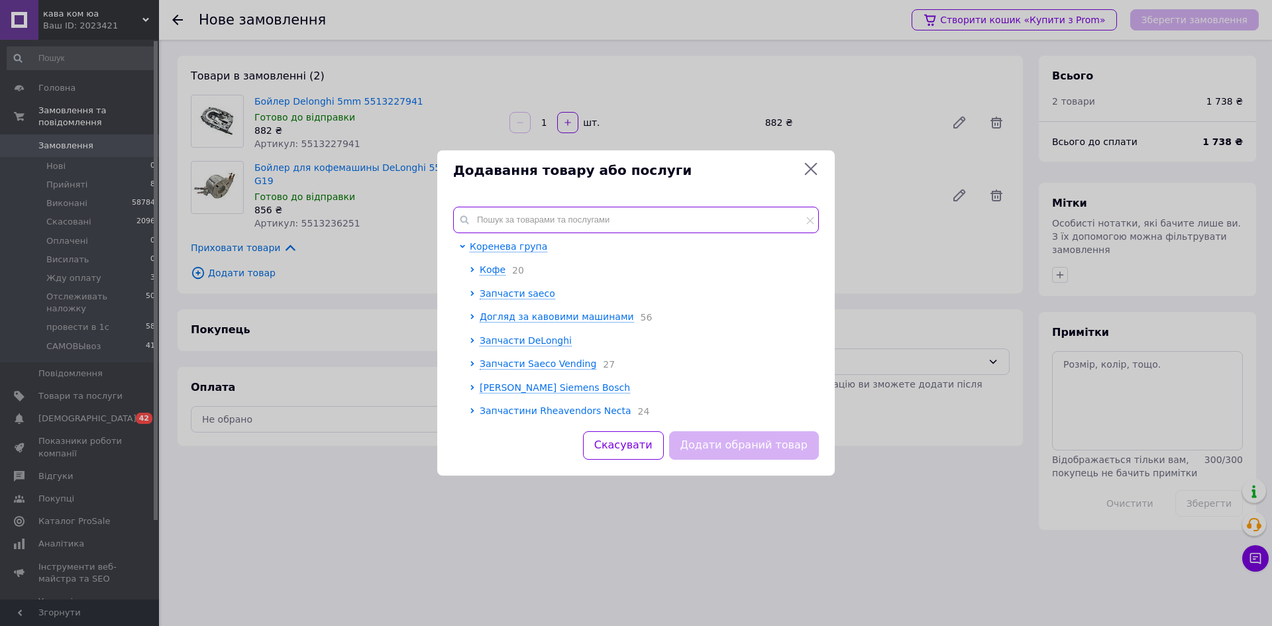
click at [515, 219] on input "text" at bounding box center [636, 220] width 366 height 26
paste input "7313253171"
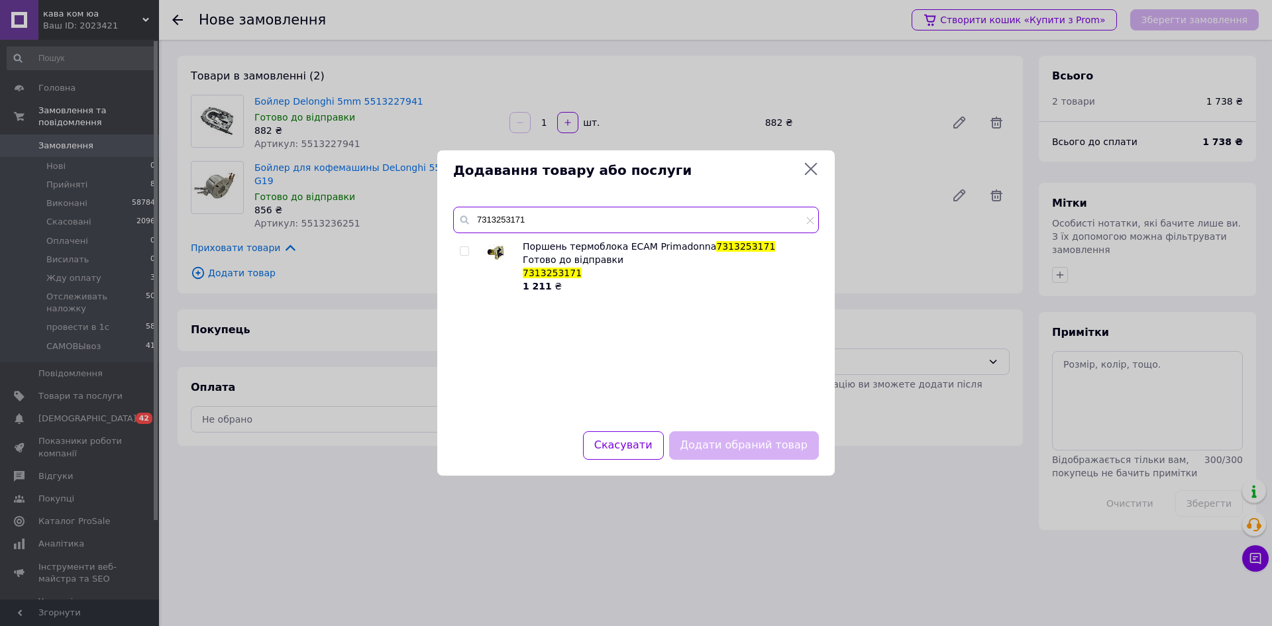
type input "7313253171"
click at [465, 251] on input "checkbox" at bounding box center [464, 251] width 9 height 9
checkbox input "true"
click at [747, 447] on button "Додати обраний товар" at bounding box center [744, 445] width 150 height 28
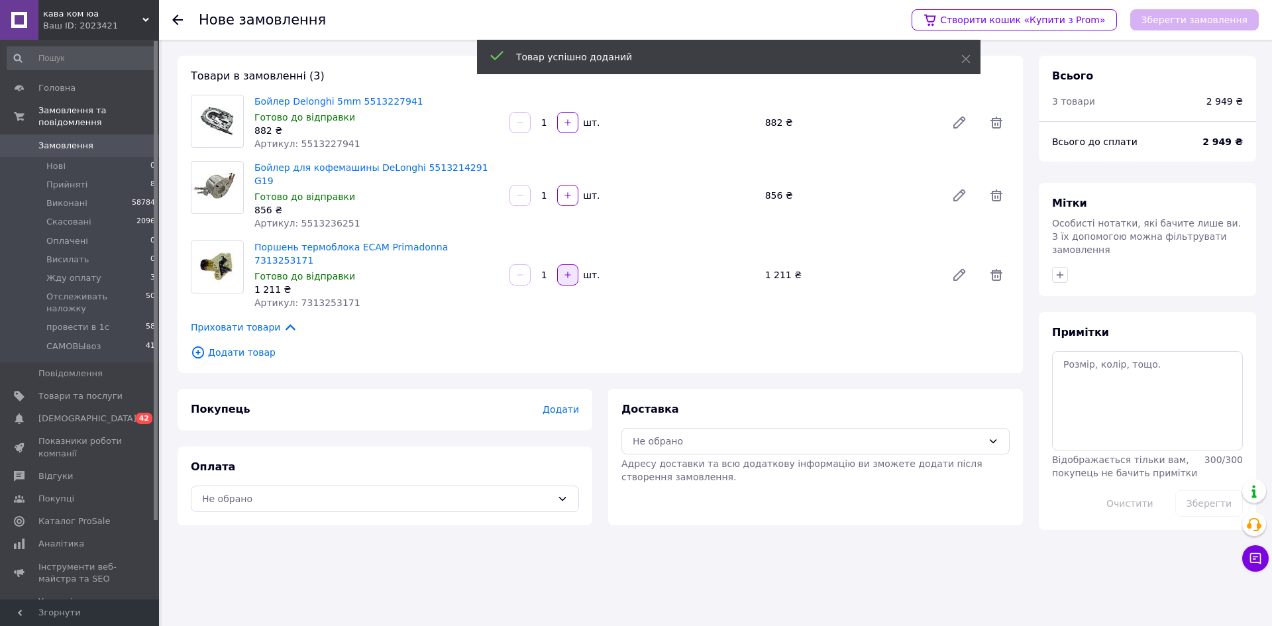
click at [570, 270] on icon "button" at bounding box center [567, 274] width 9 height 9
type input "5"
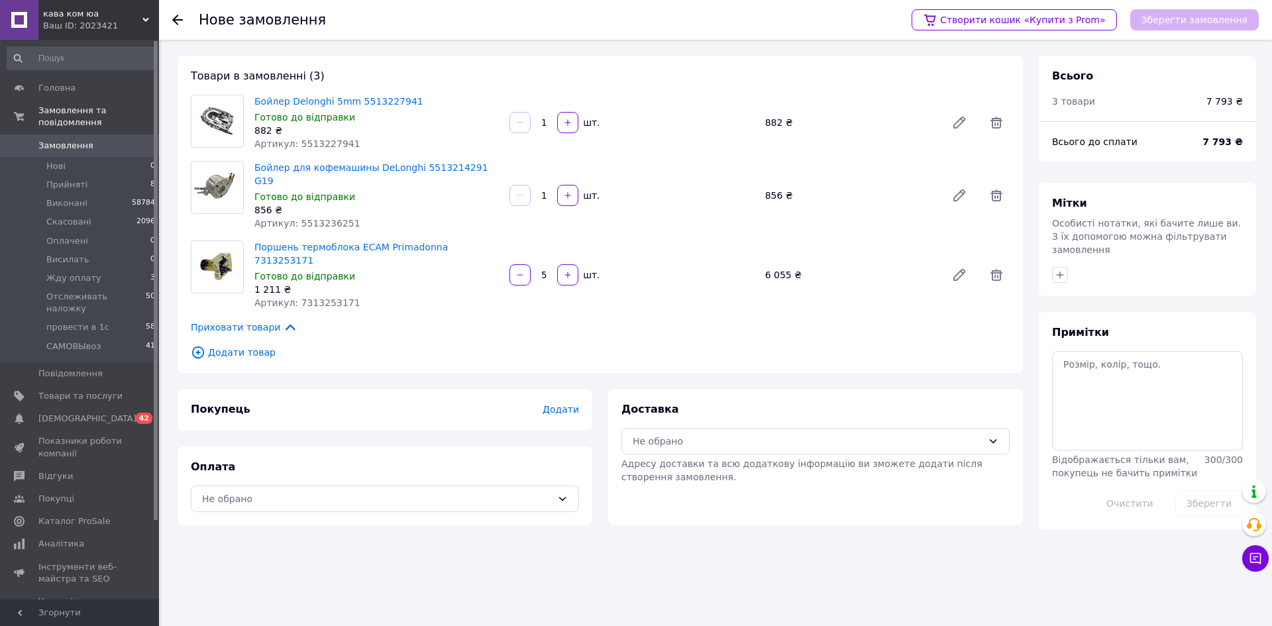
click at [236, 345] on span "Додати товар" at bounding box center [600, 352] width 819 height 15
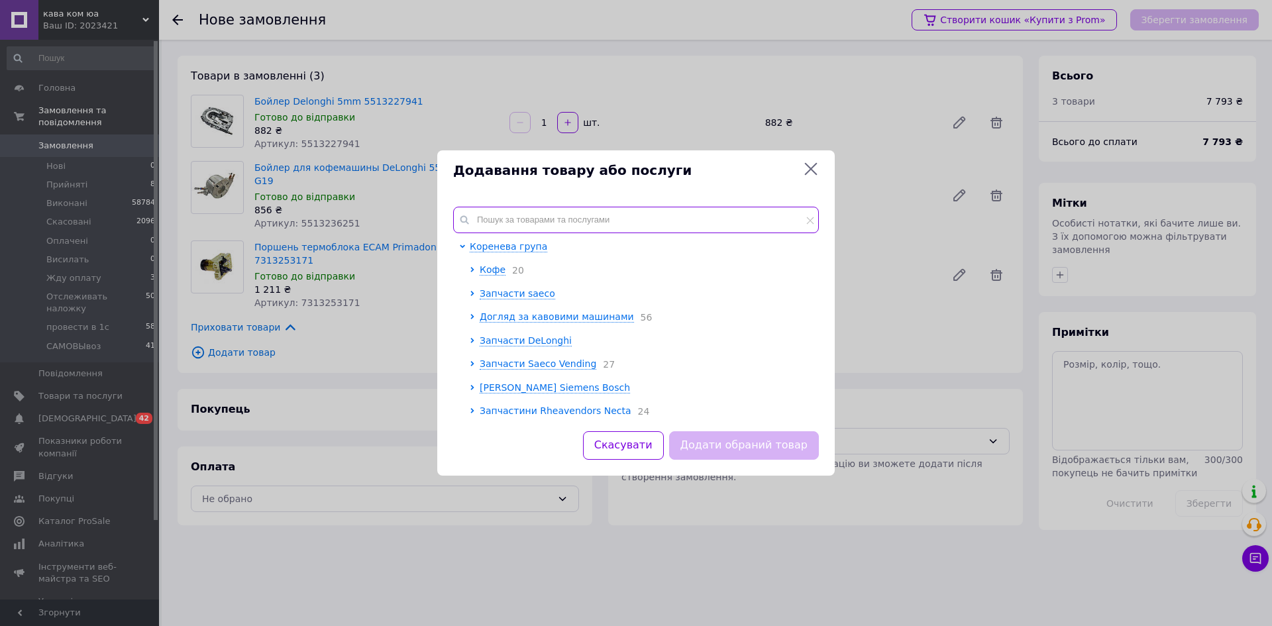
click at [576, 219] on input "text" at bounding box center [636, 220] width 366 height 26
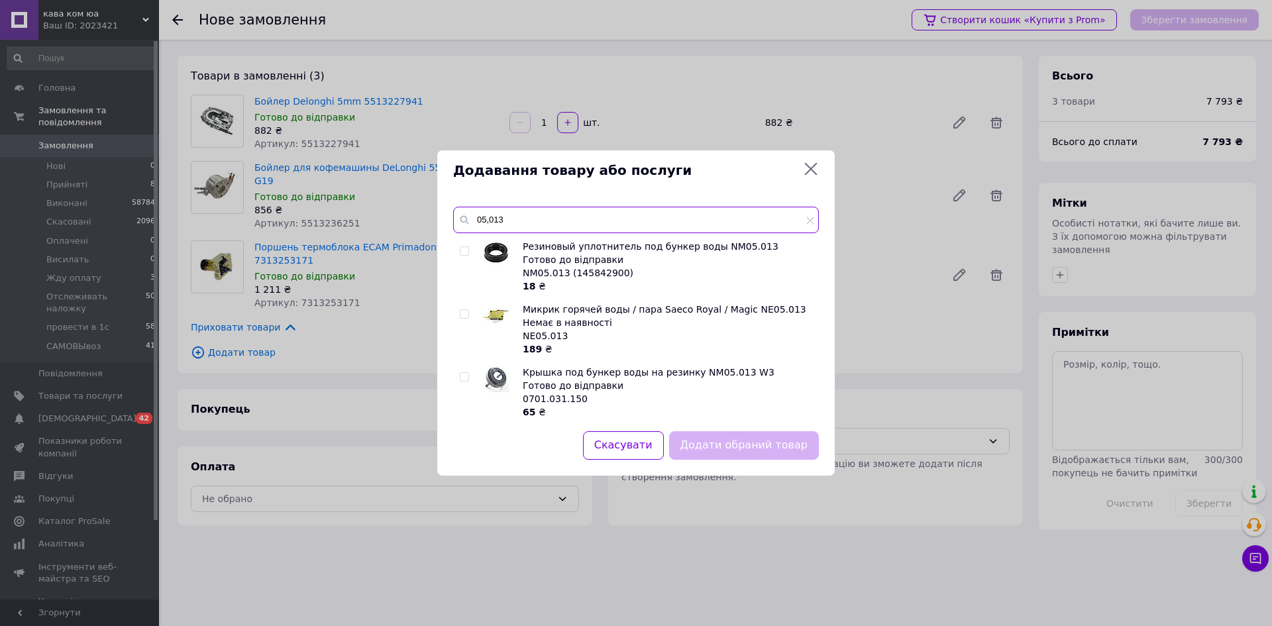
type input "05,013"
click at [465, 250] on input "checkbox" at bounding box center [464, 251] width 9 height 9
checkbox input "true"
click at [732, 450] on button "Додати обраний товар" at bounding box center [744, 445] width 150 height 28
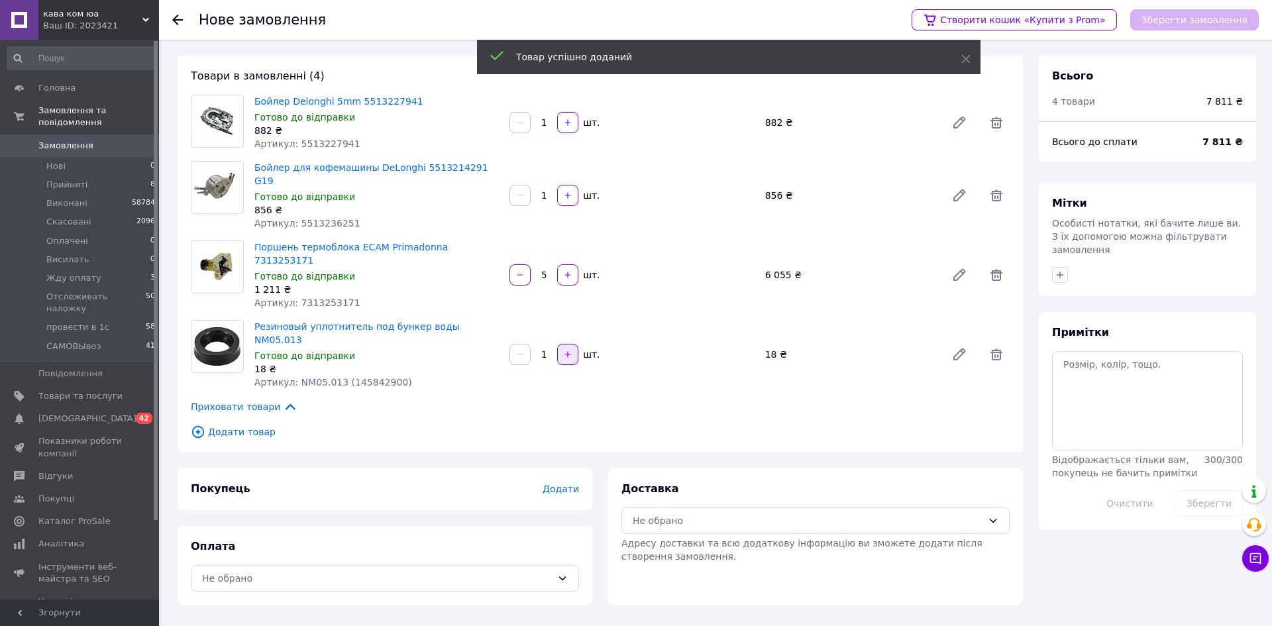
click at [571, 344] on button "button" at bounding box center [567, 354] width 21 height 21
type input "2"
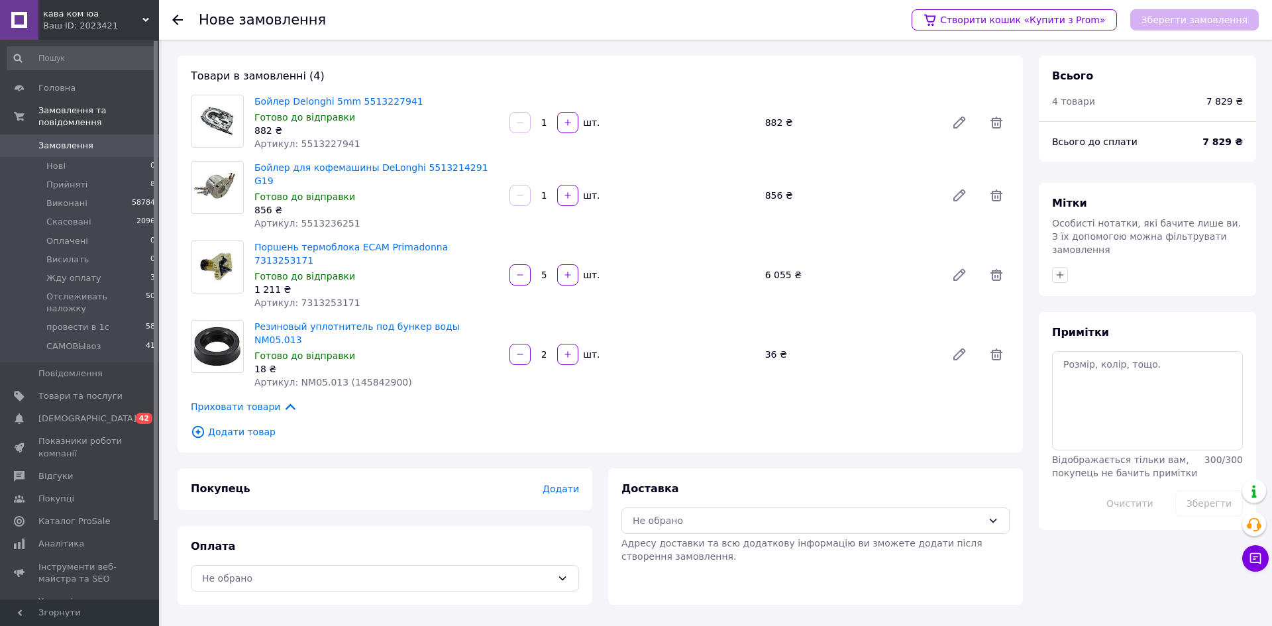
click at [250, 425] on span "Додати товар" at bounding box center [600, 432] width 819 height 15
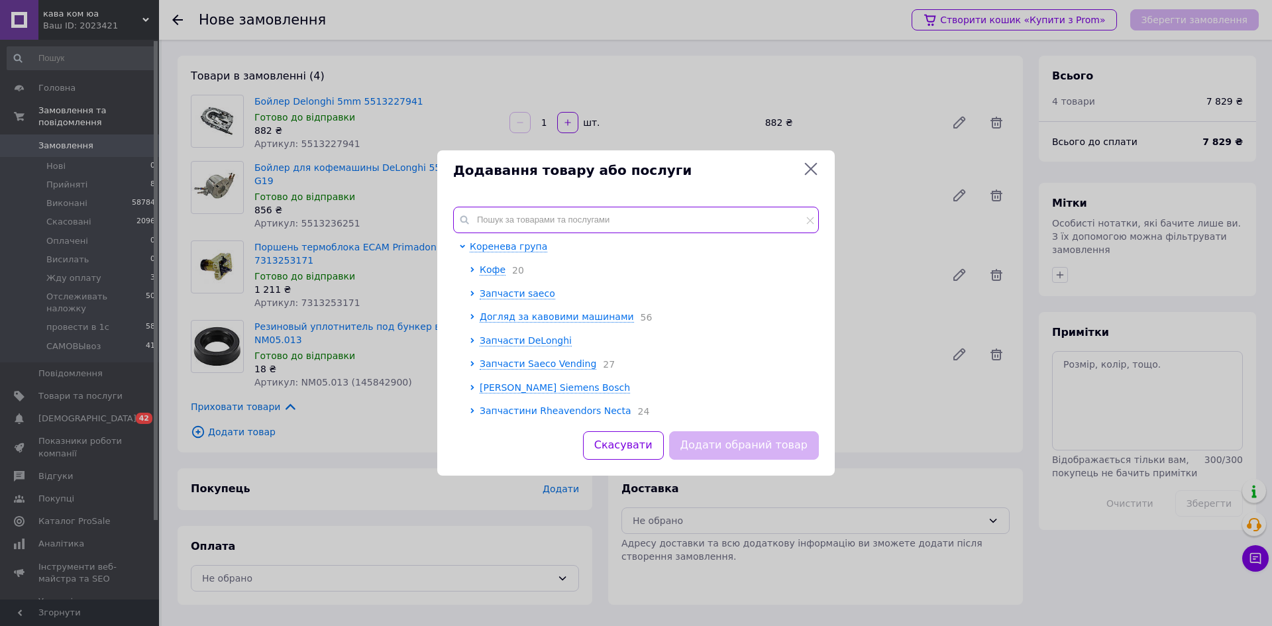
click at [552, 215] on input "text" at bounding box center [636, 220] width 366 height 26
paste input "7313254491"
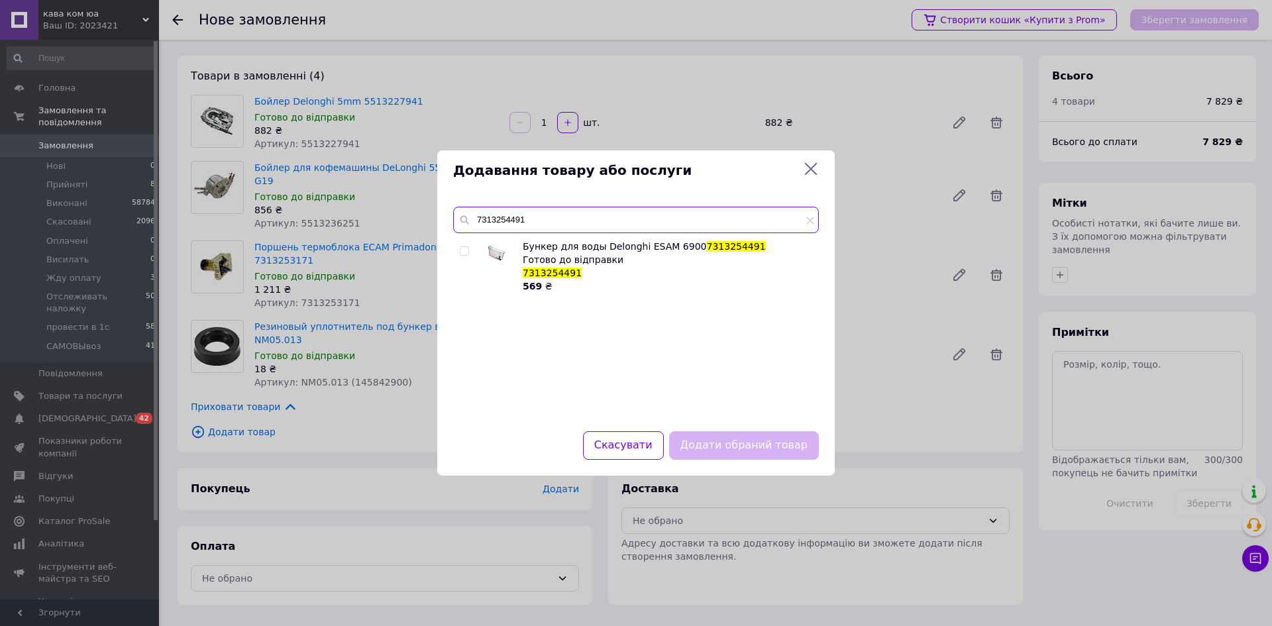
type input "7313254491"
click at [466, 248] on input "checkbox" at bounding box center [464, 251] width 9 height 9
checkbox input "true"
click at [756, 443] on button "Додати обраний товар" at bounding box center [744, 445] width 150 height 28
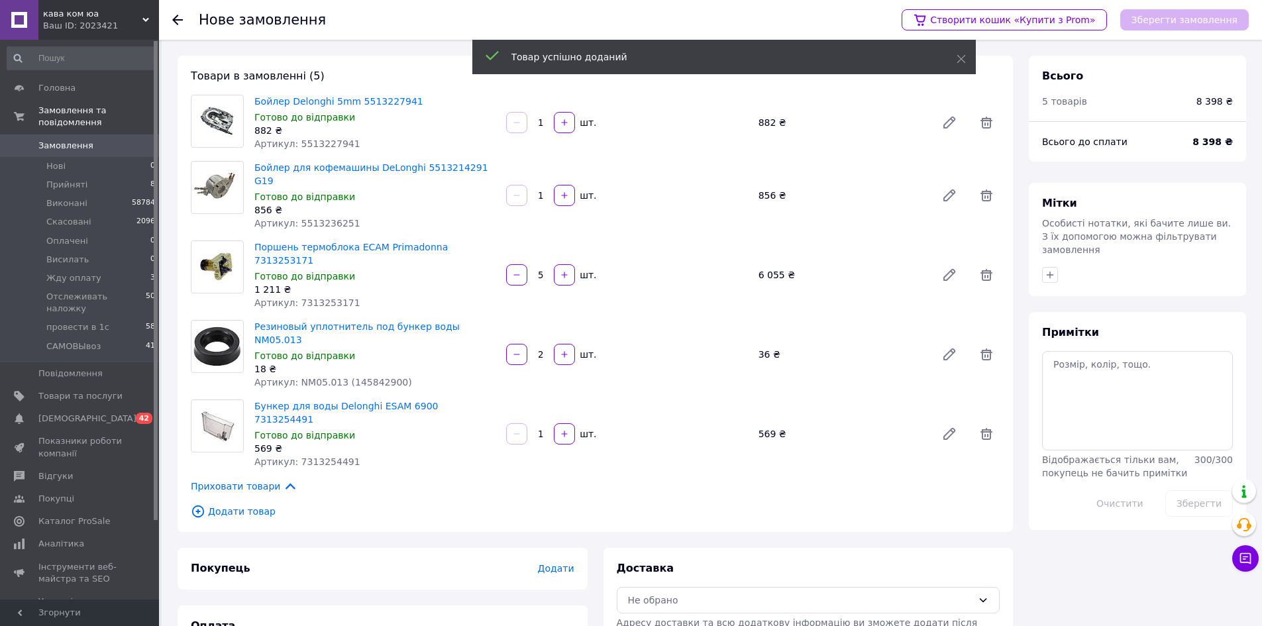
click at [561, 563] on span "Додати" at bounding box center [555, 568] width 36 height 11
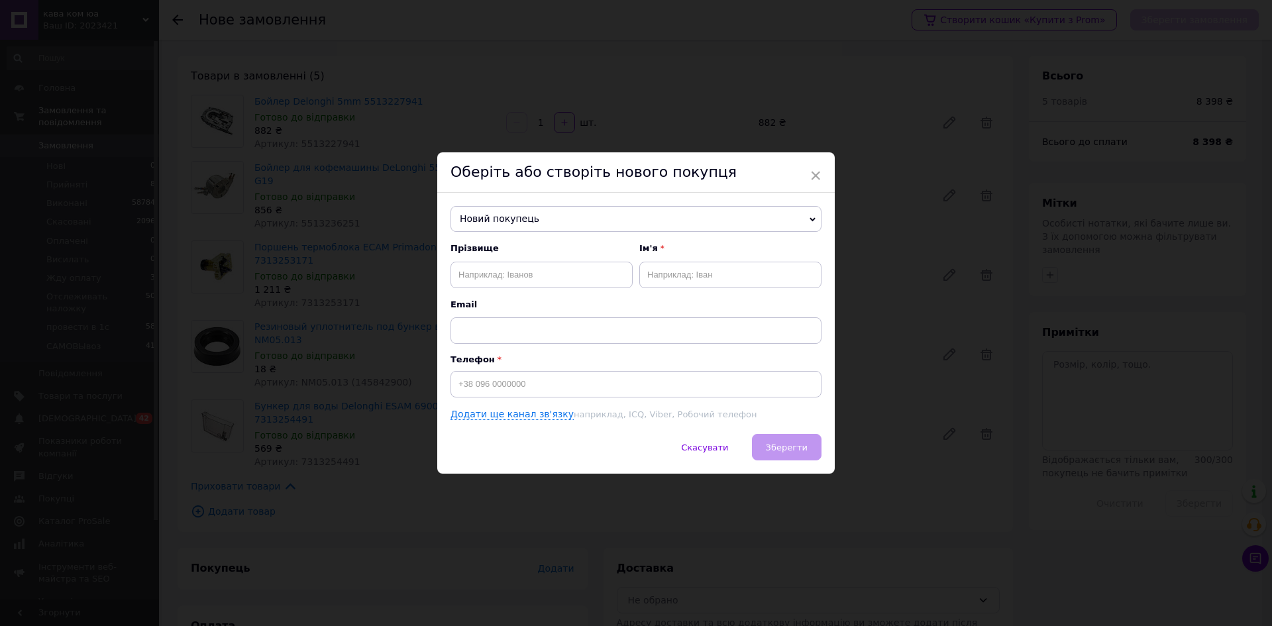
click at [544, 211] on span "Новий покупець" at bounding box center [635, 219] width 371 height 26
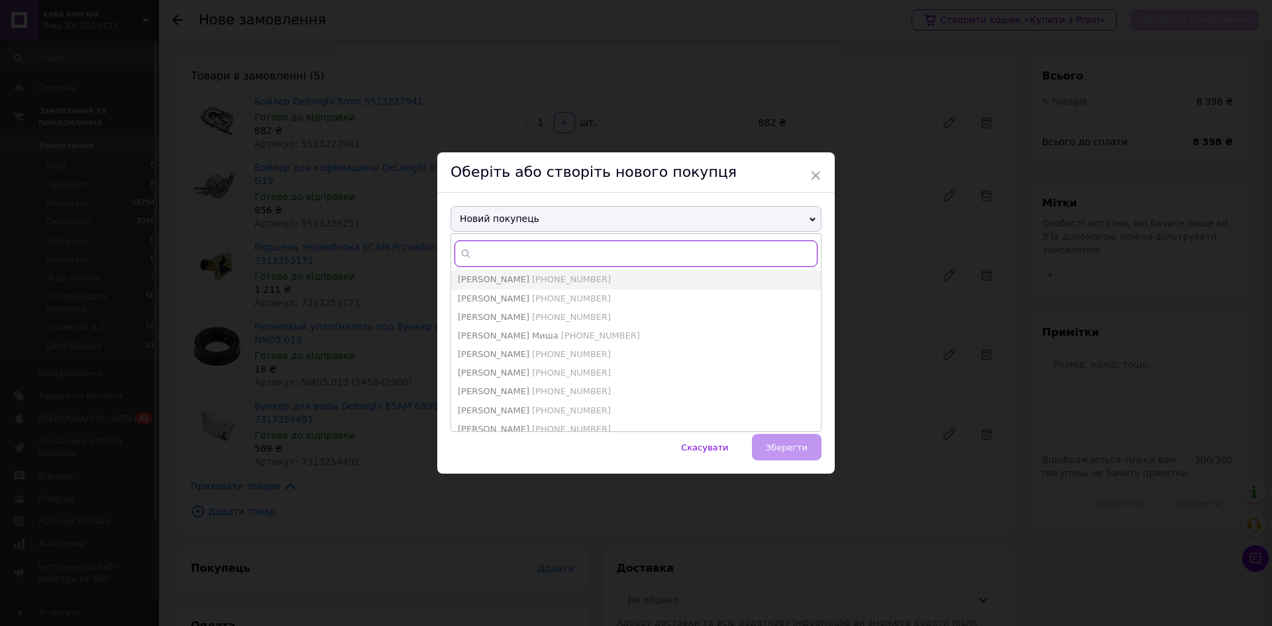
paste input "[PHONE_NUMBER]"
type input "[PHONE_NUMBER]"
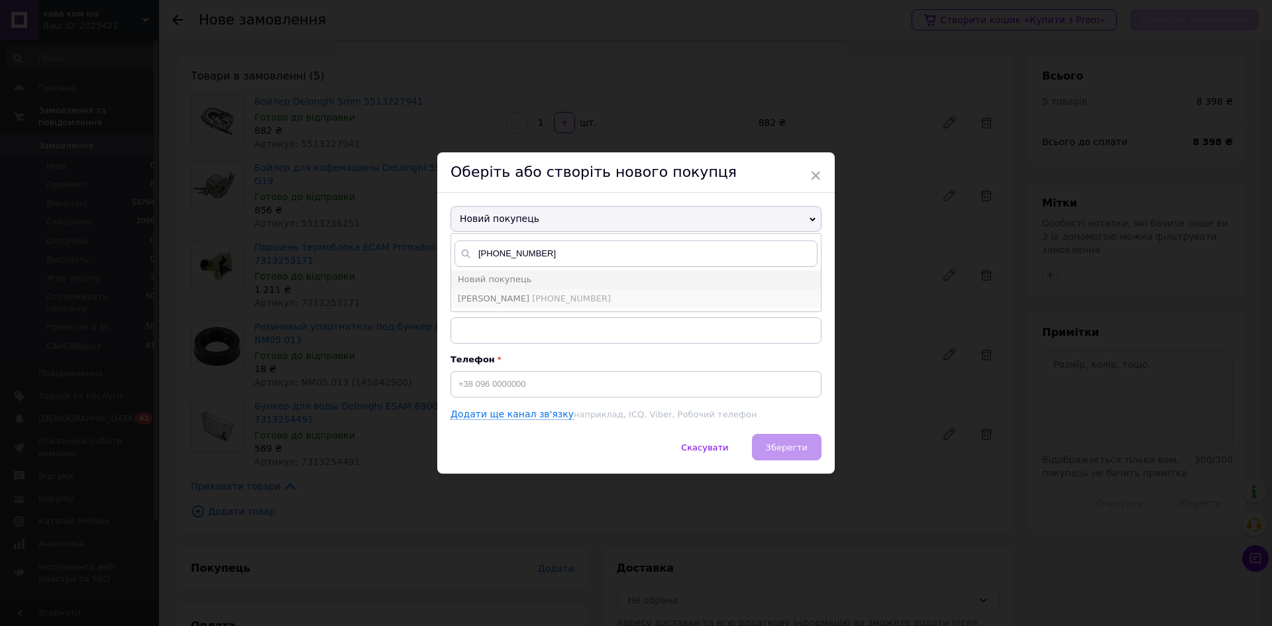
click at [533, 303] on span "[PHONE_NUMBER]" at bounding box center [571, 298] width 79 height 10
type input "[PERSON_NAME]"
type input "[PHONE_NUMBER]"
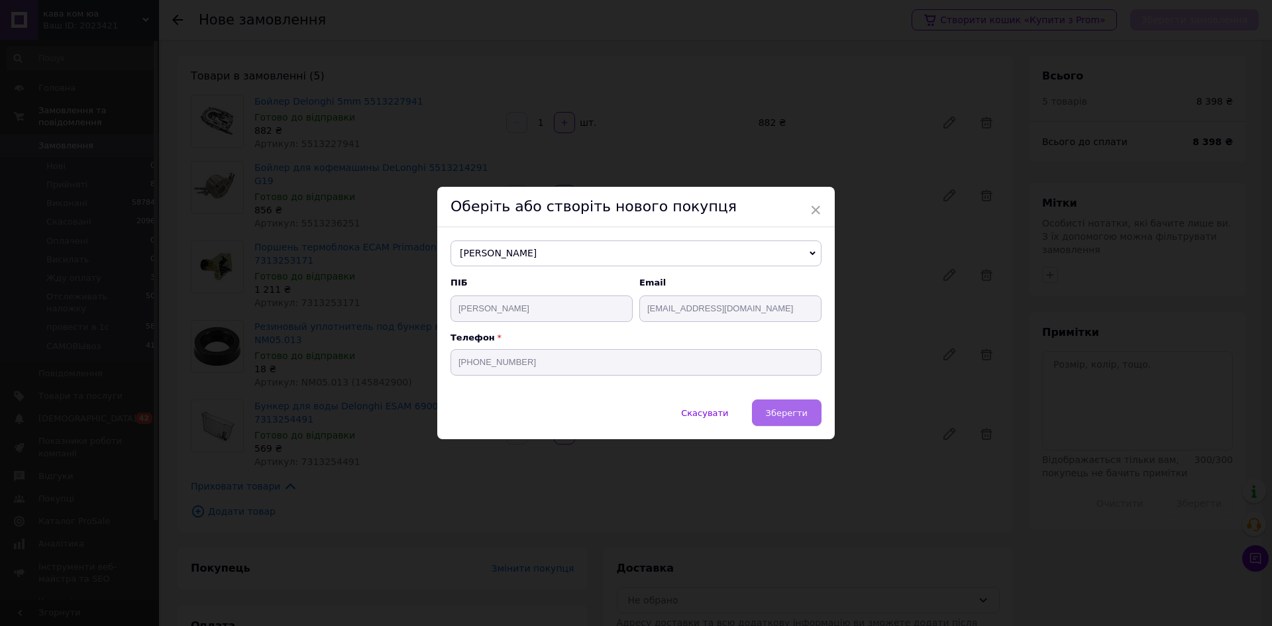
click at [787, 414] on span "Зберегти" at bounding box center [787, 413] width 42 height 10
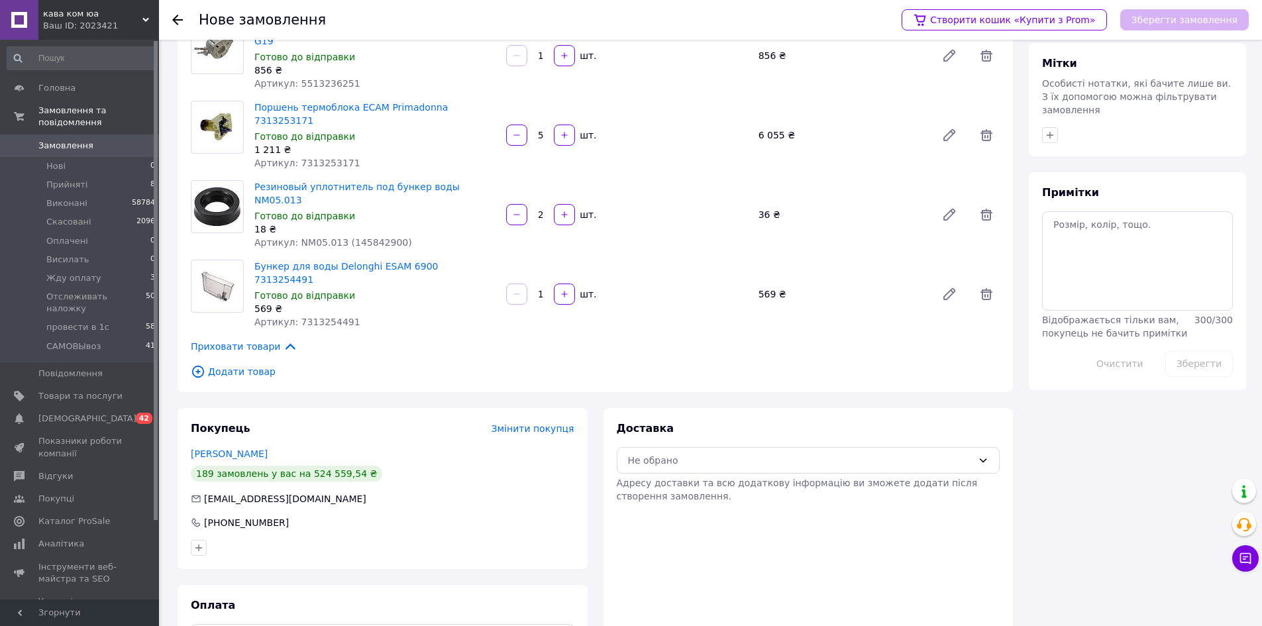
scroll to position [140, 0]
click at [686, 452] on div "Не обрано" at bounding box center [800, 459] width 345 height 15
click at [688, 437] on span "Нова Пошта (платна)" at bounding box center [818, 435] width 341 height 13
click at [301, 625] on div "Не обрано" at bounding box center [374, 636] width 345 height 15
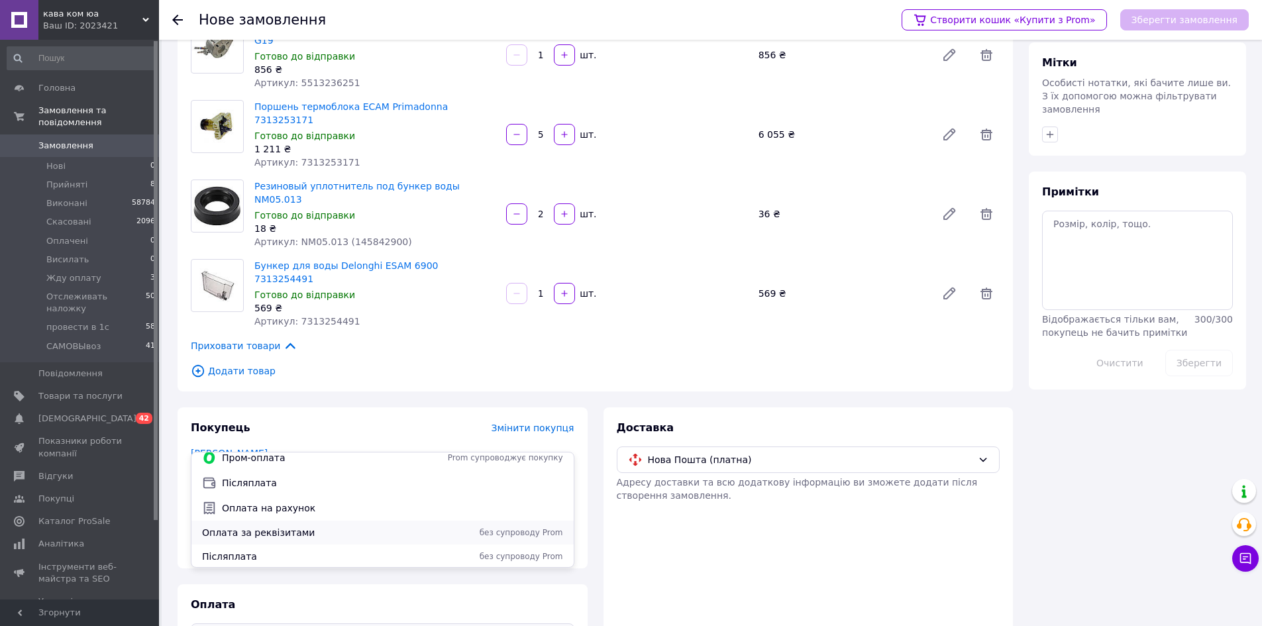
scroll to position [9, 0]
click at [294, 511] on span "Оплата на рахунок" at bounding box center [392, 506] width 341 height 13
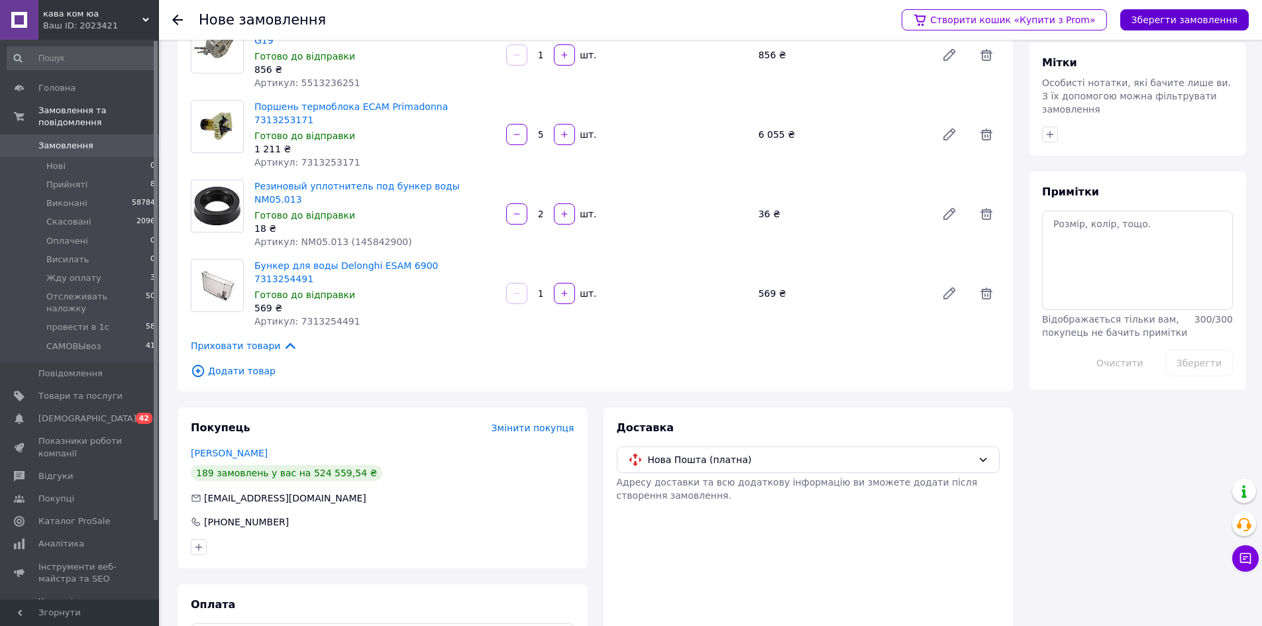
click at [1172, 26] on button "Зберегти замовлення" at bounding box center [1184, 19] width 129 height 21
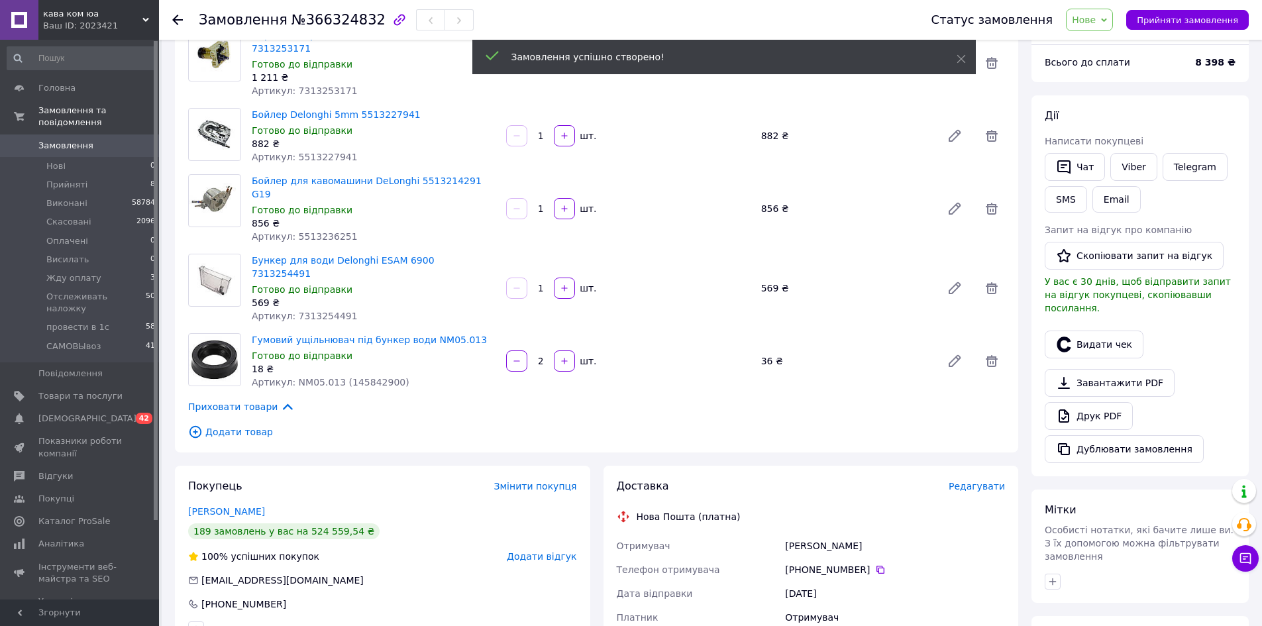
scroll to position [331, 0]
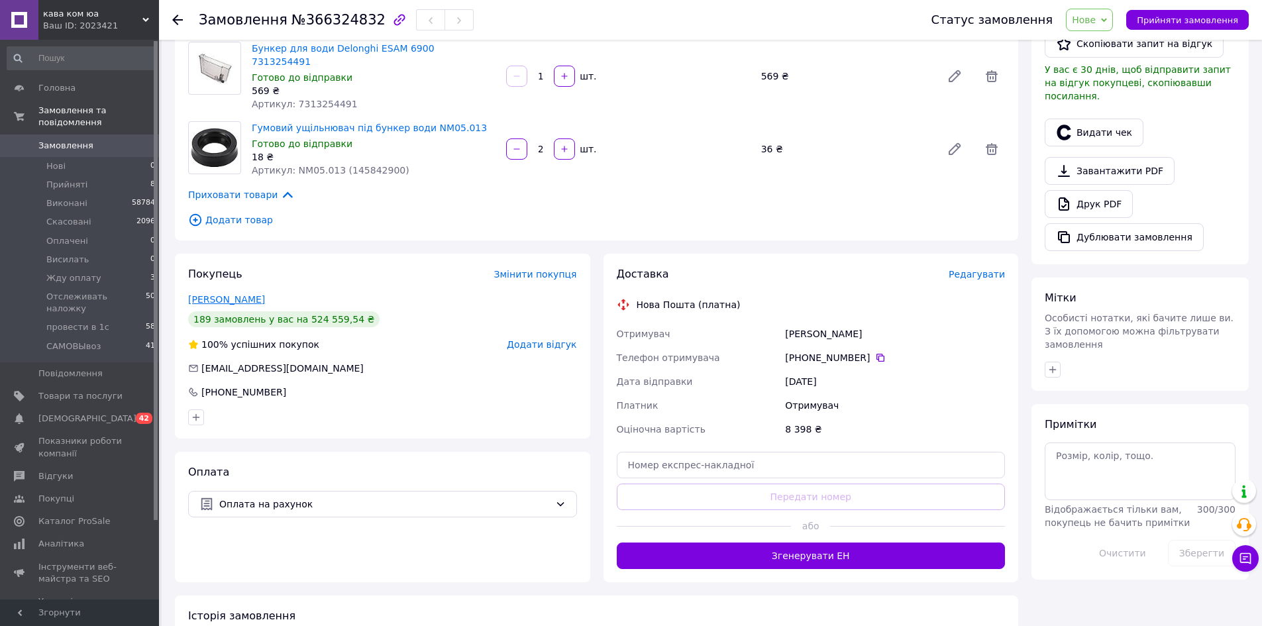
click at [219, 294] on link "[PERSON_NAME]" at bounding box center [226, 299] width 77 height 11
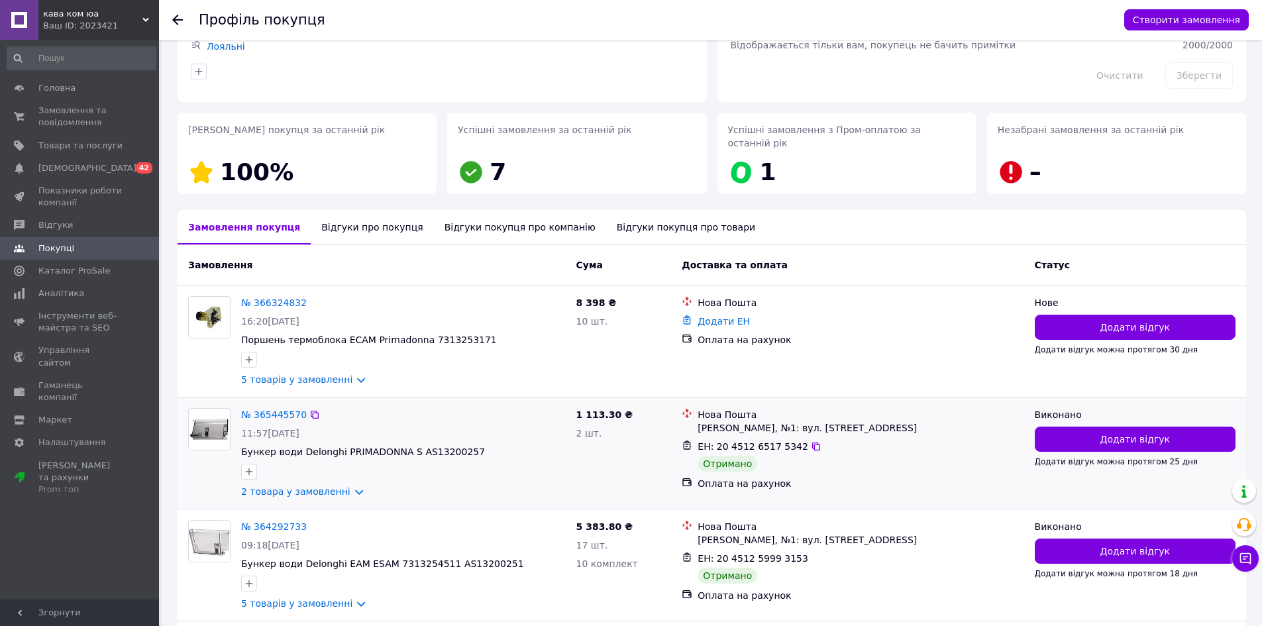
scroll to position [132, 0]
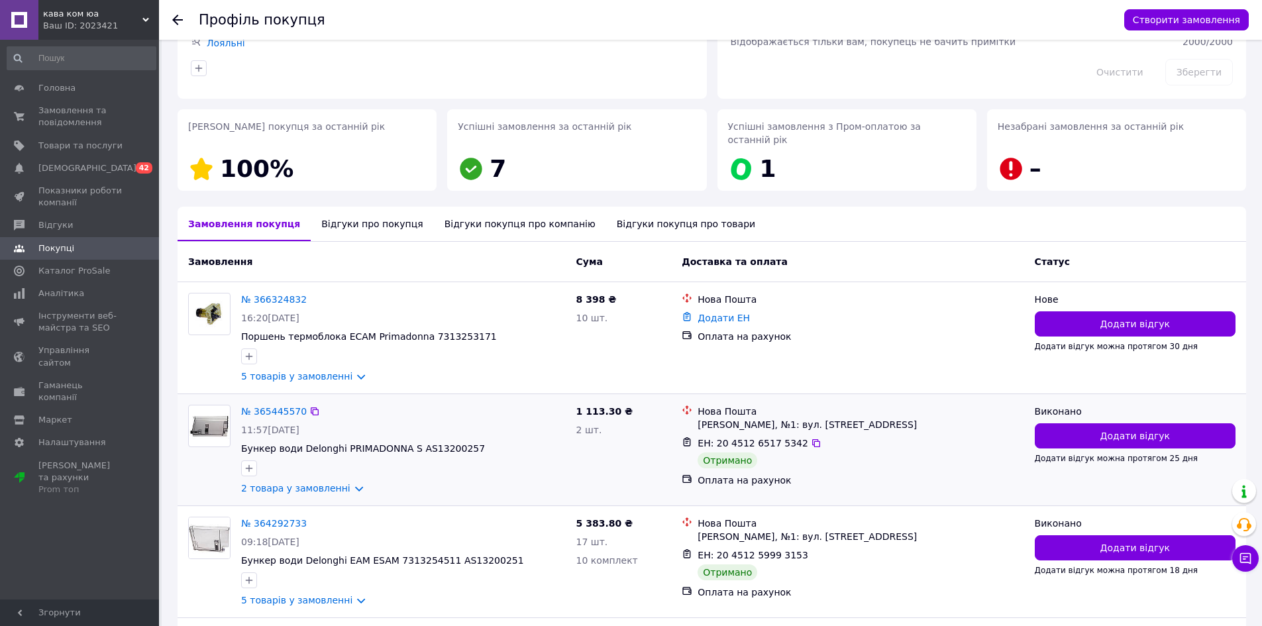
click at [723, 418] on div "[PERSON_NAME], №1: вул. [STREET_ADDRESS]" at bounding box center [861, 424] width 326 height 13
copy div "[PERSON_NAME]"
click at [256, 294] on link "№ 366324832" at bounding box center [274, 299] width 66 height 11
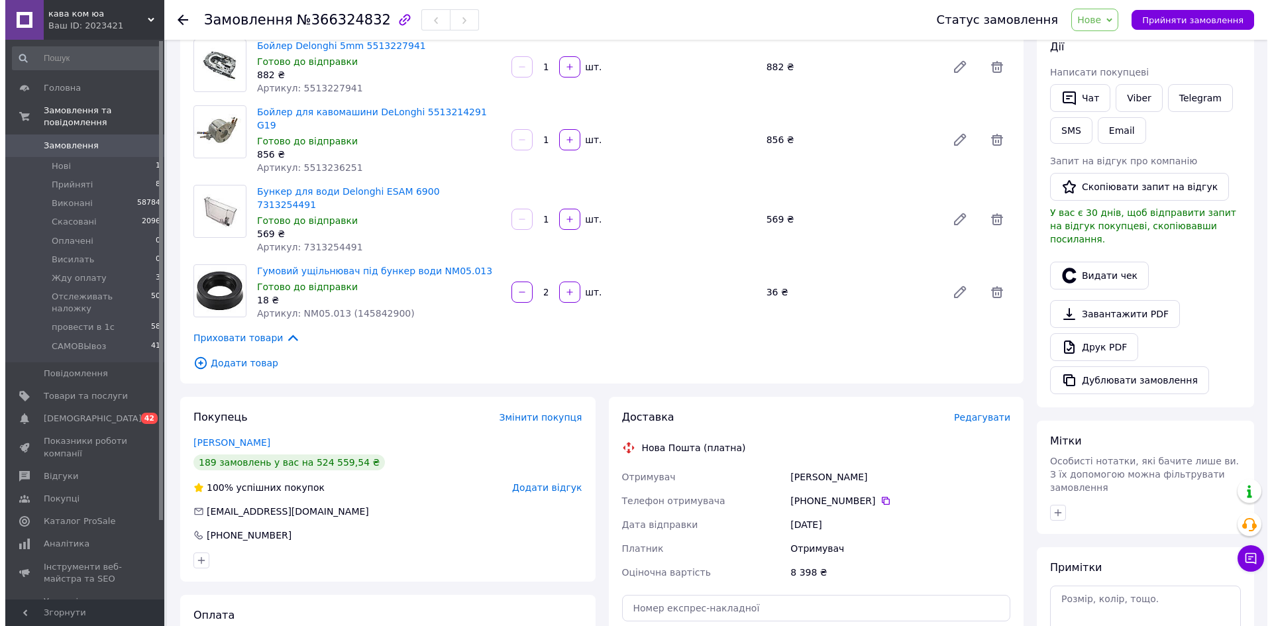
scroll to position [199, 0]
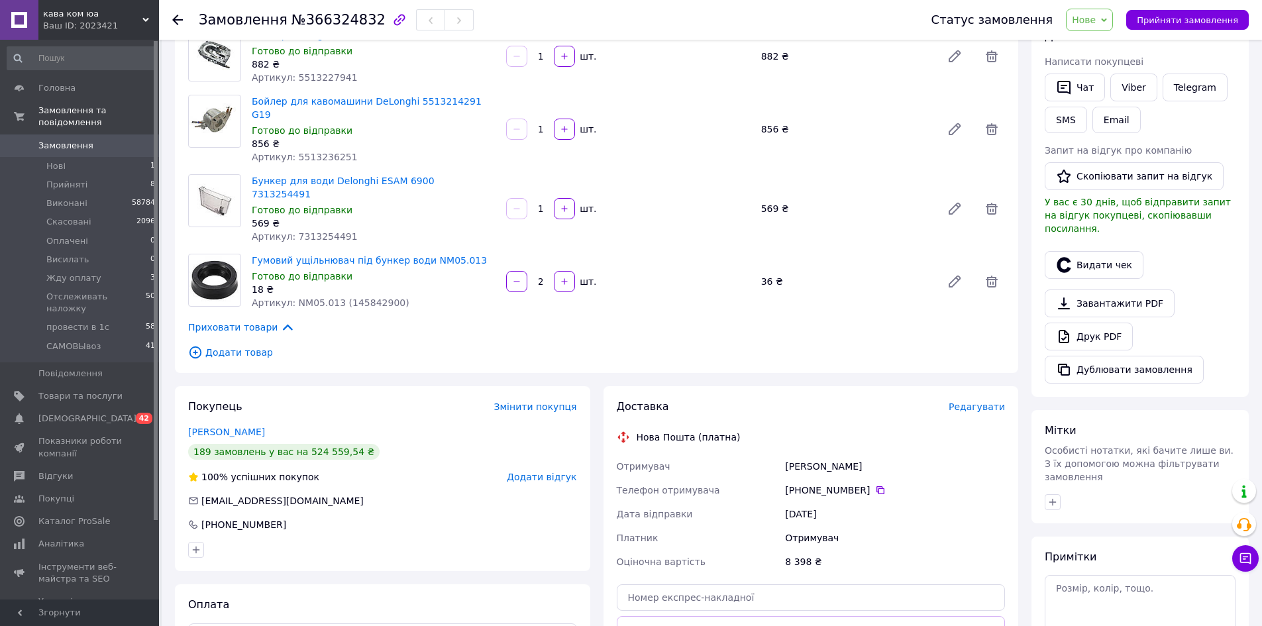
click at [980, 401] on span "Редагувати" at bounding box center [977, 406] width 56 height 11
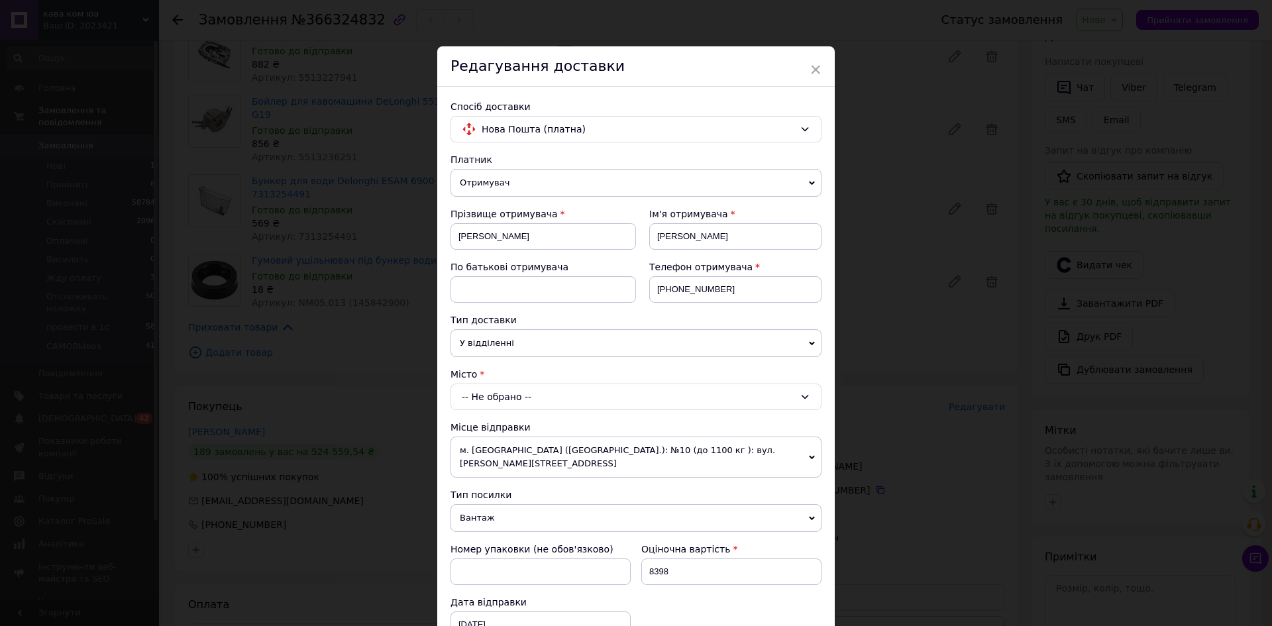
click at [521, 397] on div "-- Не обрано --" at bounding box center [635, 397] width 371 height 26
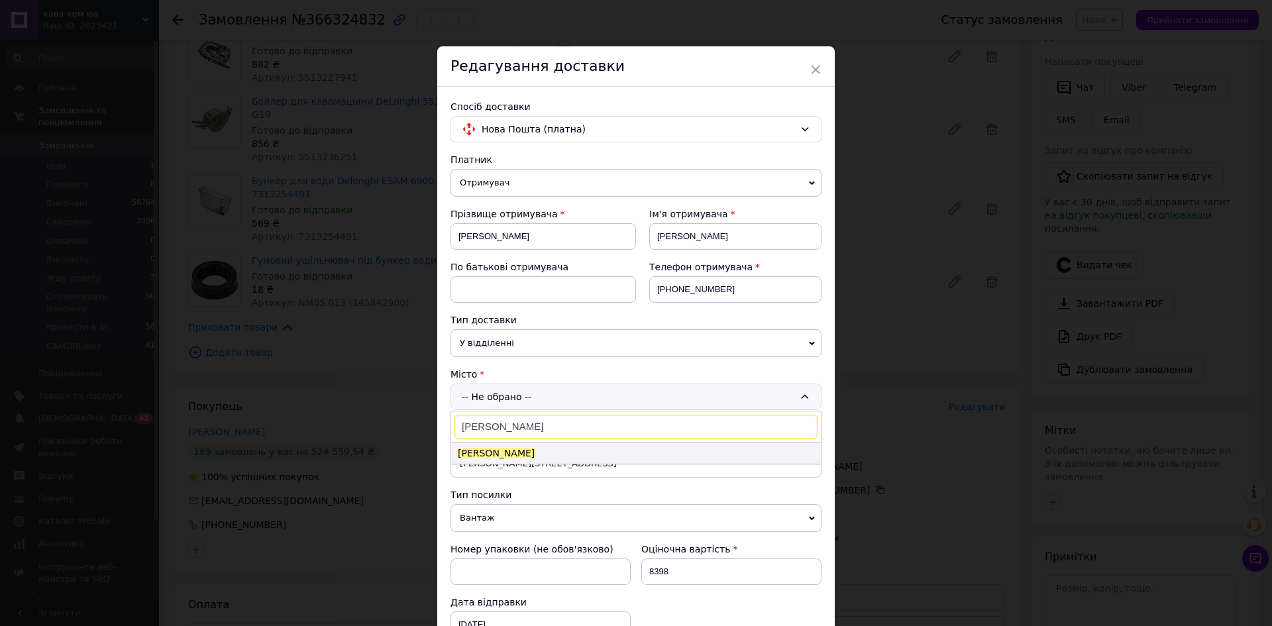
type input "[PERSON_NAME]"
click at [514, 452] on li "[PERSON_NAME]" at bounding box center [636, 452] width 370 height 21
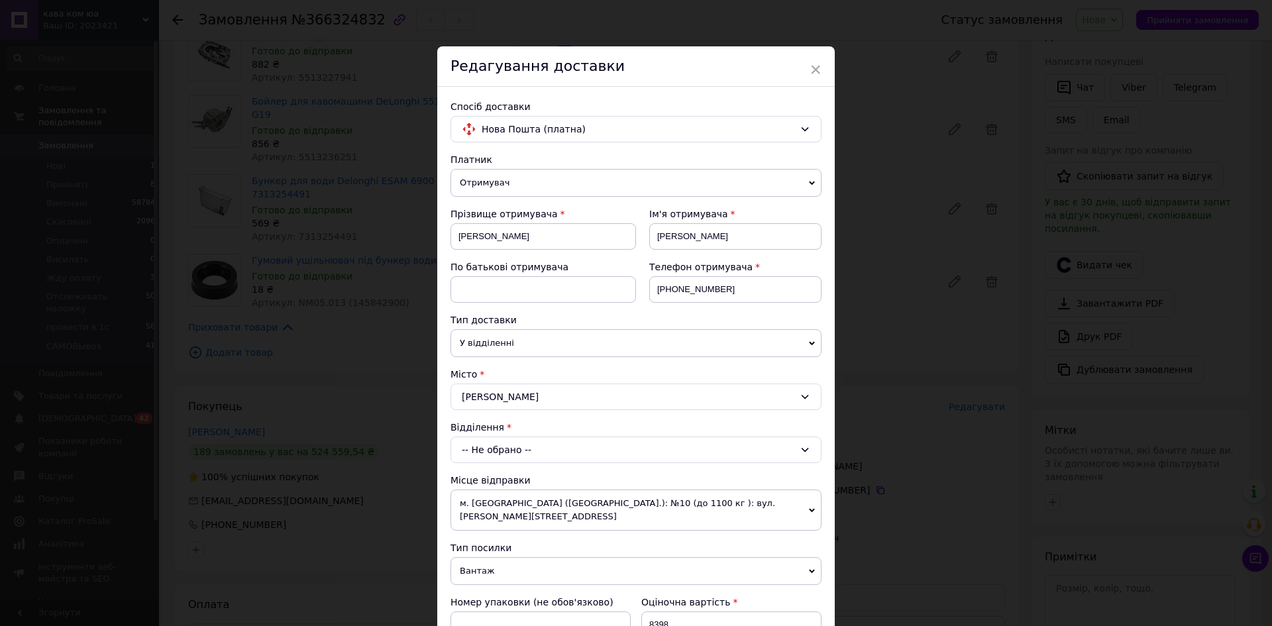
click at [503, 451] on div "-- Не обрано --" at bounding box center [635, 450] width 371 height 26
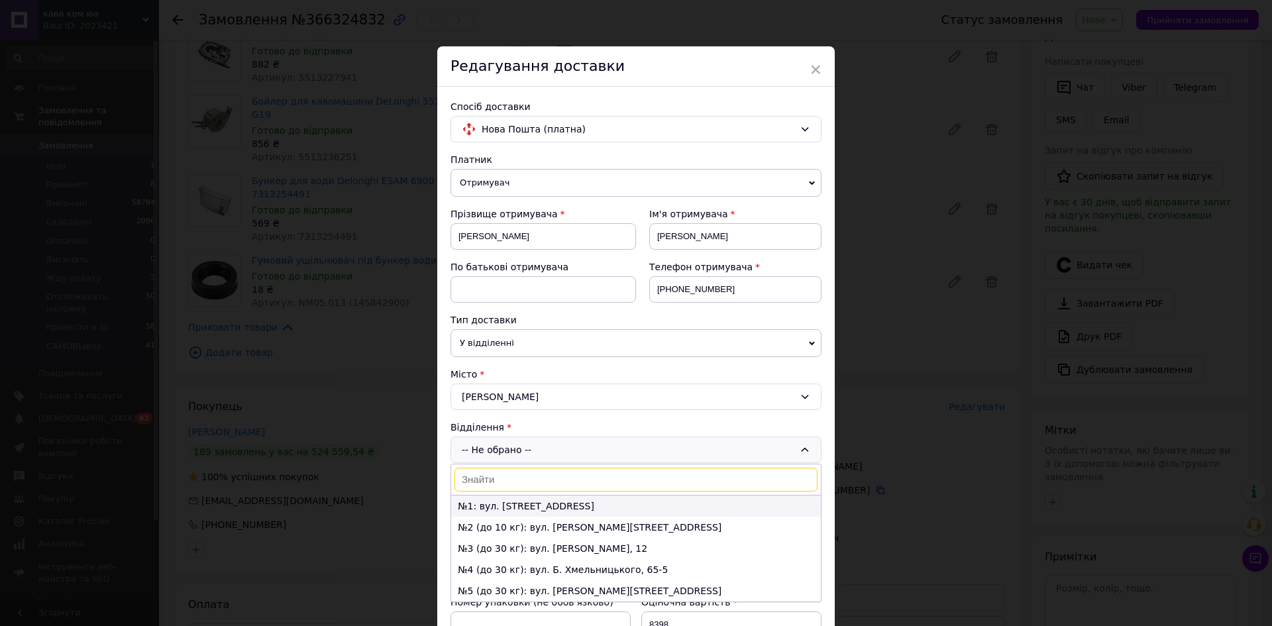
click at [510, 505] on li "№1: вул. [STREET_ADDRESS]" at bounding box center [636, 505] width 370 height 21
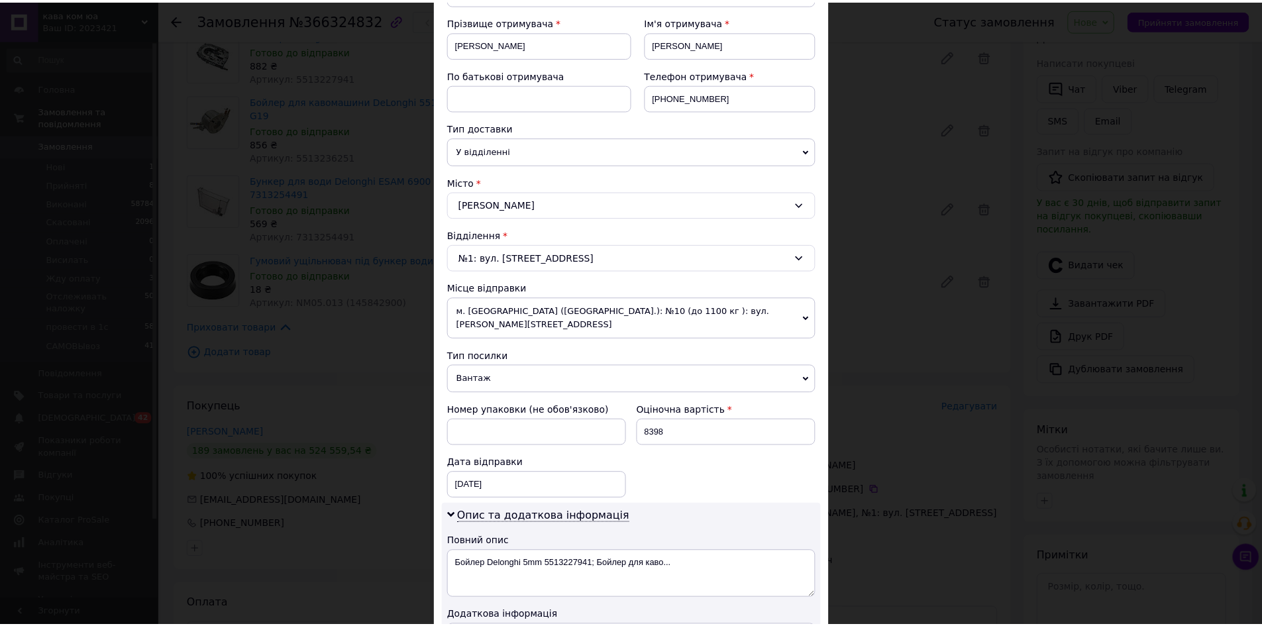
scroll to position [426, 0]
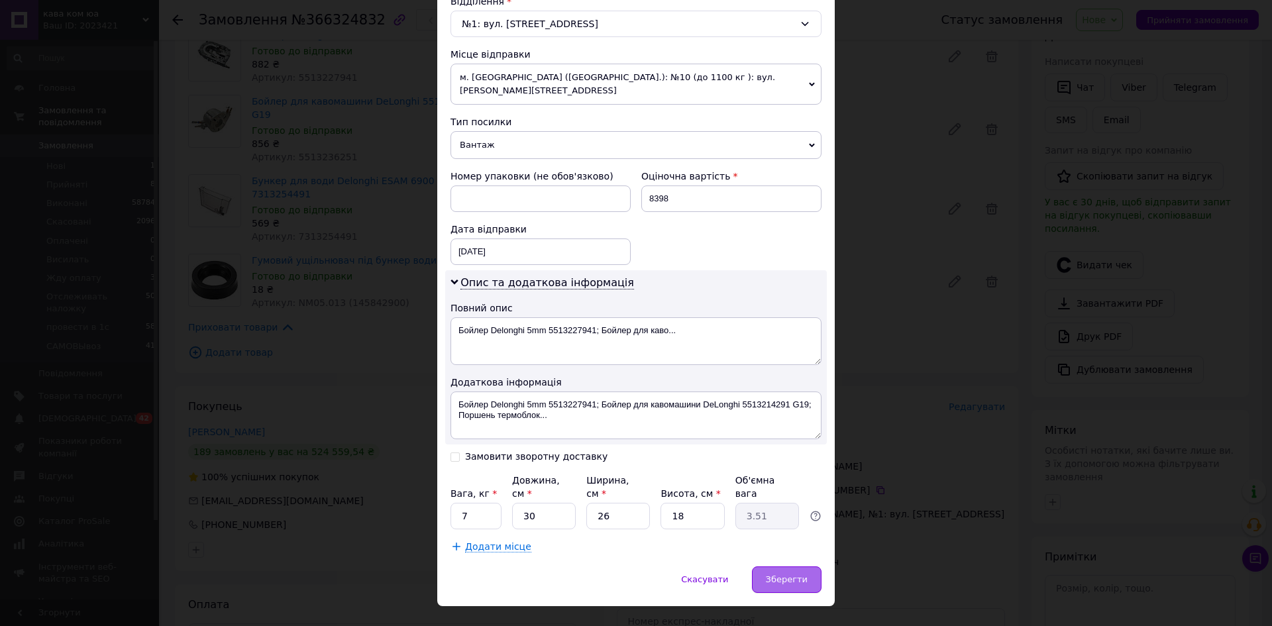
click at [788, 574] on span "Зберегти" at bounding box center [787, 579] width 42 height 10
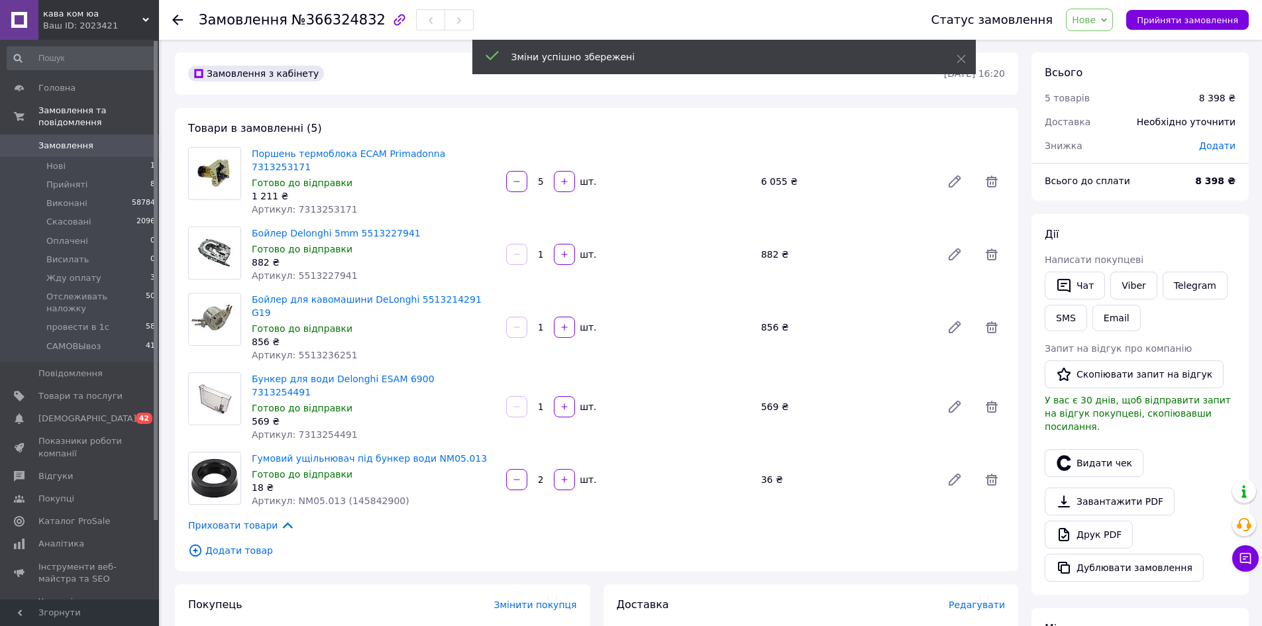
scroll to position [0, 0]
click at [1223, 147] on span "Додати" at bounding box center [1217, 146] width 36 height 11
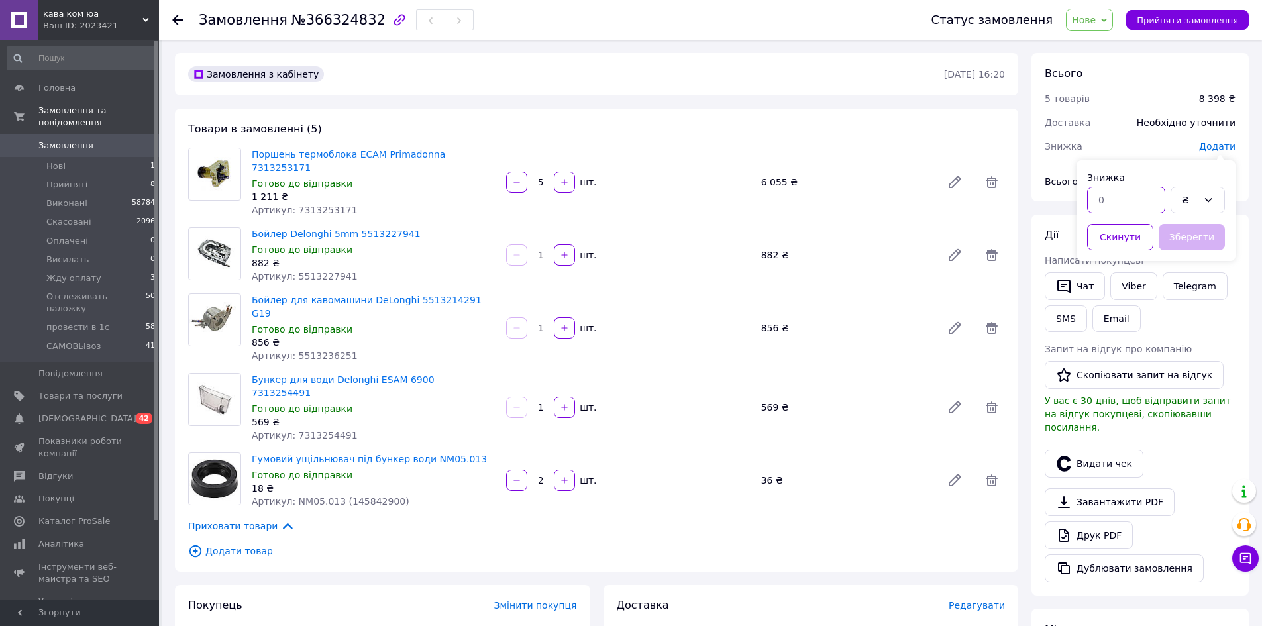
click at [1119, 203] on input "text" at bounding box center [1126, 200] width 78 height 26
type input "10"
click at [1188, 200] on div "₴" at bounding box center [1190, 200] width 16 height 15
click at [1199, 250] on li "%" at bounding box center [1197, 252] width 53 height 24
click at [1196, 232] on button "Зберегти" at bounding box center [1192, 237] width 66 height 26
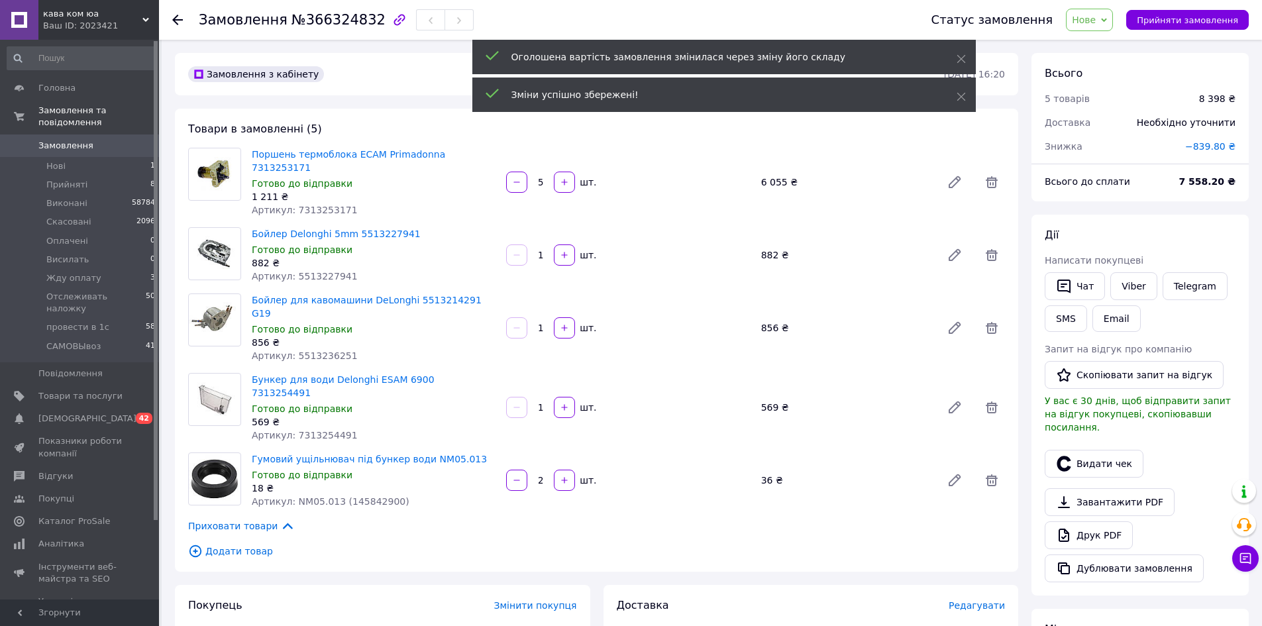
click at [1096, 22] on span "Нове" at bounding box center [1084, 20] width 24 height 11
click at [1110, 45] on li "Прийнято" at bounding box center [1124, 46] width 117 height 20
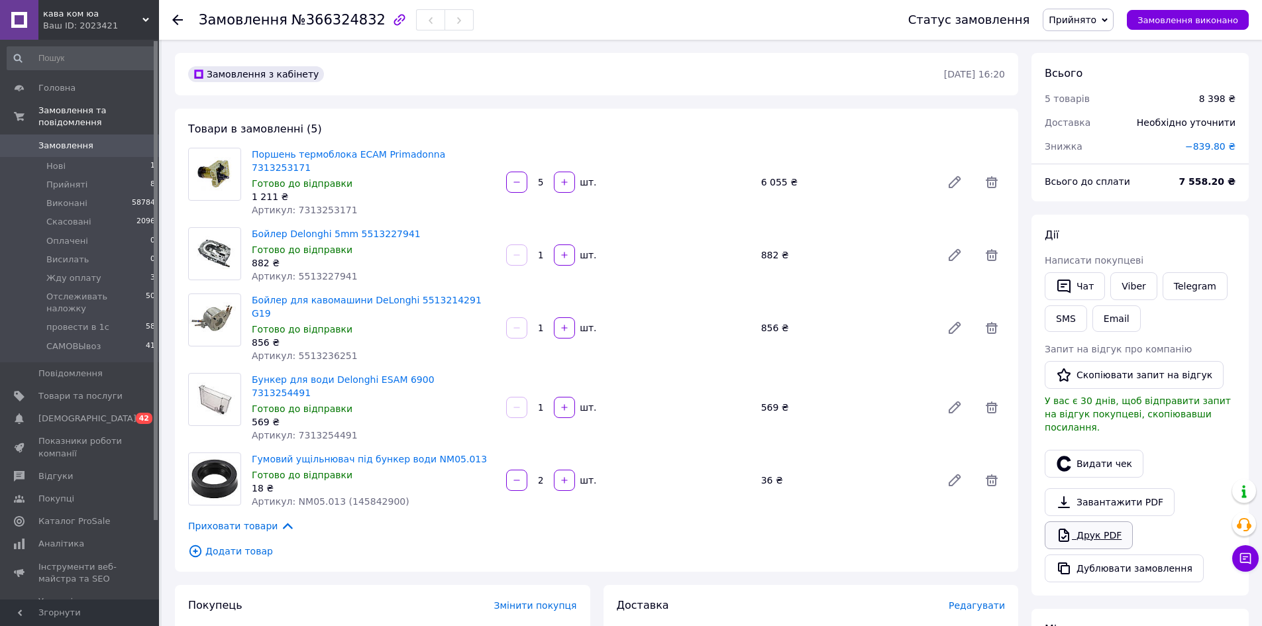
click at [1090, 522] on link "Друк PDF" at bounding box center [1089, 535] width 88 height 28
click at [1096, 521] on link "Друк PDF" at bounding box center [1089, 535] width 88 height 28
click at [1138, 292] on link "Viber" at bounding box center [1133, 286] width 46 height 28
